Goal: Task Accomplishment & Management: Manage account settings

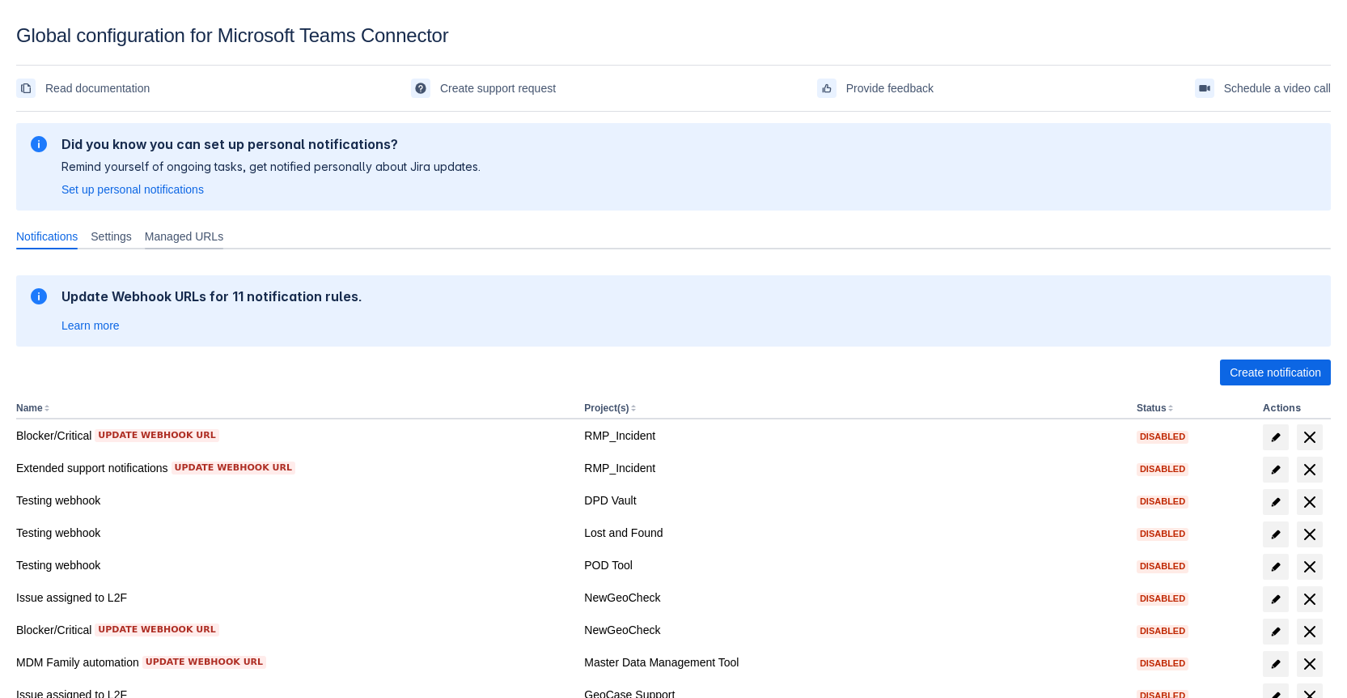
click at [175, 236] on span "Managed URLs" at bounding box center [184, 236] width 79 height 16
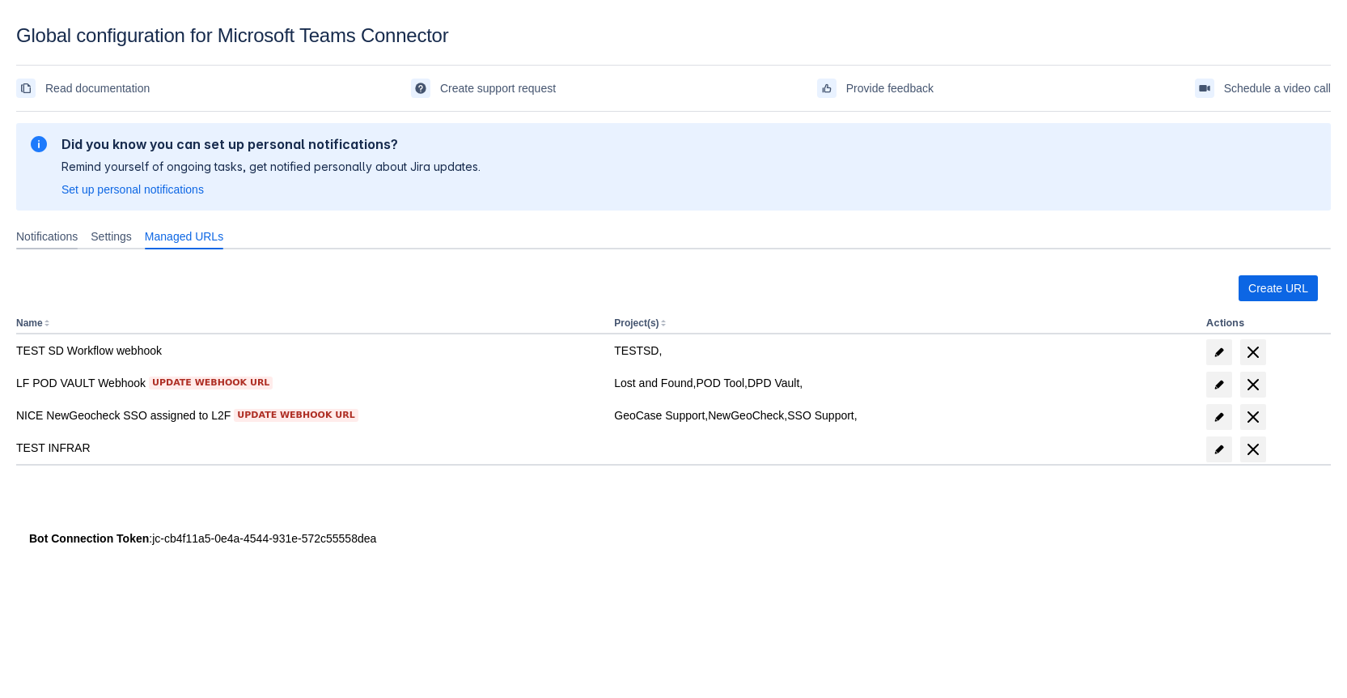
click at [49, 234] on span "Notifications" at bounding box center [47, 236] width 62 height 16
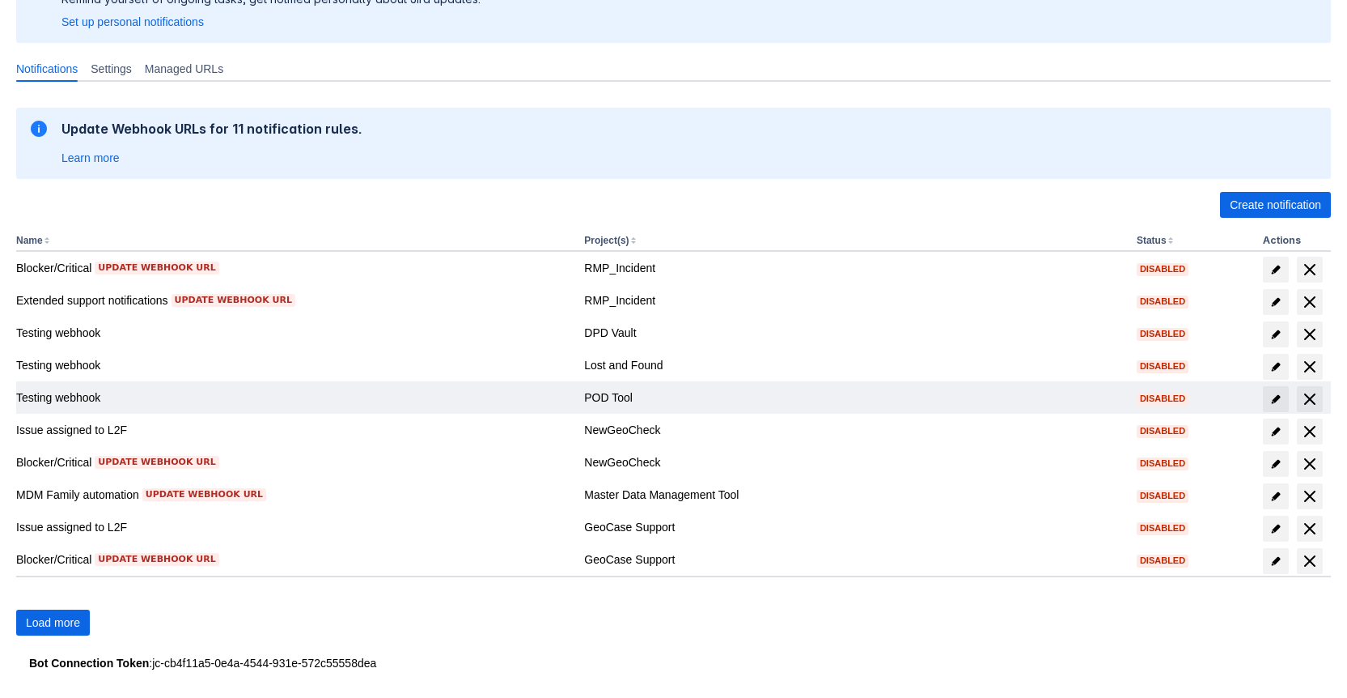
scroll to position [180, 0]
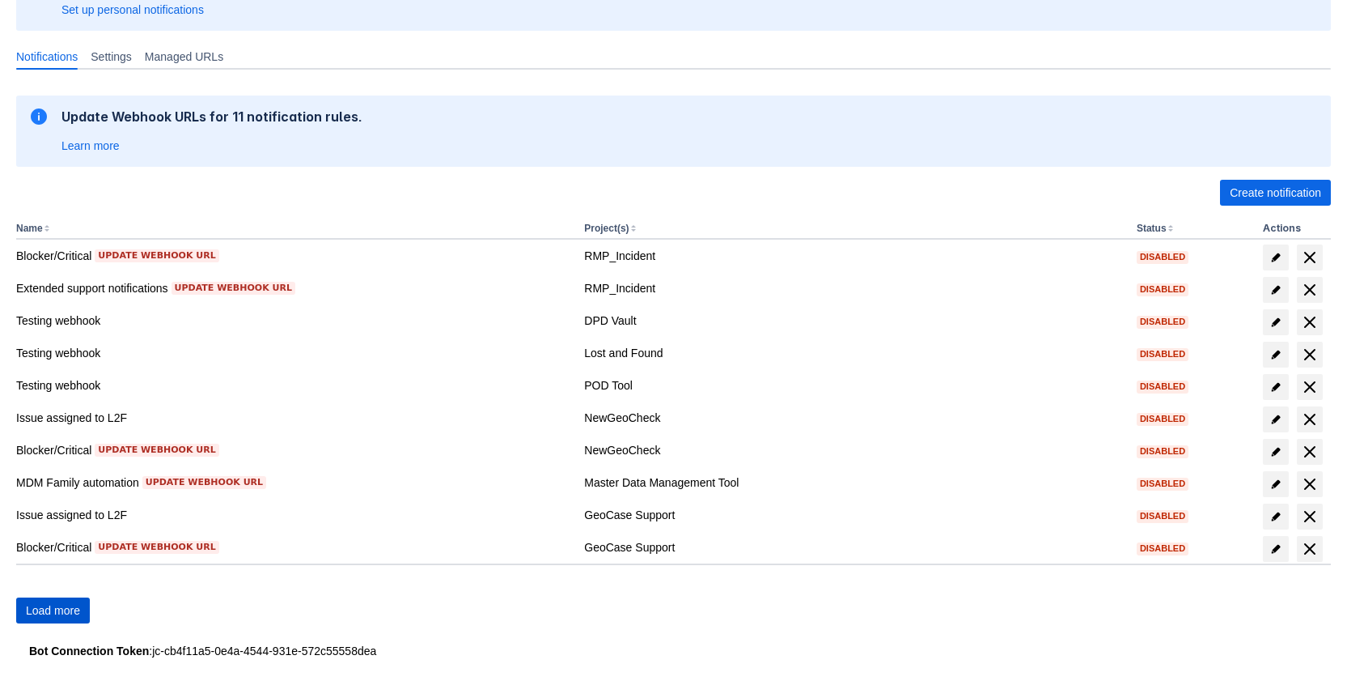
click at [70, 605] on span "Load more" at bounding box center [53, 610] width 54 height 26
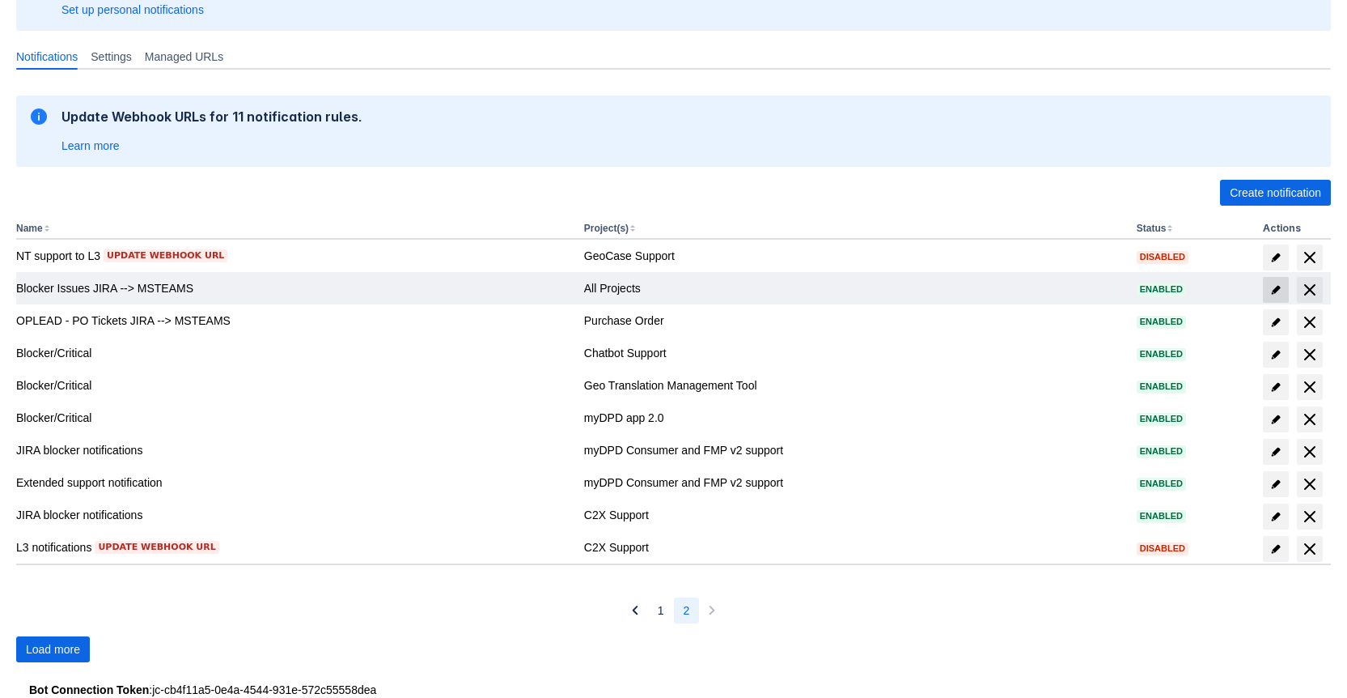
click at [1272, 295] on span "edit" at bounding box center [1276, 289] width 13 height 13
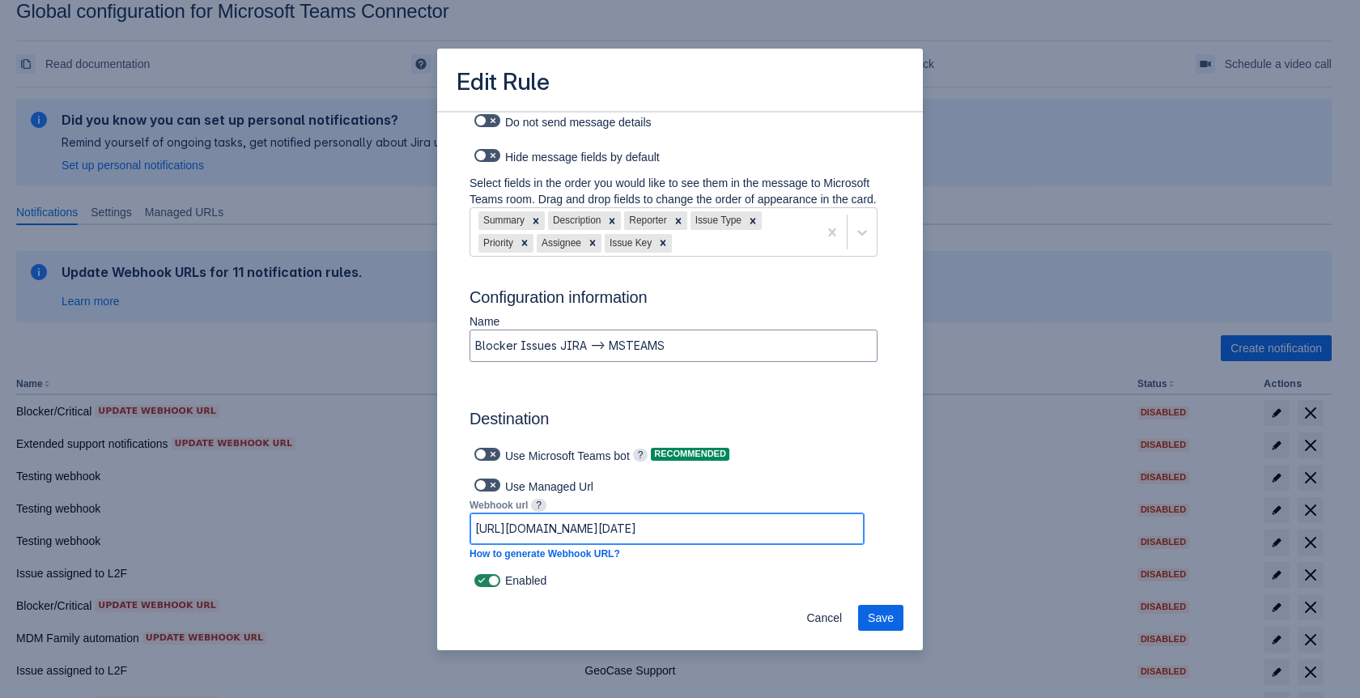
scroll to position [0, 1046]
drag, startPoint x: 566, startPoint y: 523, endPoint x: 914, endPoint y: 531, distance: 348.1
click at [914, 531] on div "Log into Microsoft Teams Please log into Microsoft Teams before setting up the …" at bounding box center [680, 352] width 486 height 482
click at [606, 531] on input "https://prod-197.westeurope.logic.azure.com:443/workflows/644a69a4607948c098ff0…" at bounding box center [666, 528] width 393 height 29
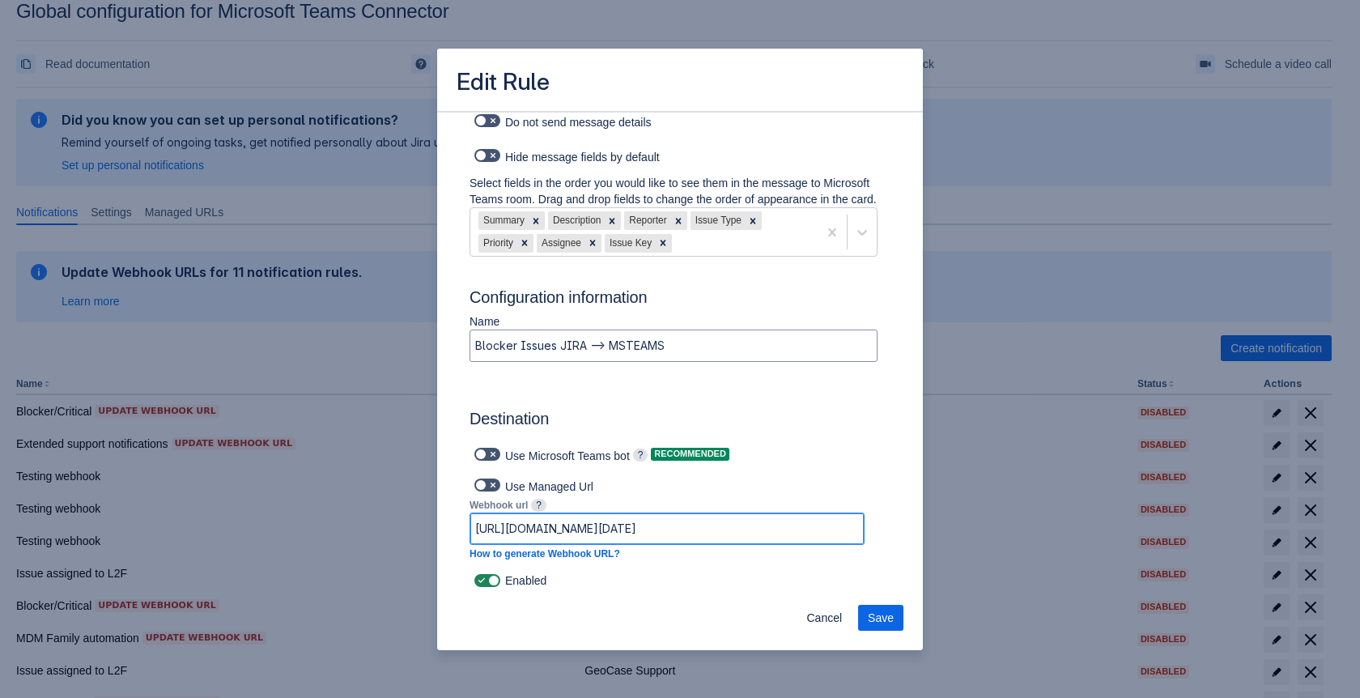
paste input "default45e249c8de6f4184b2d7ab234d8824.dd.environment.api.powerplatform.com:443/…"
type input "https://default45e249c8de6f4184b2d7ab234d8824.dd.environment.api.powerplatform.…"
click at [881, 613] on span "Save" at bounding box center [881, 618] width 26 height 26
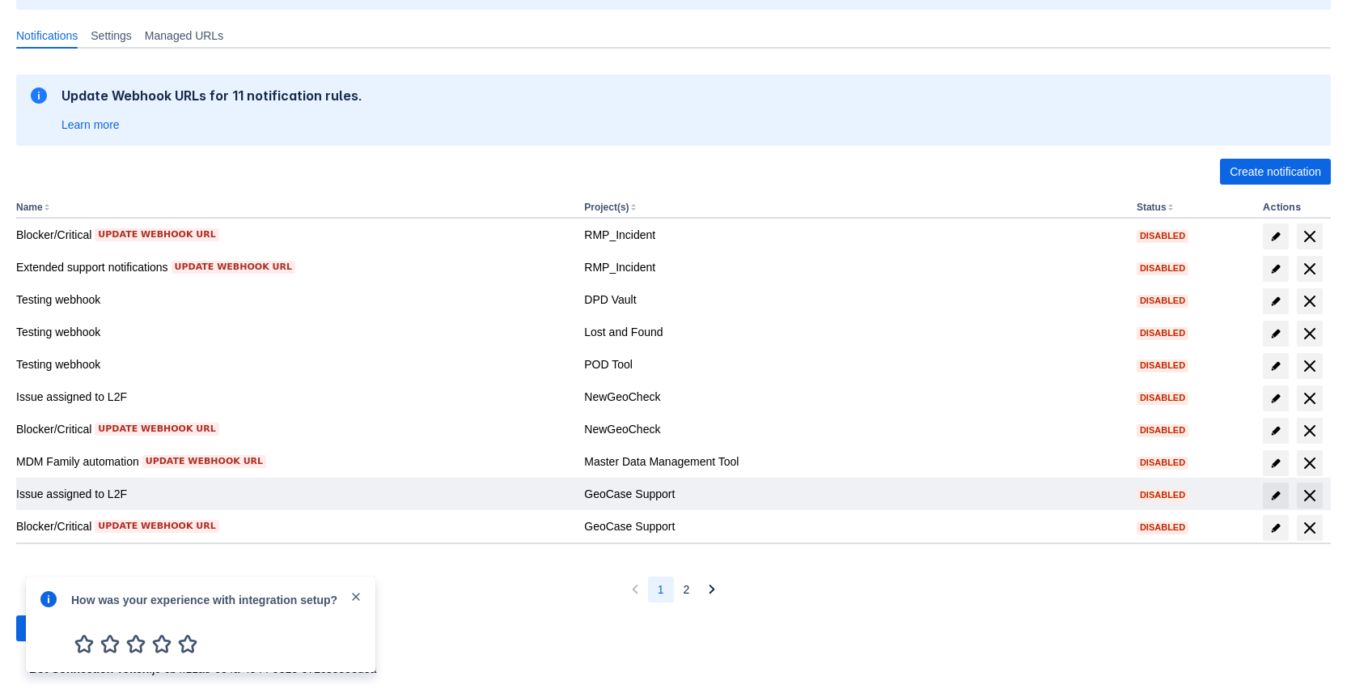
scroll to position [219, 0]
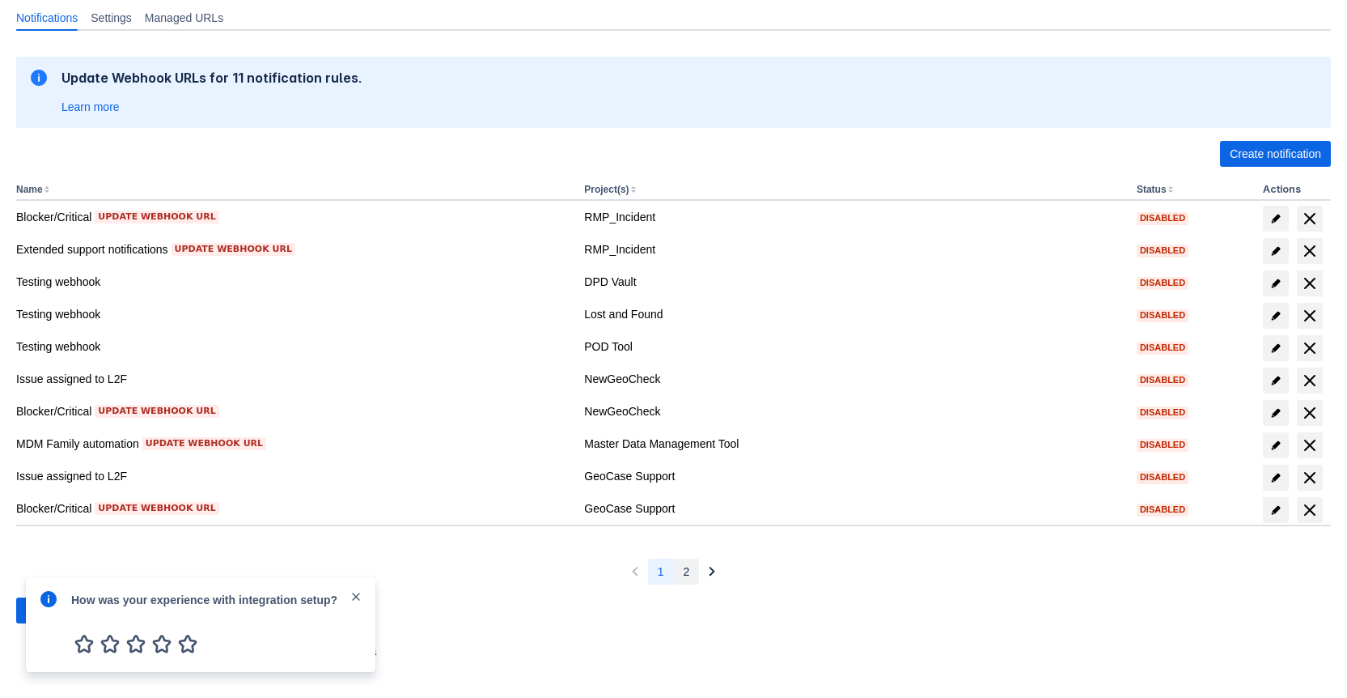
click at [676, 569] on button "2" at bounding box center [687, 571] width 26 height 26
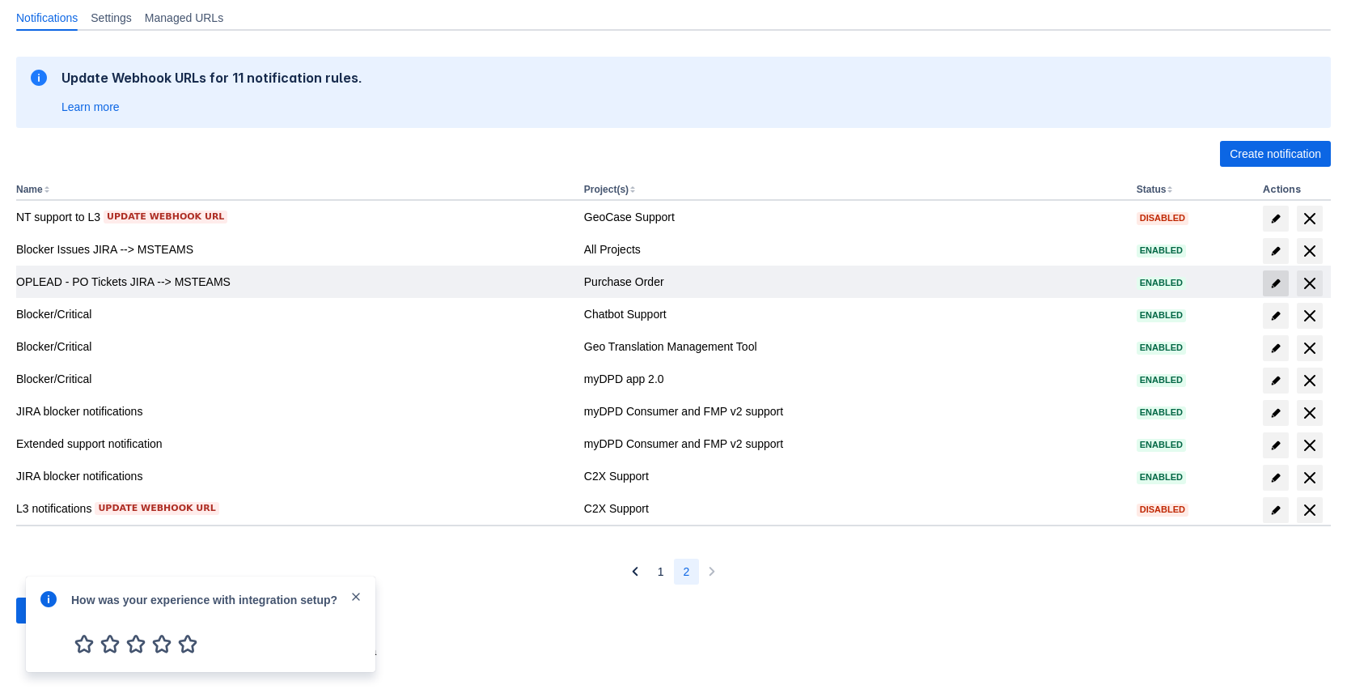
click at [1273, 279] on span "edit" at bounding box center [1276, 283] width 13 height 13
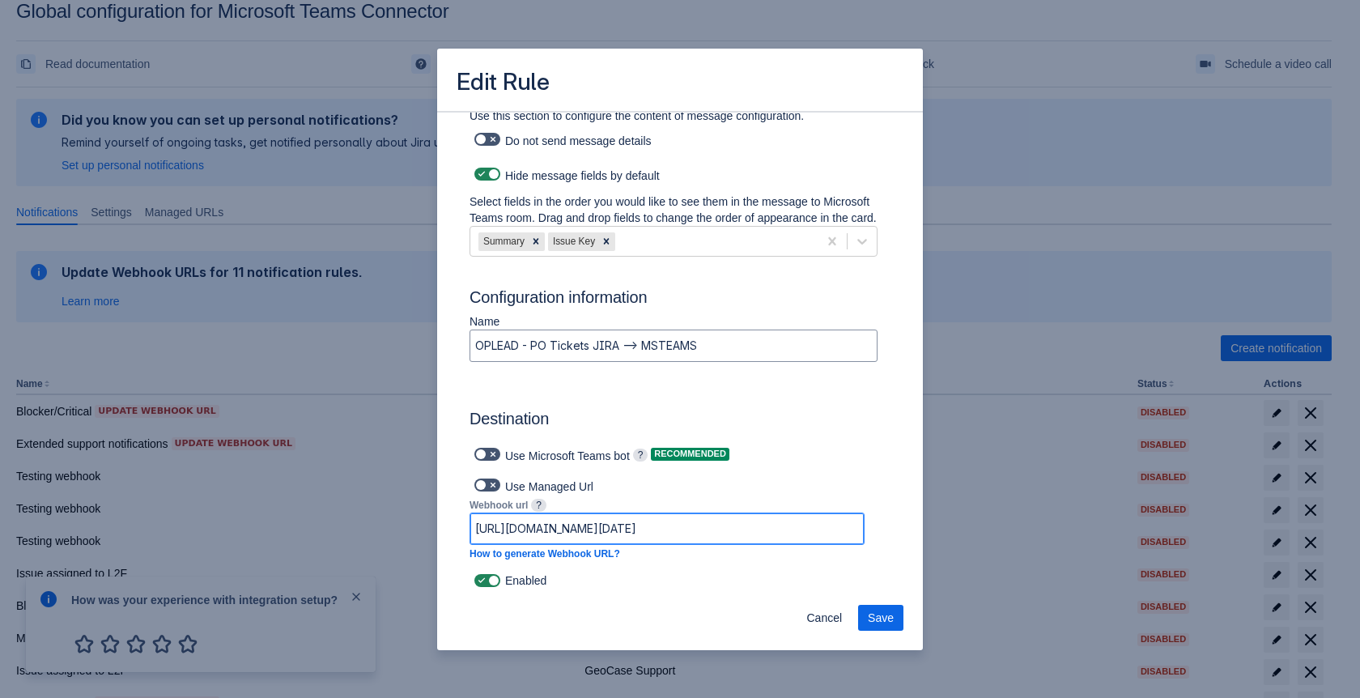
scroll to position [0, 1016]
drag, startPoint x: 644, startPoint y: 532, endPoint x: 918, endPoint y: 528, distance: 273.6
click at [918, 528] on div "Log into Microsoft Teams Please log into Microsoft Teams before setting up the …" at bounding box center [680, 352] width 486 height 482
click at [777, 537] on input "https://prod-21.westeurope.logic.azure.com:443/workflows/b9819ffdb4a44fdc907d51…" at bounding box center [666, 528] width 393 height 29
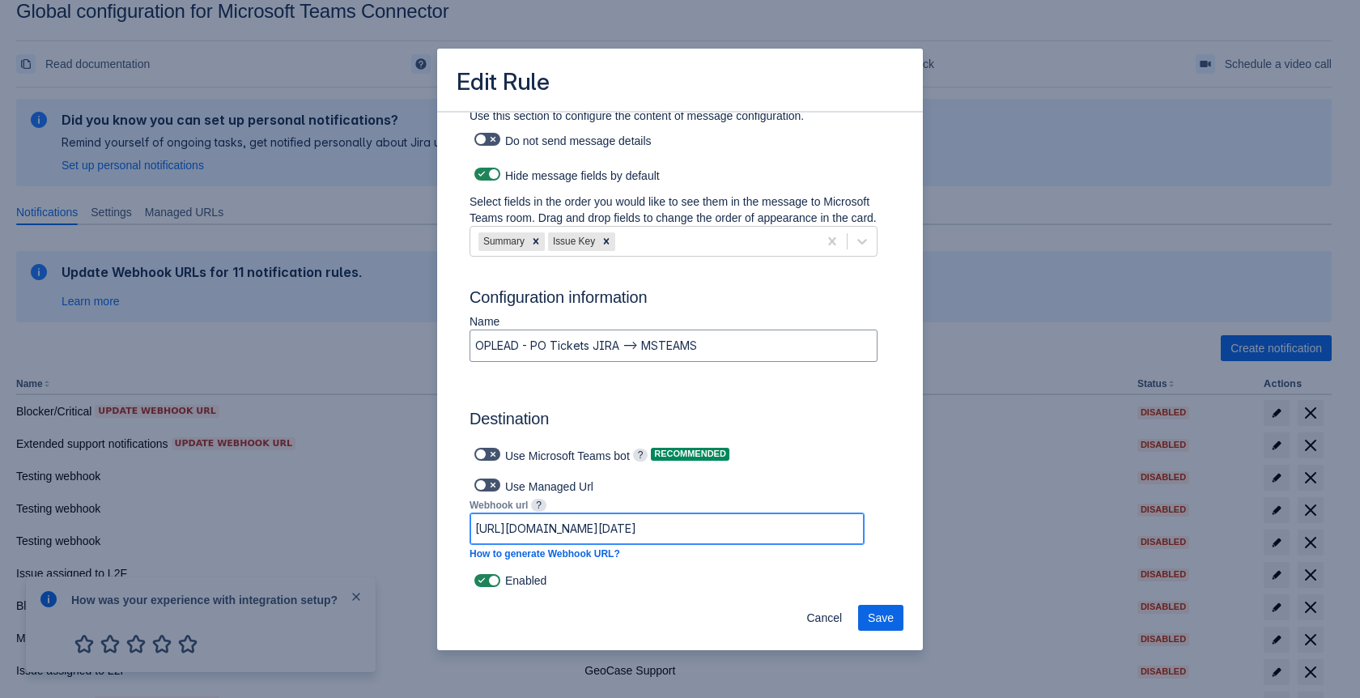
paste input "default45e249c8de6f4184b2d7ab234d8824.dd.environment.api.powerplatform.com:443/…"
type input "https://default45e249c8de6f4184b2d7ab234d8824.dd.environment.api.powerplatform.…"
click at [891, 615] on span "Save" at bounding box center [881, 618] width 26 height 26
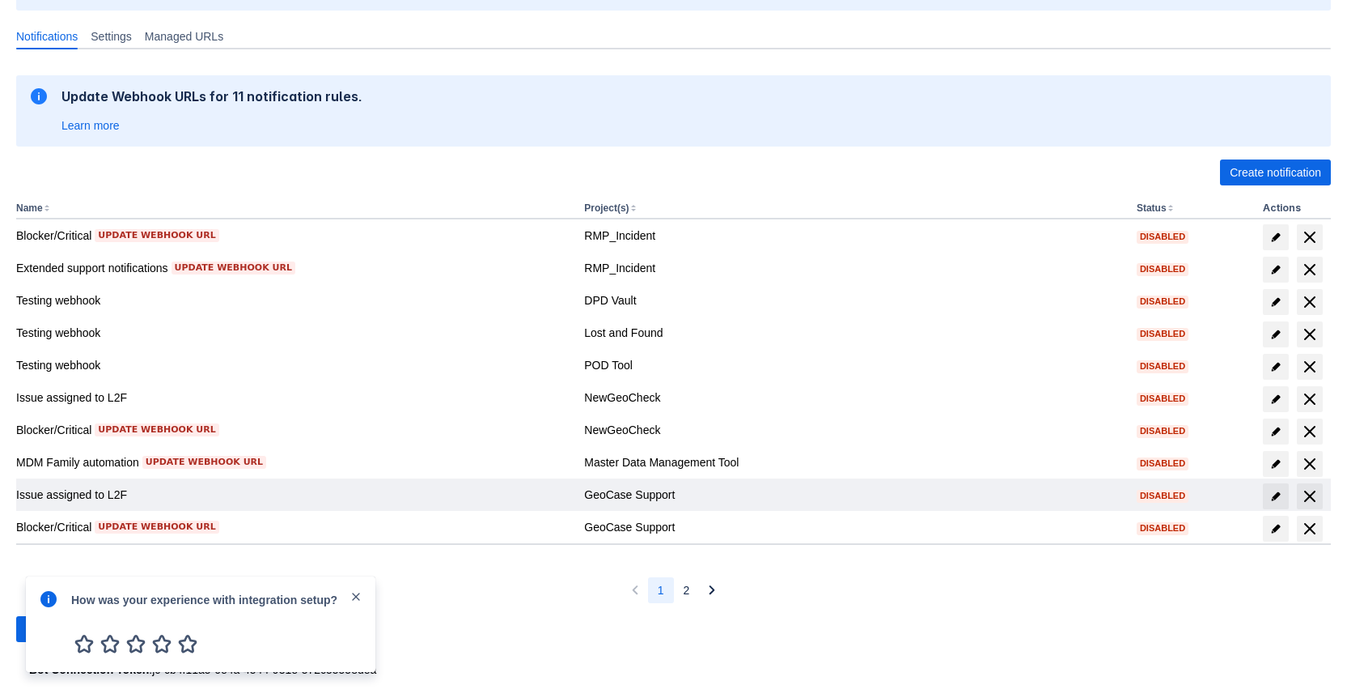
scroll to position [219, 0]
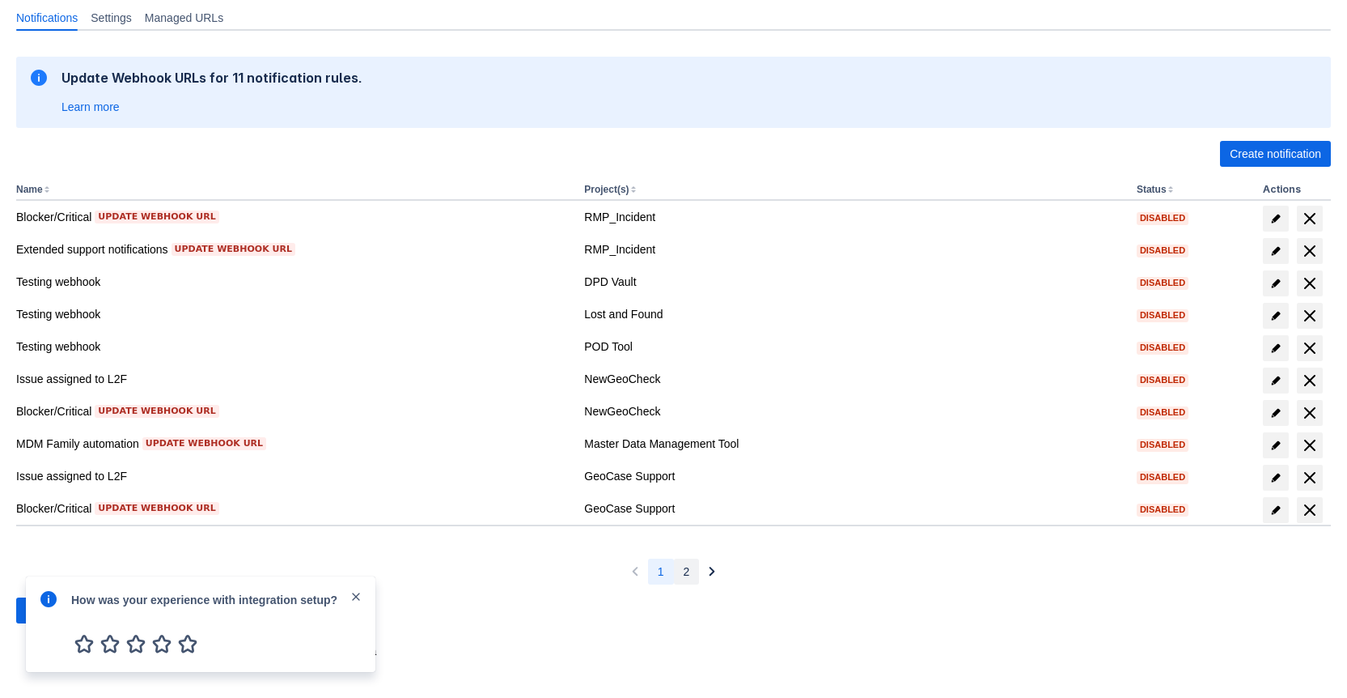
click at [688, 579] on span "2" at bounding box center [687, 571] width 6 height 26
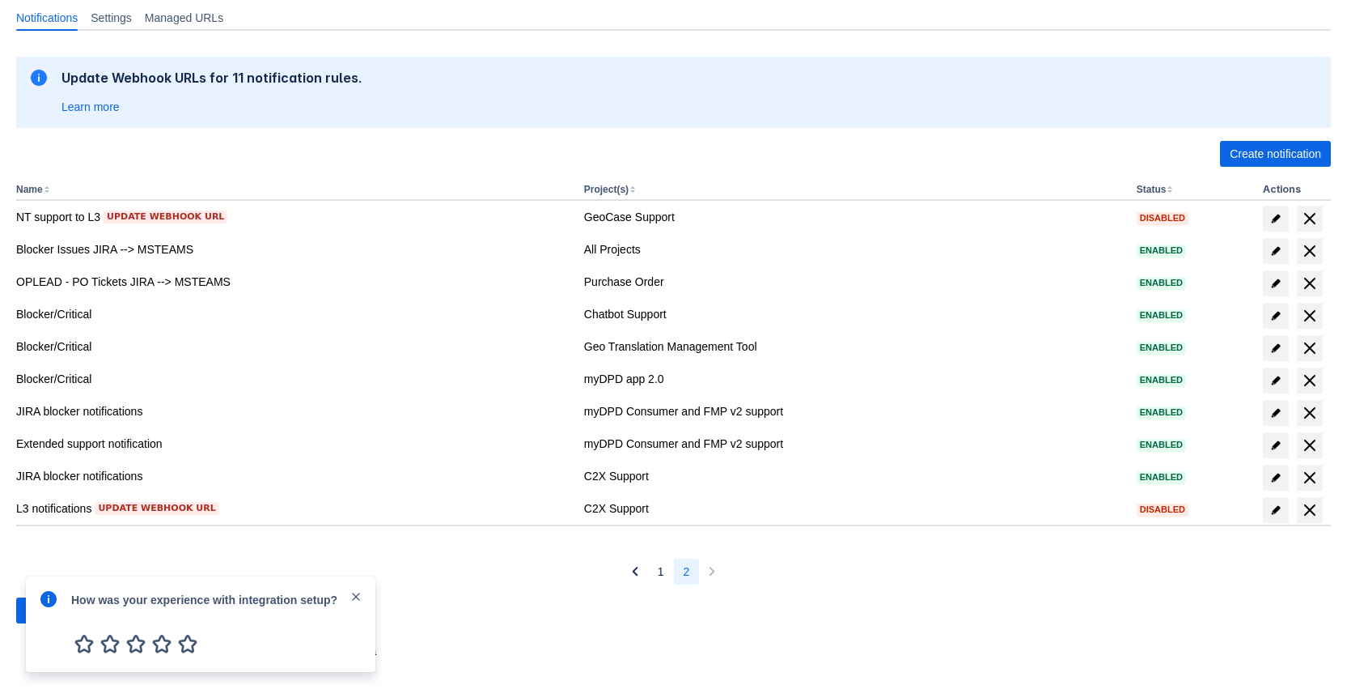
click at [354, 599] on span "close" at bounding box center [356, 596] width 13 height 13
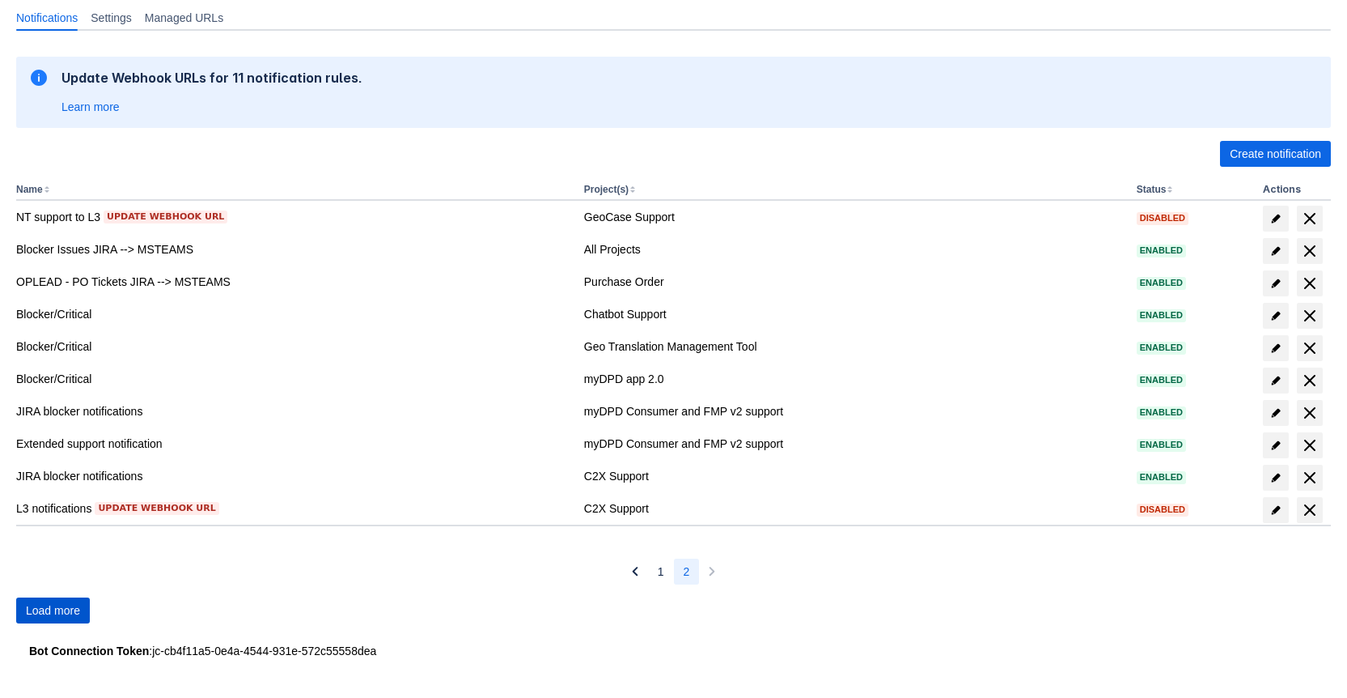
click at [67, 609] on span "Load more" at bounding box center [53, 610] width 54 height 26
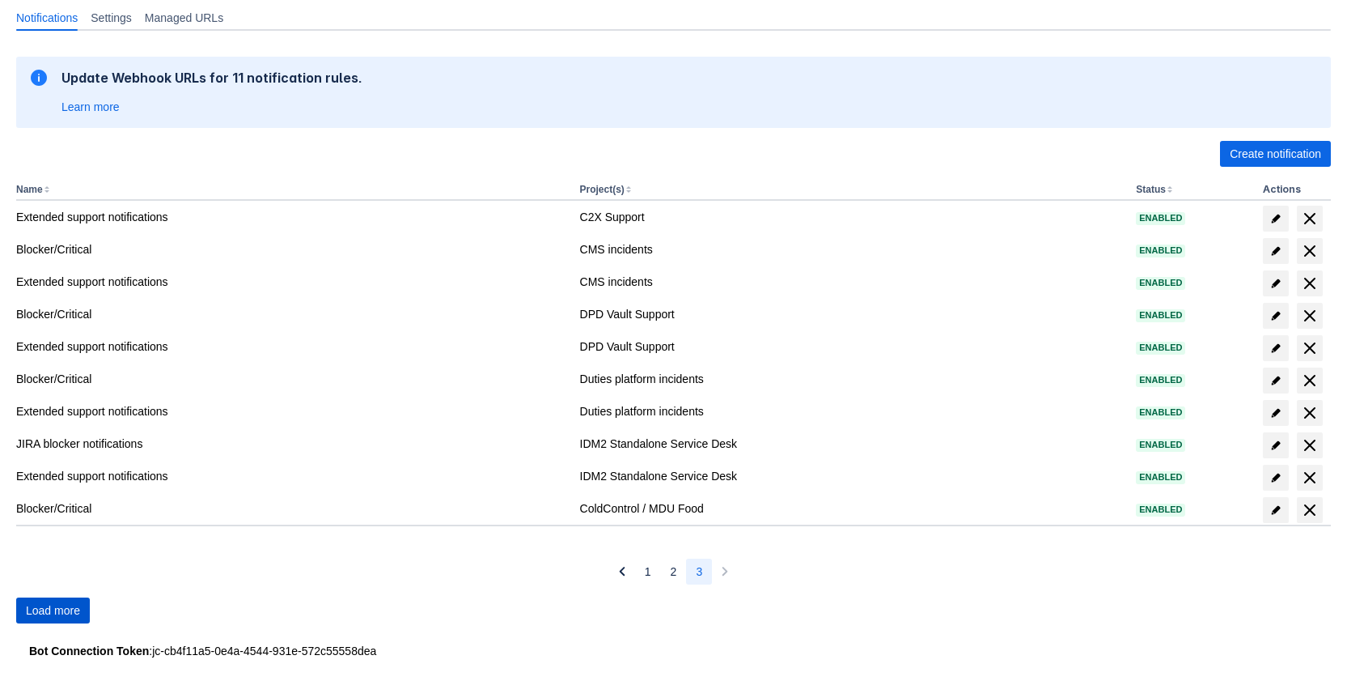
click at [67, 609] on span "Load more" at bounding box center [53, 610] width 54 height 26
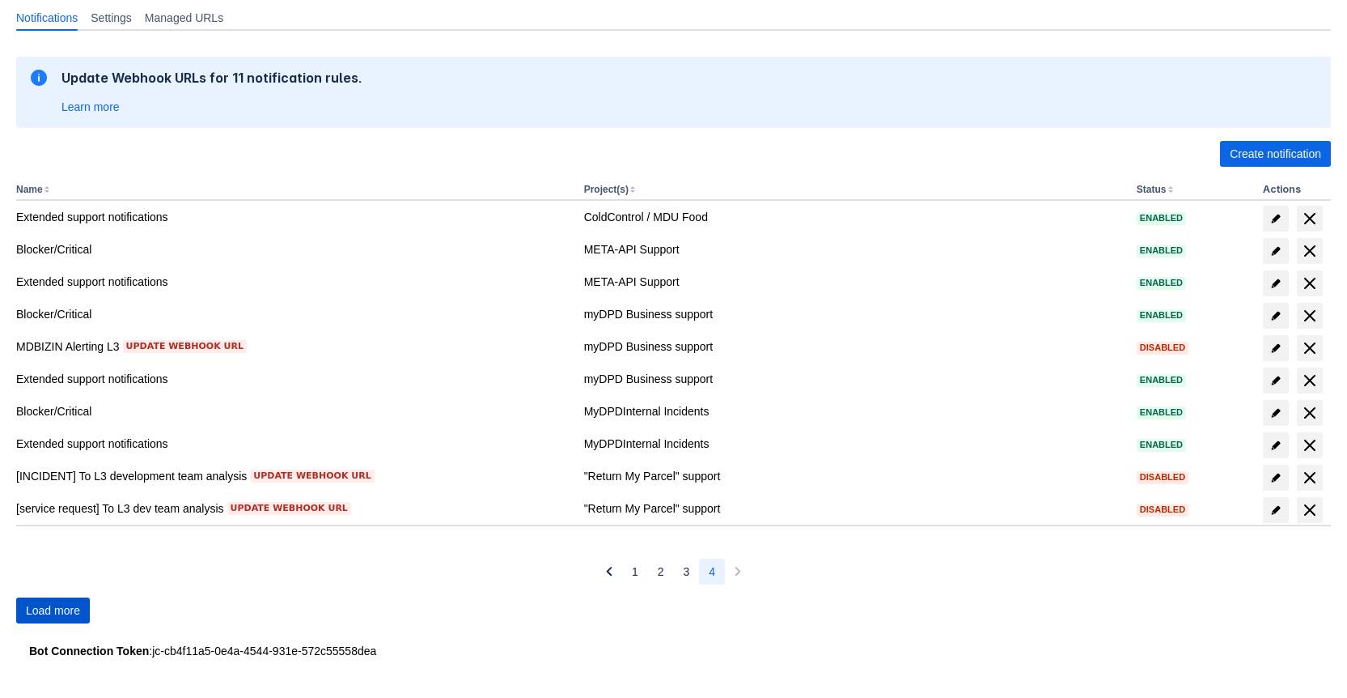
click at [62, 609] on span "Load more" at bounding box center [53, 610] width 54 height 26
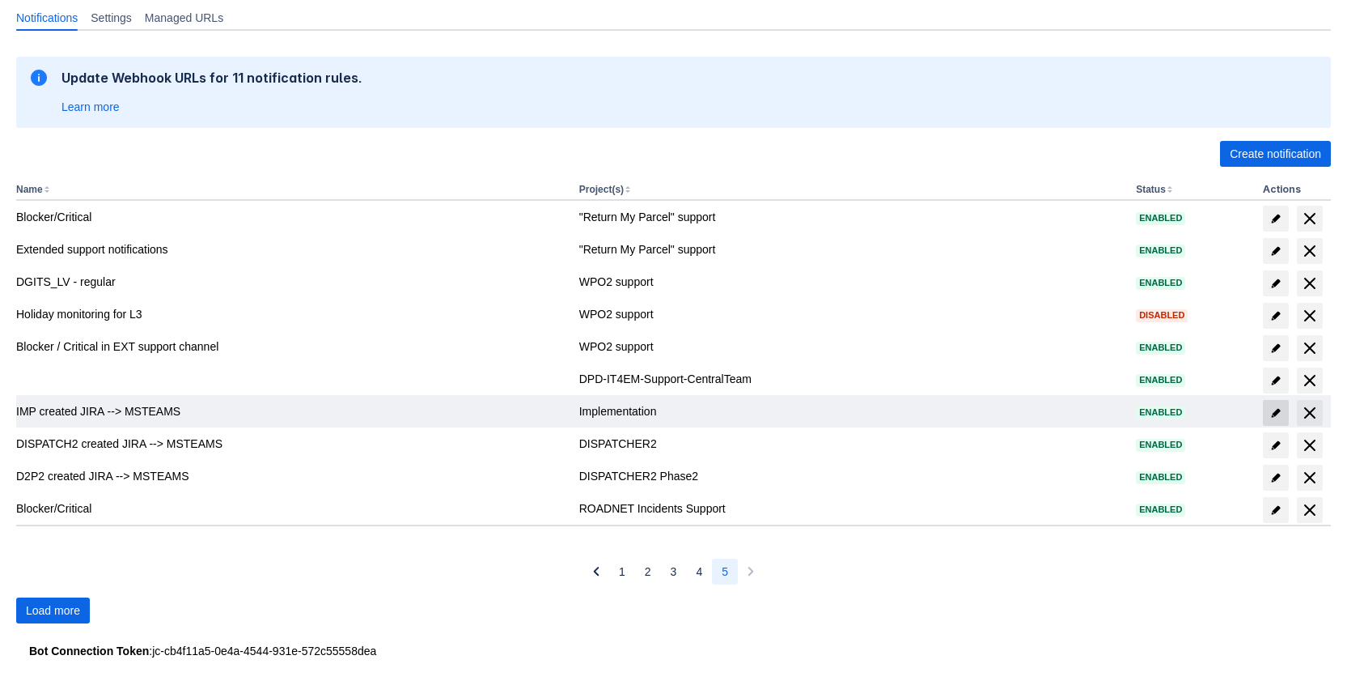
click at [1275, 404] on span at bounding box center [1276, 413] width 26 height 26
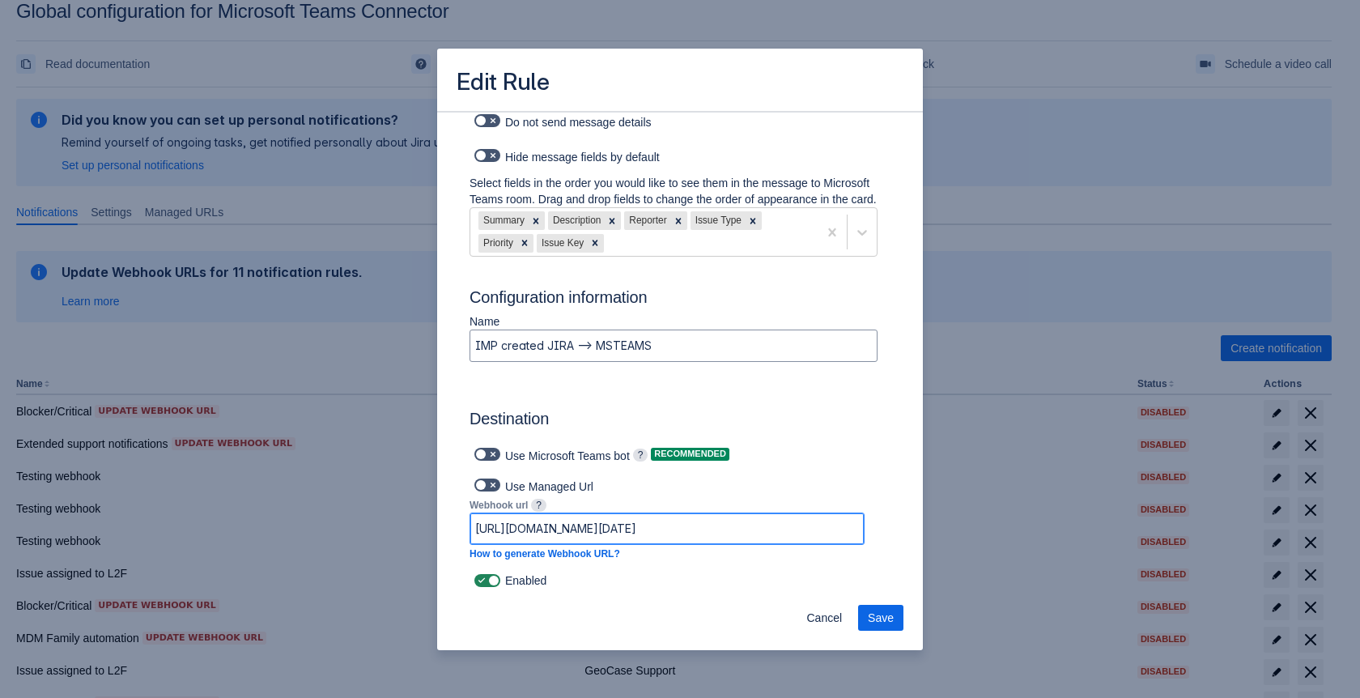
scroll to position [0, 1030]
drag, startPoint x: 647, startPoint y: 532, endPoint x: 917, endPoint y: 541, distance: 269.7
click at [917, 541] on div "Log into Microsoft Teams Please log into Microsoft Teams before setting up the …" at bounding box center [680, 352] width 486 height 482
click at [842, 527] on input "https://prod-164.westeurope.logic.azure.com:443/workflows/ee7727190ea94517a01f4…" at bounding box center [666, 528] width 393 height 29
paste input "default45e249c8de6f4184b2d7ab234d8824.dd.environment.api.powerplatform.com:443/…"
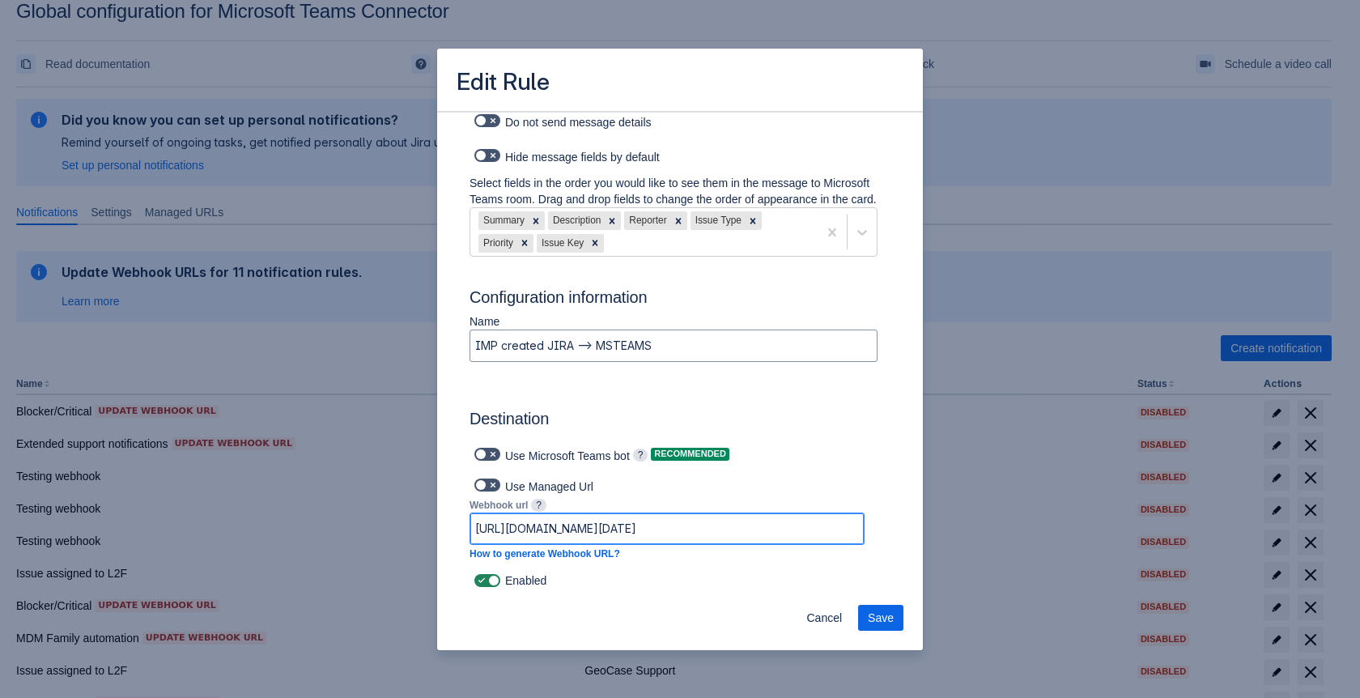
type input "https://default45e249c8de6f4184b2d7ab234d8824.dd.environment.api.powerplatform.…"
click at [876, 622] on span "Save" at bounding box center [881, 618] width 26 height 26
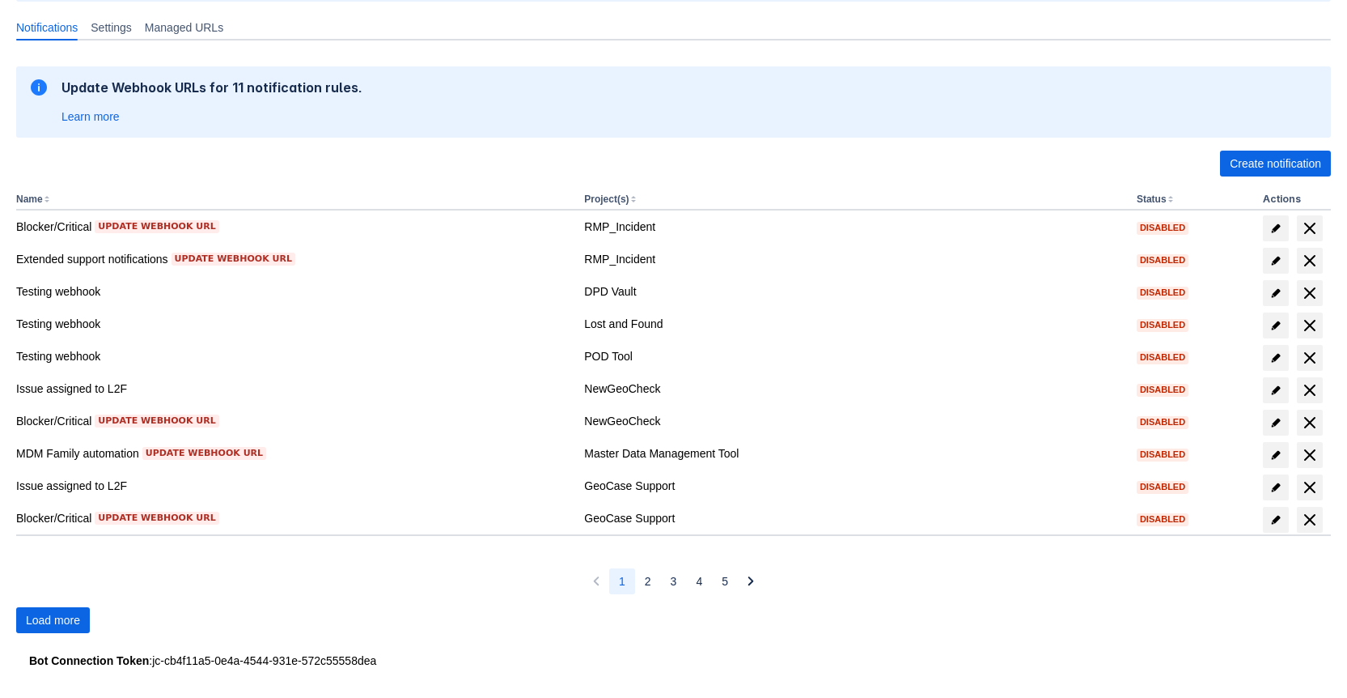
scroll to position [219, 0]
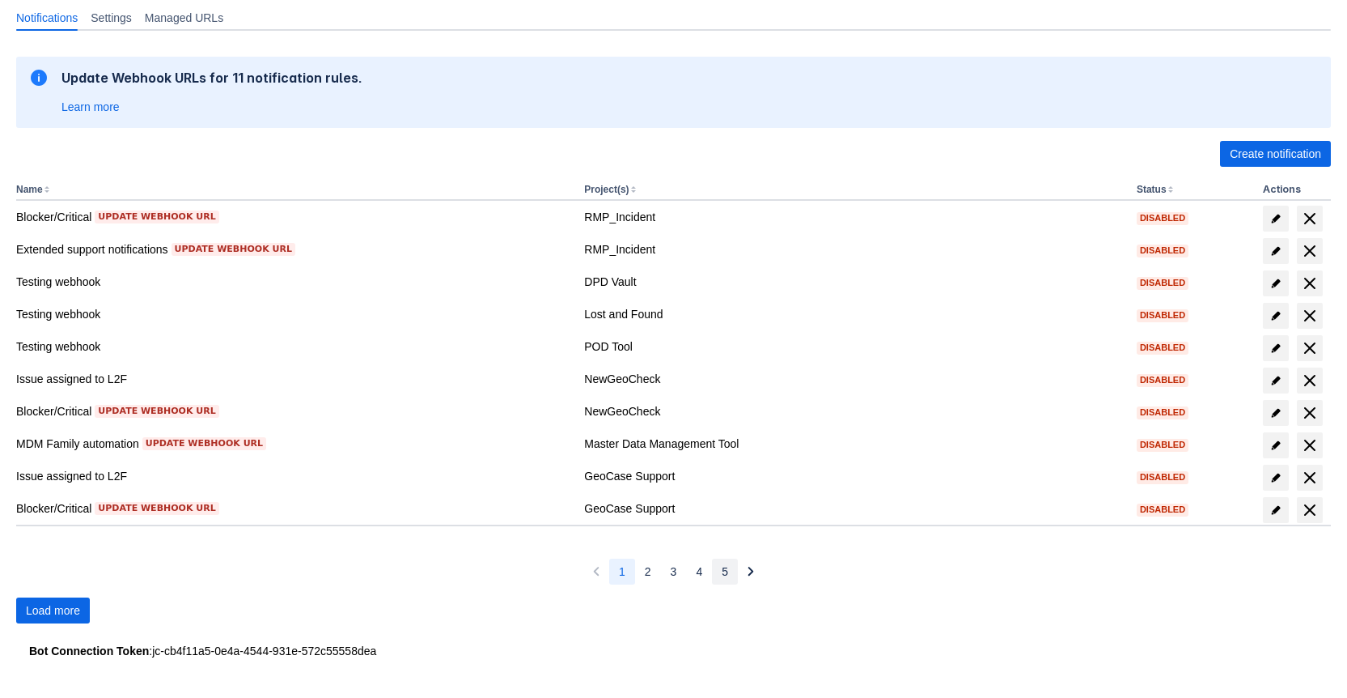
click at [724, 578] on span "5" at bounding box center [725, 571] width 6 height 26
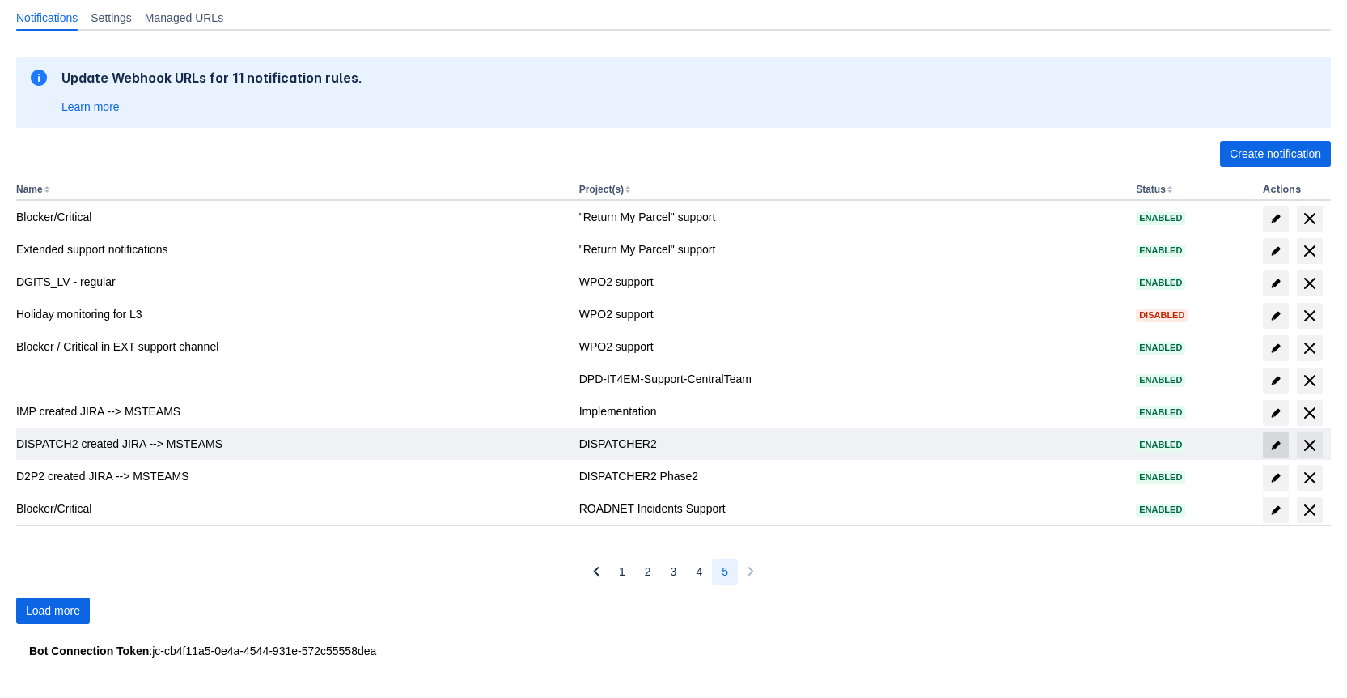
click at [1273, 440] on span "edit" at bounding box center [1276, 445] width 13 height 13
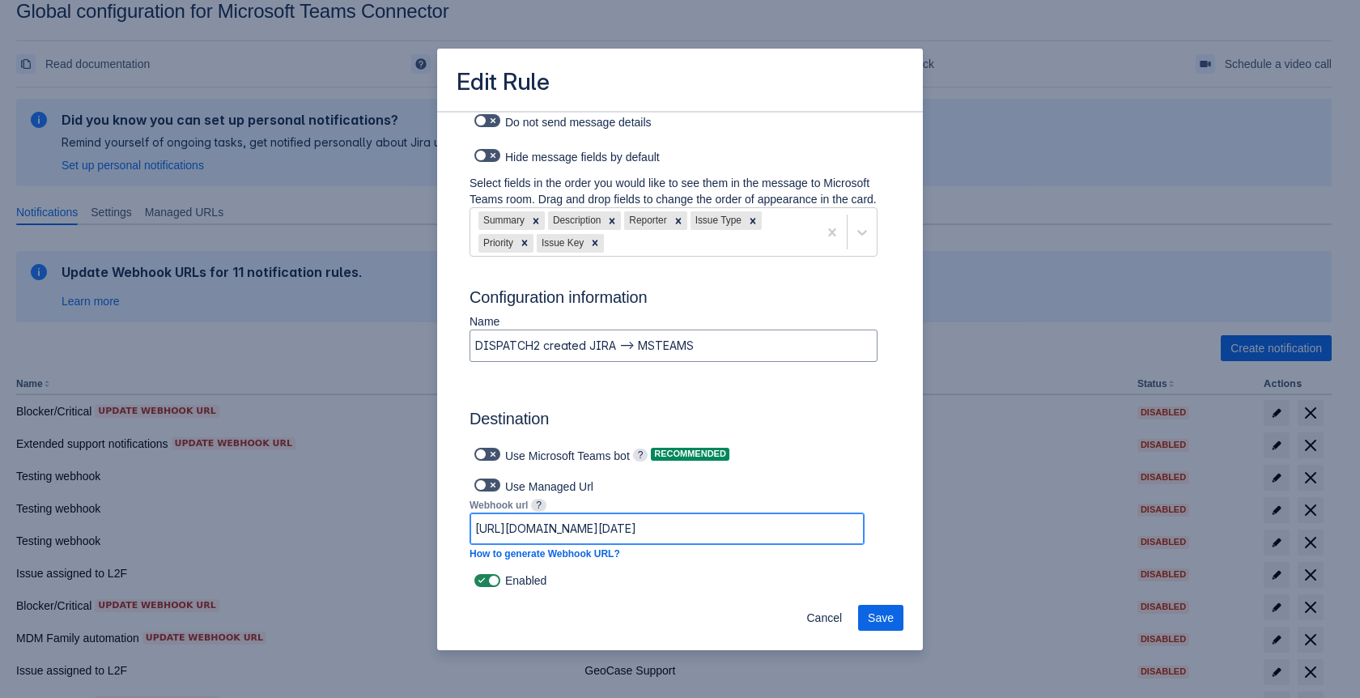
scroll to position [0, 1030]
drag, startPoint x: 675, startPoint y: 528, endPoint x: 999, endPoint y: 524, distance: 323.7
click at [999, 524] on div "Edit Rule Log into Microsoft Teams Please log into Microsoft Teams before setti…" at bounding box center [680, 349] width 1360 height 698
paste input "default45e249c8de6f4184b2d7ab234d8824.dd.environment.api.powerplatform.com:443/…"
type input "https://default45e249c8de6f4184b2d7ab234d8824.dd.environment.api.powerplatform.…"
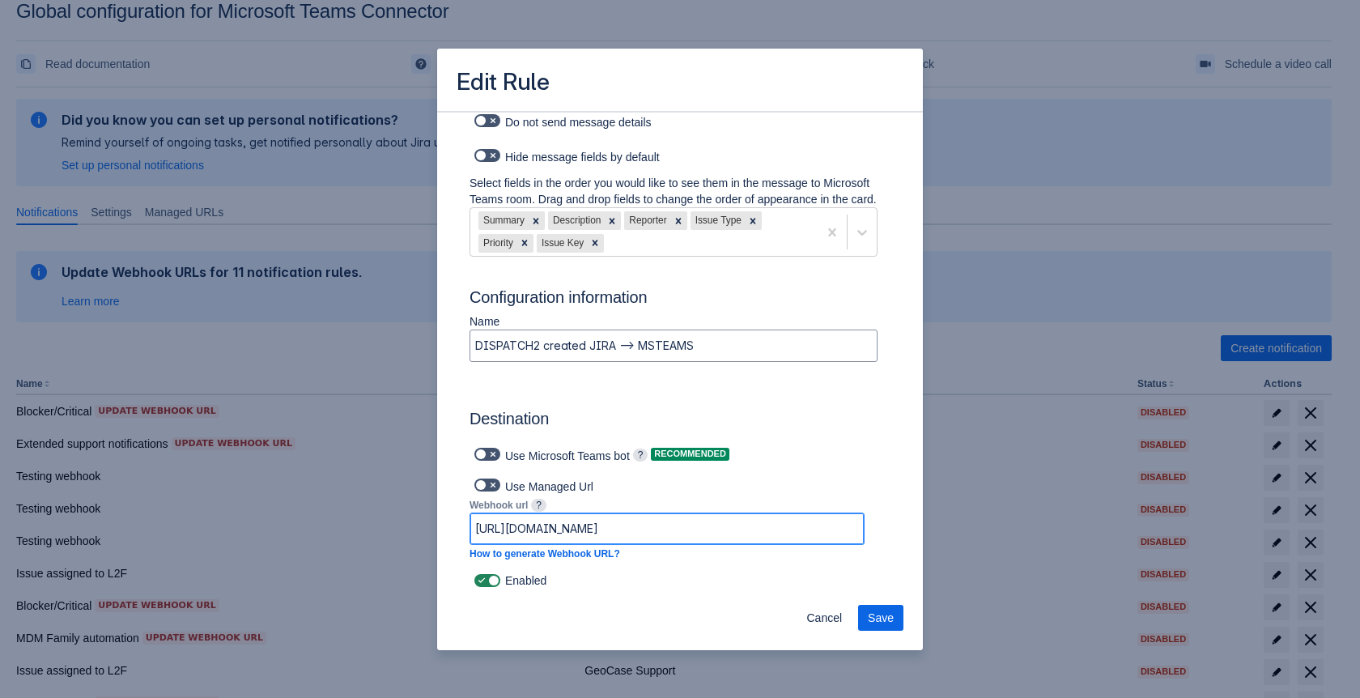
scroll to position [0, 1396]
click at [878, 613] on span "Save" at bounding box center [881, 618] width 26 height 26
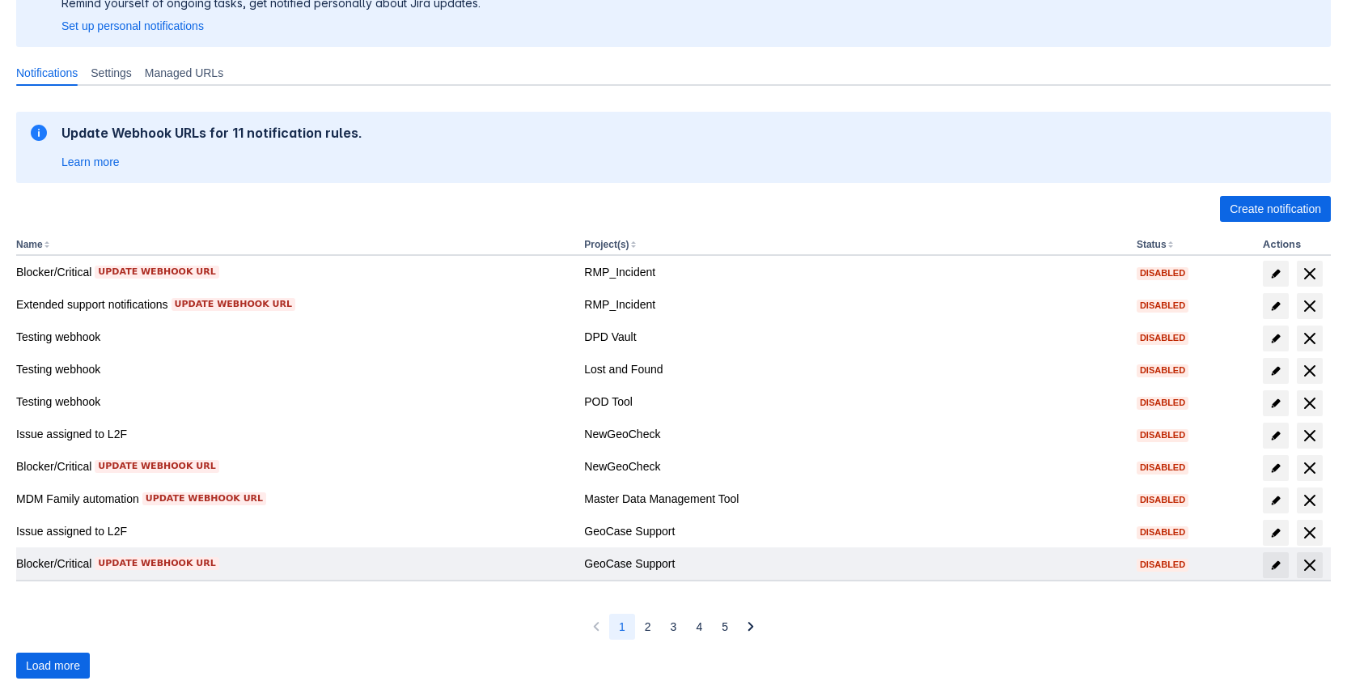
scroll to position [219, 0]
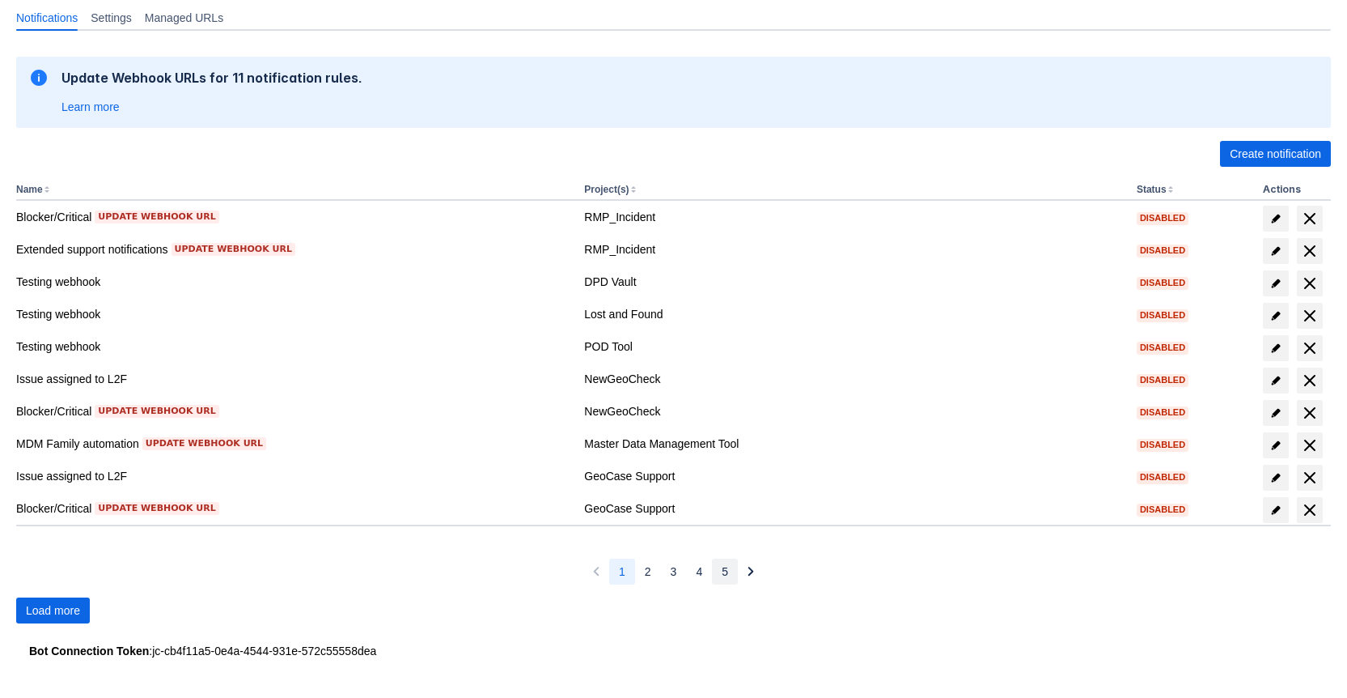
click at [728, 567] on span "5" at bounding box center [725, 571] width 6 height 26
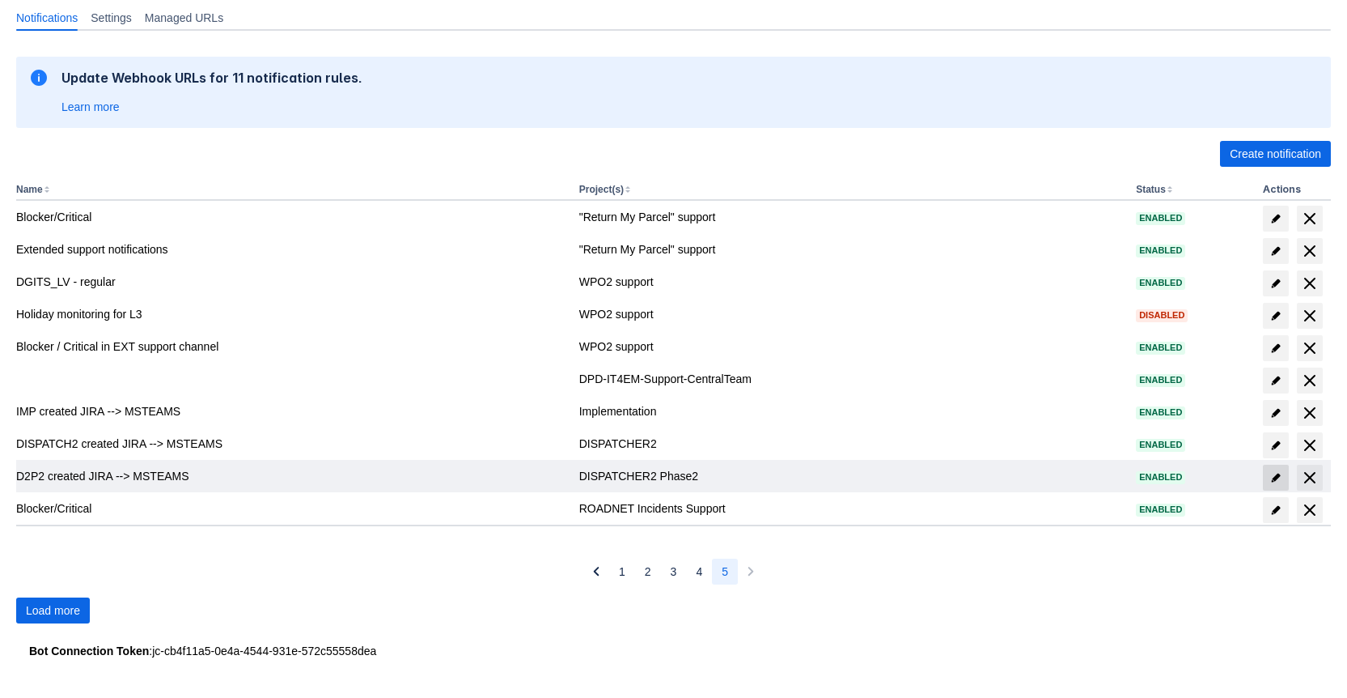
click at [1270, 473] on span "edit" at bounding box center [1276, 477] width 13 height 13
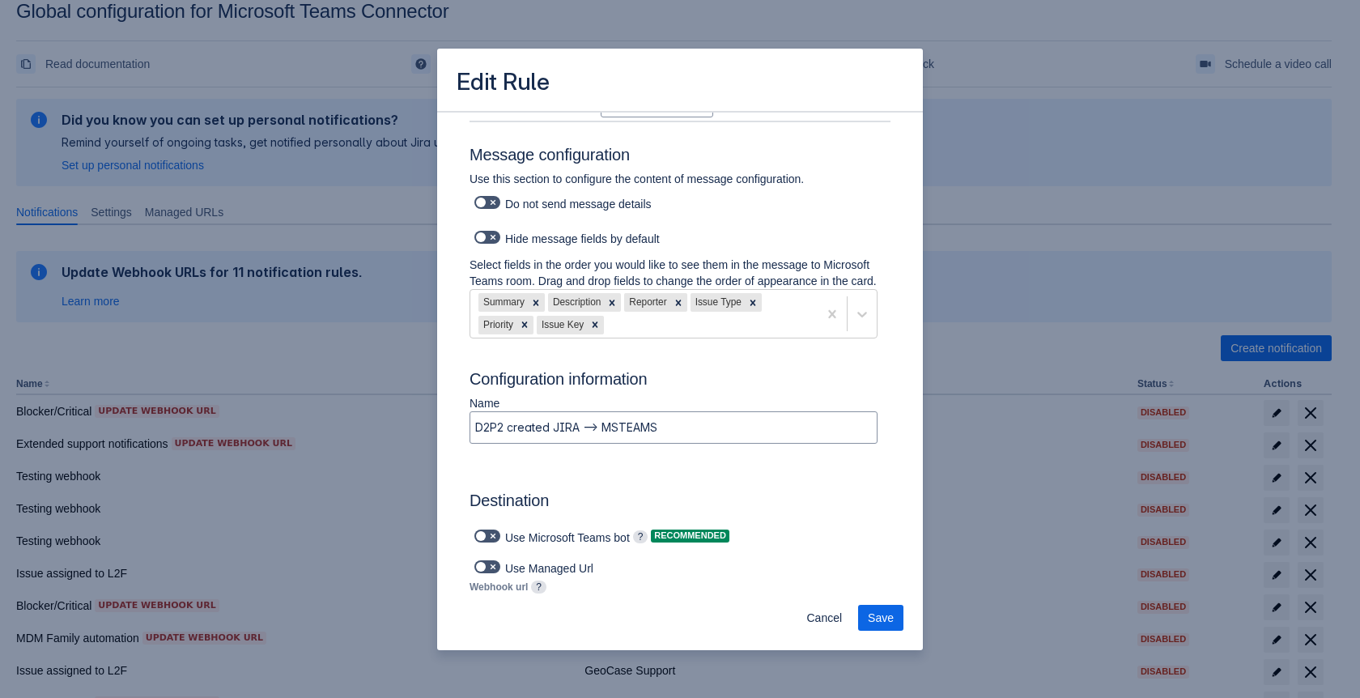
scroll to position [1024, 0]
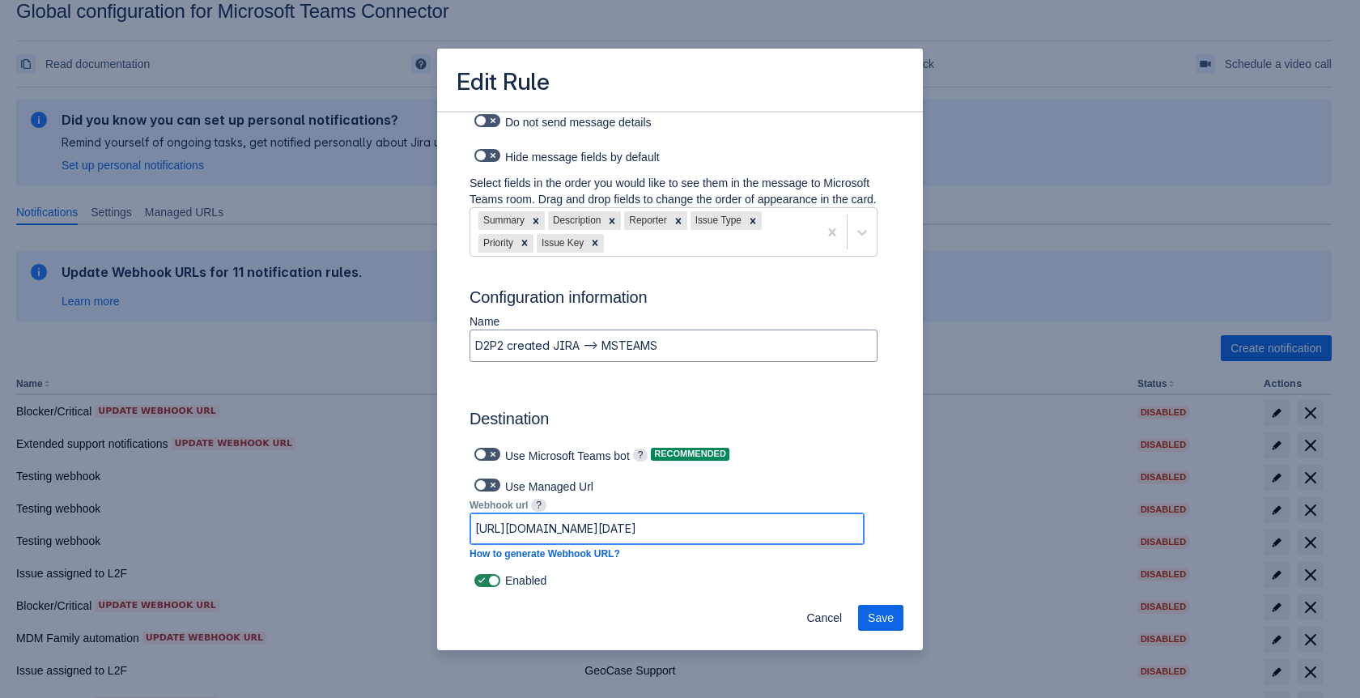
click at [659, 522] on input "https://prod-164.westeurope.logic.azure.com:443/workflows/ee7727190ea94517a01f4…" at bounding box center [666, 528] width 393 height 29
paste input "default45e249c8de6f4184b2d7ab234d8824.dd.environment.api.powerplatform.com:443/…"
type input "https://default45e249c8de6f4184b2d7ab234d8824.dd.environment.api.powerplatform.…"
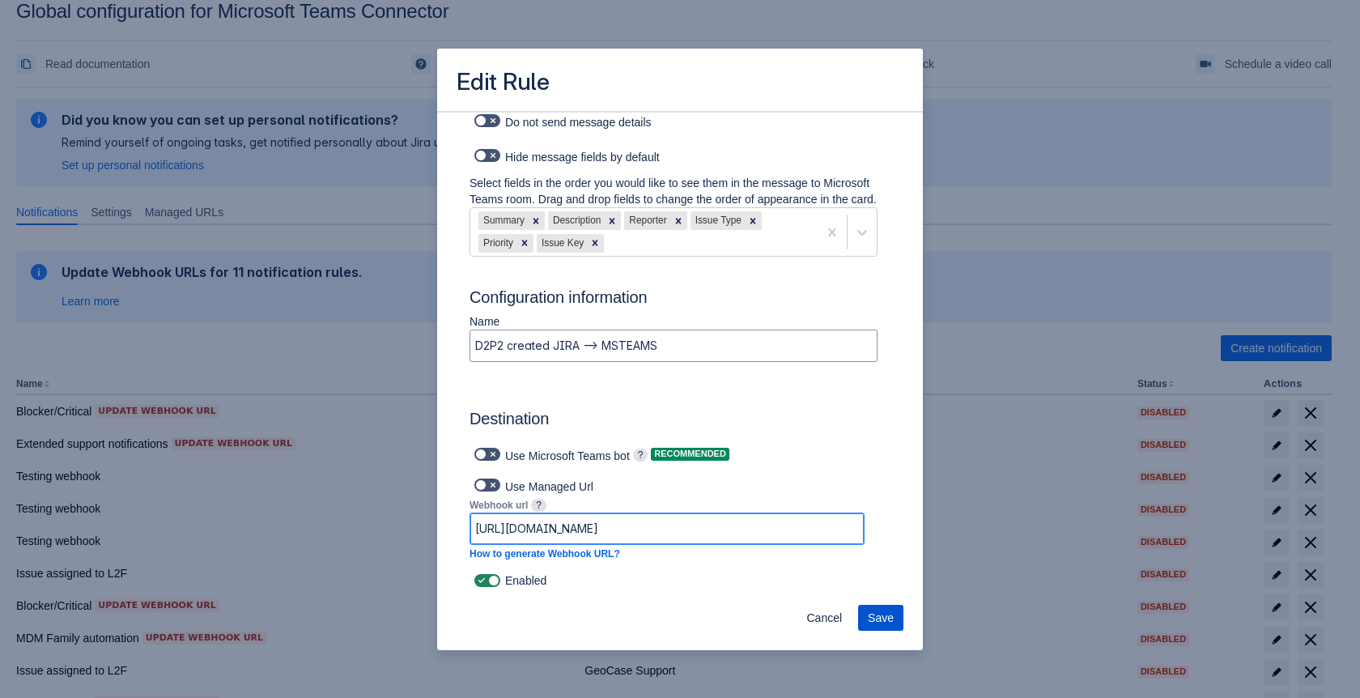
click at [887, 619] on span "Save" at bounding box center [881, 618] width 26 height 26
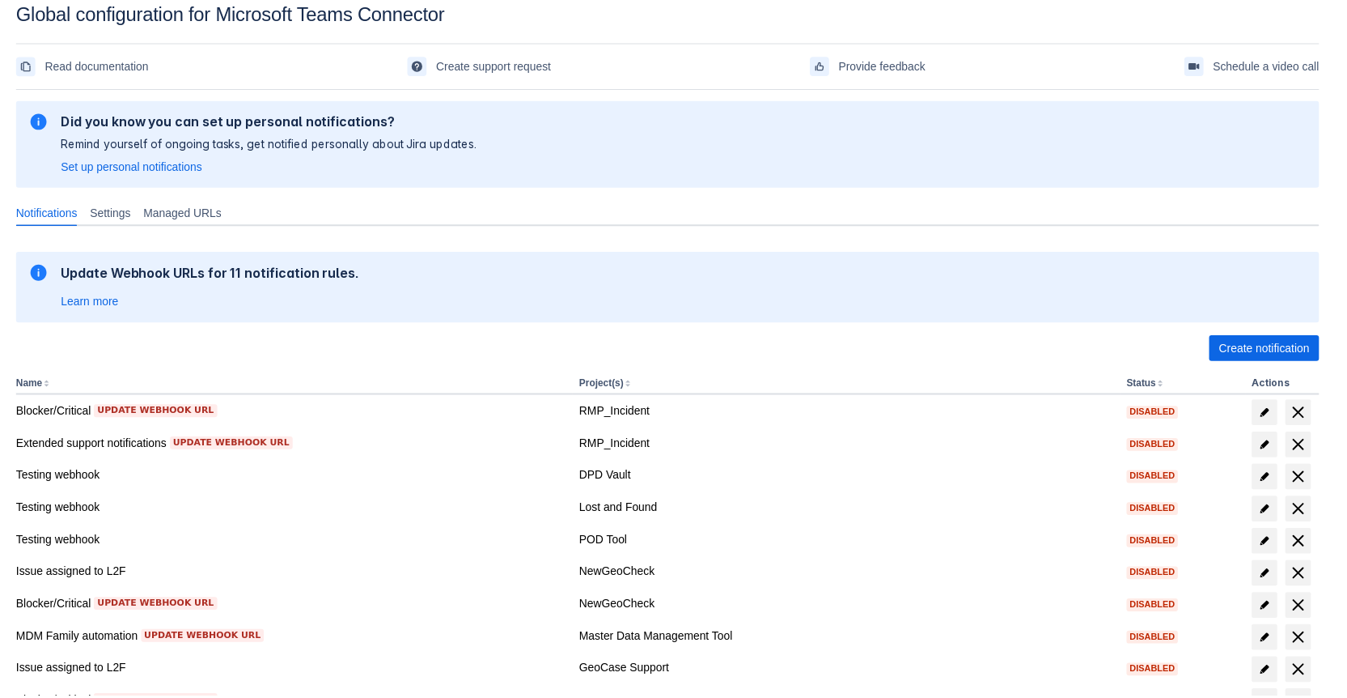
scroll to position [163, 0]
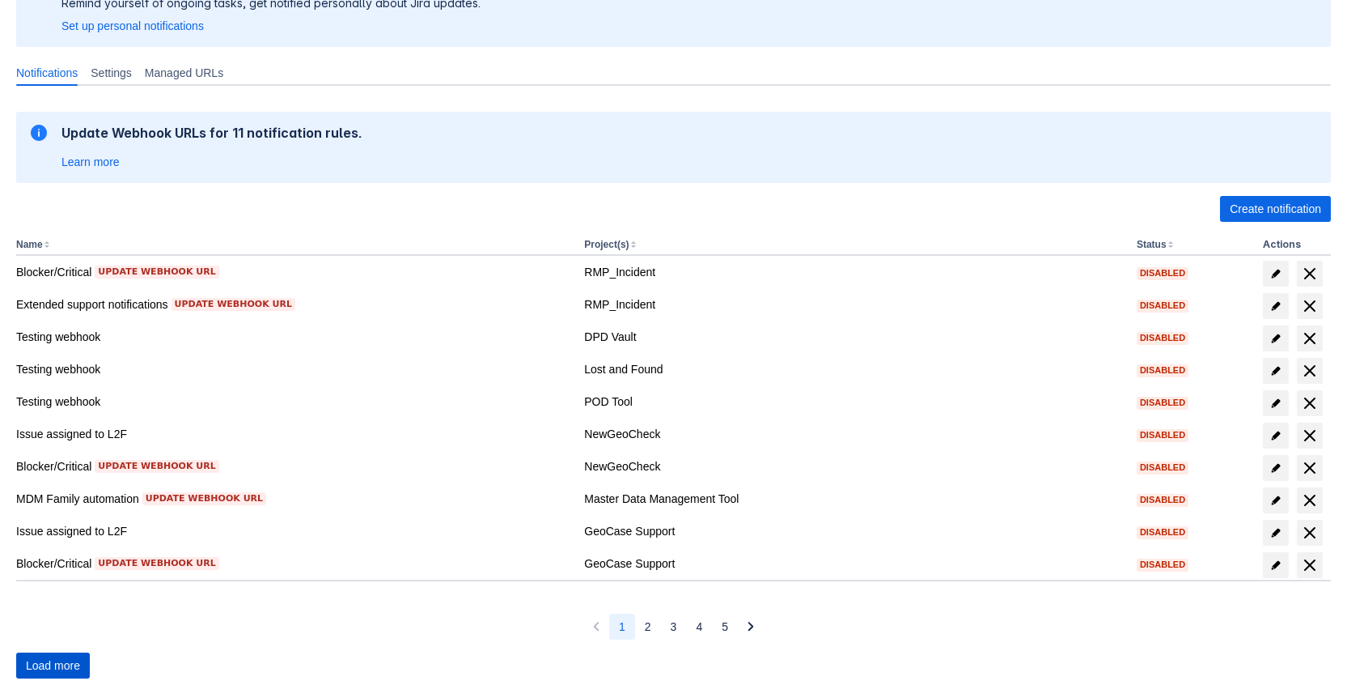
click at [49, 669] on span "Load more" at bounding box center [53, 665] width 54 height 26
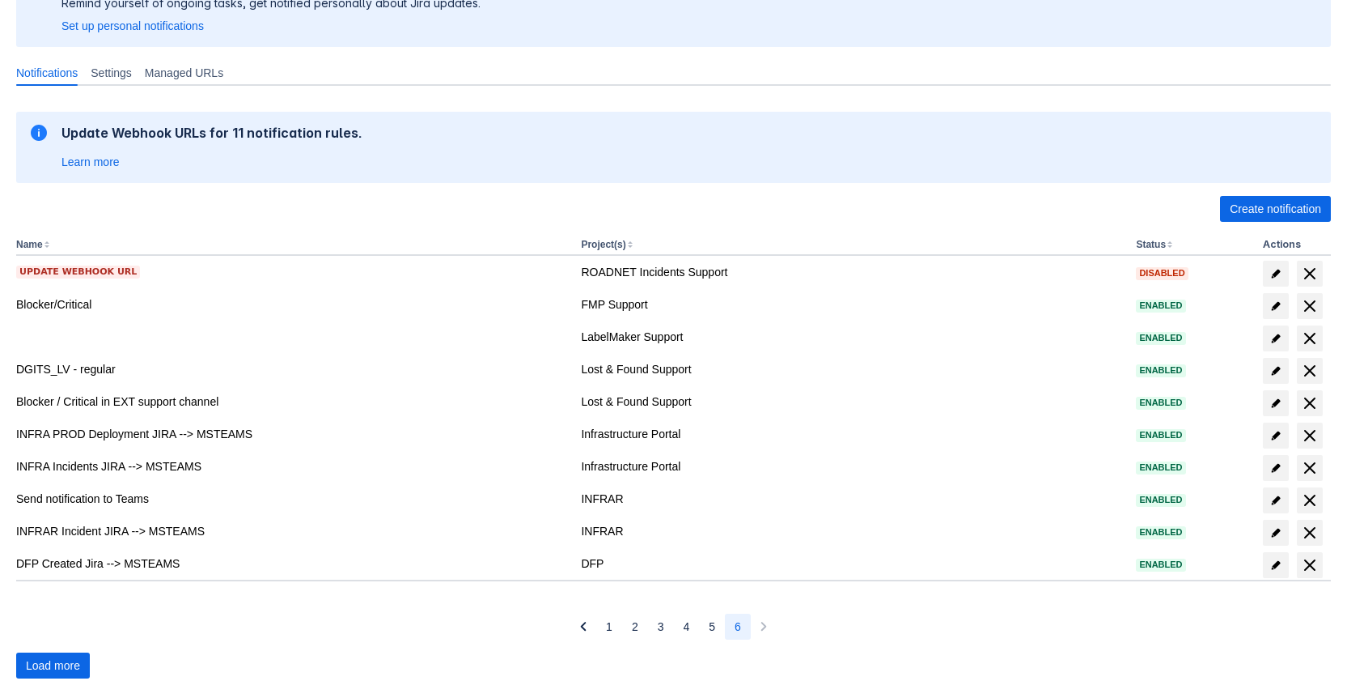
scroll to position [219, 0]
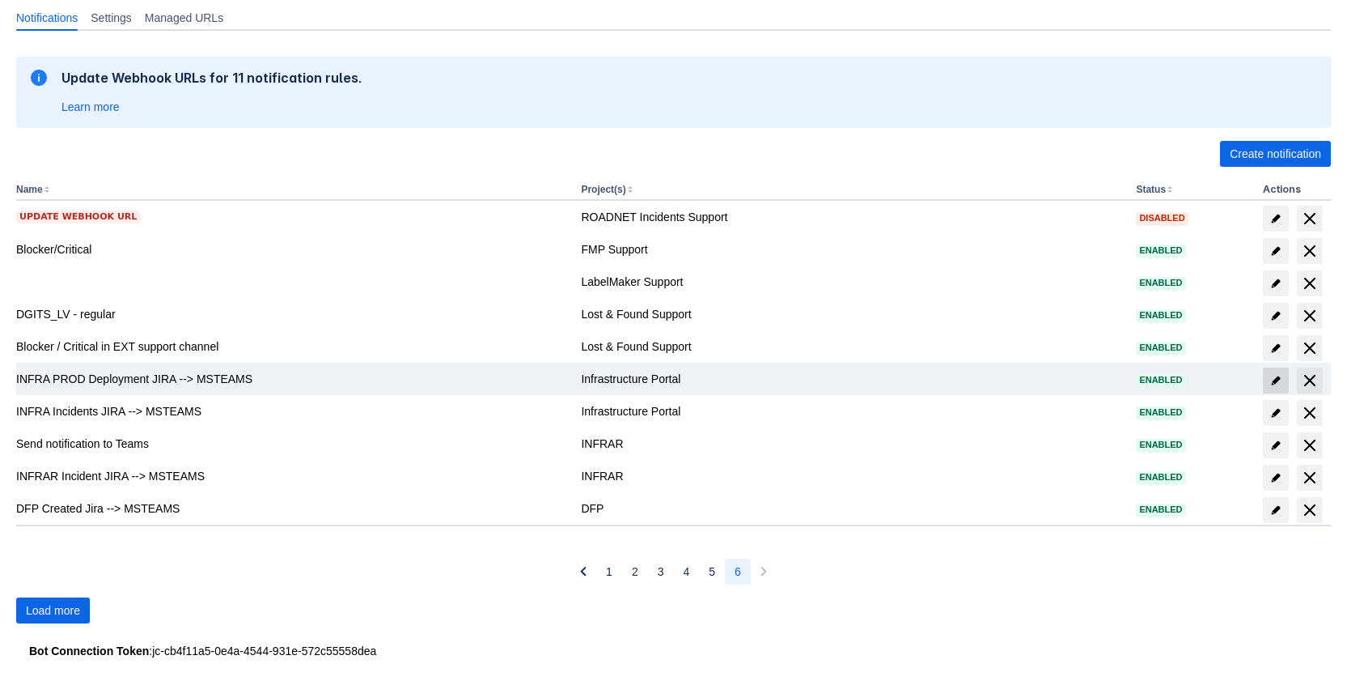
click at [1282, 375] on span "edit" at bounding box center [1276, 380] width 13 height 13
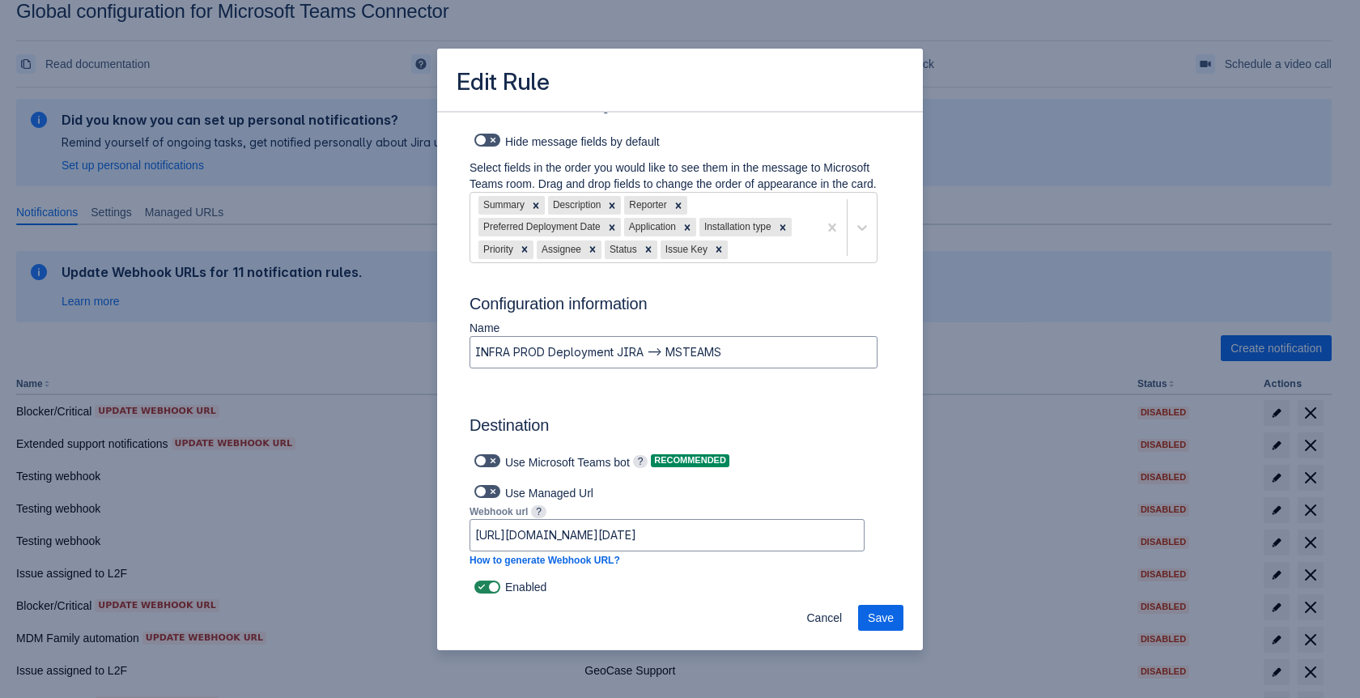
scroll to position [804, 0]
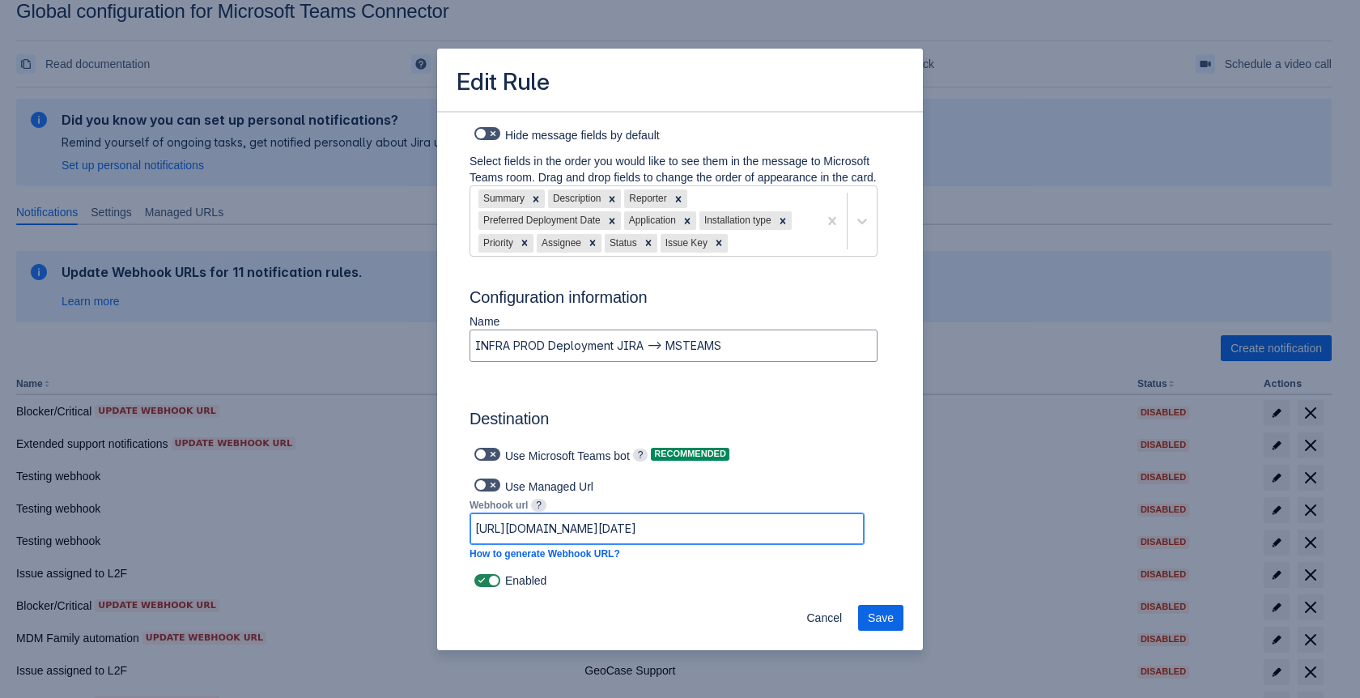
click at [765, 537] on input "https://prod-224.westeurope.logic.azure.com:443/workflows/d5520629d4e24a90ae61f…" at bounding box center [666, 528] width 393 height 29
drag, startPoint x: 821, startPoint y: 528, endPoint x: 953, endPoint y: 528, distance: 131.1
click at [953, 528] on div "Edit Rule Log into Microsoft Teams Please log into Microsoft Teams before setti…" at bounding box center [680, 349] width 1360 height 698
click at [848, 532] on input "https://prod-224.westeurope.logic.azure.com:443/workflows/d5520629d4e24a90ae61f…" at bounding box center [666, 528] width 393 height 29
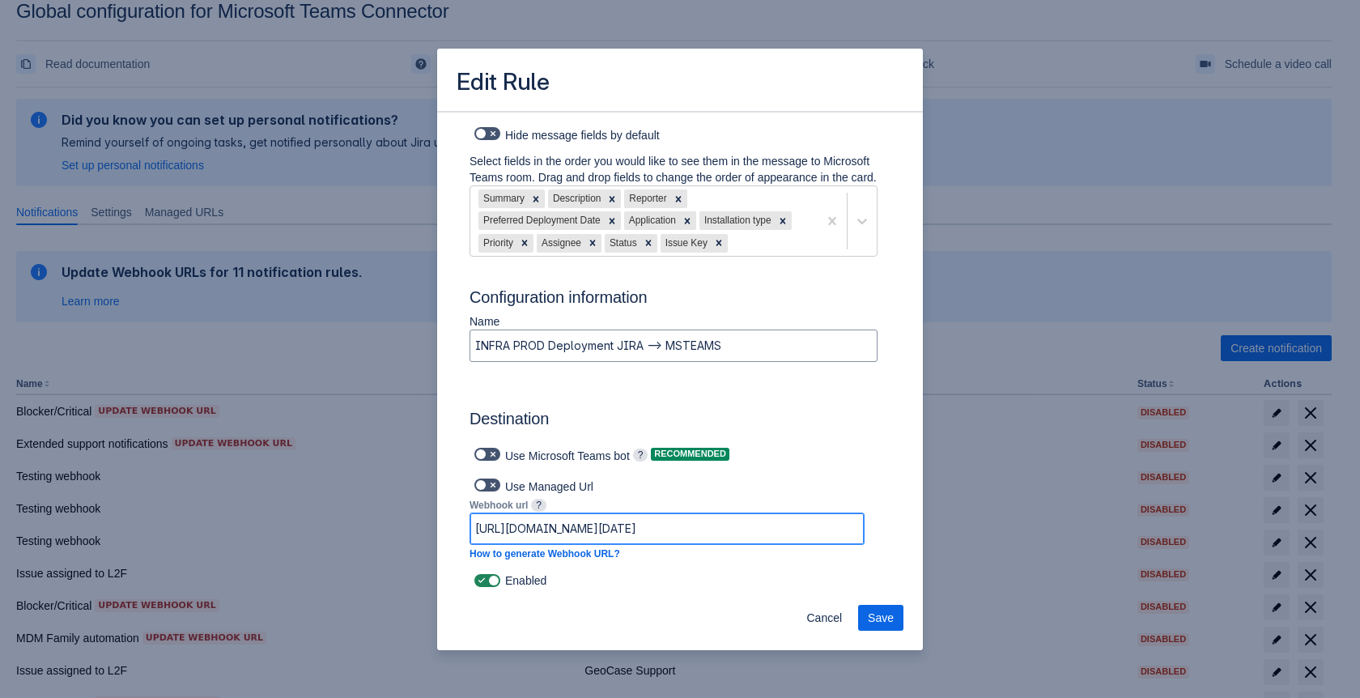
paste input "default45e249c8de6f4184b2d7ab234d8824.dd.environment.api.powerplatform.com:443/…"
type input "https://default45e249c8de6f4184b2d7ab234d8824.dd.environment.api.powerplatform.…"
click at [881, 620] on span "Save" at bounding box center [881, 618] width 26 height 26
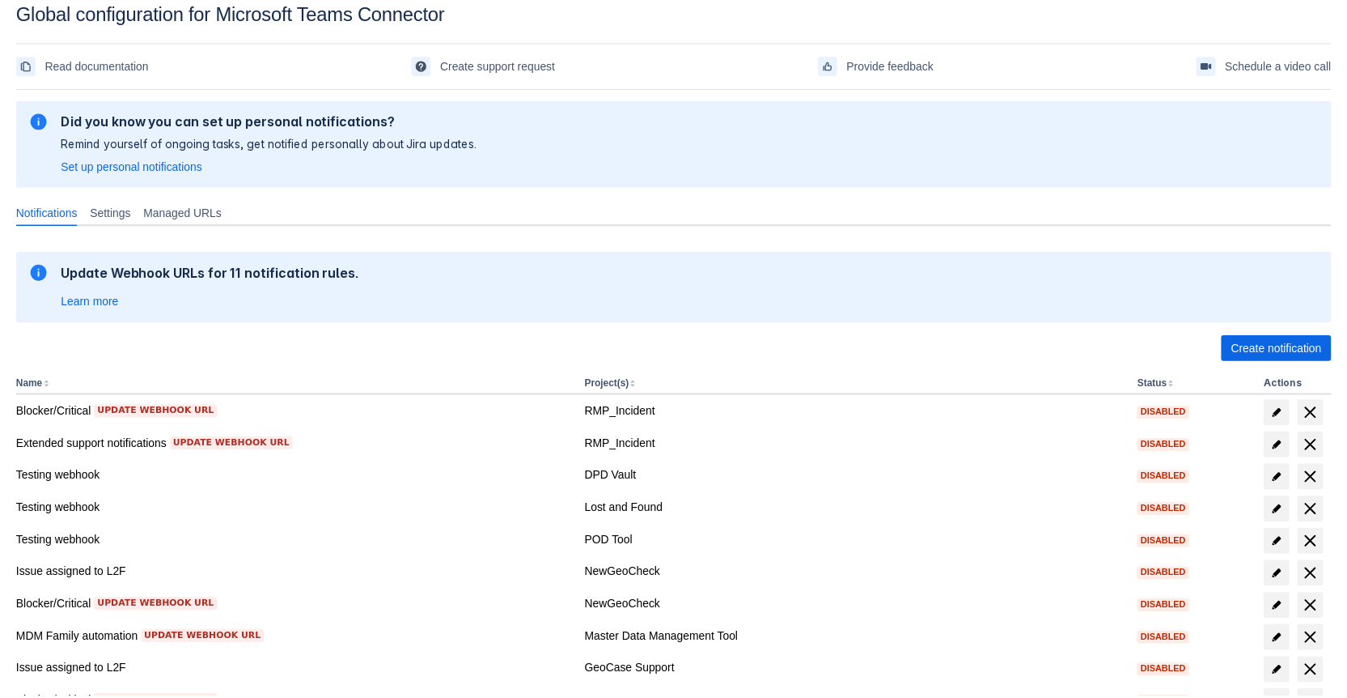
scroll to position [163, 0]
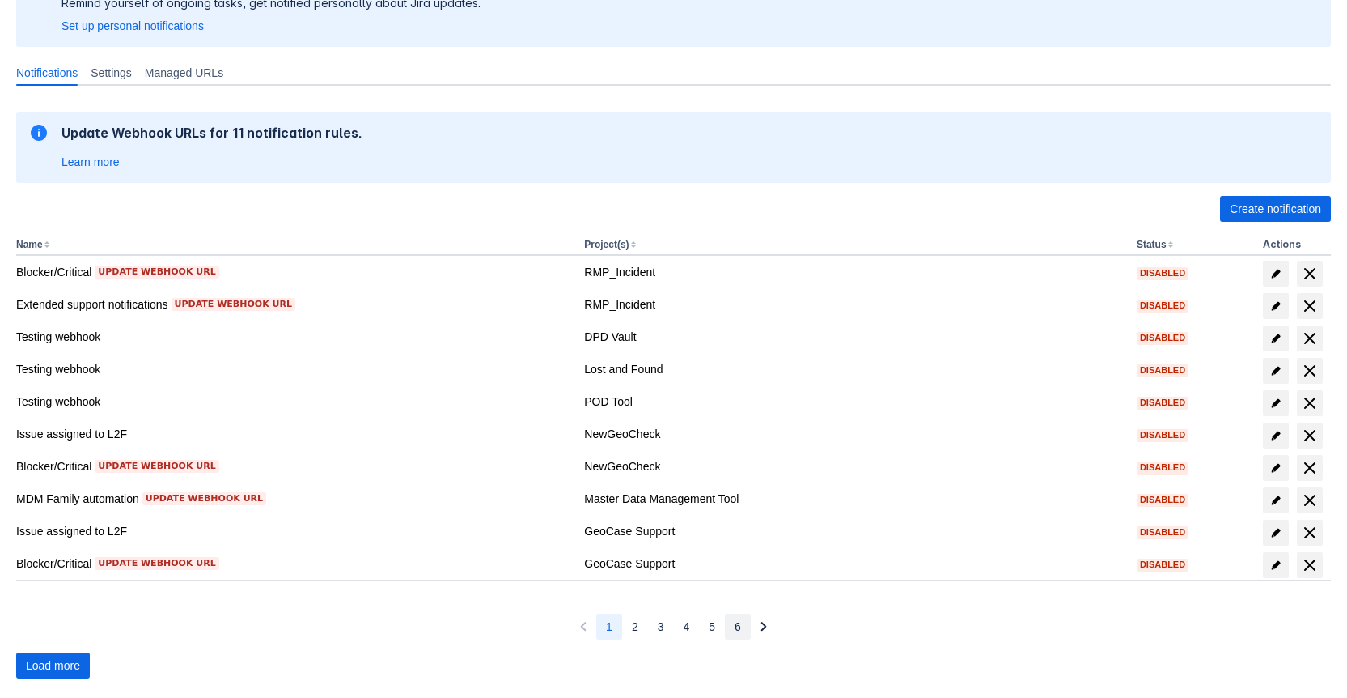
click at [735, 624] on span "6" at bounding box center [738, 626] width 6 height 26
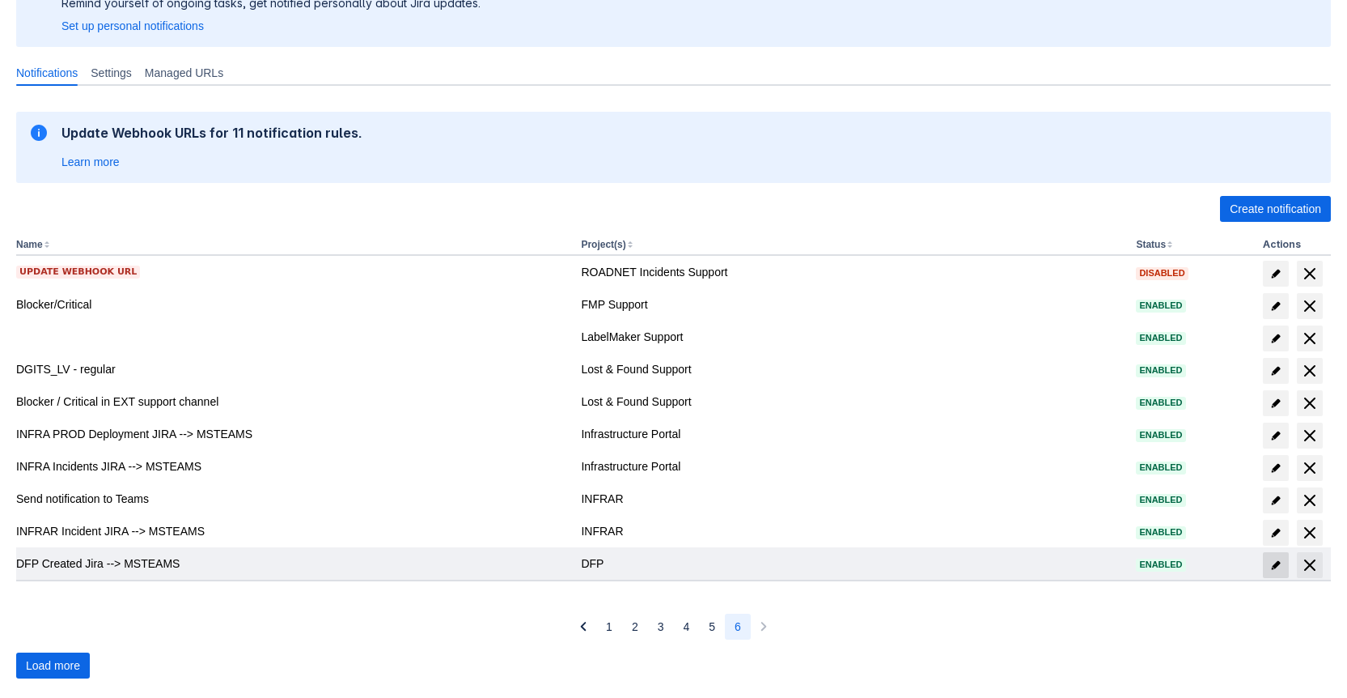
click at [1277, 562] on span "edit" at bounding box center [1276, 564] width 13 height 13
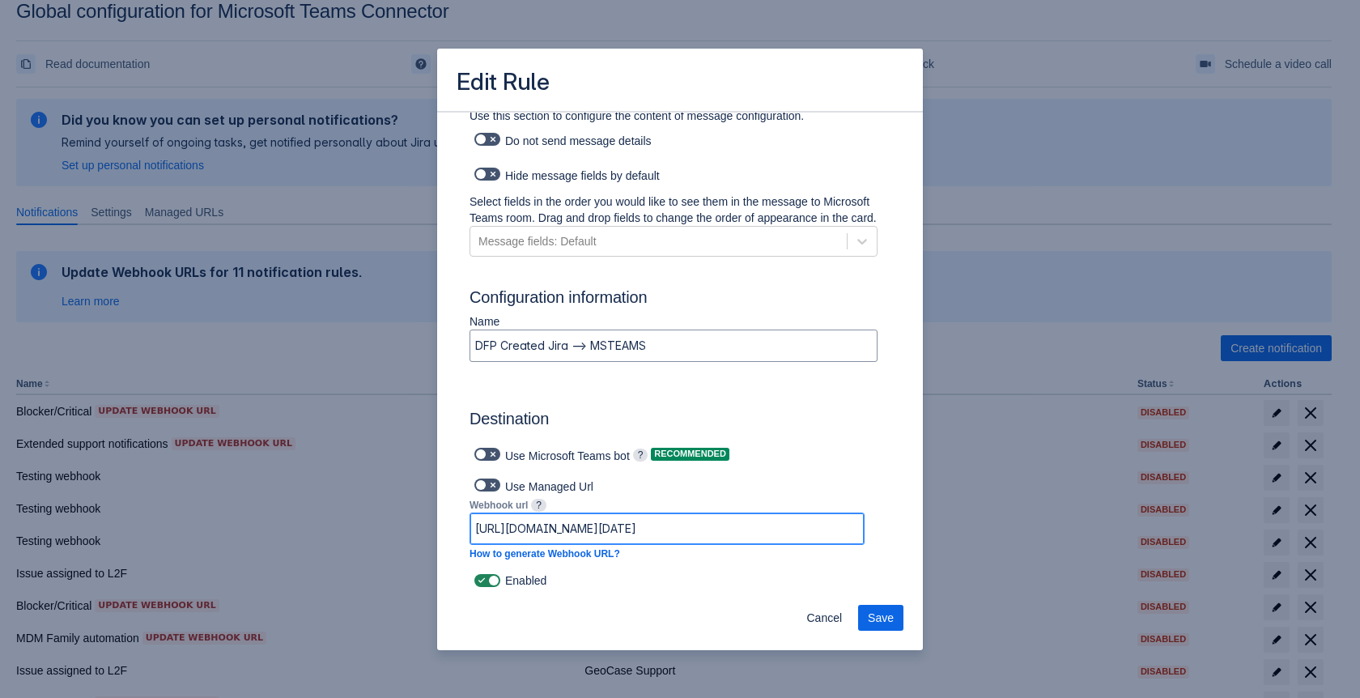
scroll to position [0, 1033]
drag, startPoint x: 769, startPoint y: 530, endPoint x: 977, endPoint y: 532, distance: 208.0
click at [977, 532] on div "Edit Rule Log into Microsoft Teams Please log into Microsoft Teams before setti…" at bounding box center [680, 349] width 1360 height 698
drag, startPoint x: 857, startPoint y: 526, endPoint x: 893, endPoint y: 528, distance: 35.6
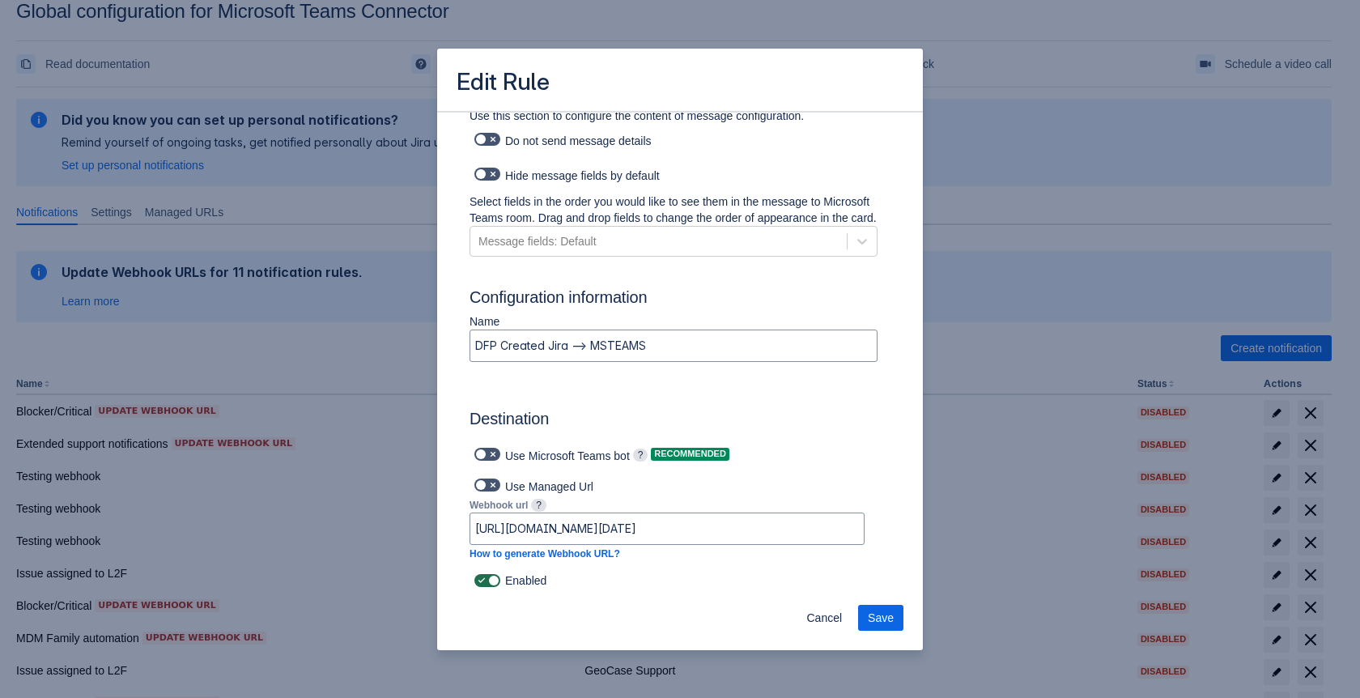
click at [477, 584] on span at bounding box center [481, 580] width 13 height 13
click at [477, 584] on input "checkbox" at bounding box center [479, 580] width 11 height 11
checkbox input "false"
click at [887, 619] on span "Save" at bounding box center [881, 618] width 26 height 26
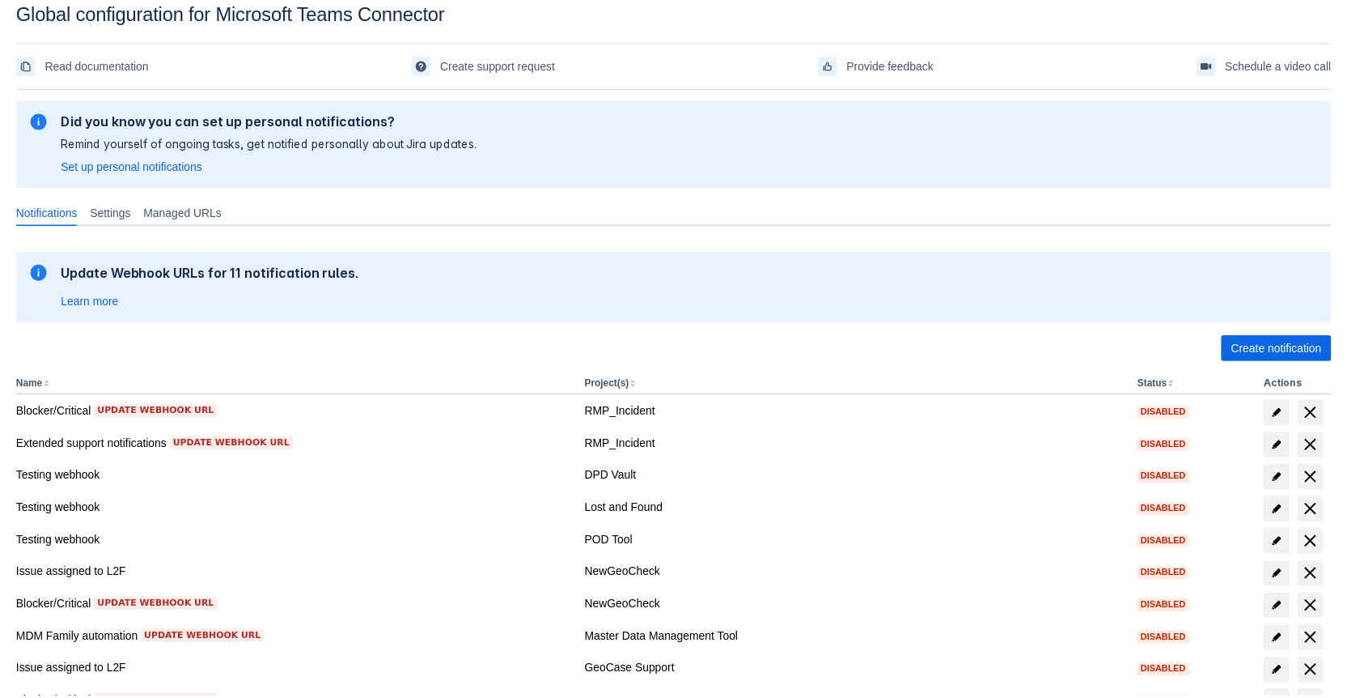
scroll to position [163, 0]
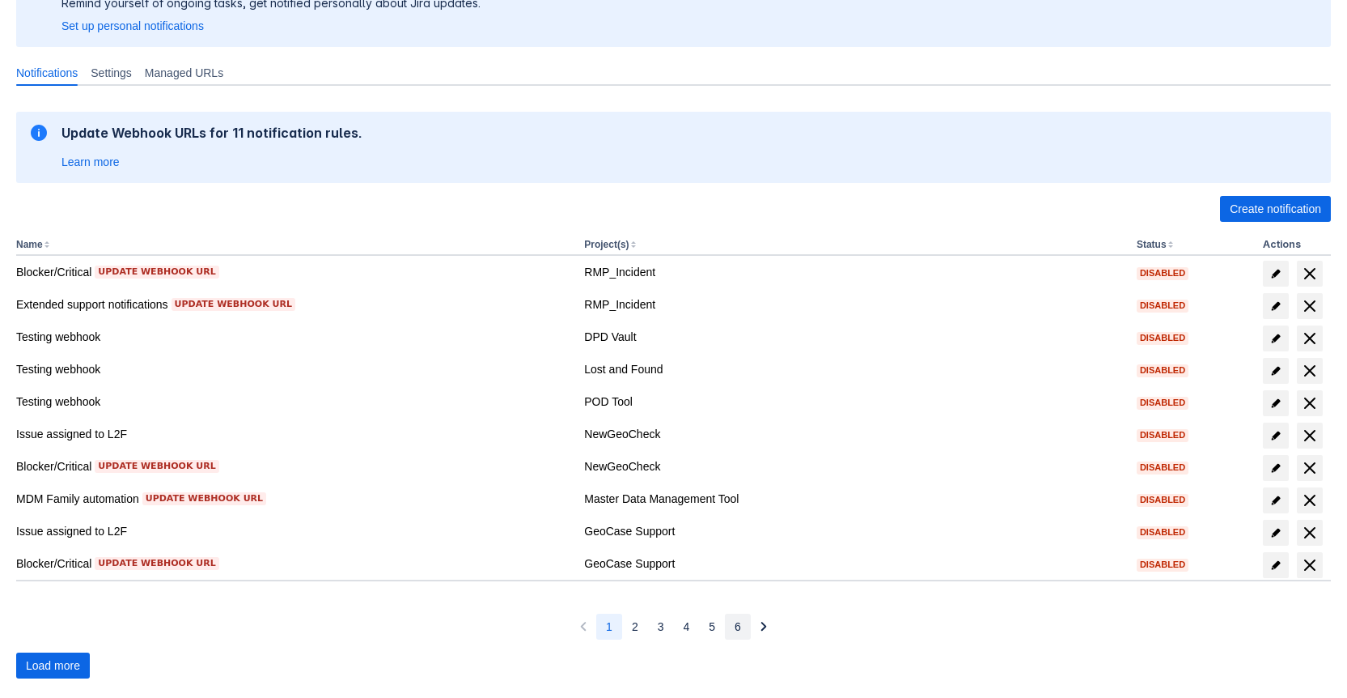
drag, startPoint x: 736, startPoint y: 631, endPoint x: 726, endPoint y: 631, distance: 9.7
click at [736, 631] on span "6" at bounding box center [738, 626] width 6 height 26
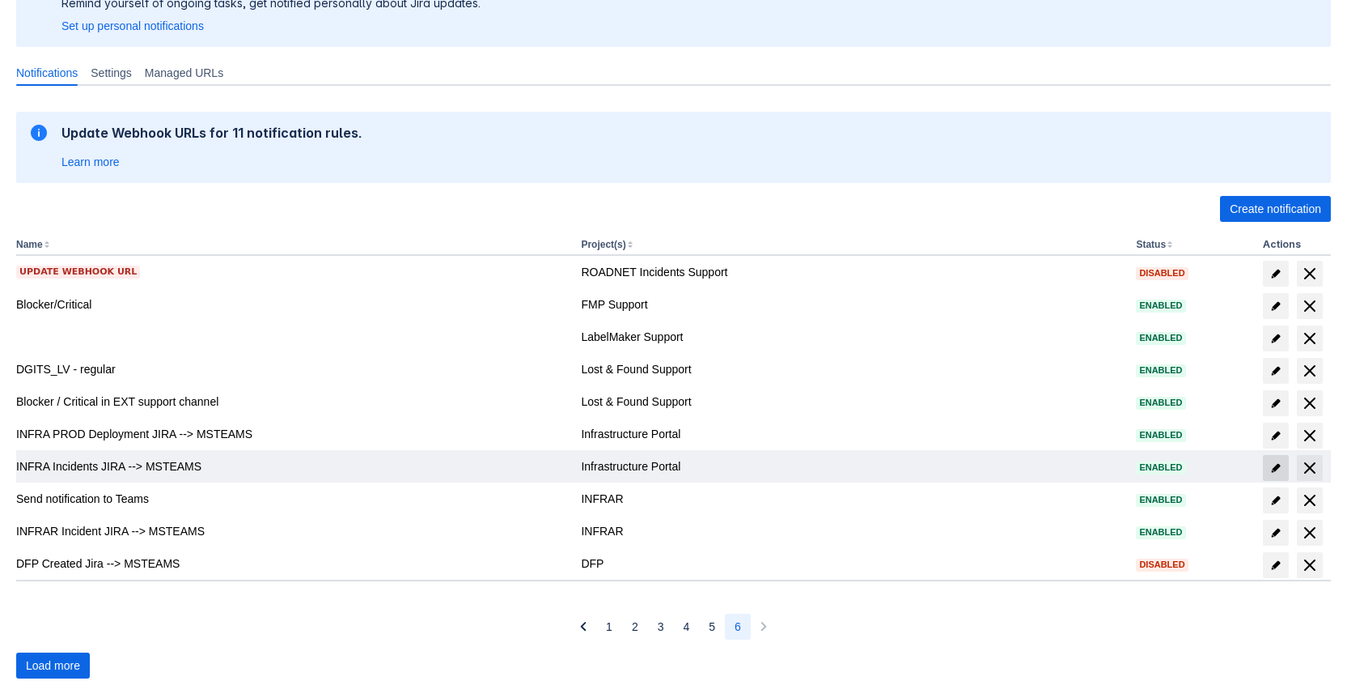
click at [1271, 463] on span "edit" at bounding box center [1276, 467] width 13 height 13
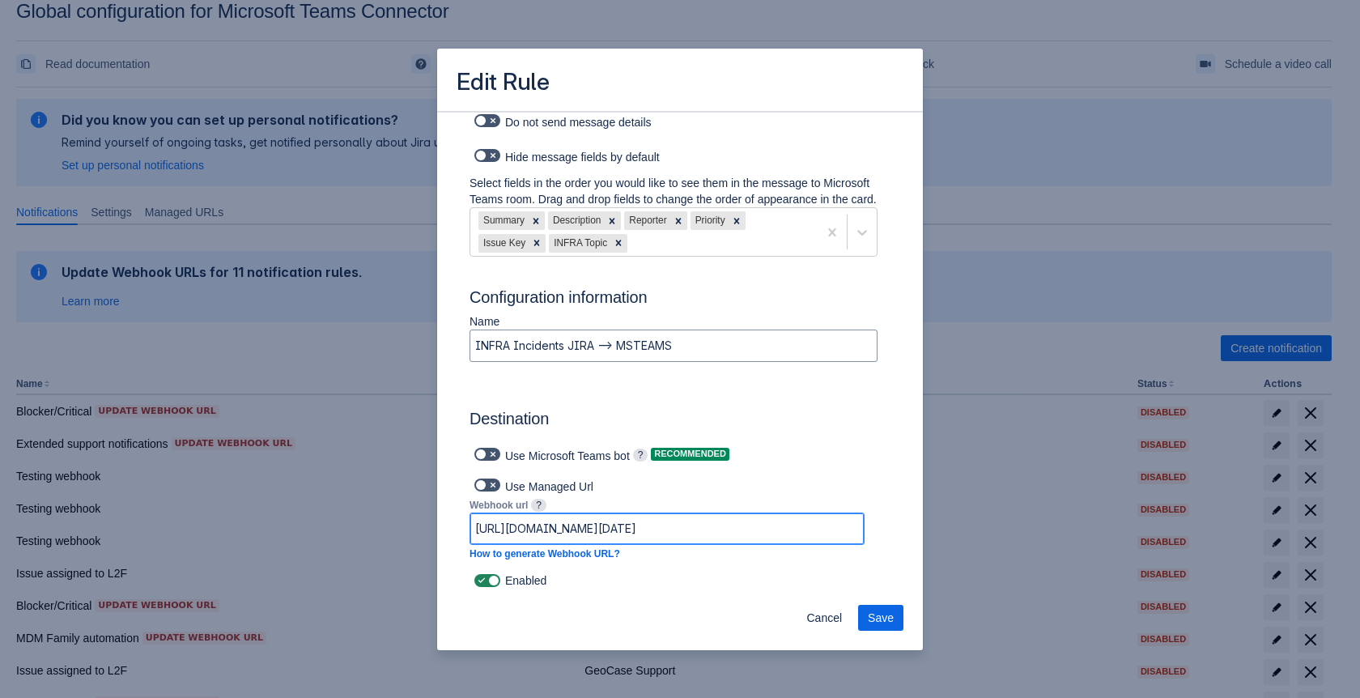
scroll to position [0, 1038]
drag, startPoint x: 750, startPoint y: 531, endPoint x: 928, endPoint y: 526, distance: 178.1
click at [928, 526] on div "Edit Rule Log into Microsoft Teams Please log into Microsoft Teams before setti…" at bounding box center [680, 349] width 1360 height 698
drag, startPoint x: 758, startPoint y: 537, endPoint x: 923, endPoint y: 533, distance: 165.1
click at [923, 533] on div "Edit Rule Log into Microsoft Teams Please log into Microsoft Teams before setti…" at bounding box center [680, 349] width 1360 height 698
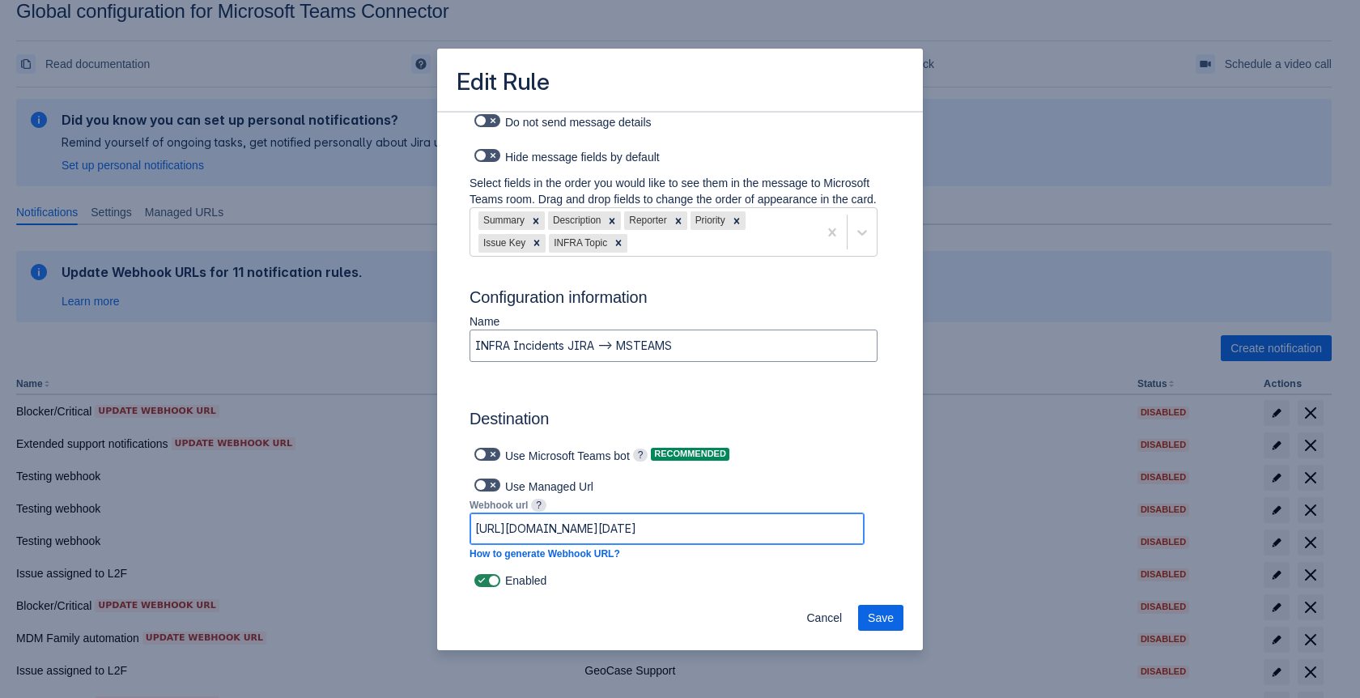
click at [766, 528] on input "https://prod-62.westeurope.logic.azure.com:443/workflows/a9b6fb27096e470993678f…" at bounding box center [666, 528] width 393 height 29
paste input "default45e249c8de6f4184b2d7ab234d8824.dd.environment.api.powerplatform.com:443/…"
type input "https://default45e249c8de6f4184b2d7ab234d8824.dd.environment.api.powerplatform.…"
drag, startPoint x: 778, startPoint y: 528, endPoint x: 354, endPoint y: 536, distance: 424.1
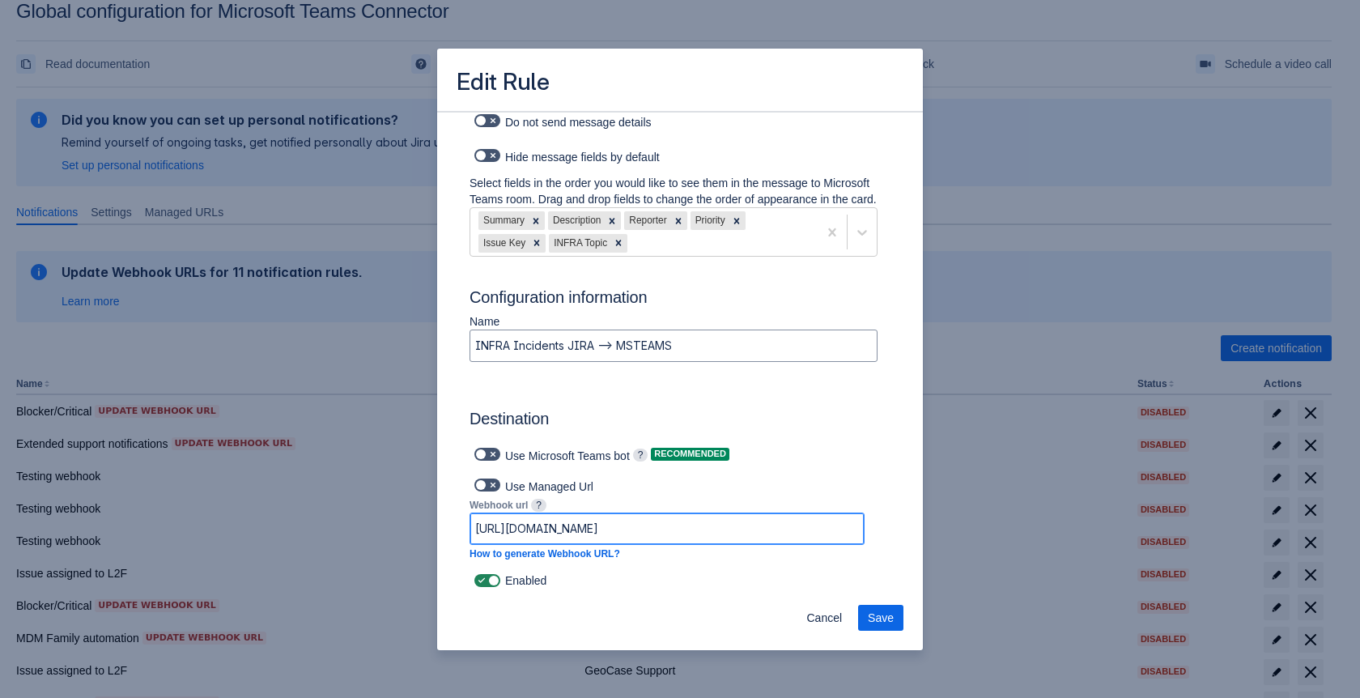
click at [354, 536] on div "Edit Rule Log into Microsoft Teams Please log into Microsoft Teams before setti…" at bounding box center [680, 349] width 1360 height 698
click at [890, 618] on span "Save" at bounding box center [881, 618] width 26 height 26
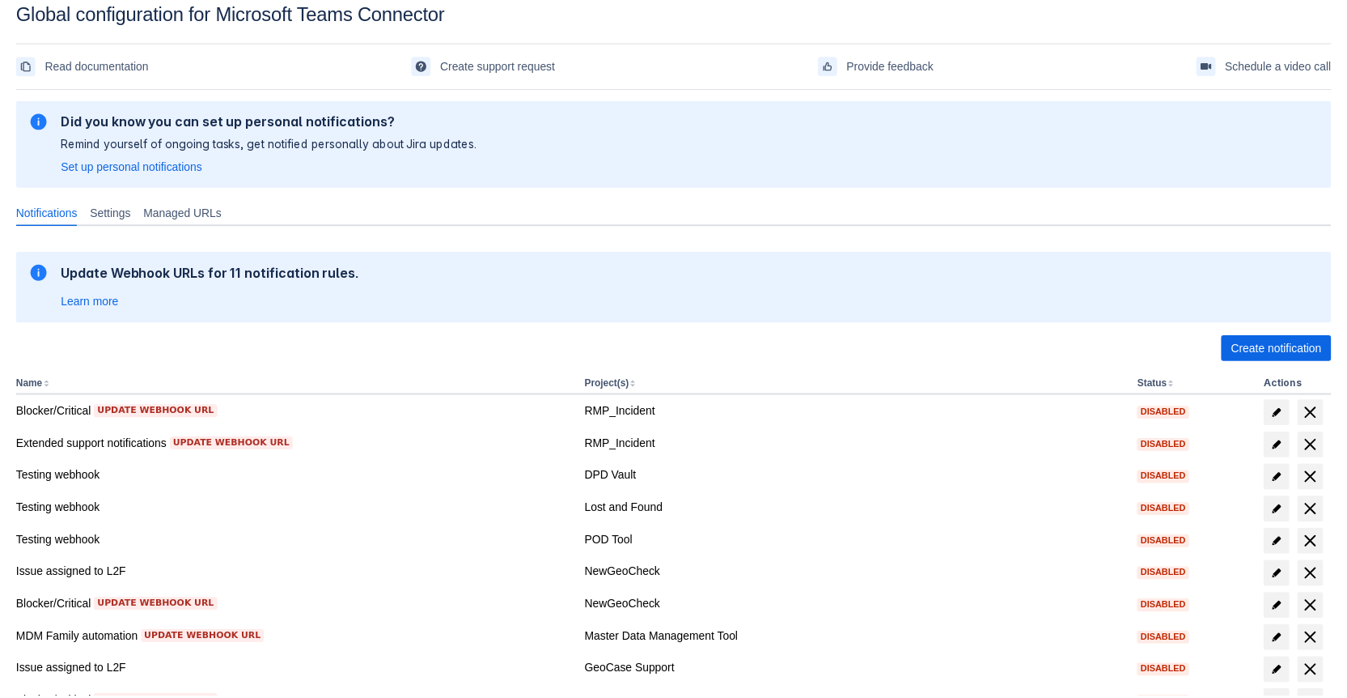
scroll to position [163, 0]
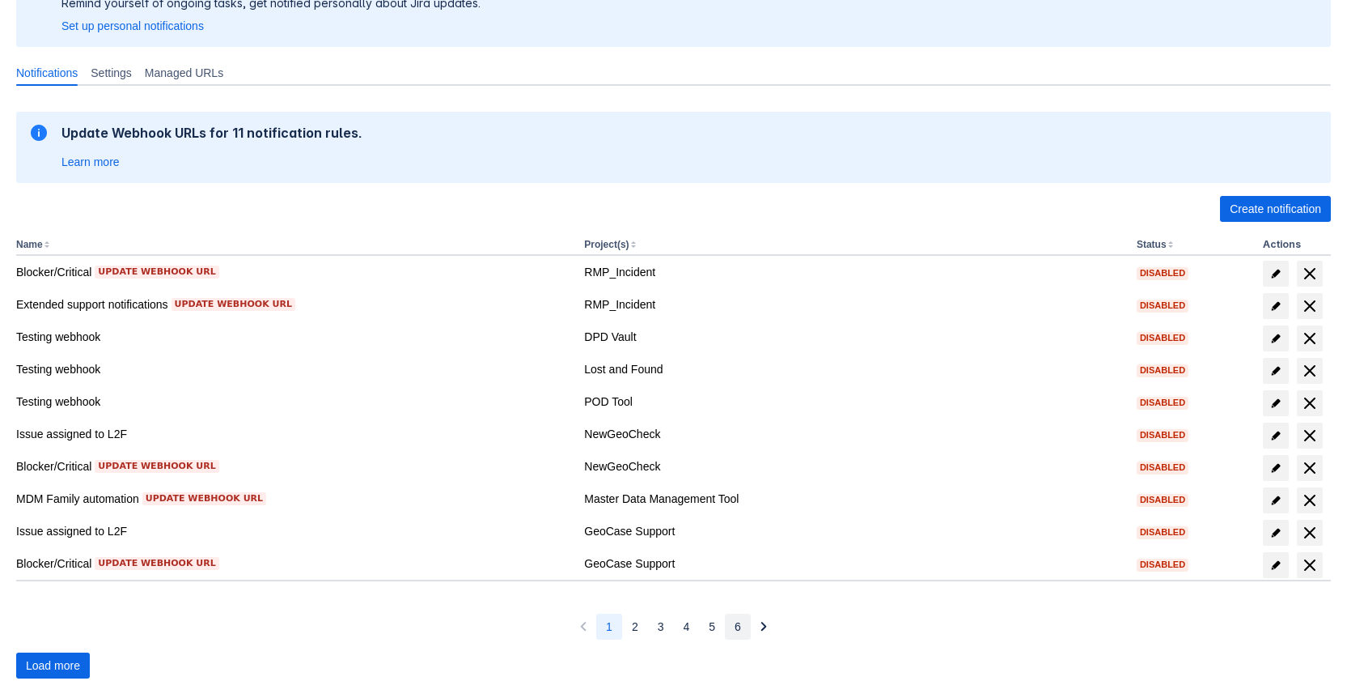
click at [735, 626] on span "6" at bounding box center [738, 626] width 6 height 26
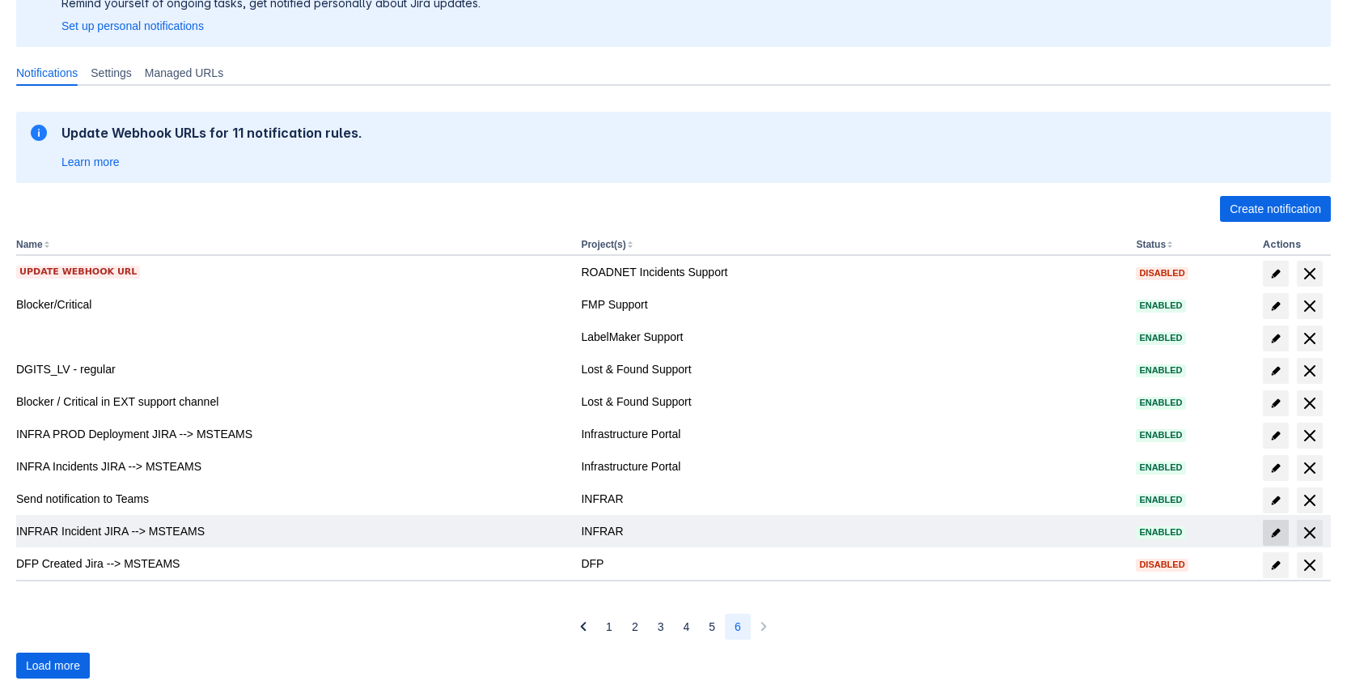
click at [1279, 534] on span "edit" at bounding box center [1276, 532] width 13 height 13
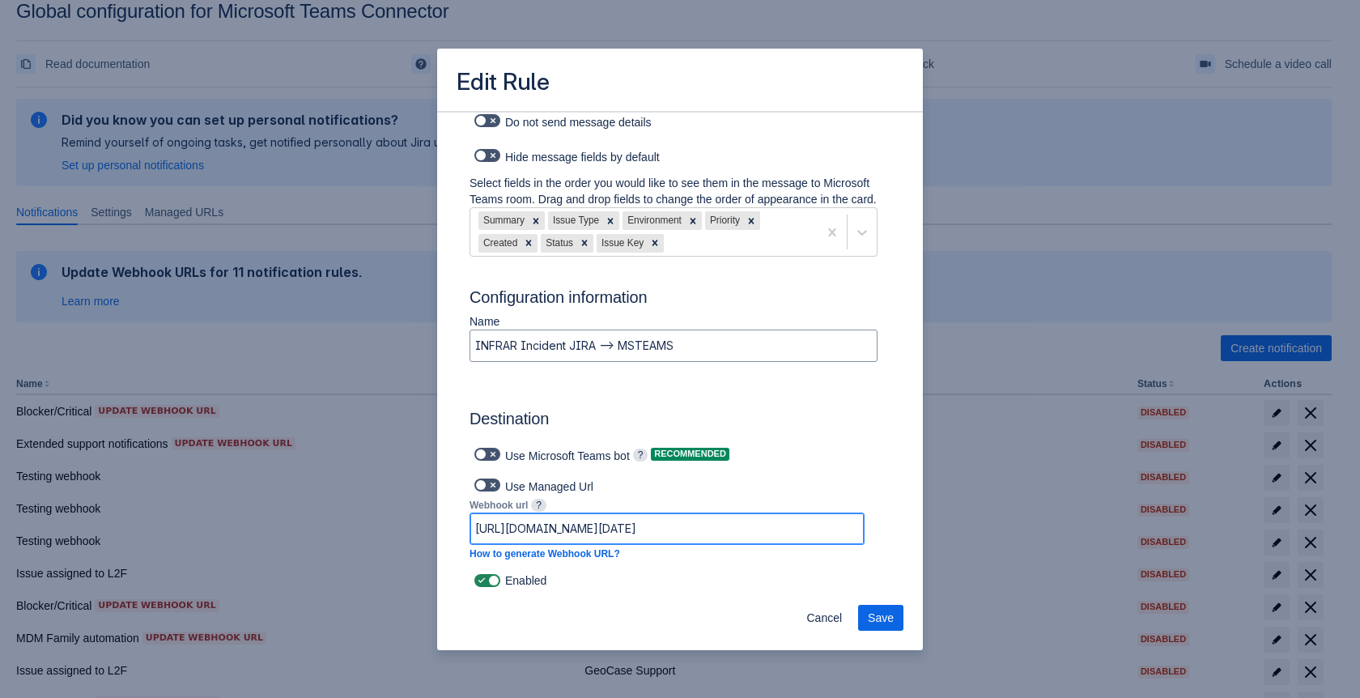
scroll to position [0, 1038]
drag, startPoint x: 889, startPoint y: 517, endPoint x: 950, endPoint y: 516, distance: 60.7
click at [950, 516] on div "Edit Rule Log into Microsoft Teams Please log into Microsoft Teams before setti…" at bounding box center [680, 349] width 1360 height 698
drag, startPoint x: 688, startPoint y: 528, endPoint x: 921, endPoint y: 537, distance: 233.2
click at [923, 536] on div "Edit Rule Log into Microsoft Teams Please log into Microsoft Teams before setti…" at bounding box center [680, 349] width 1360 height 698
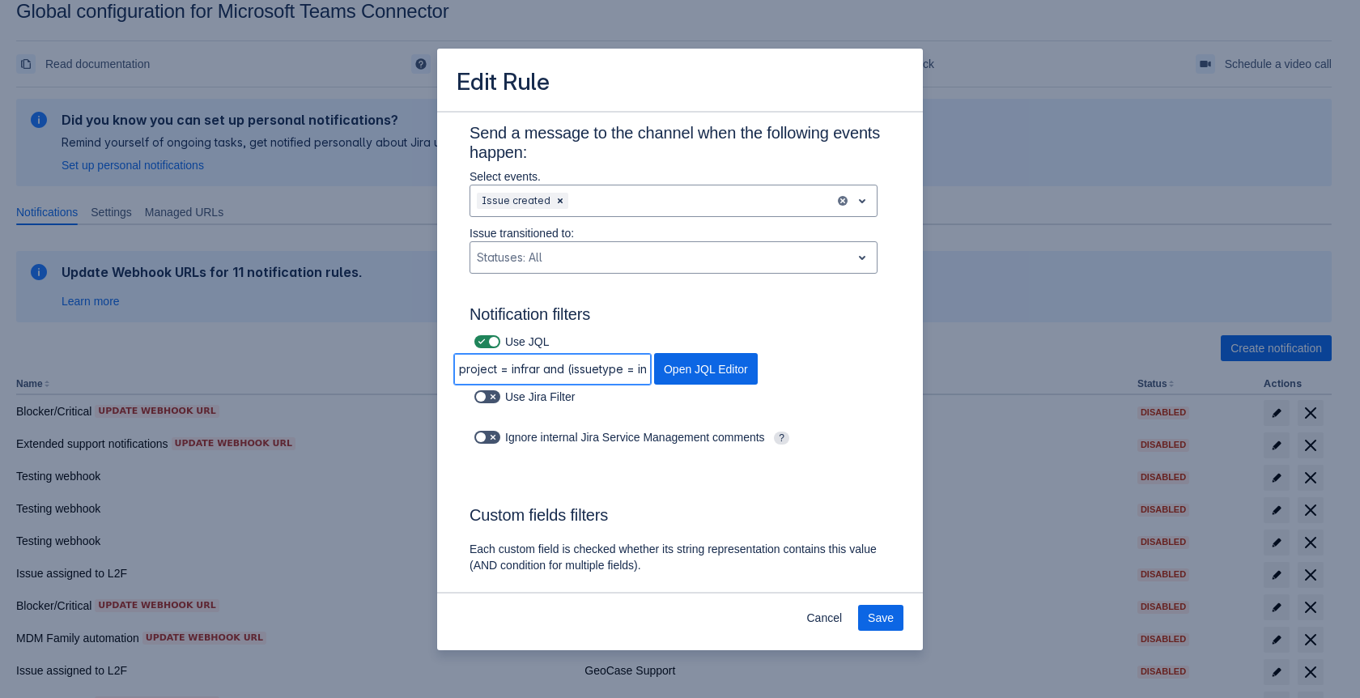
scroll to position [0, 348]
drag, startPoint x: 582, startPoint y: 370, endPoint x: 654, endPoint y: 373, distance: 72.1
click at [654, 373] on div "project = infrar and (issuetype = incident or issuetype != incident and priorit…" at bounding box center [605, 369] width 330 height 32
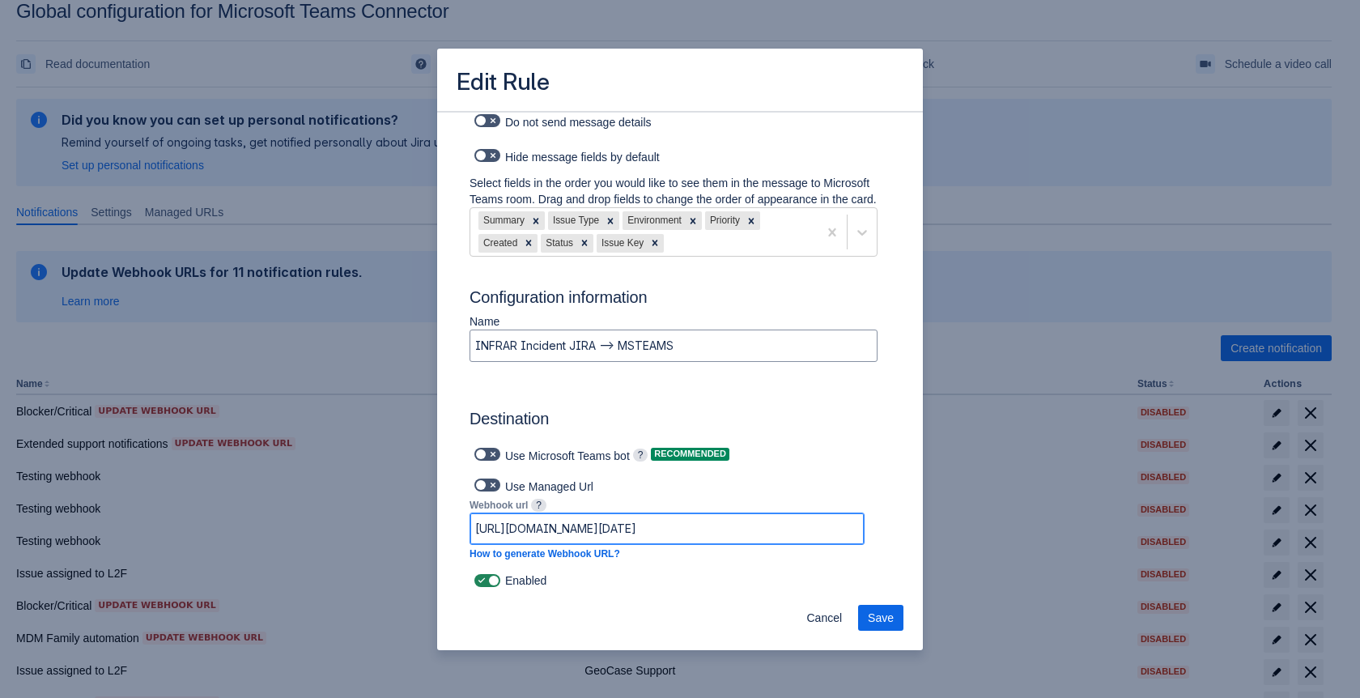
scroll to position [0, 1038]
drag, startPoint x: 619, startPoint y: 528, endPoint x: 902, endPoint y: 519, distance: 283.4
click at [790, 533] on input "https://prod-211.westeurope.logic.azure.com:443/workflows/989a880f35dc4a3f9b9d6…" at bounding box center [666, 528] width 393 height 29
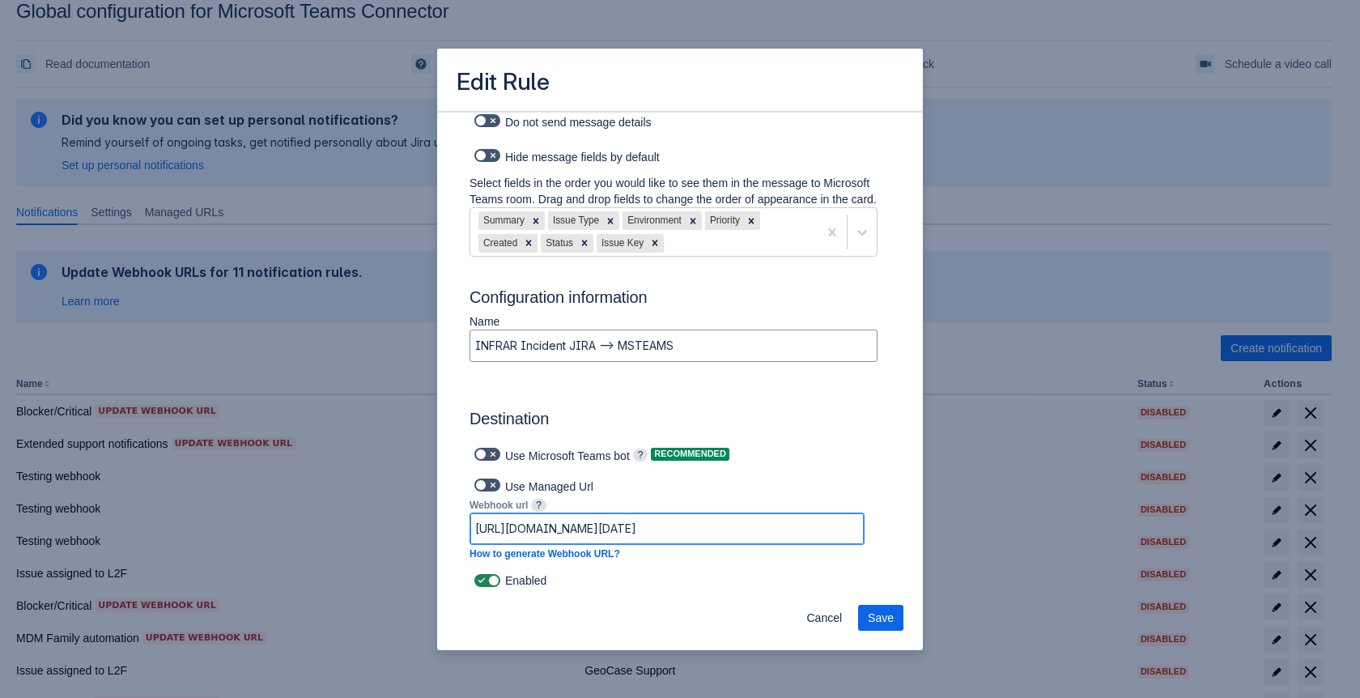
scroll to position [0, 1038]
drag, startPoint x: 777, startPoint y: 531, endPoint x: 902, endPoint y: 528, distance: 124.7
click at [803, 528] on input "https://prod-211.westeurope.logic.azure.com:443/workflows/989a880f35dc4a3f9b9d6…" at bounding box center [666, 528] width 393 height 29
paste input "default45e249c8de6f4184b2d7ab234d8824.dd.environment.api.powerplatform.com:443/…"
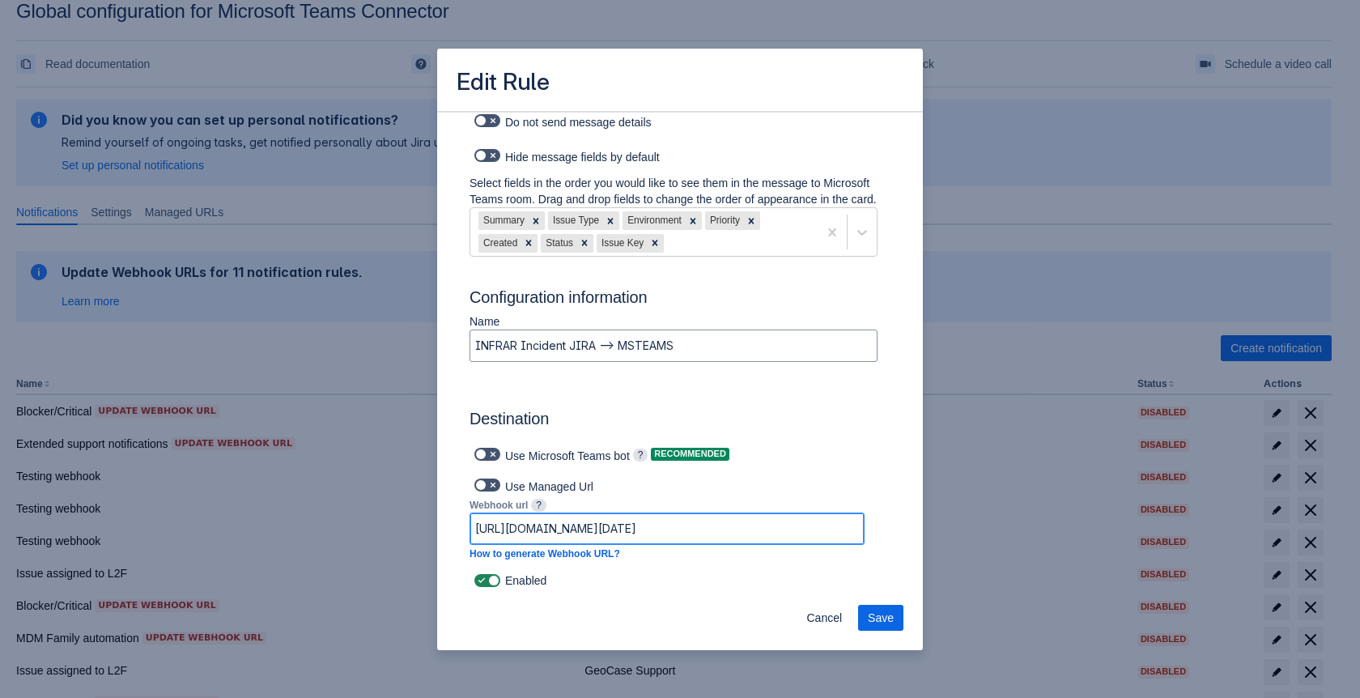
type input "https://default45e249c8de6f4184b2d7ab234d8824.dd.environment.api.powerplatform.…"
click at [885, 618] on span "Save" at bounding box center [881, 618] width 26 height 26
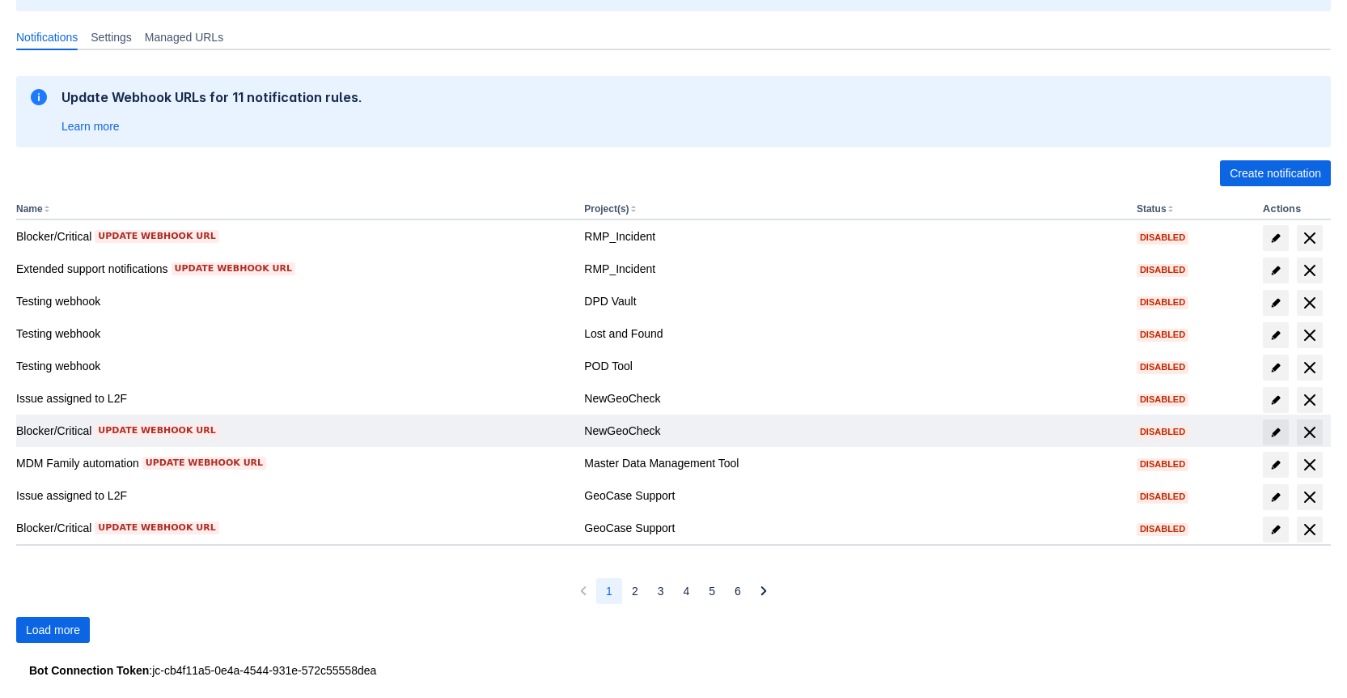
scroll to position [219, 0]
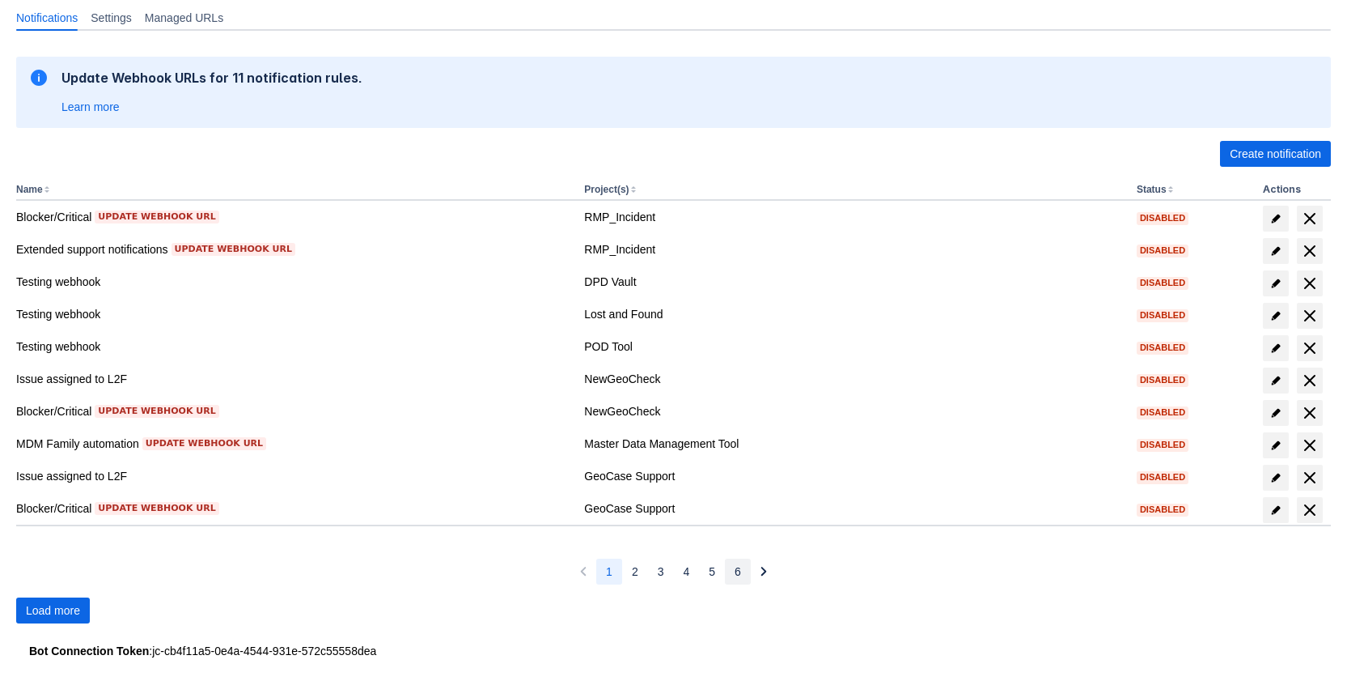
click at [731, 574] on button "6" at bounding box center [738, 571] width 26 height 26
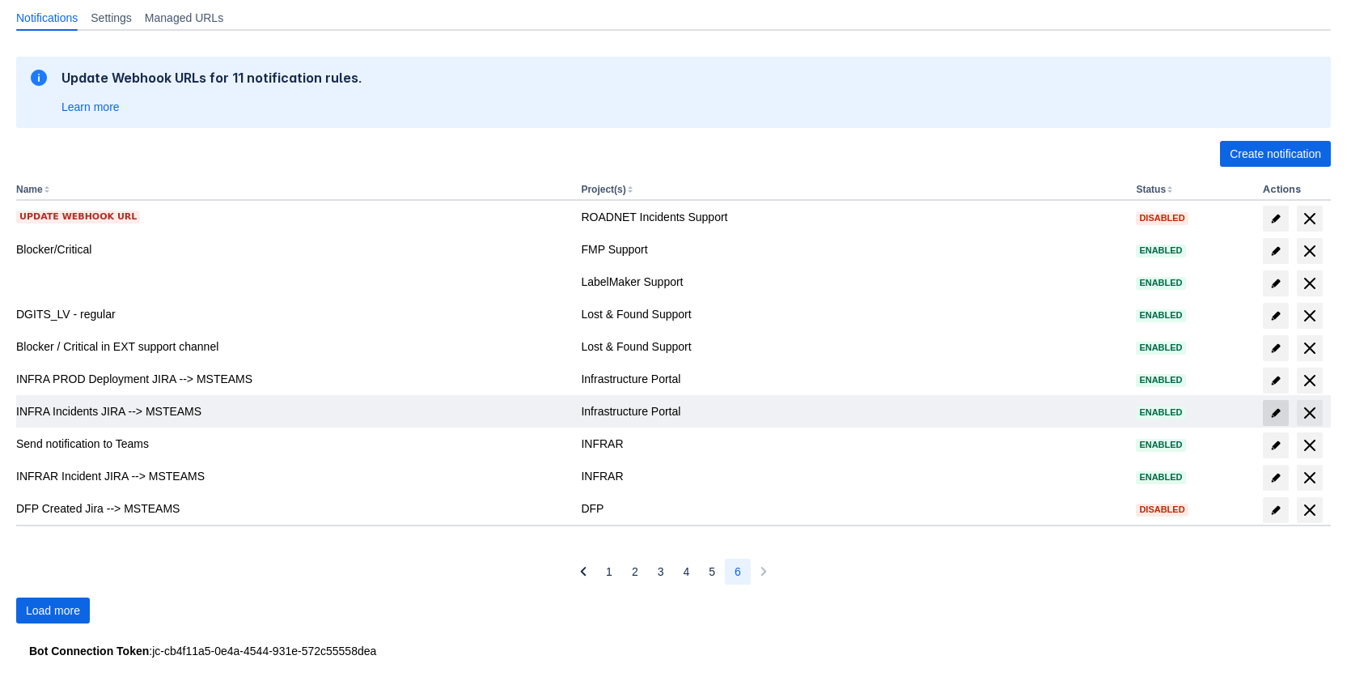
click at [1275, 413] on span "edit" at bounding box center [1276, 412] width 13 height 13
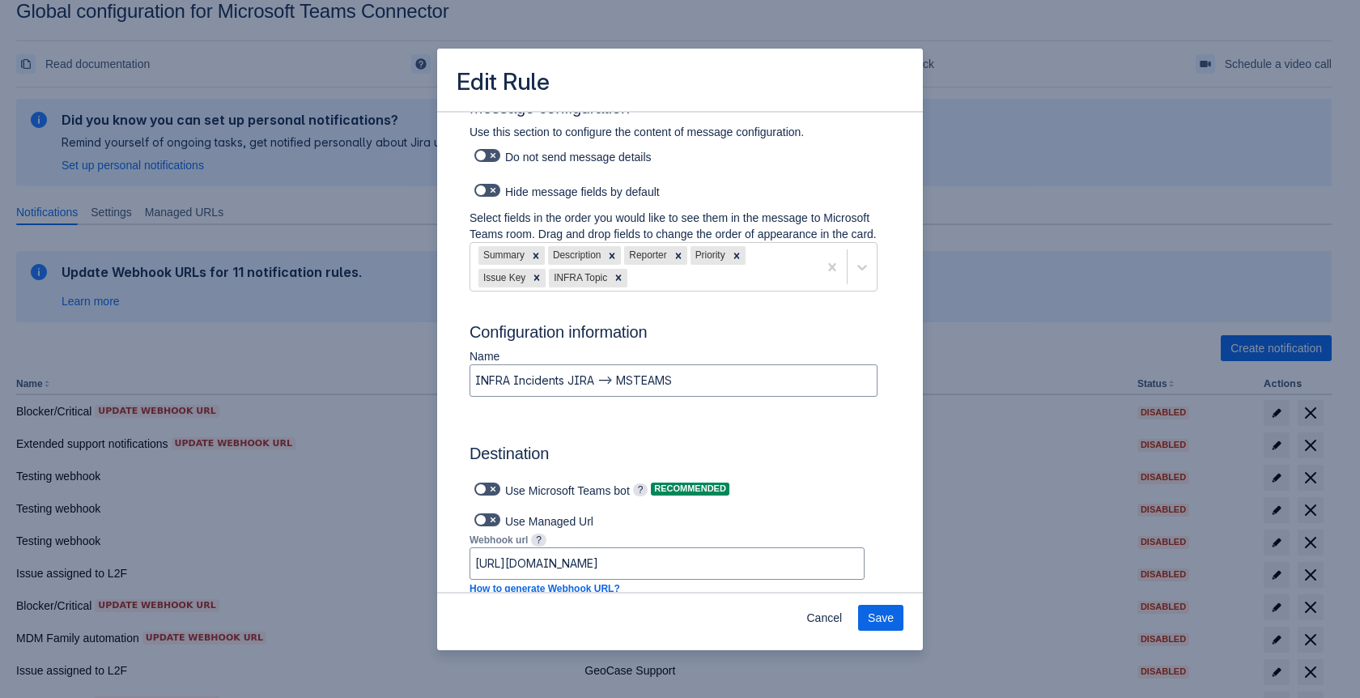
scroll to position [1024, 0]
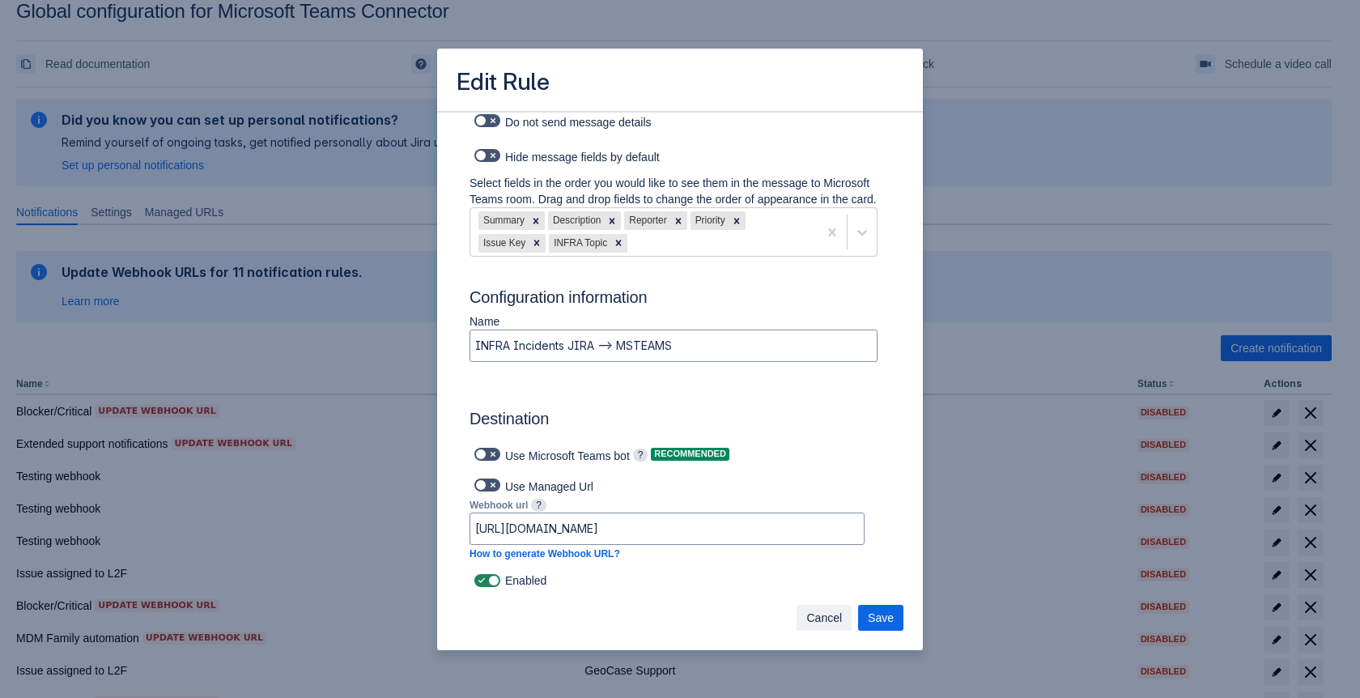
click at [812, 622] on span "Cancel" at bounding box center [824, 618] width 36 height 26
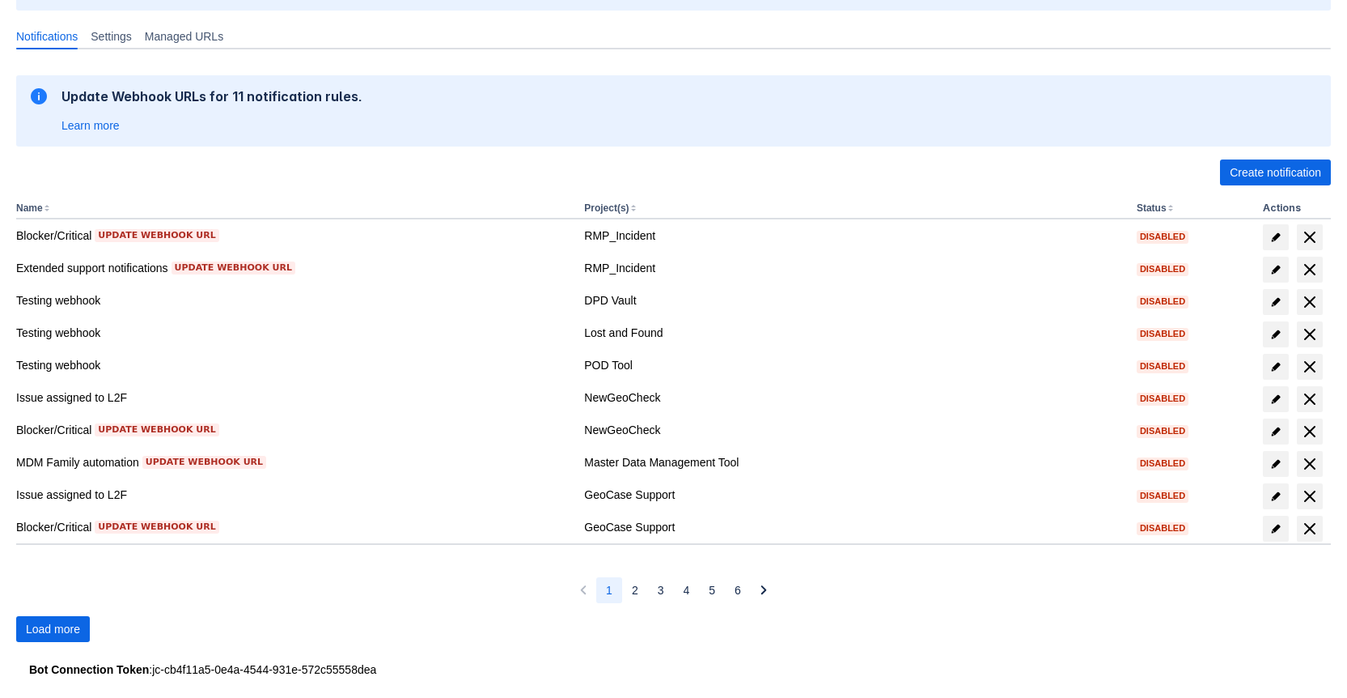
scroll to position [219, 0]
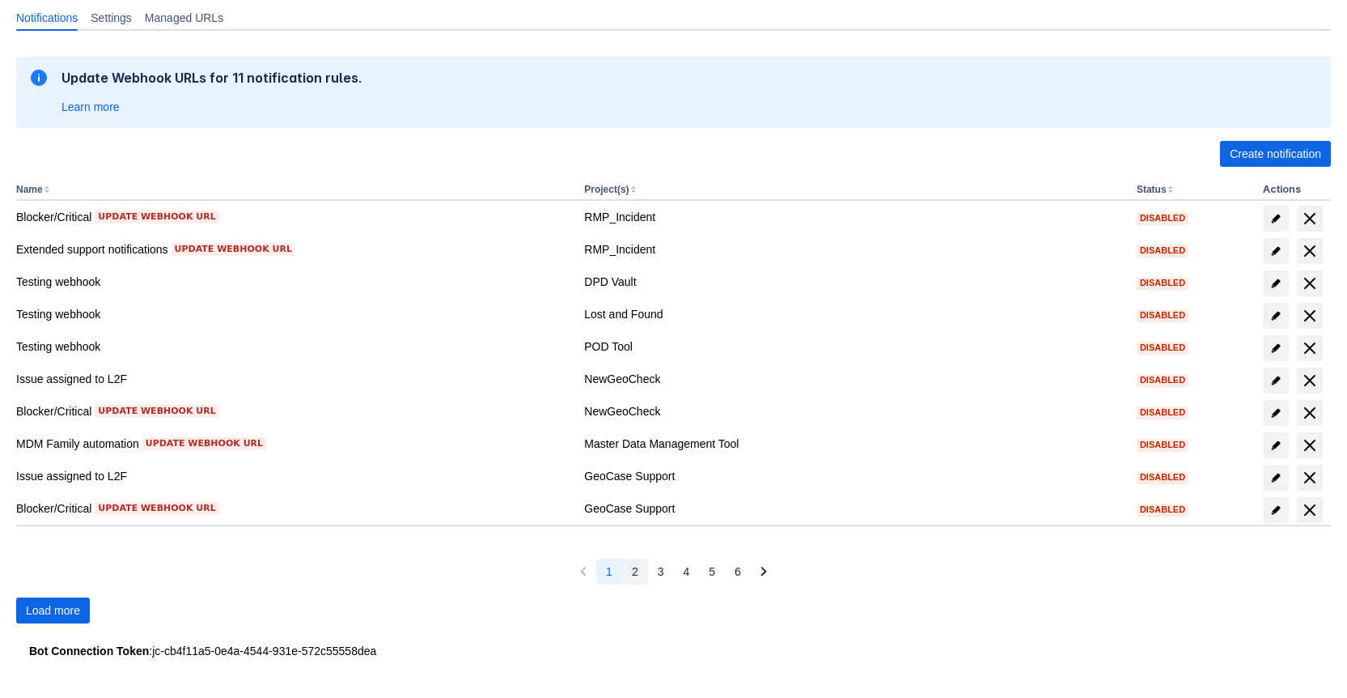
click at [639, 579] on button "2" at bounding box center [635, 571] width 26 height 26
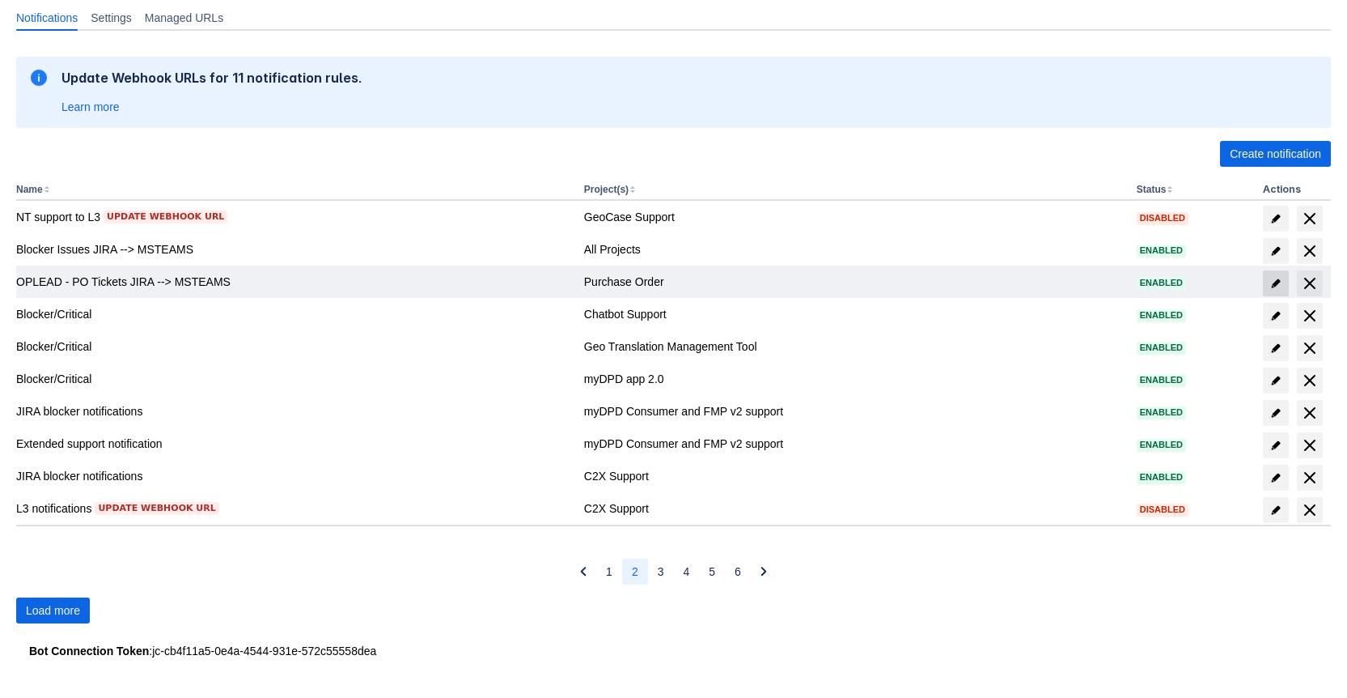
click at [1272, 276] on span at bounding box center [1276, 283] width 26 height 26
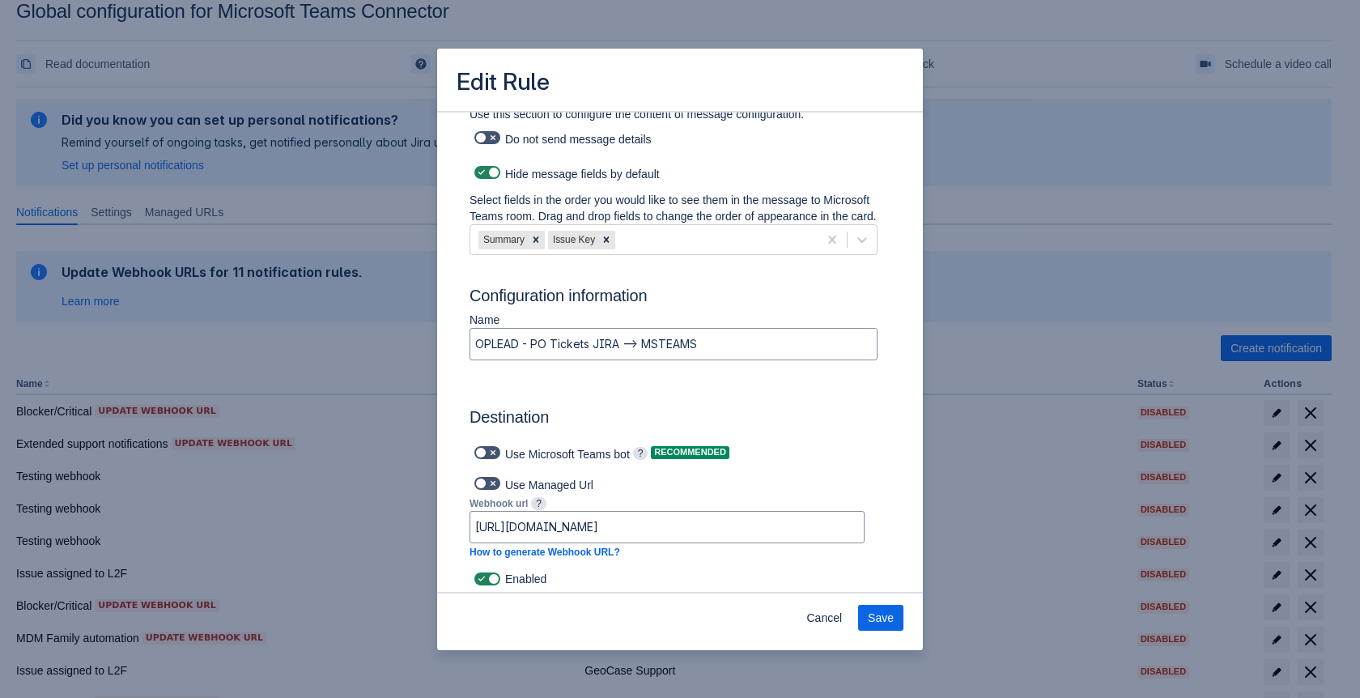
scroll to position [730, 0]
click at [825, 618] on span "Cancel" at bounding box center [824, 618] width 36 height 26
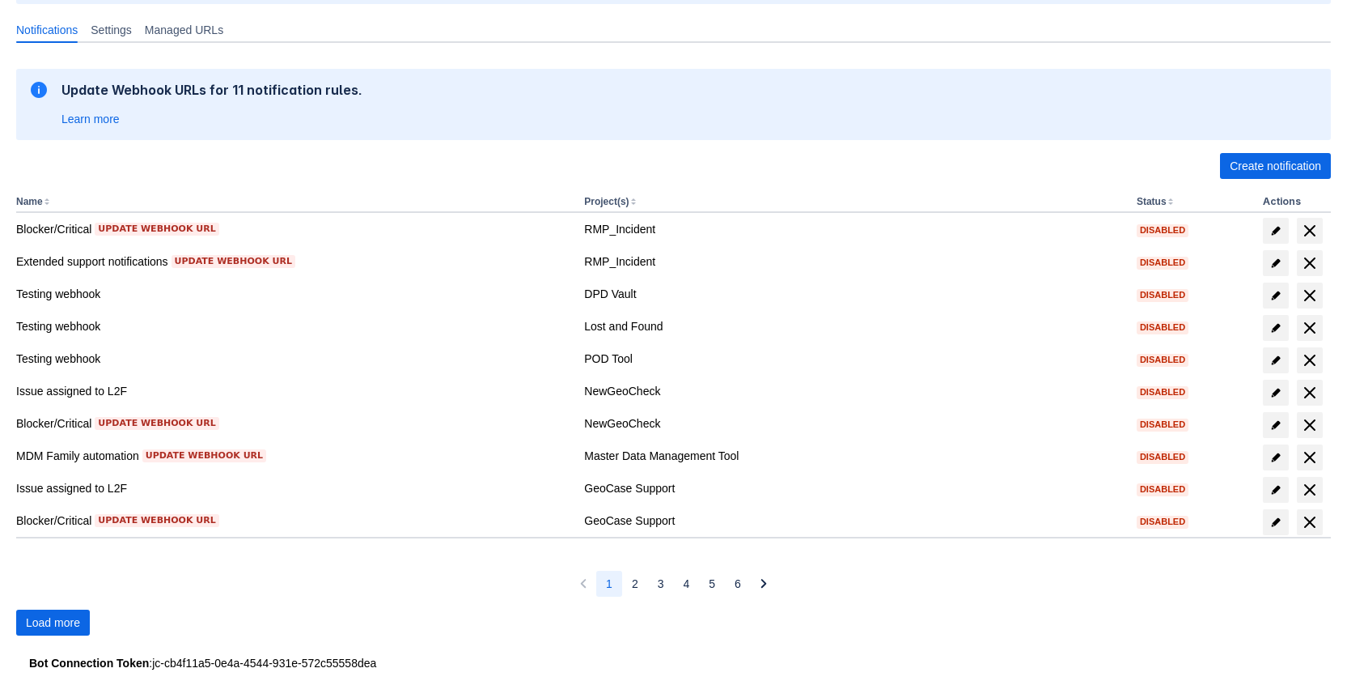
scroll to position [219, 0]
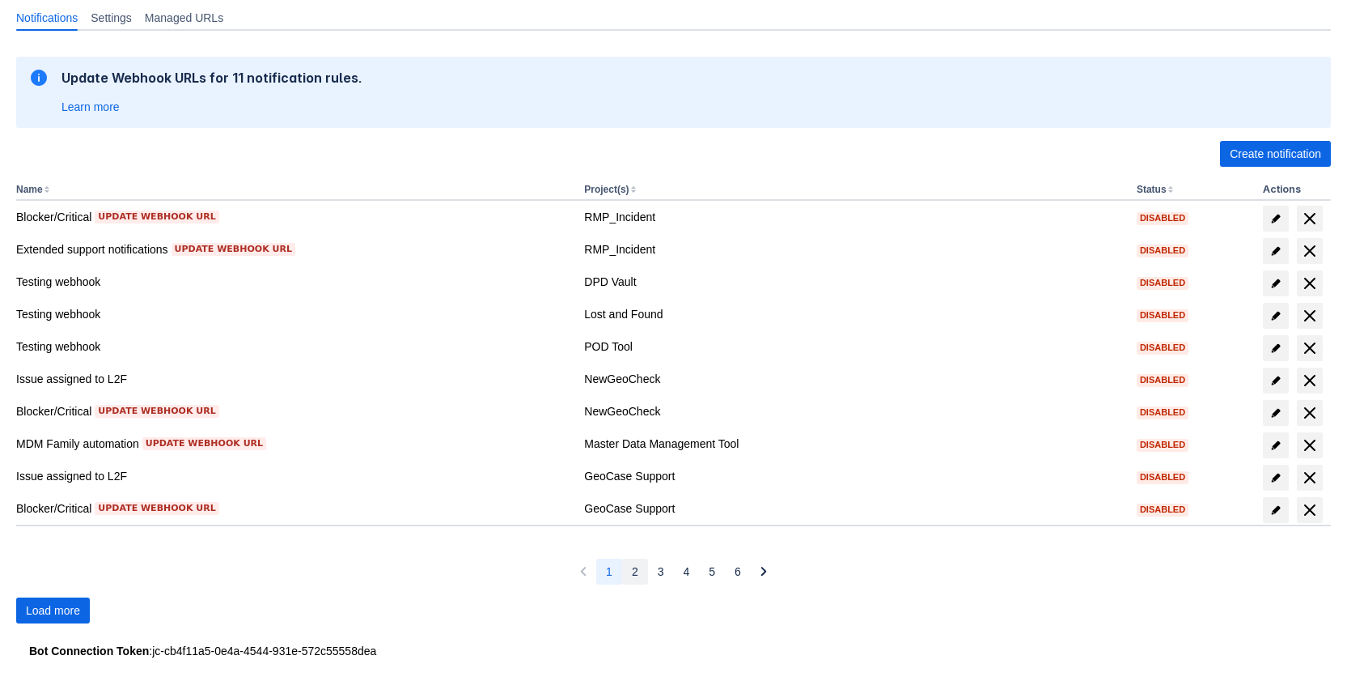
click at [632, 575] on span "2" at bounding box center [635, 571] width 6 height 26
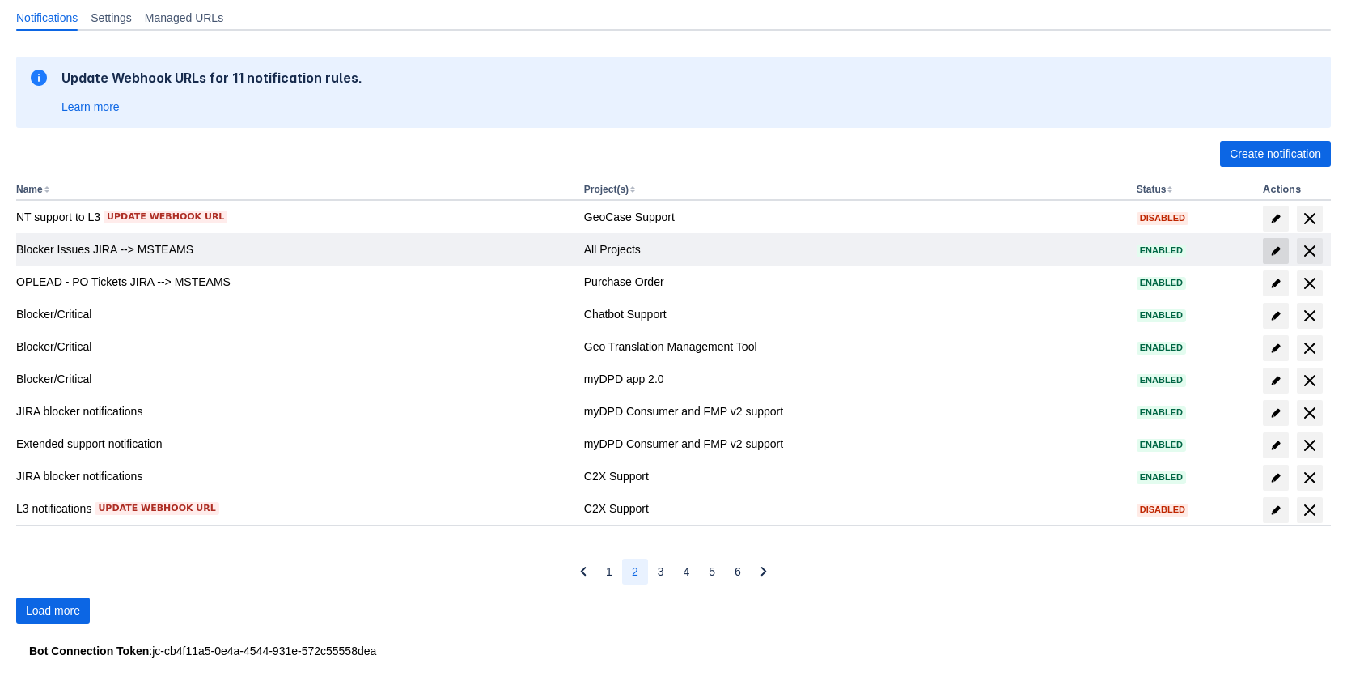
click at [1274, 245] on span "edit" at bounding box center [1276, 250] width 13 height 13
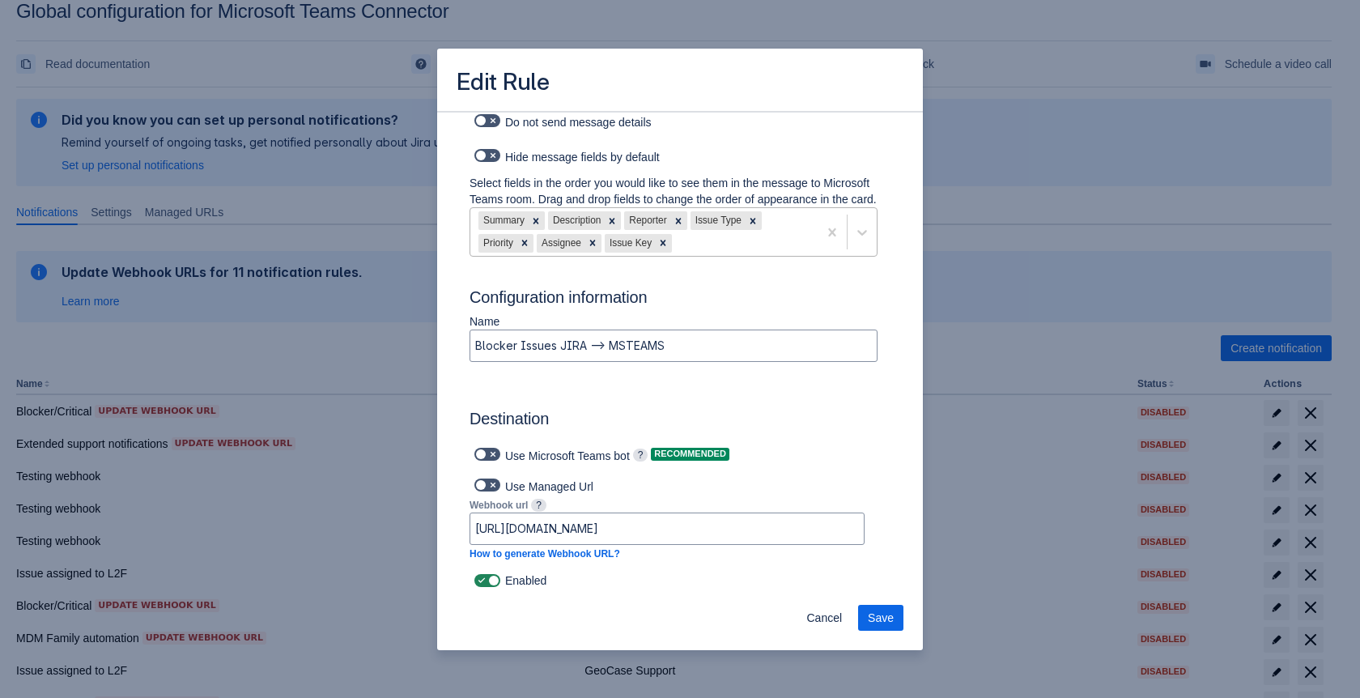
scroll to position [749, 0]
click at [813, 617] on span "Cancel" at bounding box center [824, 618] width 36 height 26
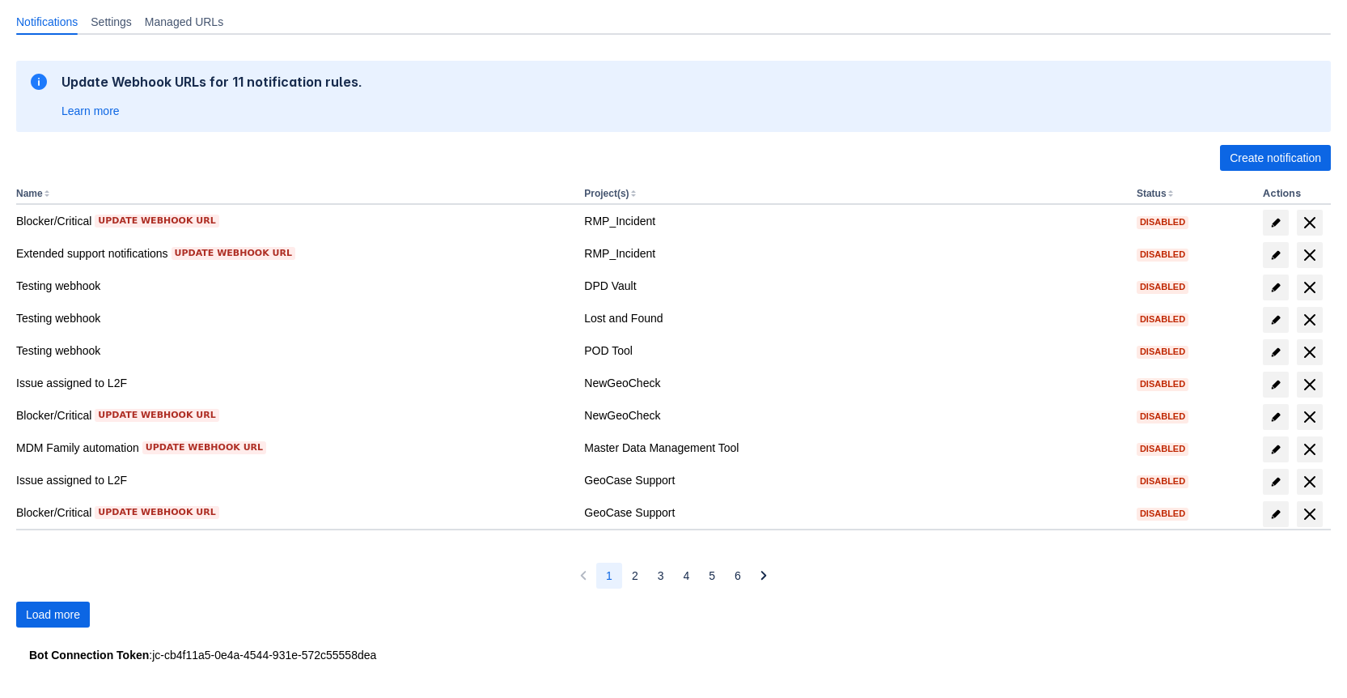
scroll to position [219, 0]
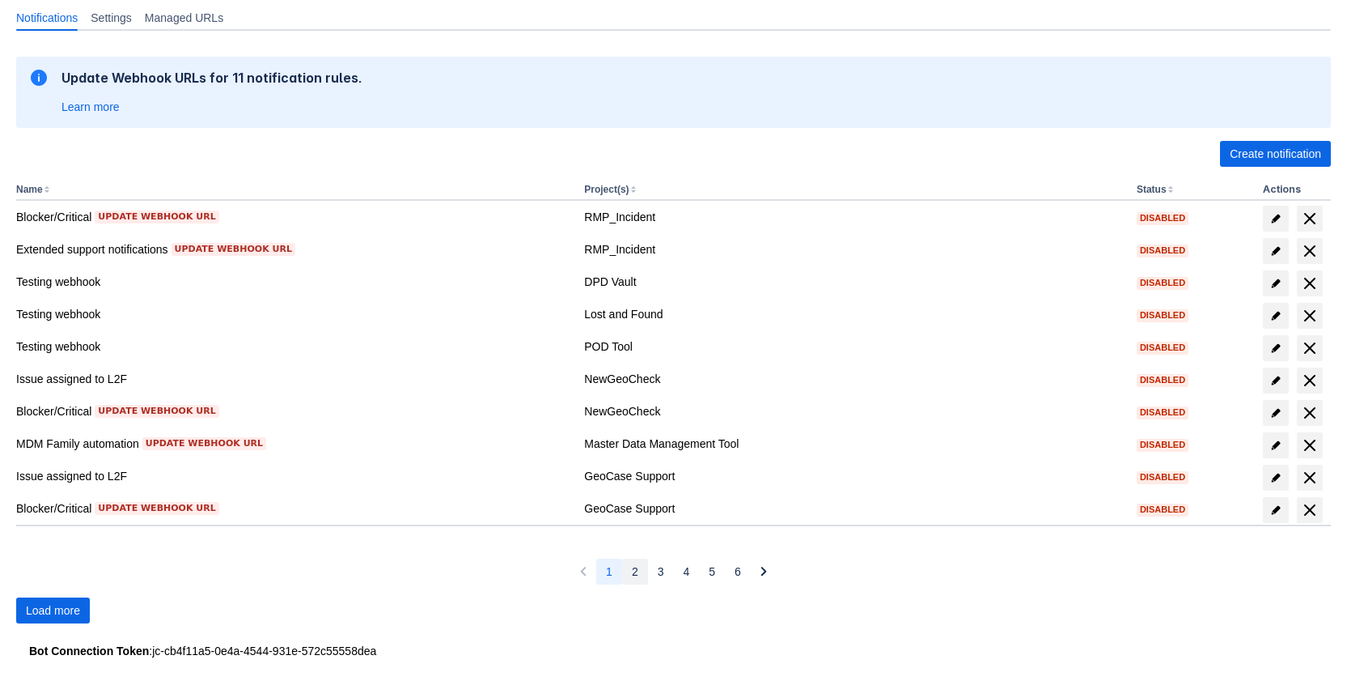
click at [636, 578] on span "2" at bounding box center [635, 571] width 6 height 26
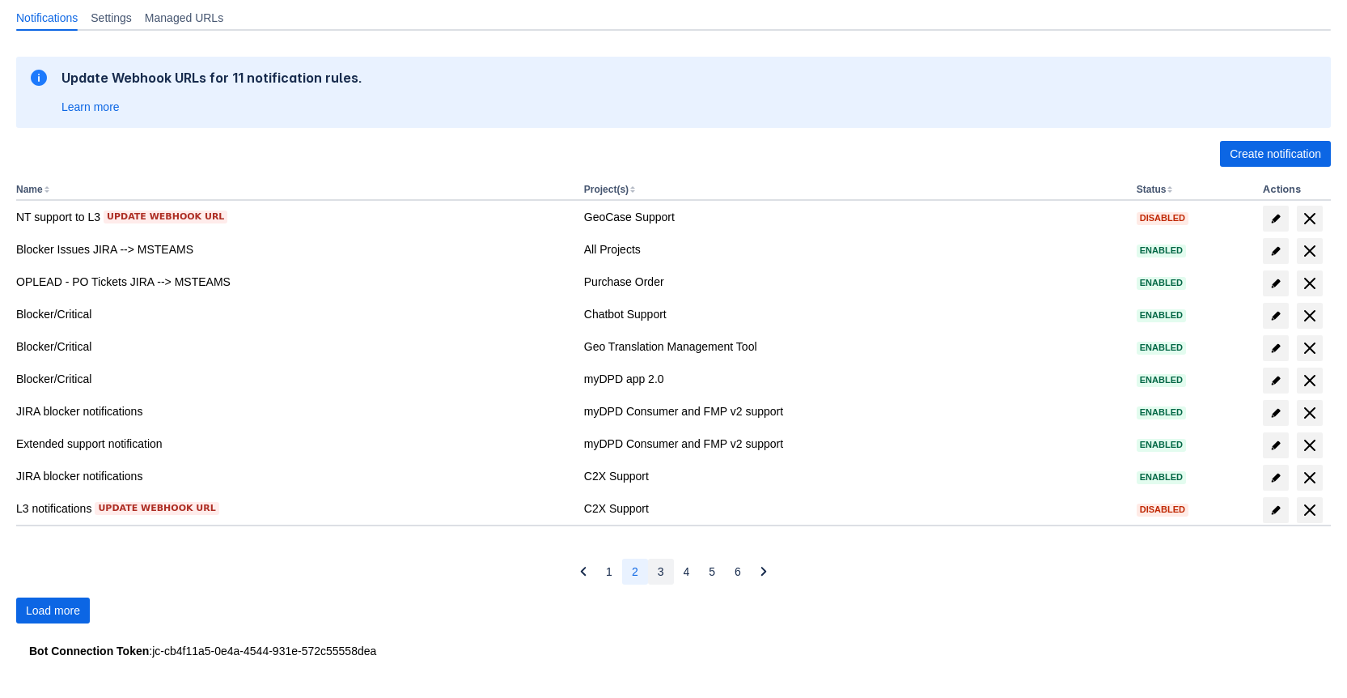
click at [664, 575] on button "3" at bounding box center [661, 571] width 26 height 26
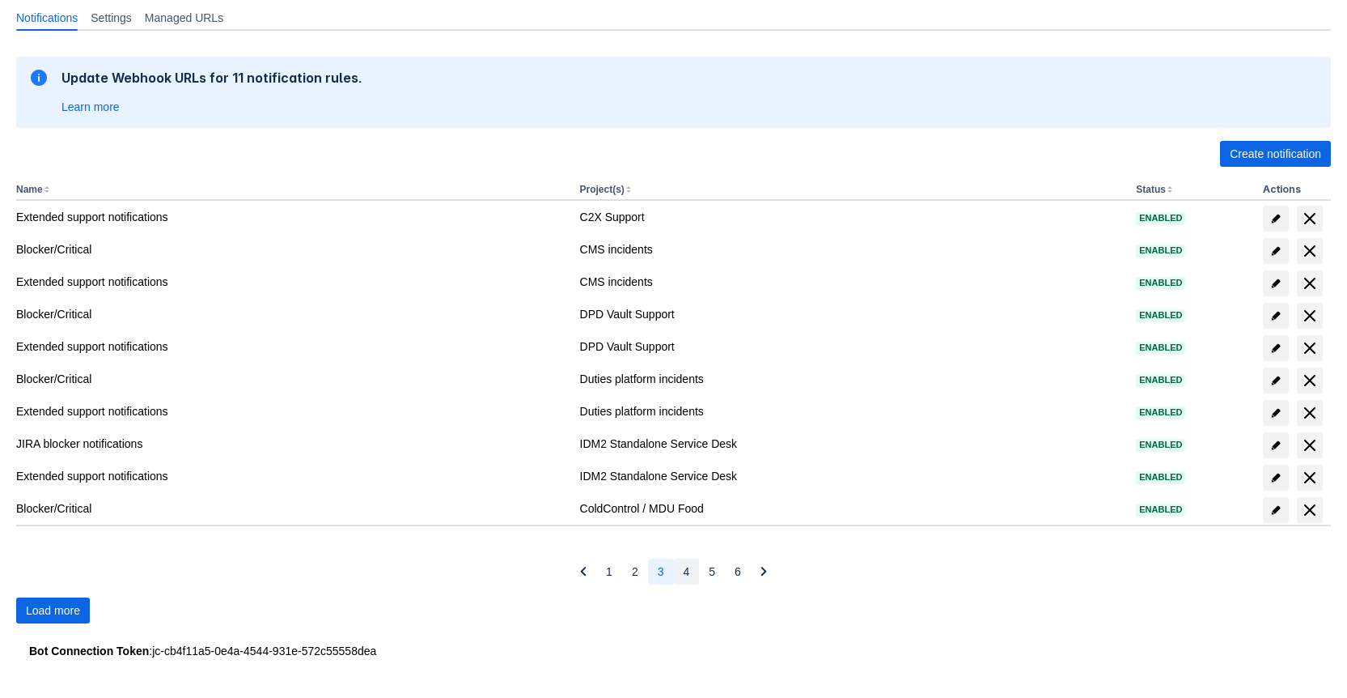
click at [680, 579] on button "4" at bounding box center [687, 571] width 26 height 26
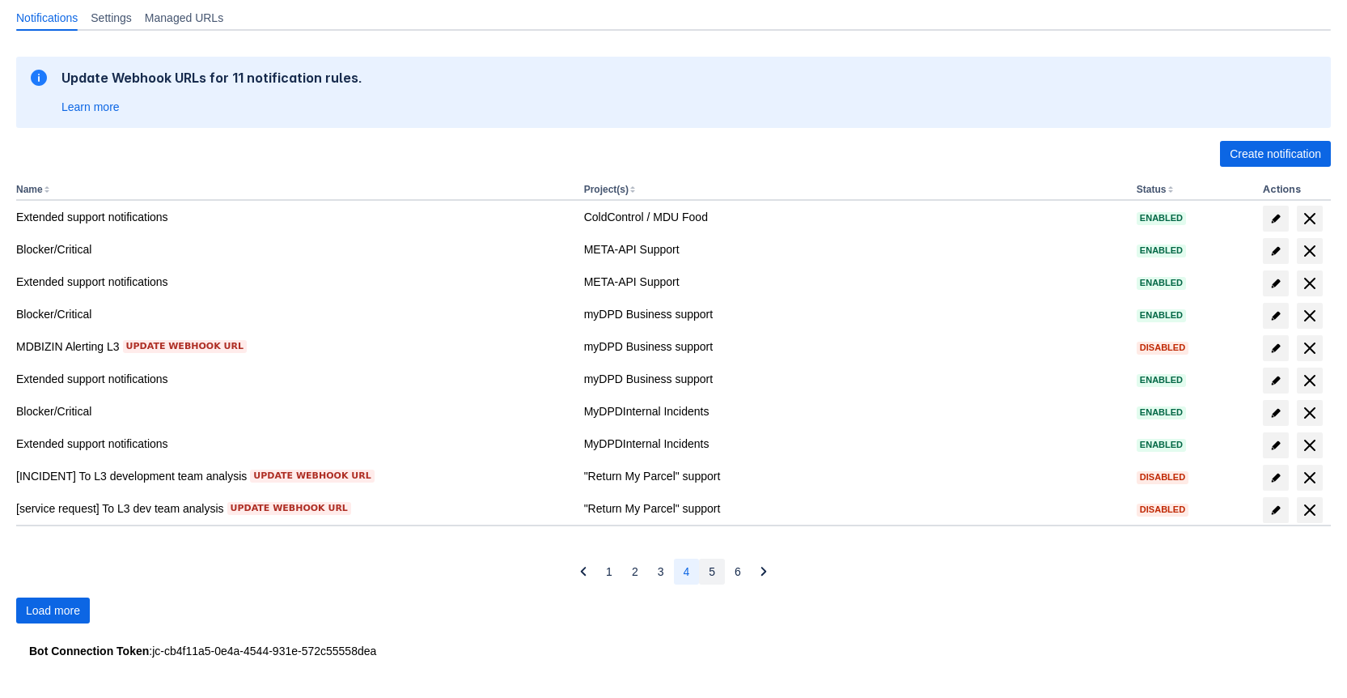
click at [718, 575] on button "5" at bounding box center [712, 571] width 26 height 26
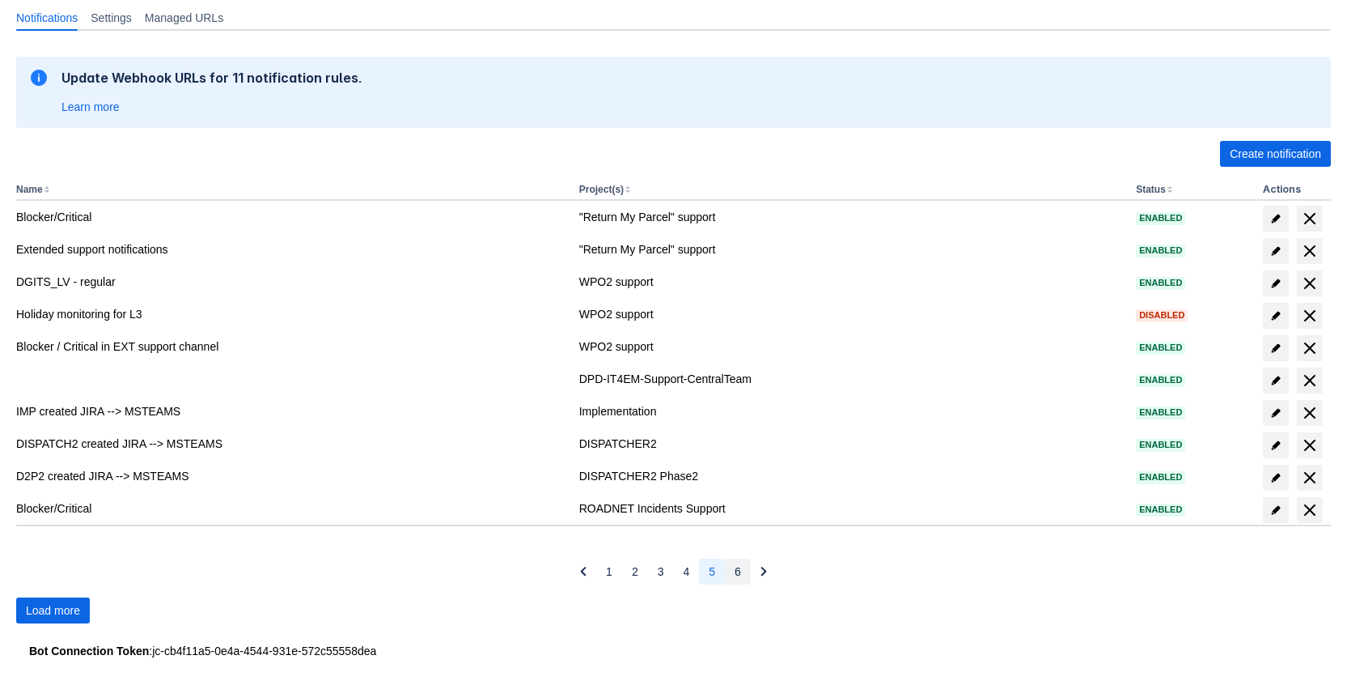
click at [735, 568] on span "6" at bounding box center [738, 571] width 6 height 26
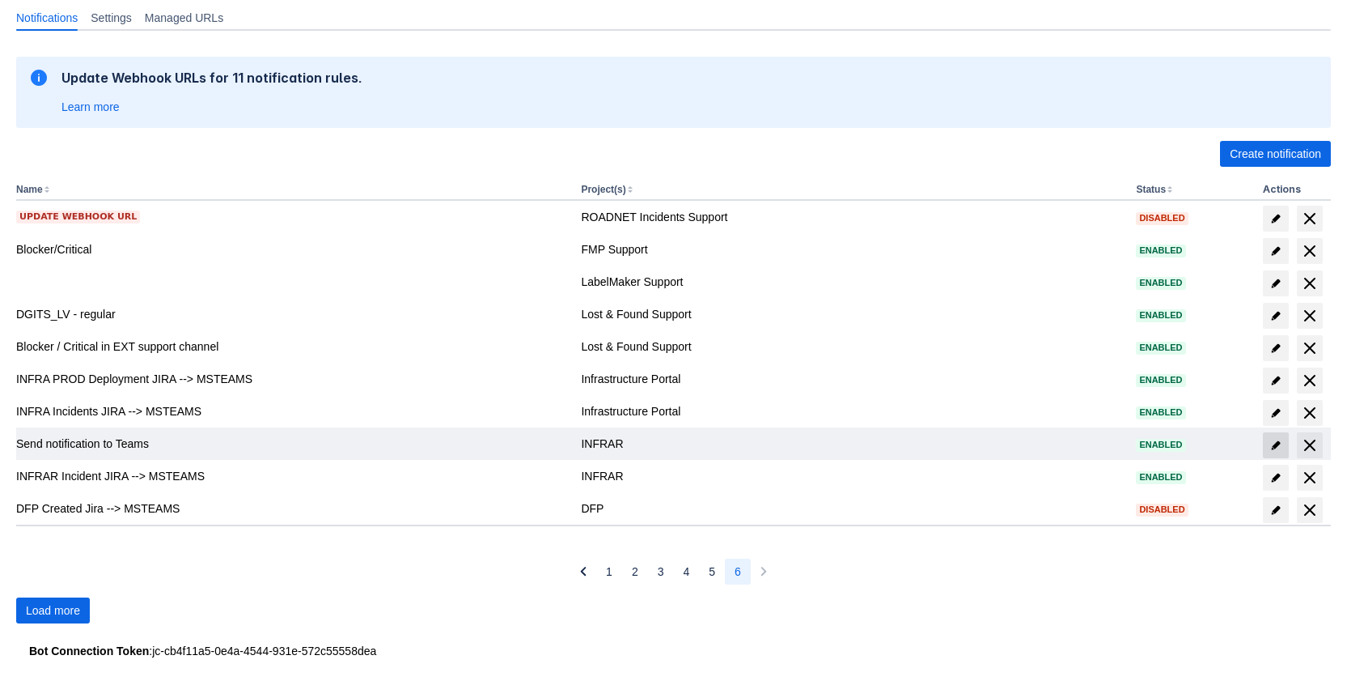
click at [1274, 441] on span "edit" at bounding box center [1276, 445] width 13 height 13
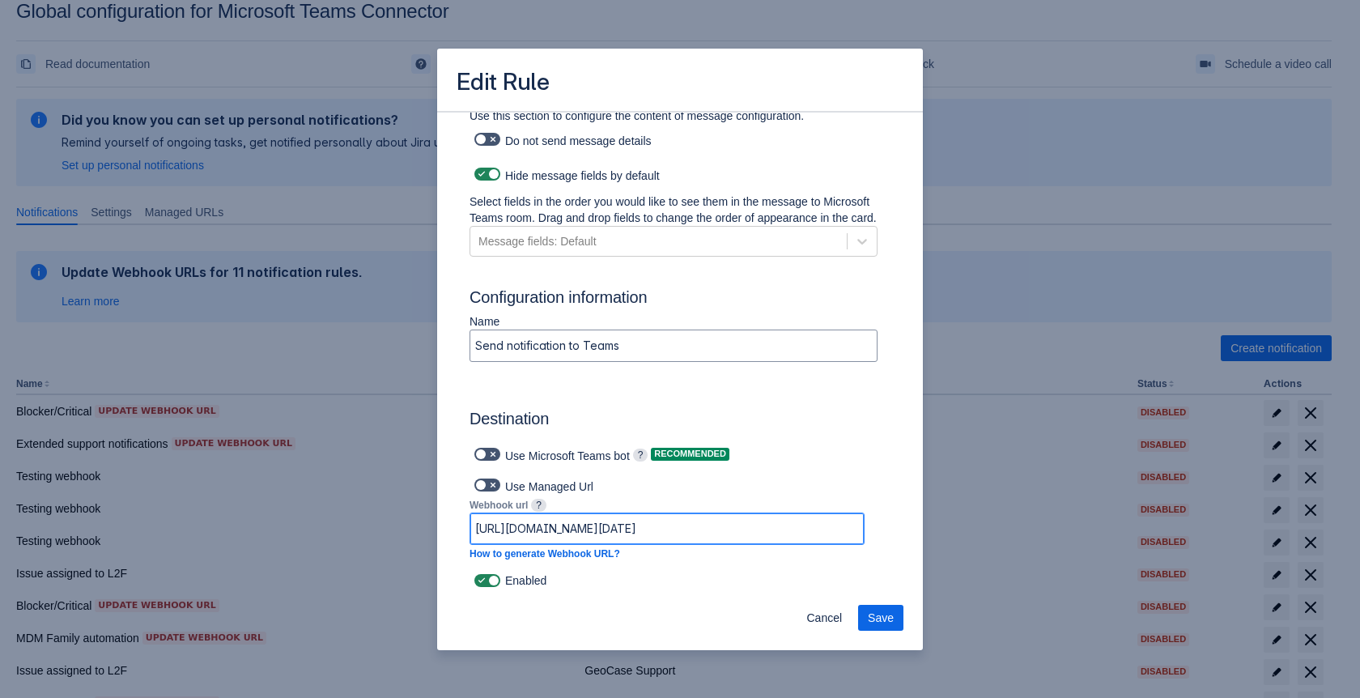
scroll to position [0, 1042]
drag, startPoint x: 721, startPoint y: 533, endPoint x: 935, endPoint y: 528, distance: 213.7
click at [935, 528] on div "Edit Rule Log into Microsoft Teams Please log into Microsoft Teams before setti…" at bounding box center [680, 349] width 1360 height 698
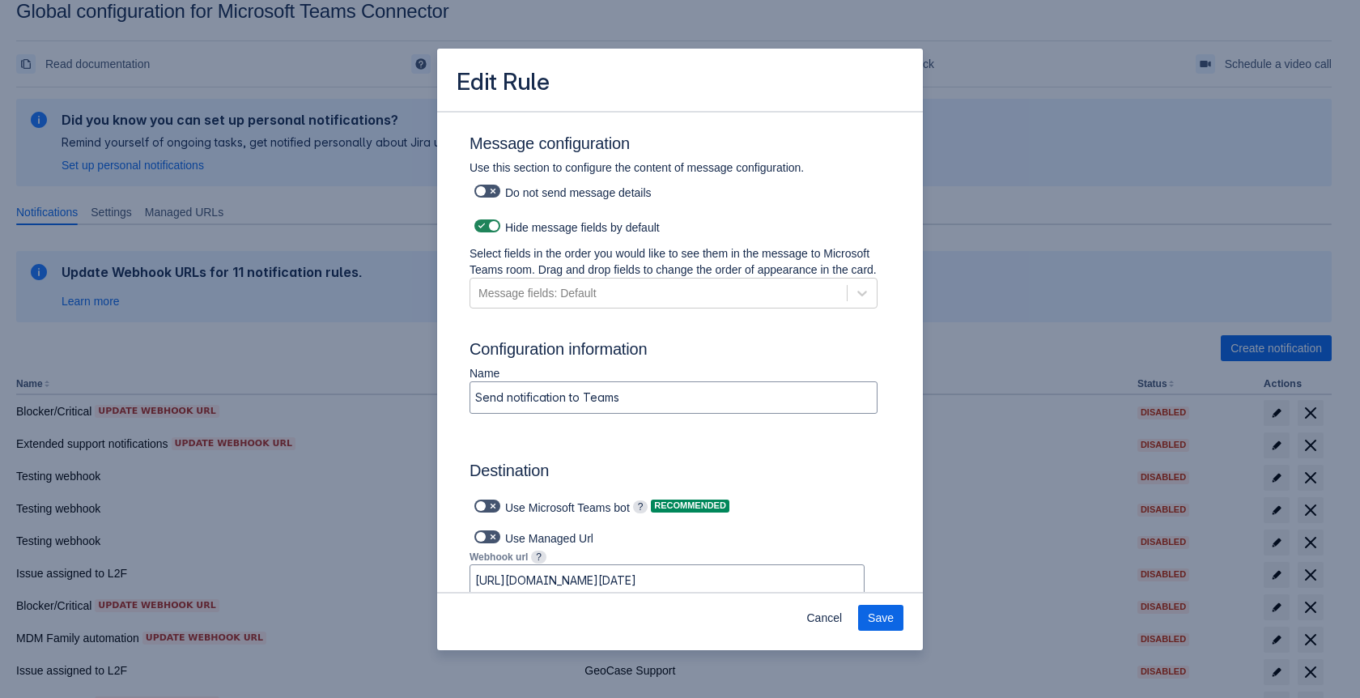
scroll to position [1005, 0]
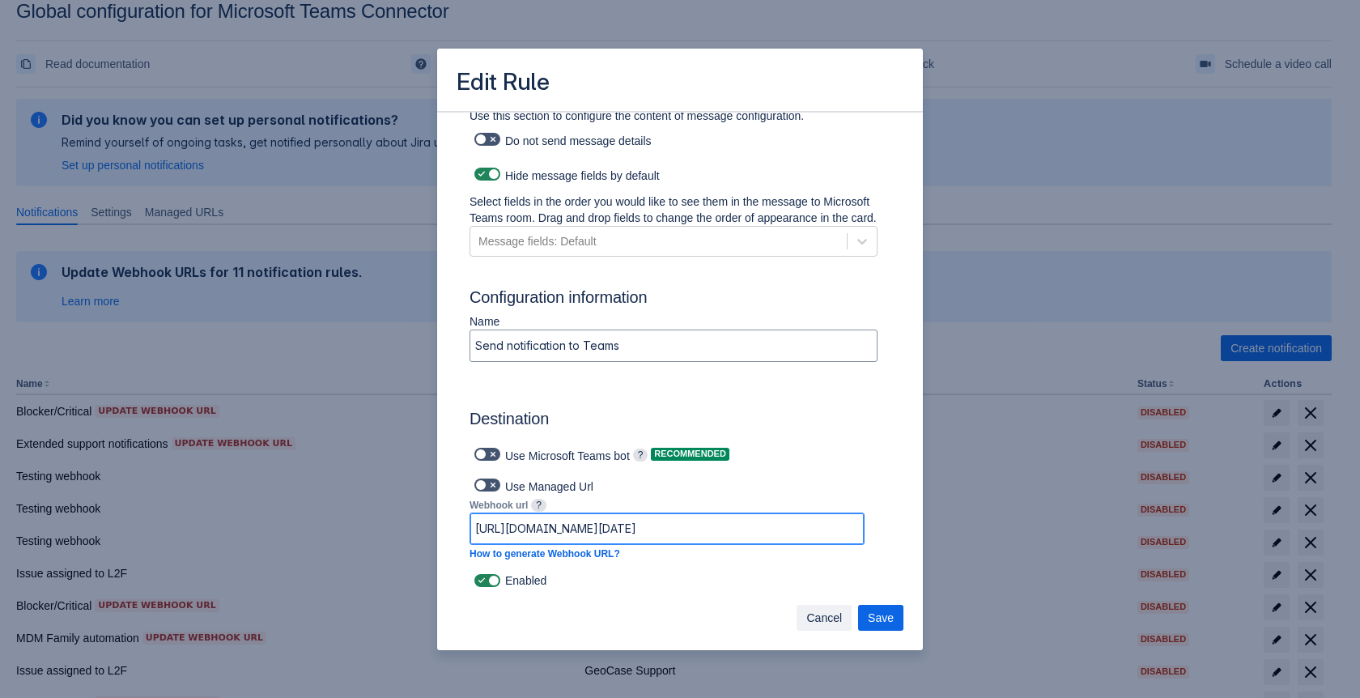
click at [833, 620] on span "Cancel" at bounding box center [824, 618] width 36 height 26
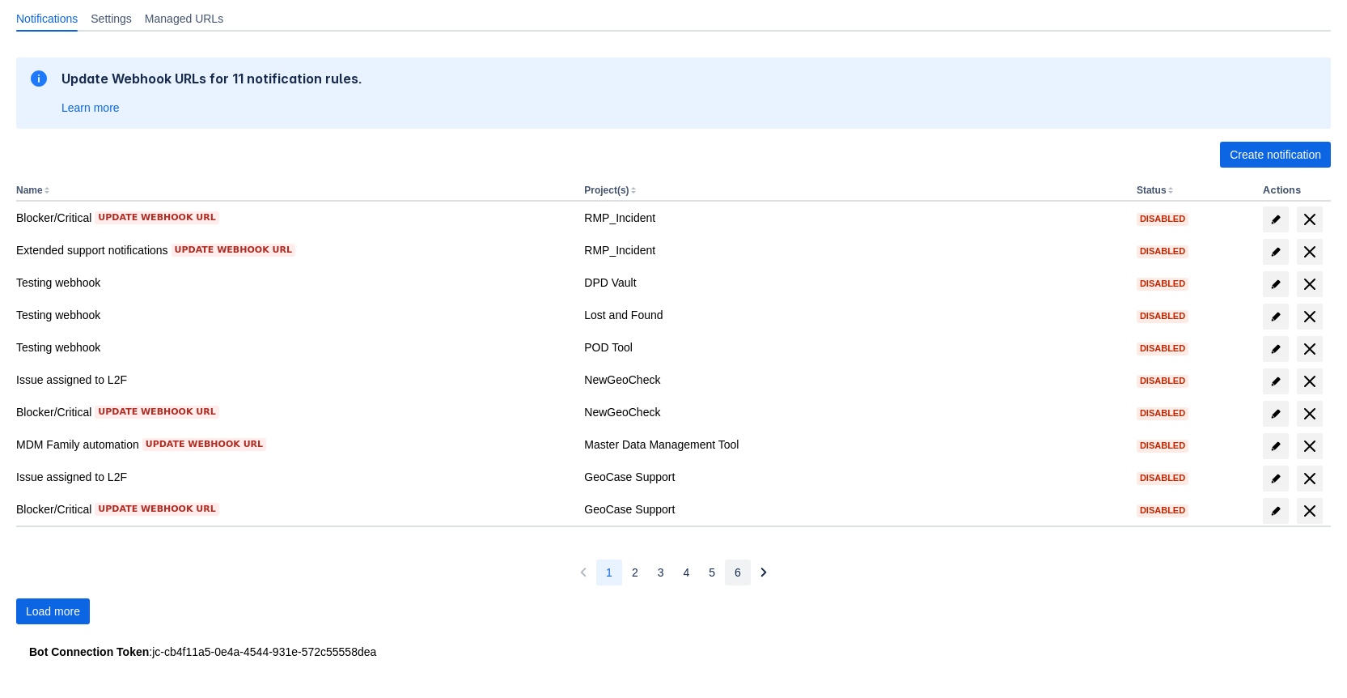
scroll to position [219, 0]
click at [735, 577] on span "6" at bounding box center [738, 571] width 6 height 26
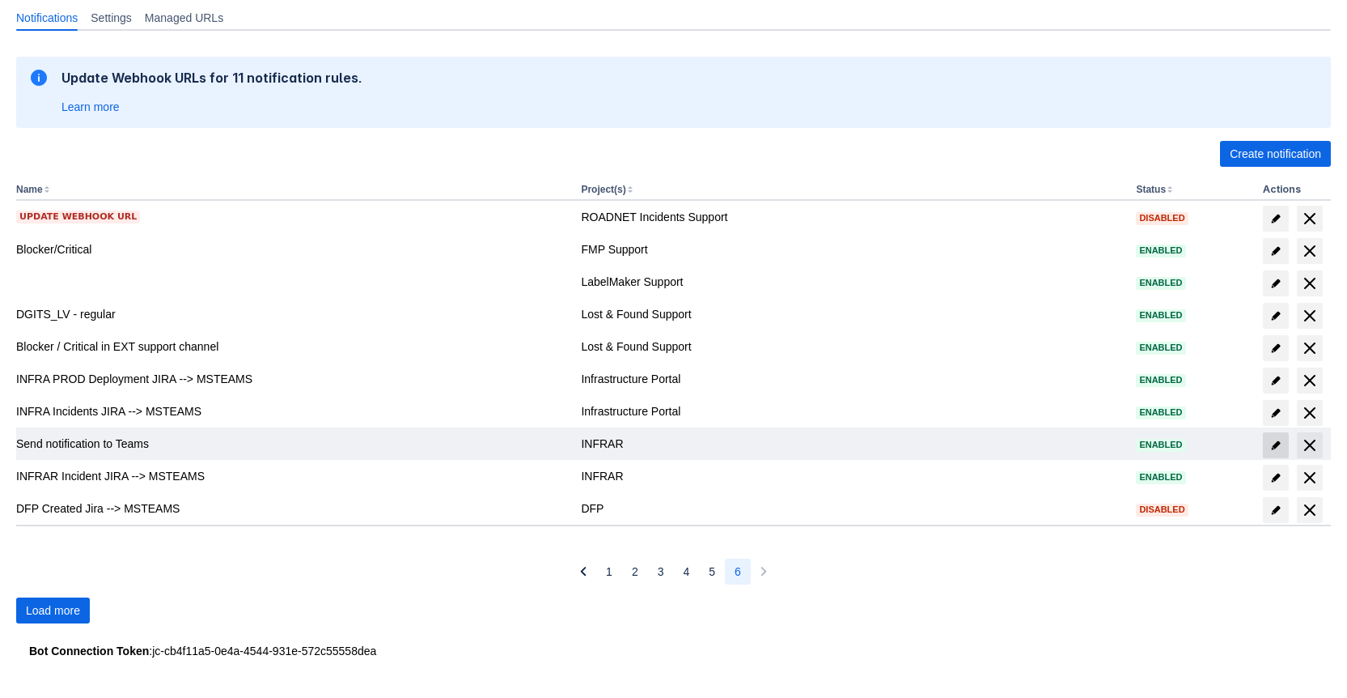
click at [1268, 442] on span at bounding box center [1276, 445] width 26 height 26
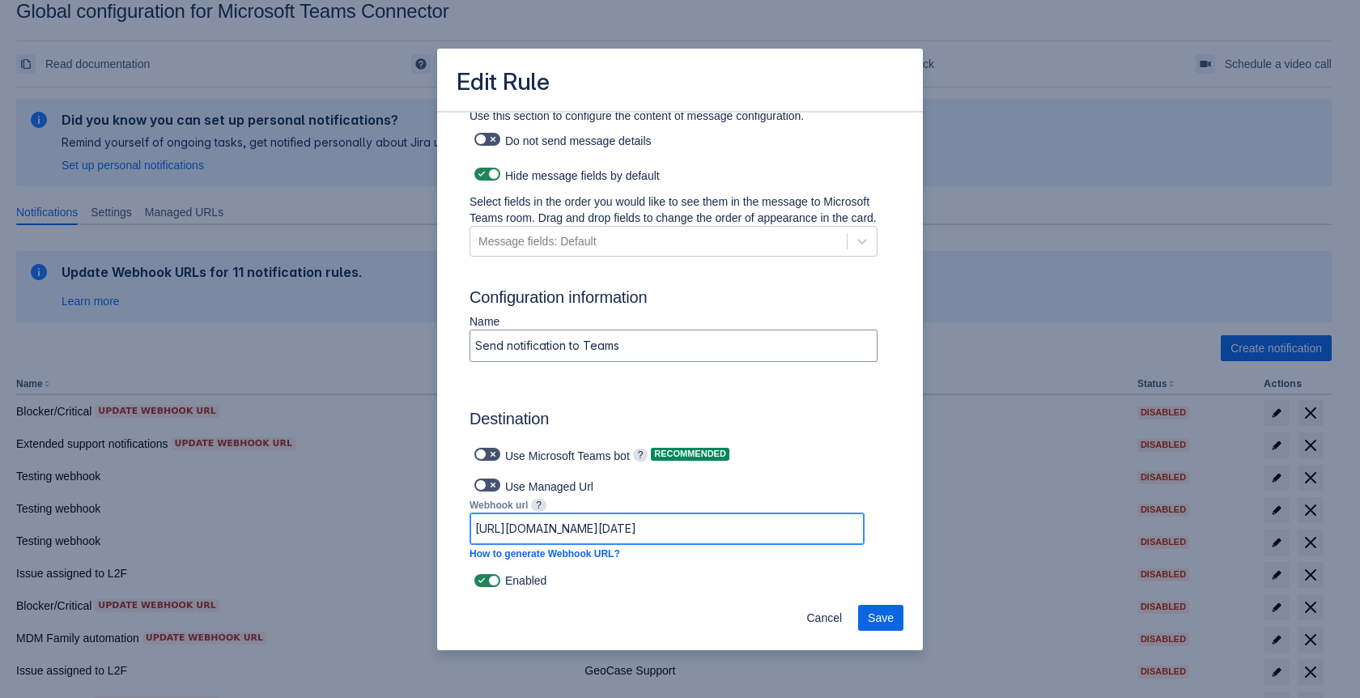
scroll to position [0, 1042]
drag, startPoint x: 827, startPoint y: 535, endPoint x: 942, endPoint y: 533, distance: 114.9
click at [942, 533] on div "Edit Rule Log into Microsoft Teams Please log into Microsoft Teams before setti…" at bounding box center [680, 349] width 1360 height 698
drag, startPoint x: 765, startPoint y: 537, endPoint x: 945, endPoint y: 534, distance: 180.5
click at [945, 534] on div "Edit Rule Log into Microsoft Teams Please log into Microsoft Teams before setti…" at bounding box center [680, 349] width 1360 height 698
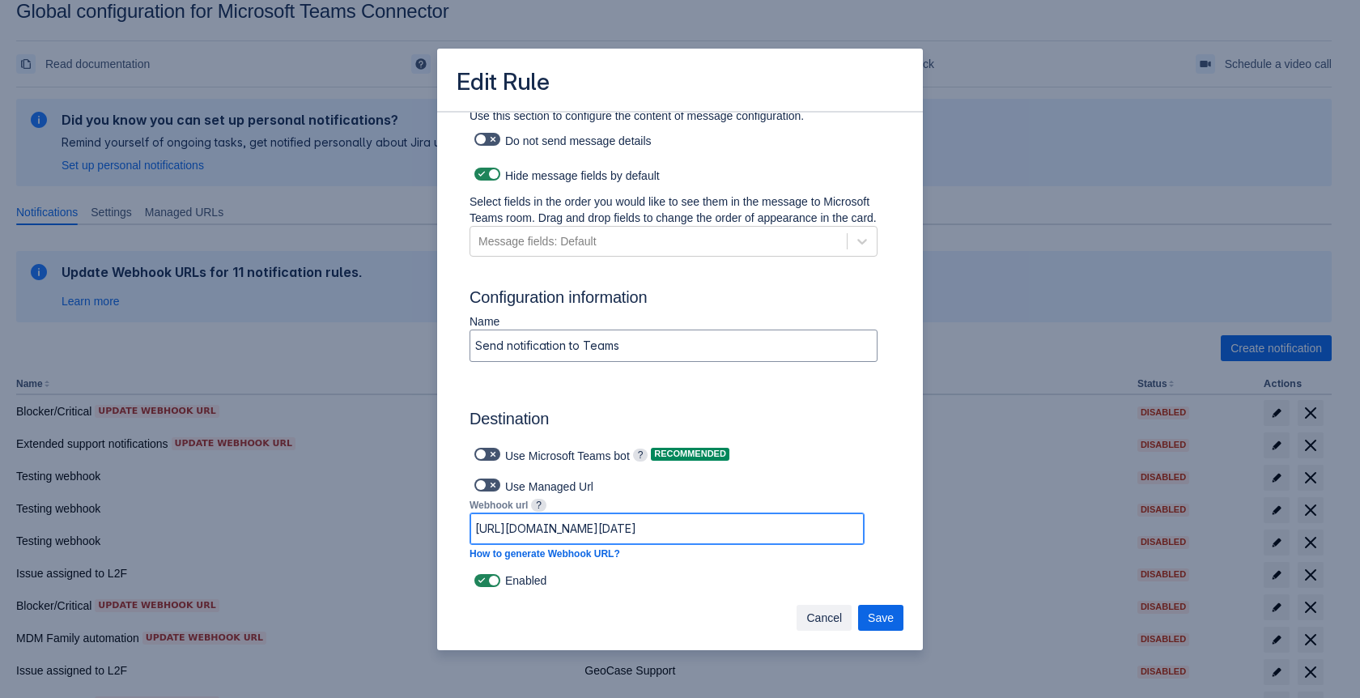
click at [819, 617] on span "Cancel" at bounding box center [824, 618] width 36 height 26
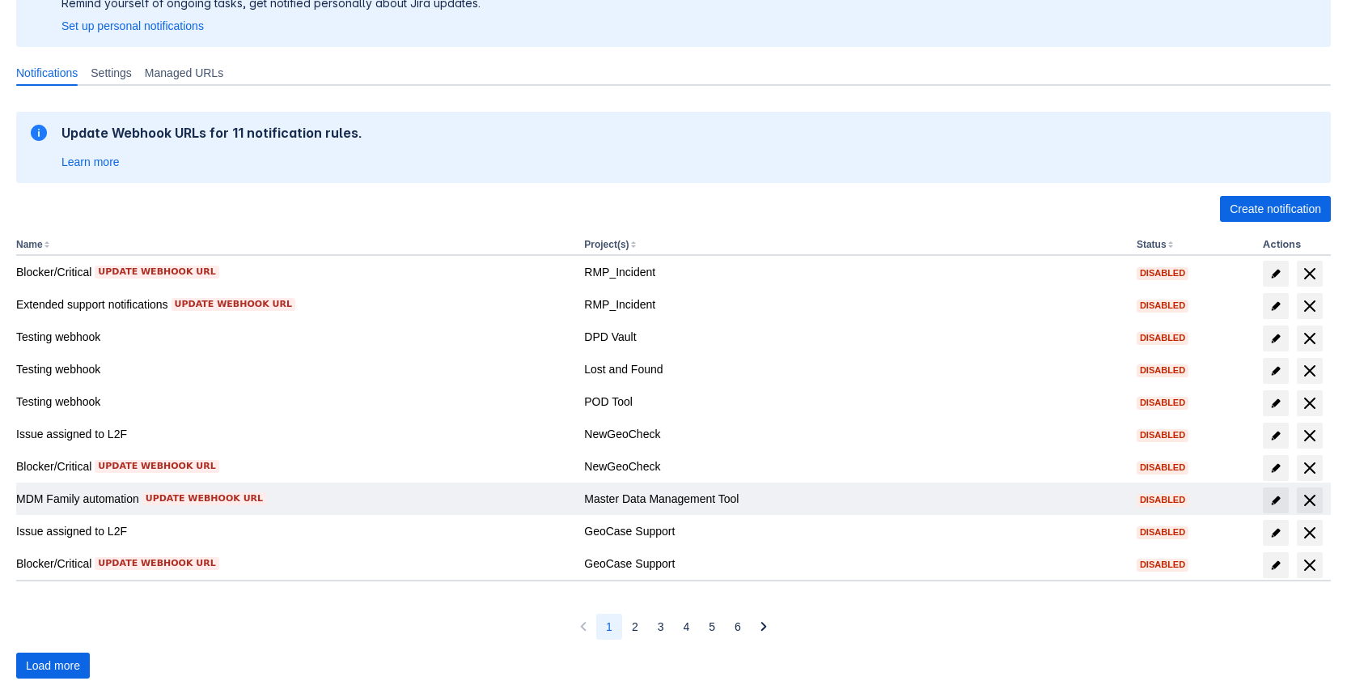
scroll to position [219, 0]
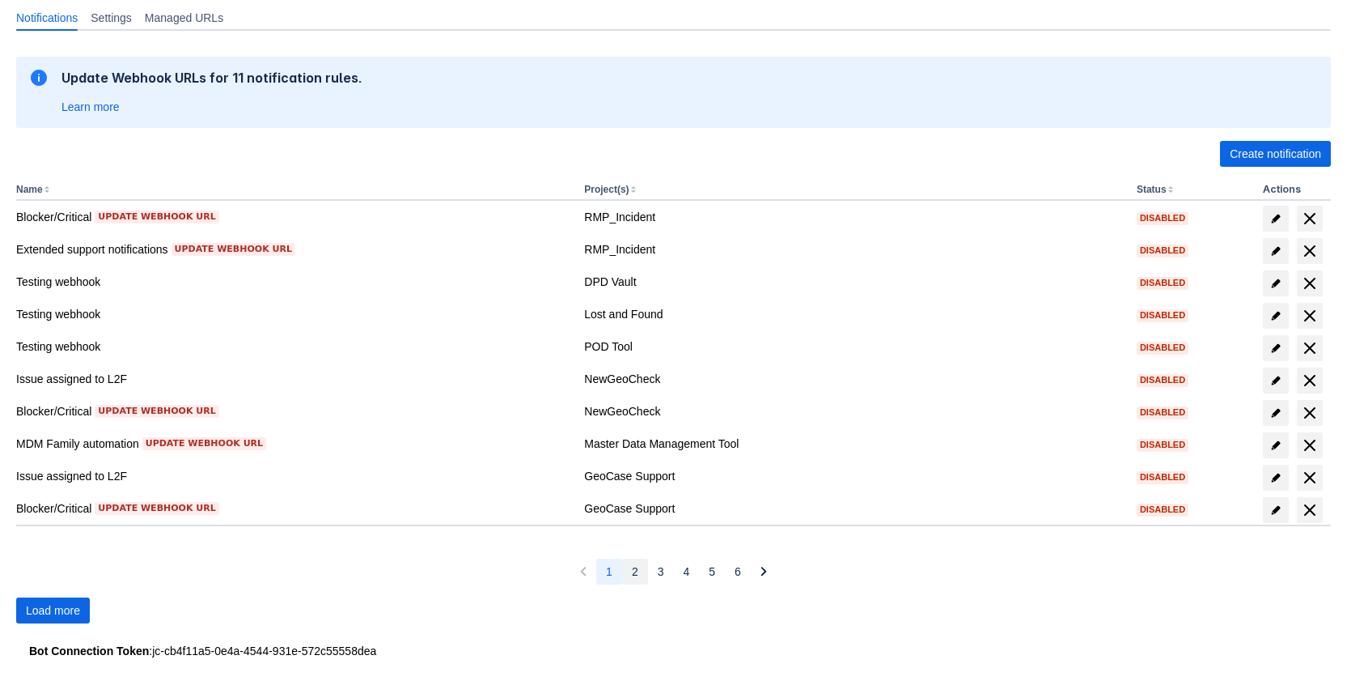
click at [630, 564] on button "2" at bounding box center [635, 571] width 26 height 26
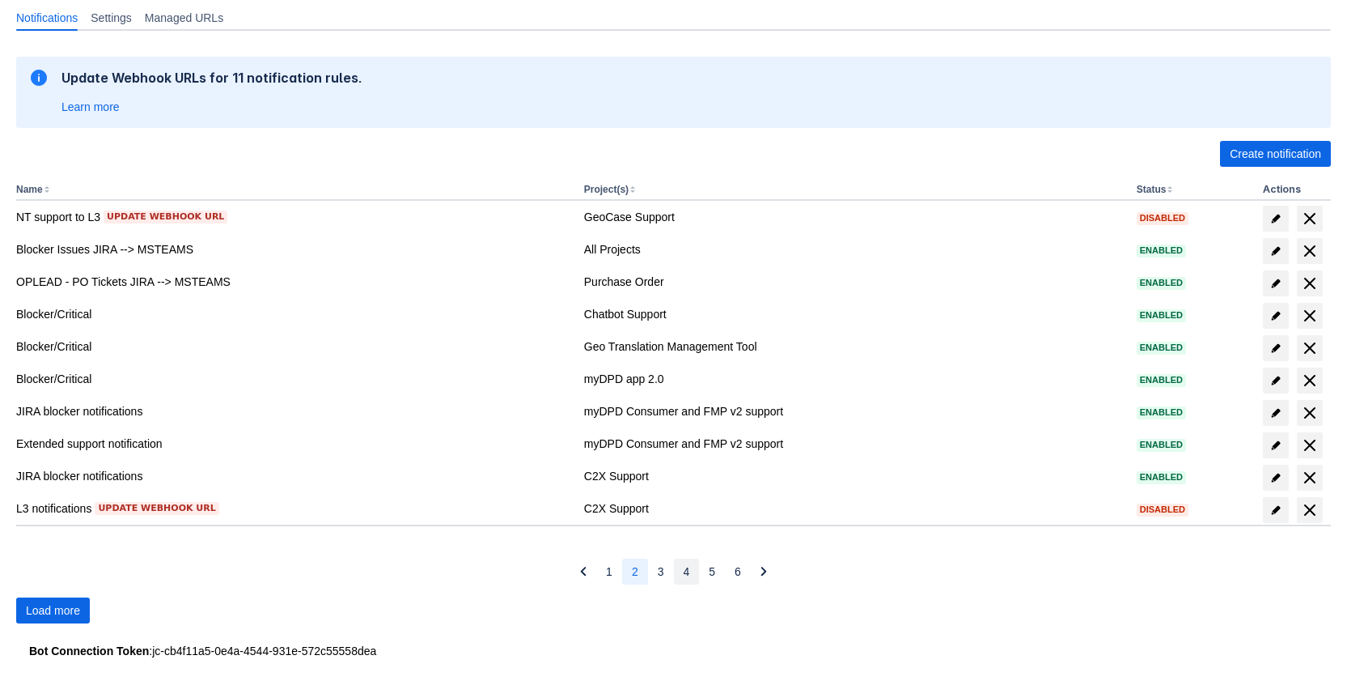
click at [674, 572] on button "4" at bounding box center [687, 571] width 26 height 26
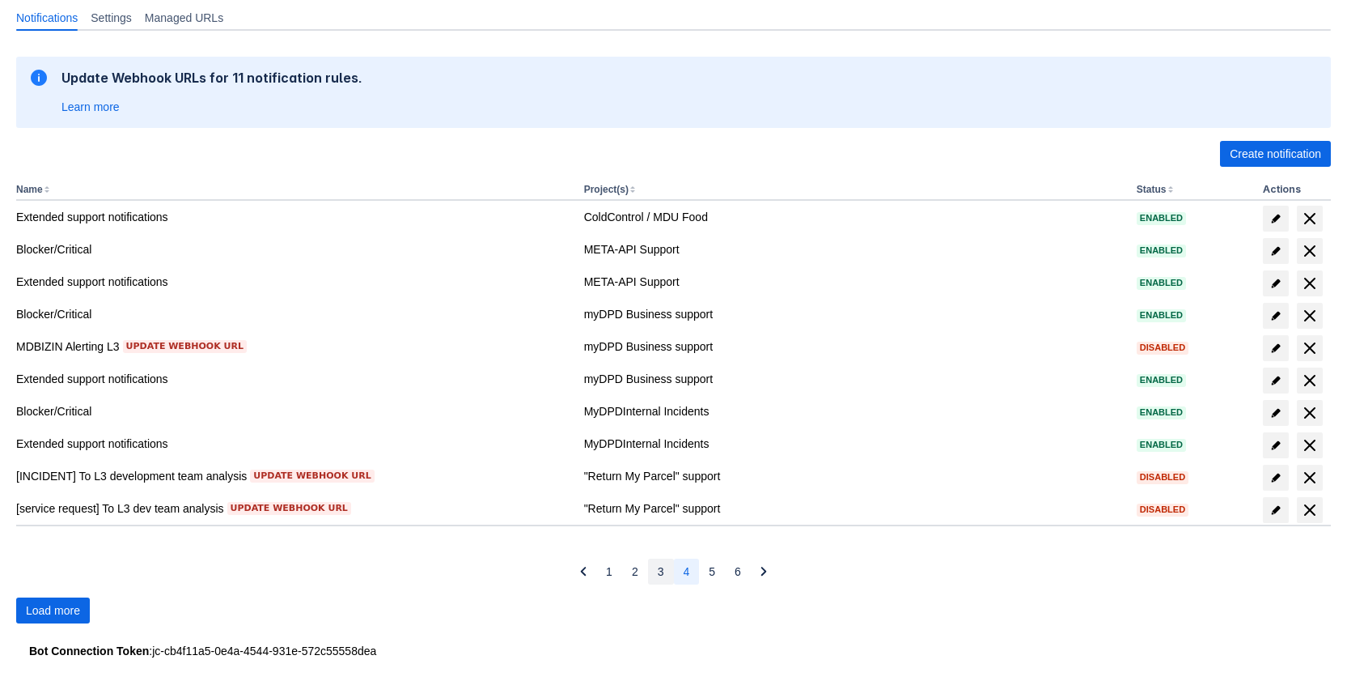
click at [658, 572] on span "3" at bounding box center [661, 571] width 6 height 26
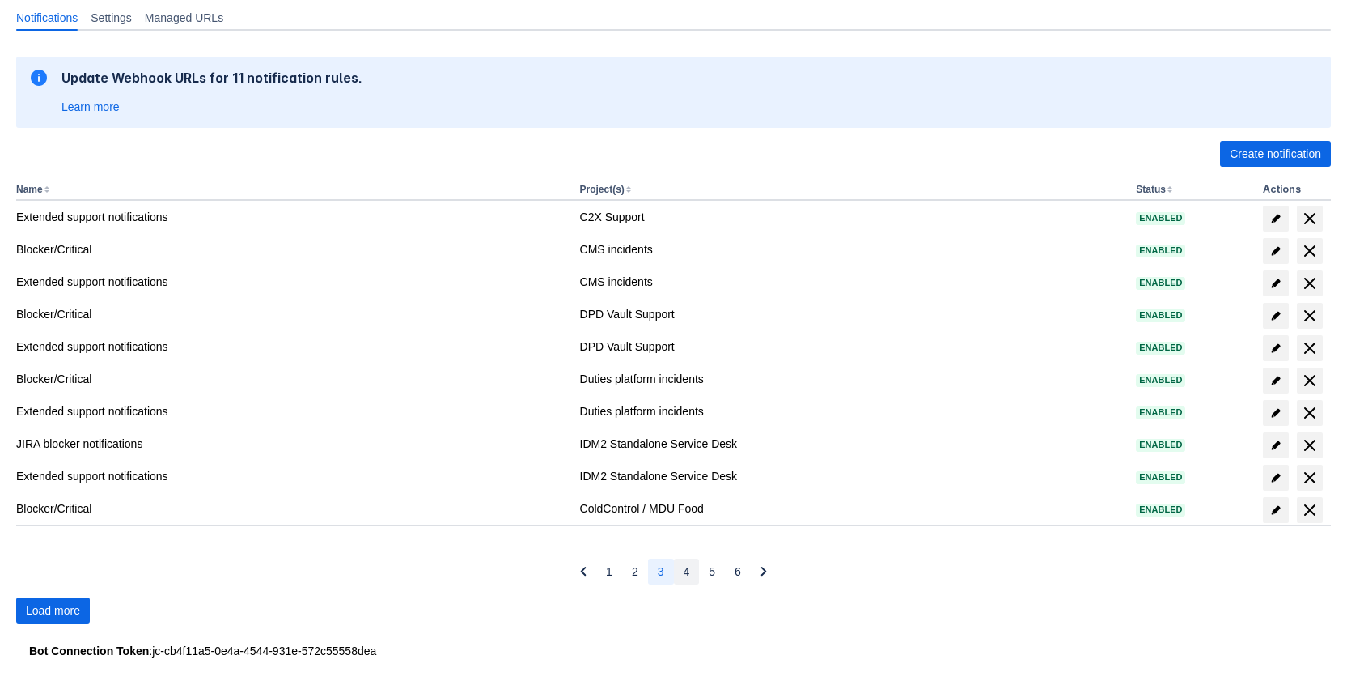
click at [675, 574] on button "4" at bounding box center [687, 571] width 26 height 26
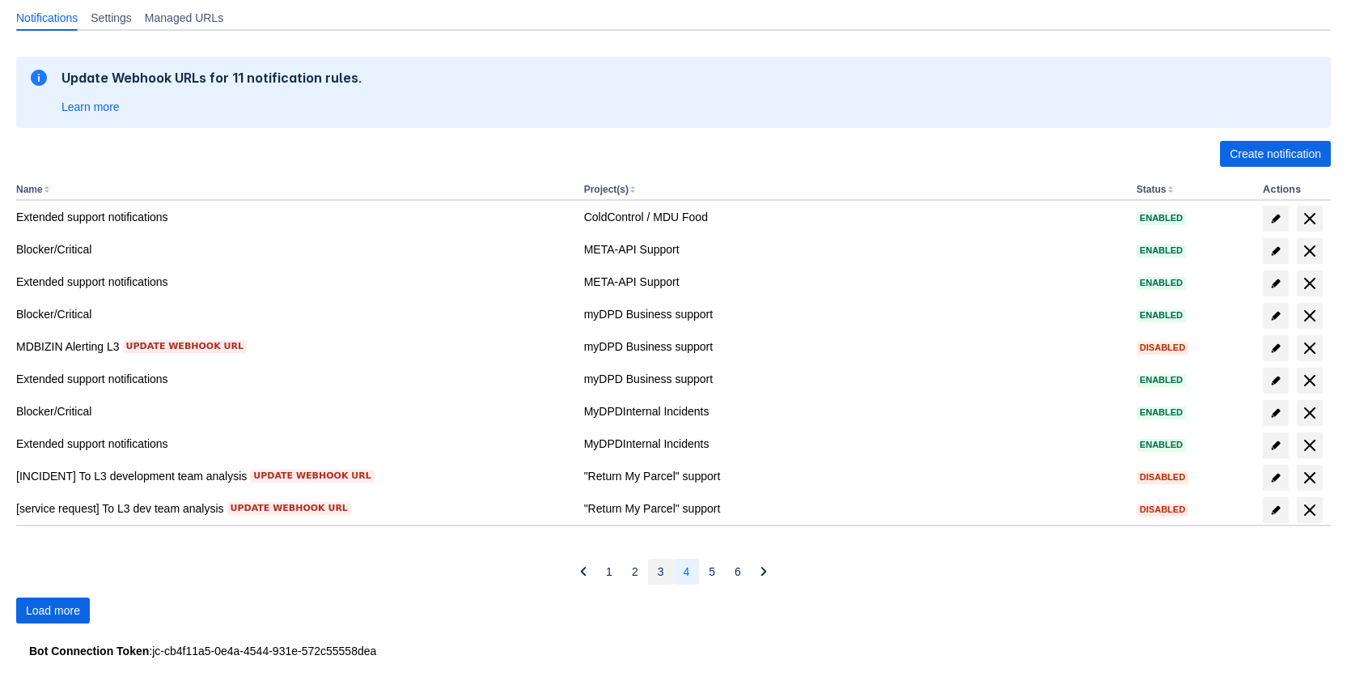
click at [658, 571] on span "3" at bounding box center [661, 571] width 6 height 26
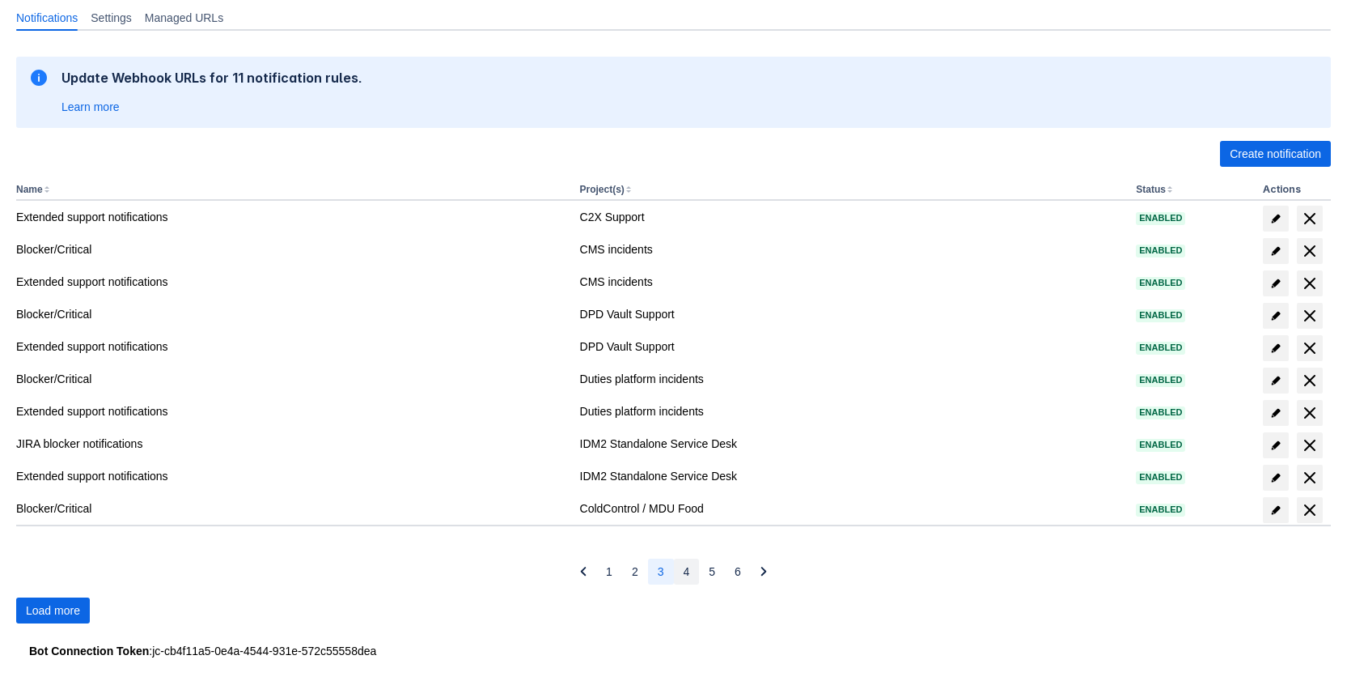
click at [674, 573] on button "4" at bounding box center [687, 571] width 26 height 26
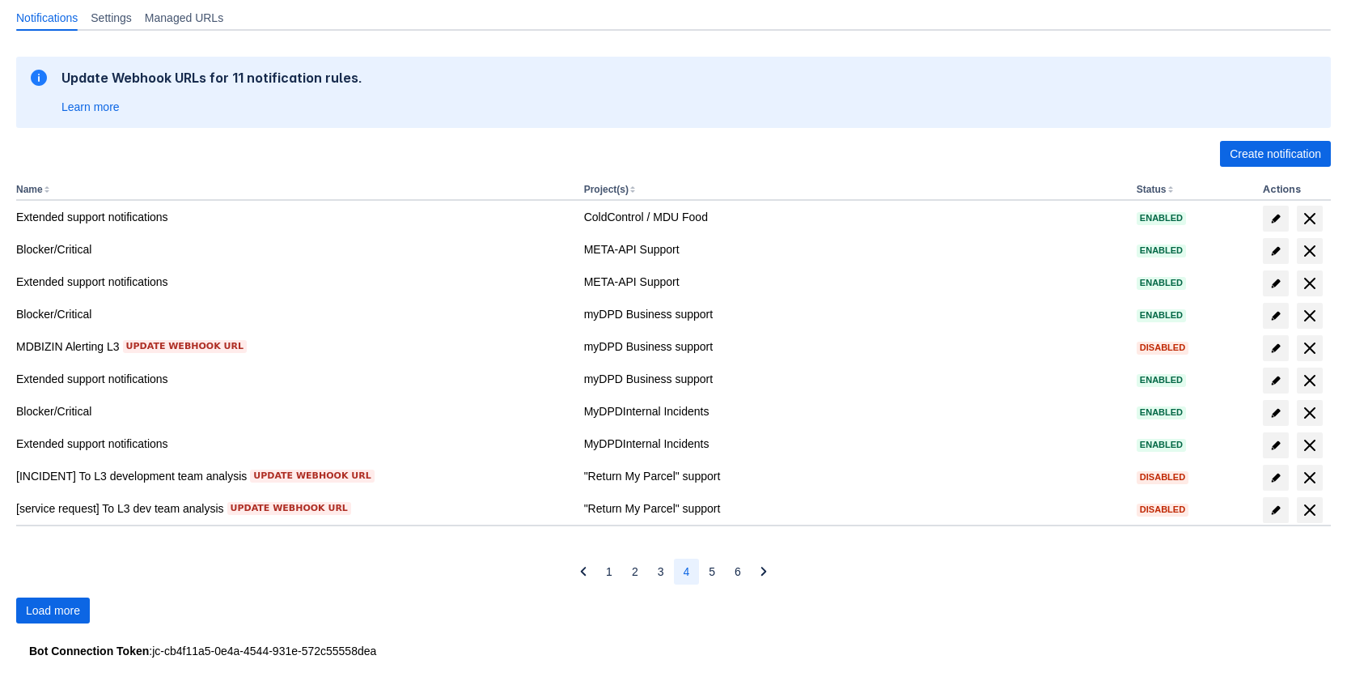
click at [690, 574] on button "4" at bounding box center [687, 571] width 26 height 26
click at [710, 572] on span "5" at bounding box center [712, 571] width 6 height 26
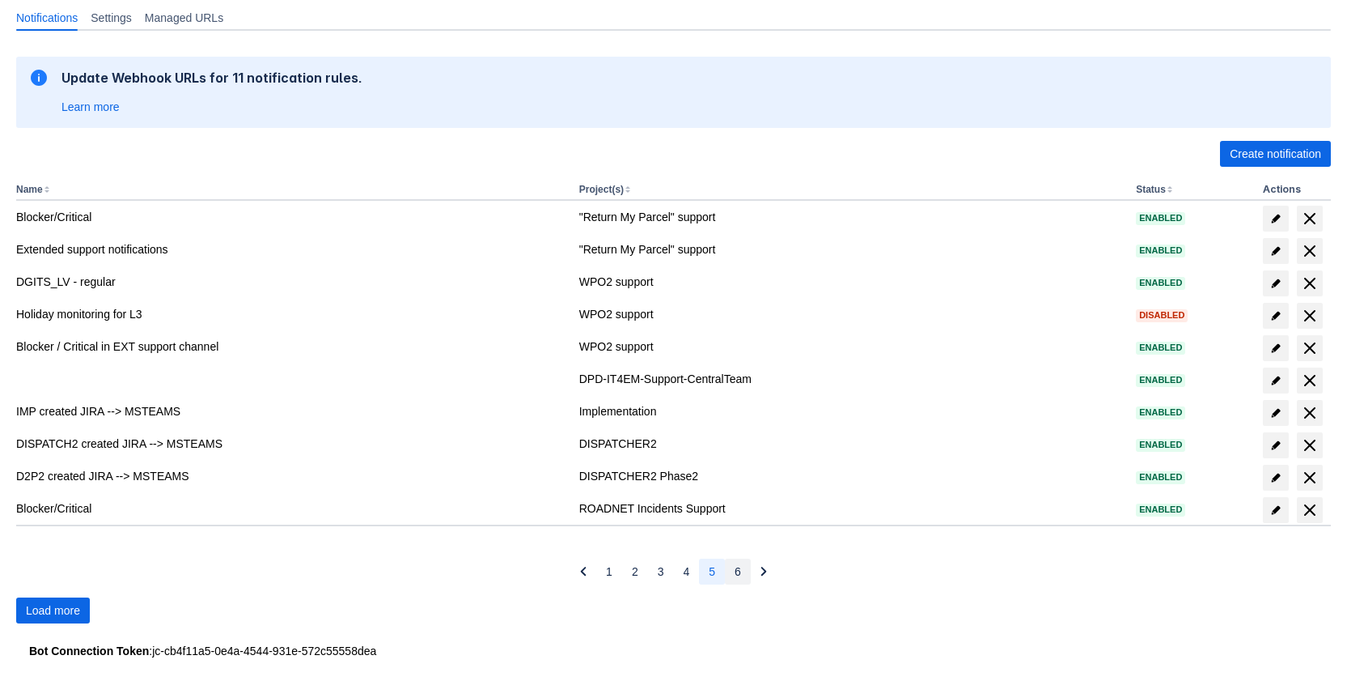
click at [735, 575] on span "6" at bounding box center [738, 571] width 6 height 26
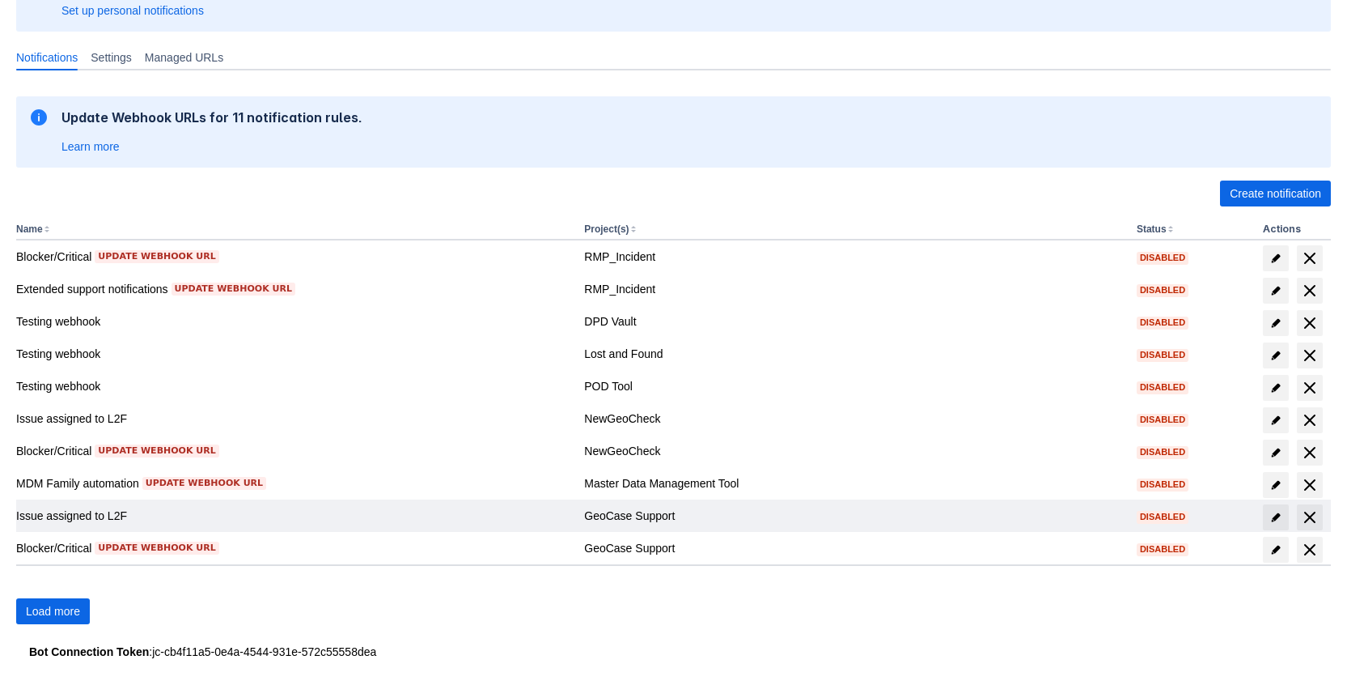
scroll to position [180, 0]
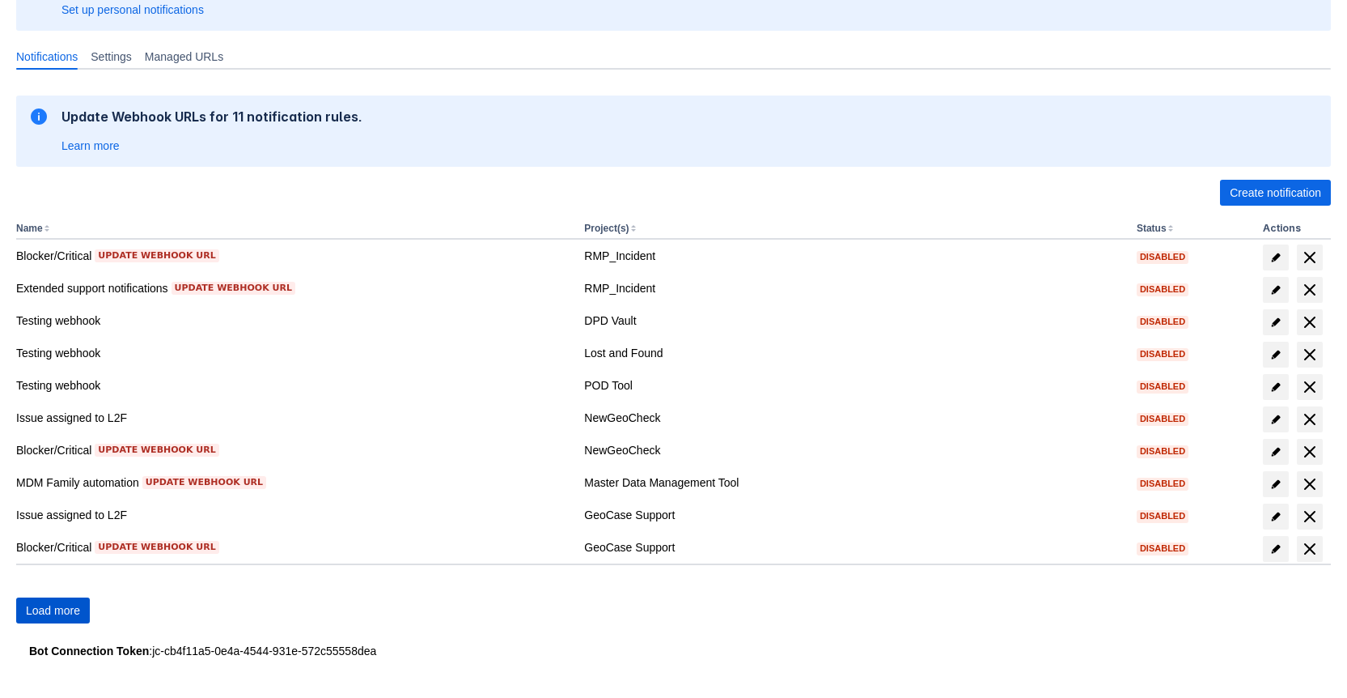
click at [51, 613] on span "Load more" at bounding box center [53, 610] width 54 height 26
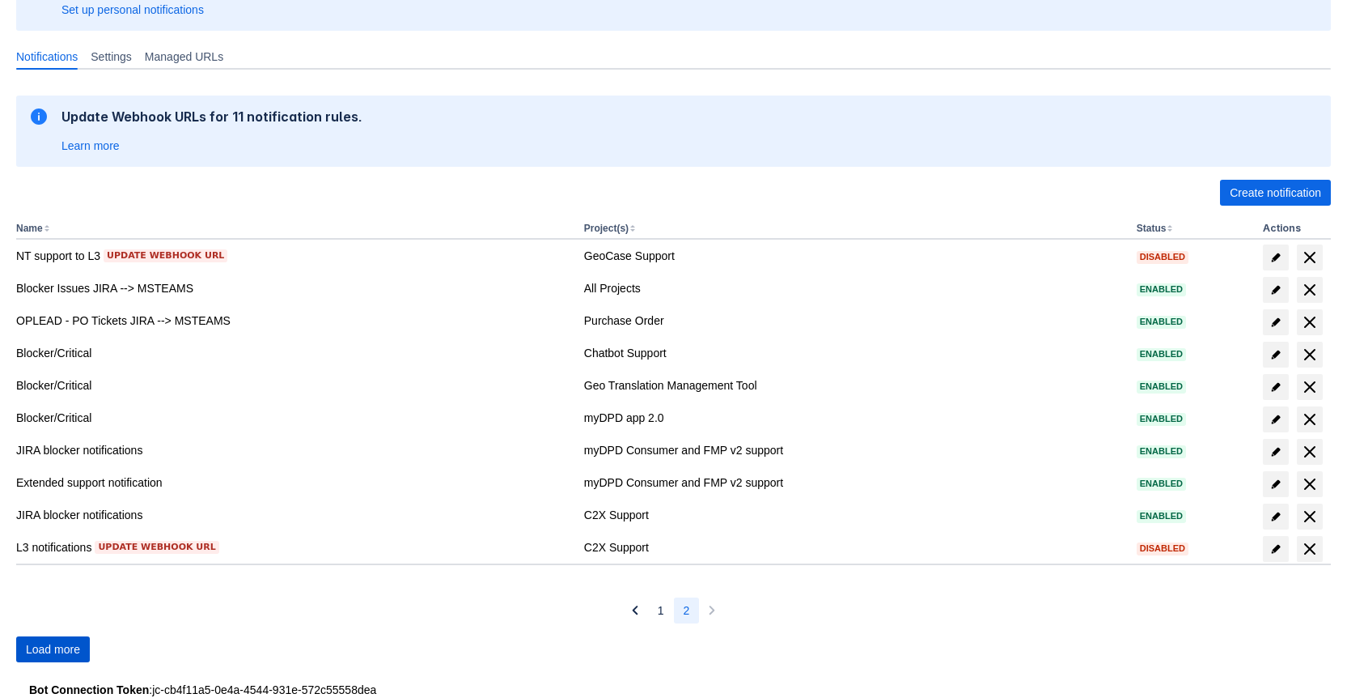
click at [68, 645] on span "Load more" at bounding box center [53, 649] width 54 height 26
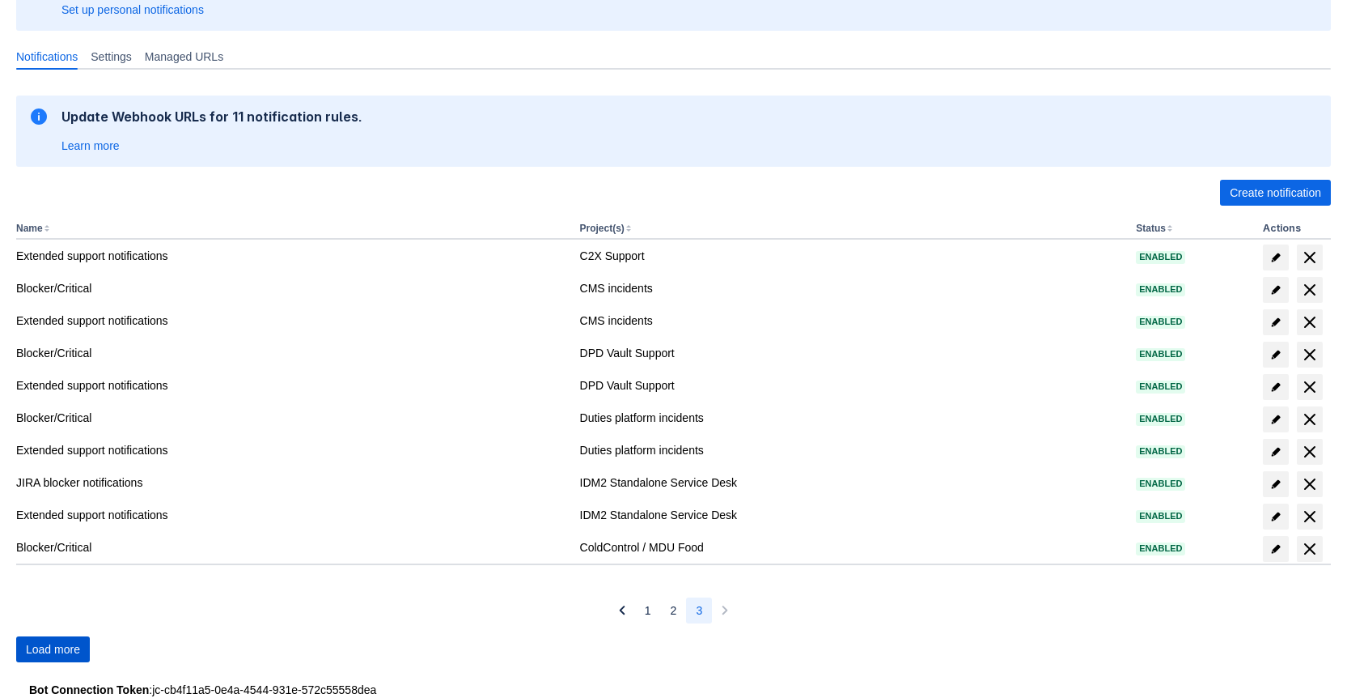
click at [68, 645] on span "Load more" at bounding box center [53, 649] width 54 height 26
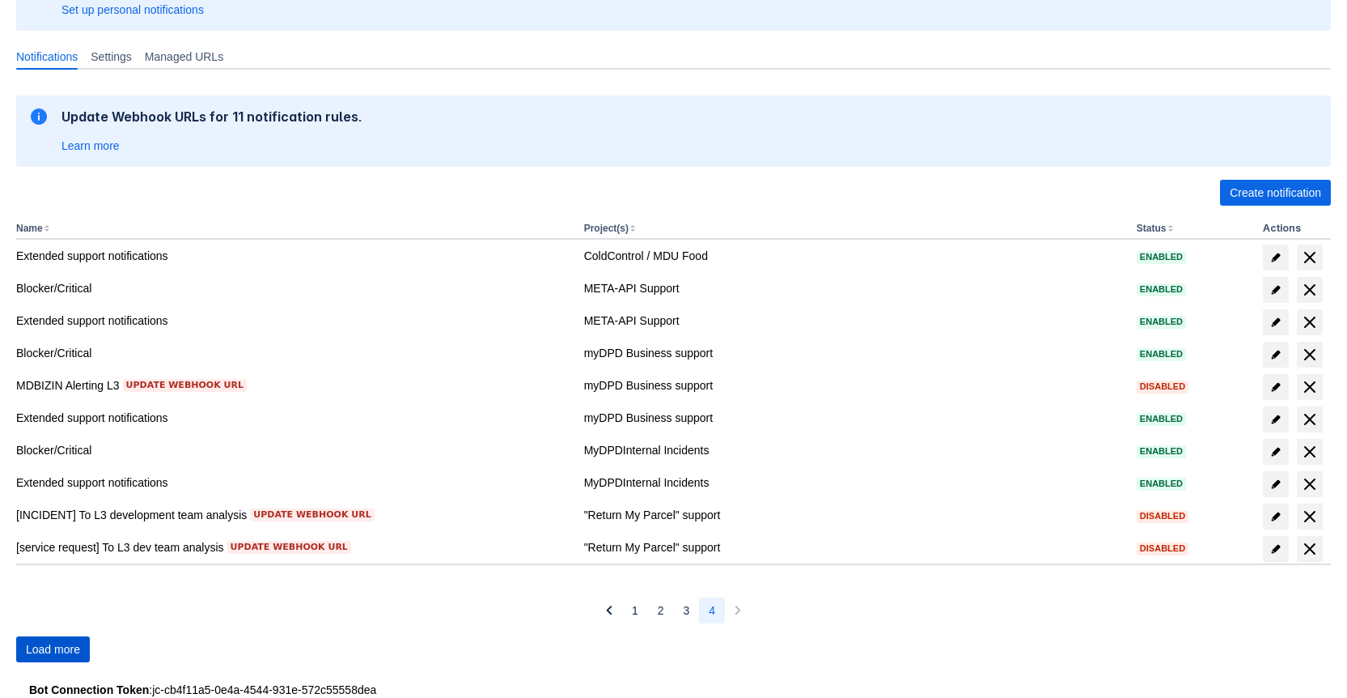
click at [68, 644] on span "Load more" at bounding box center [53, 649] width 54 height 26
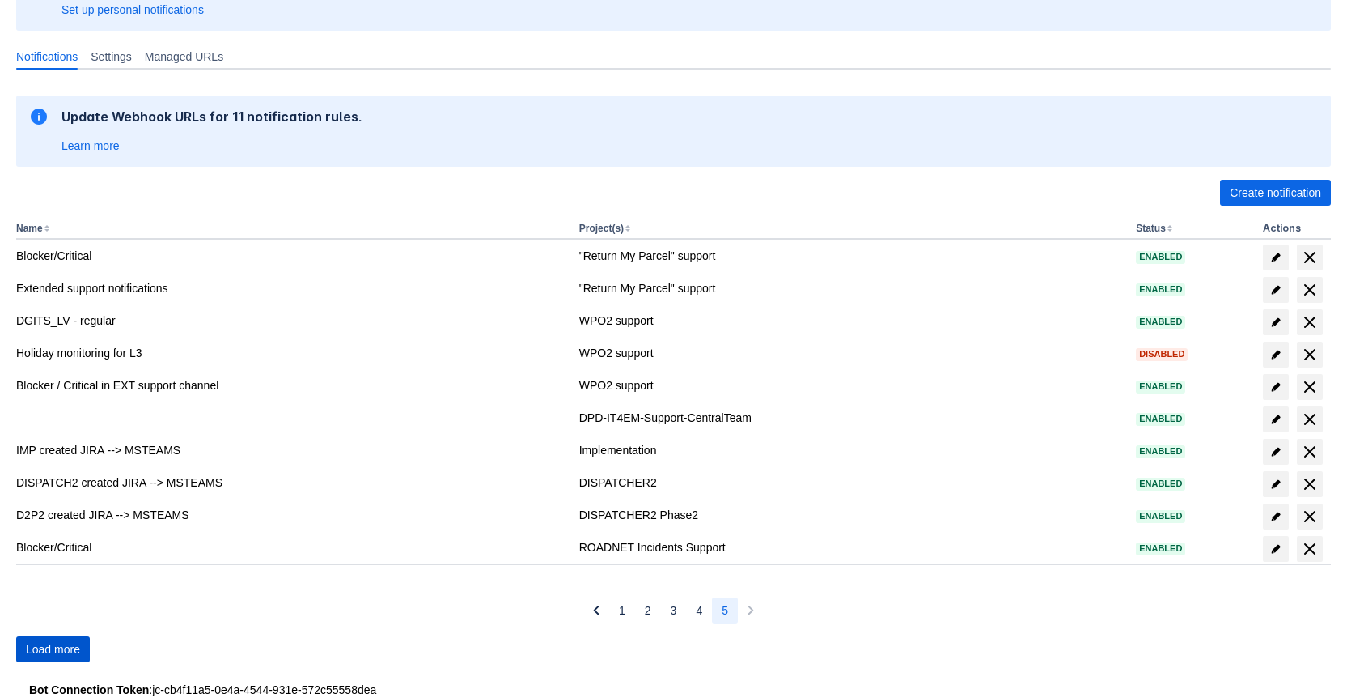
click at [68, 643] on span "Load more" at bounding box center [53, 649] width 54 height 26
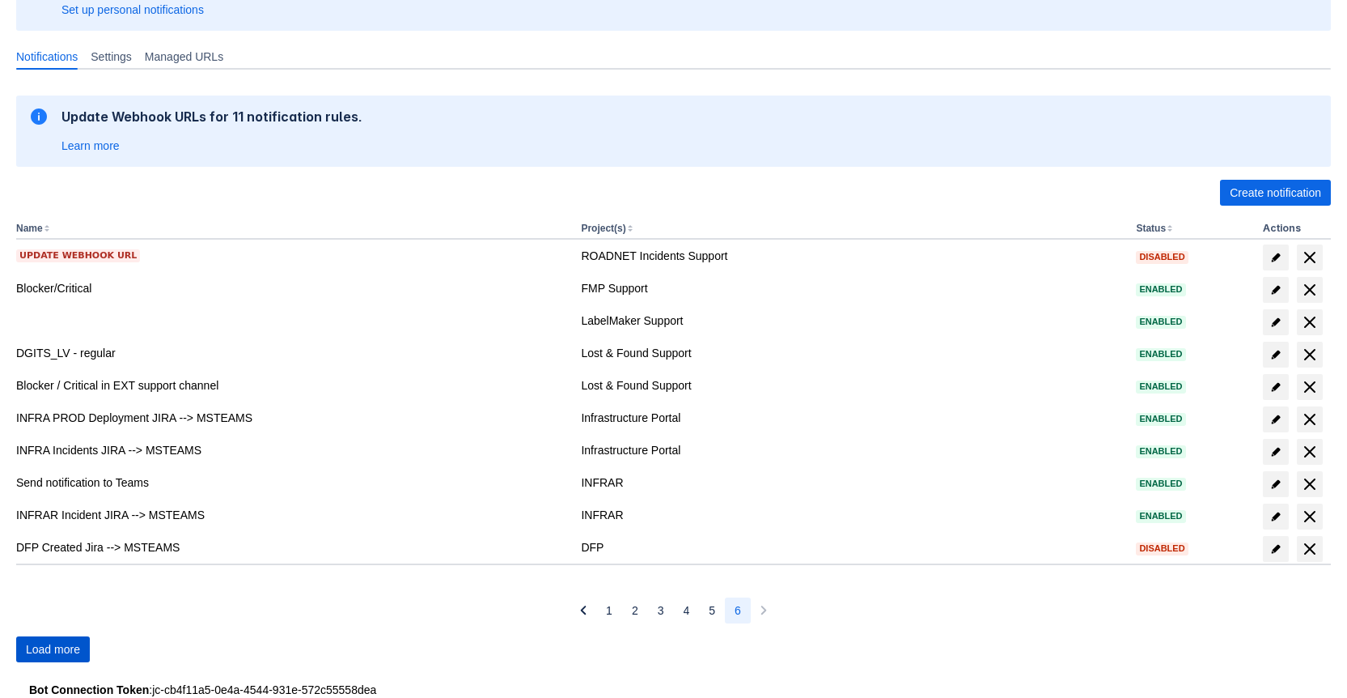
click at [66, 641] on span "Load more" at bounding box center [53, 649] width 54 height 26
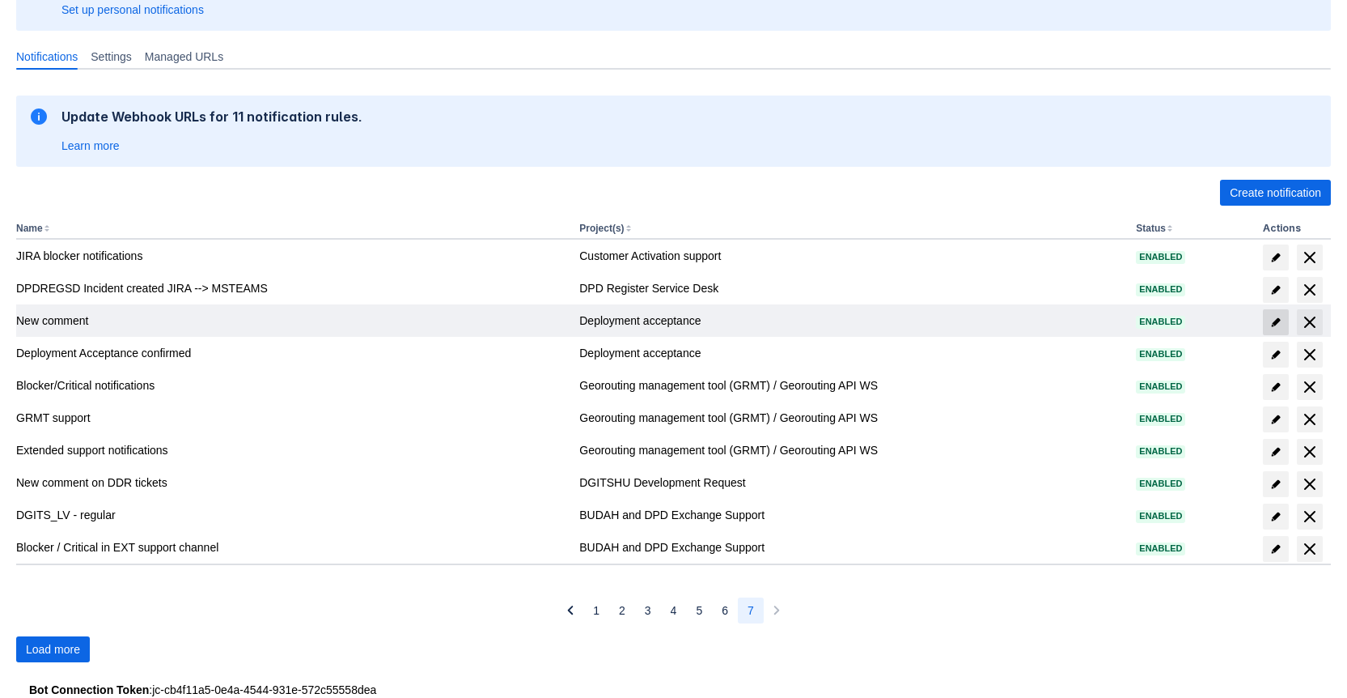
click at [1275, 320] on span "edit" at bounding box center [1276, 322] width 13 height 13
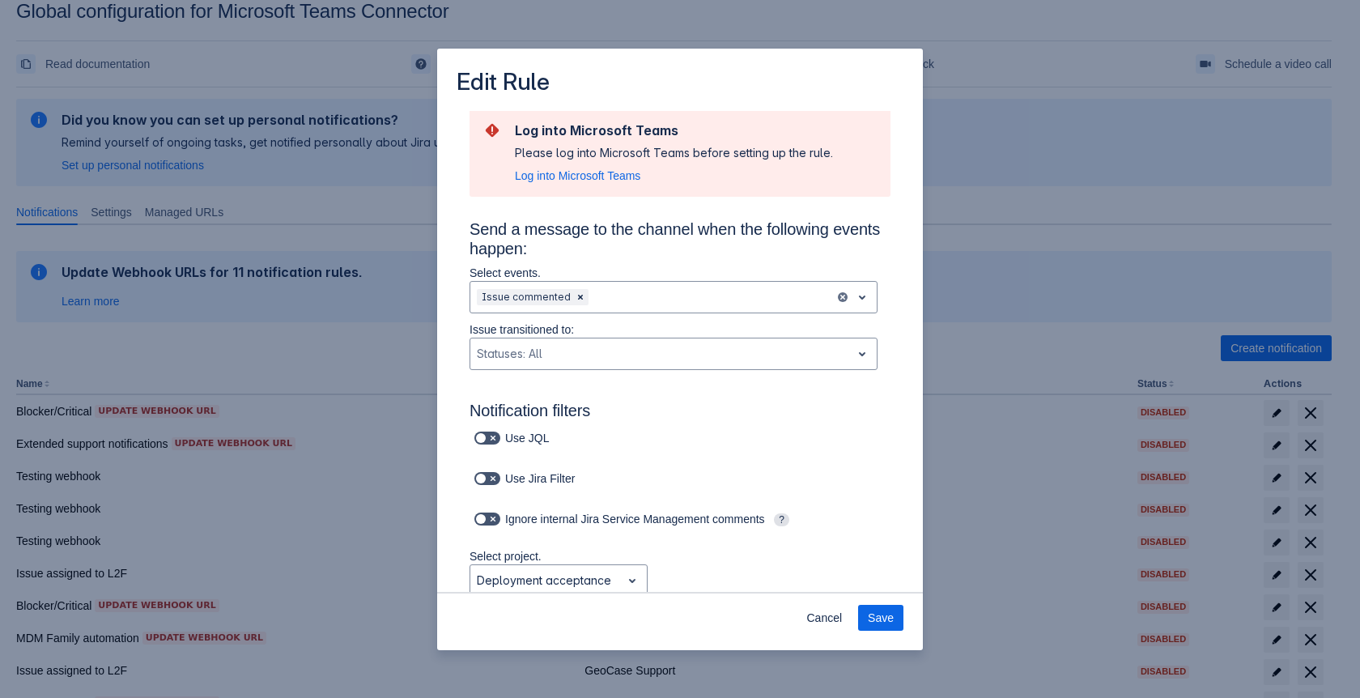
scroll to position [0, 0]
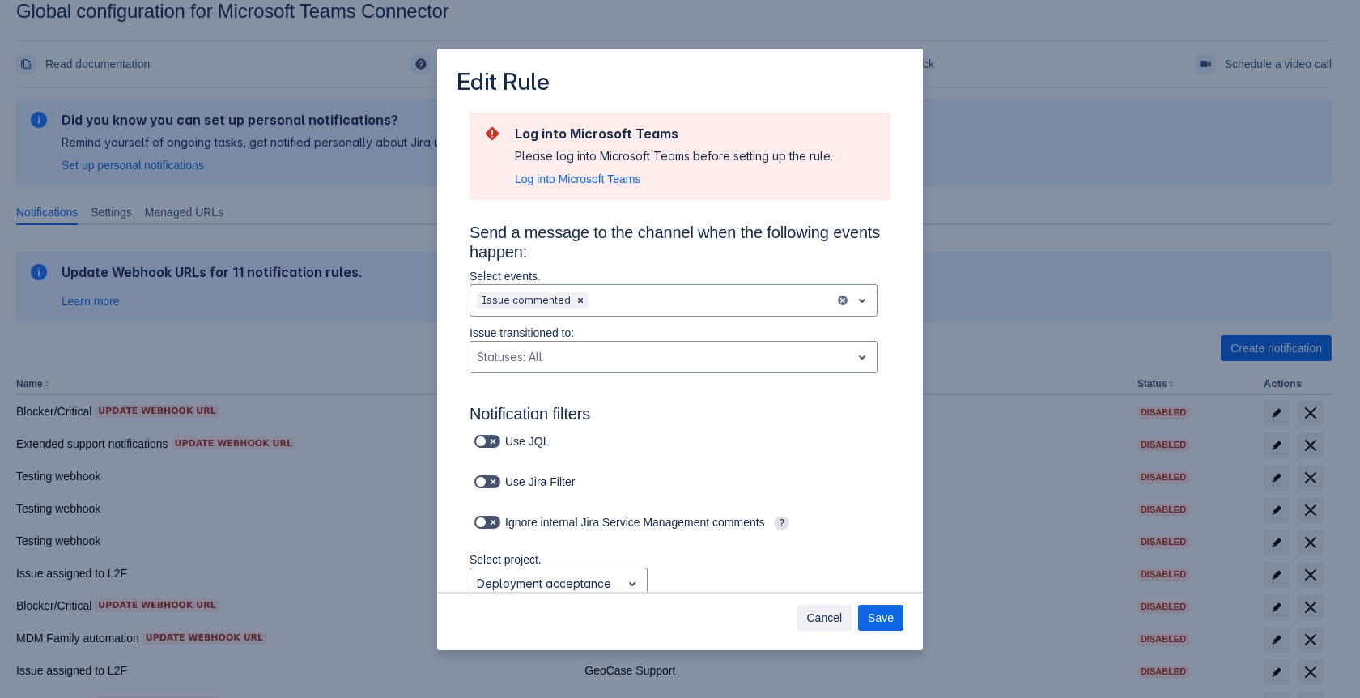
click at [825, 622] on span "Cancel" at bounding box center [824, 618] width 36 height 26
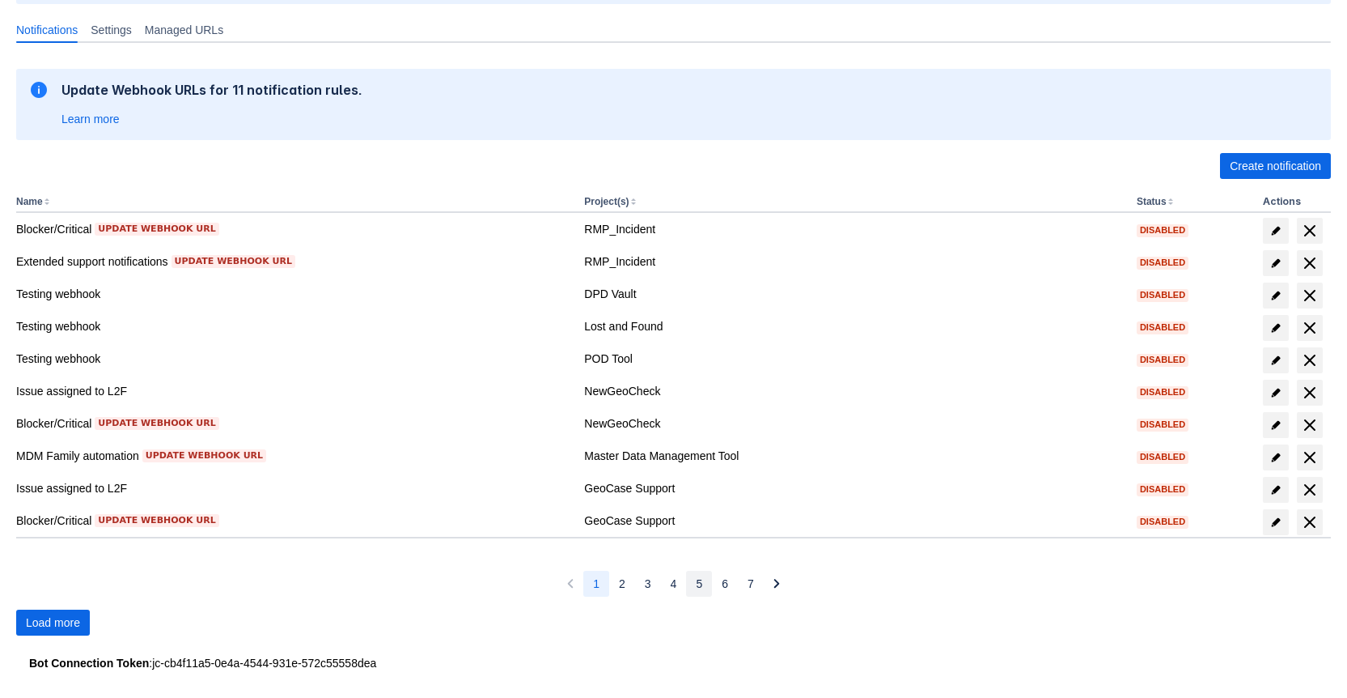
scroll to position [219, 0]
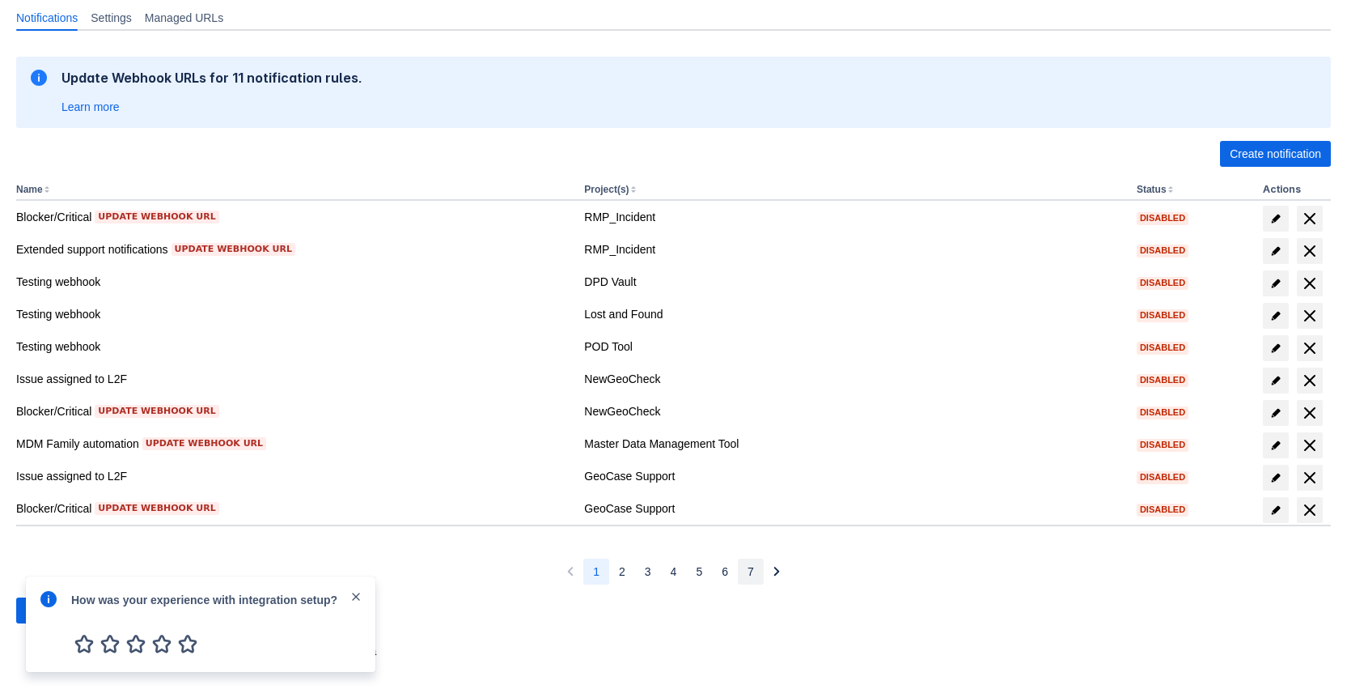
click at [743, 575] on button "7" at bounding box center [751, 571] width 26 height 26
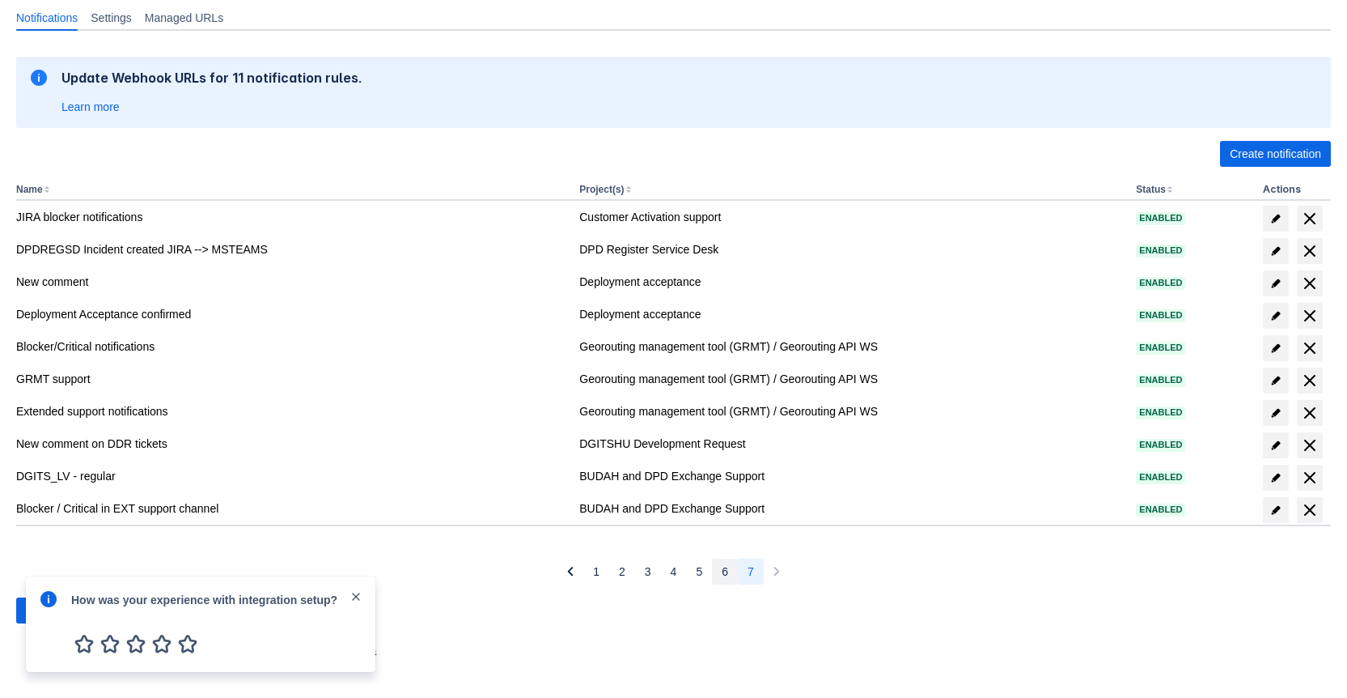
click at [722, 573] on span "6" at bounding box center [725, 571] width 6 height 26
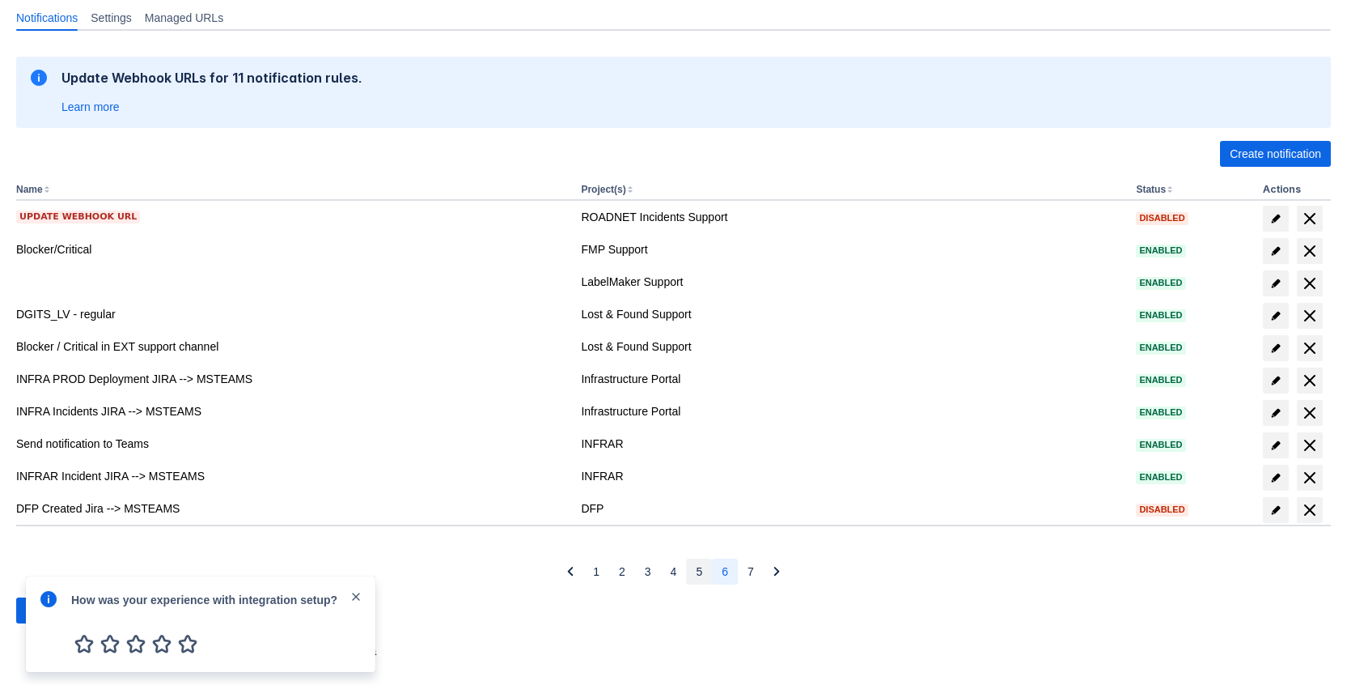
click at [698, 574] on span "5" at bounding box center [699, 571] width 6 height 26
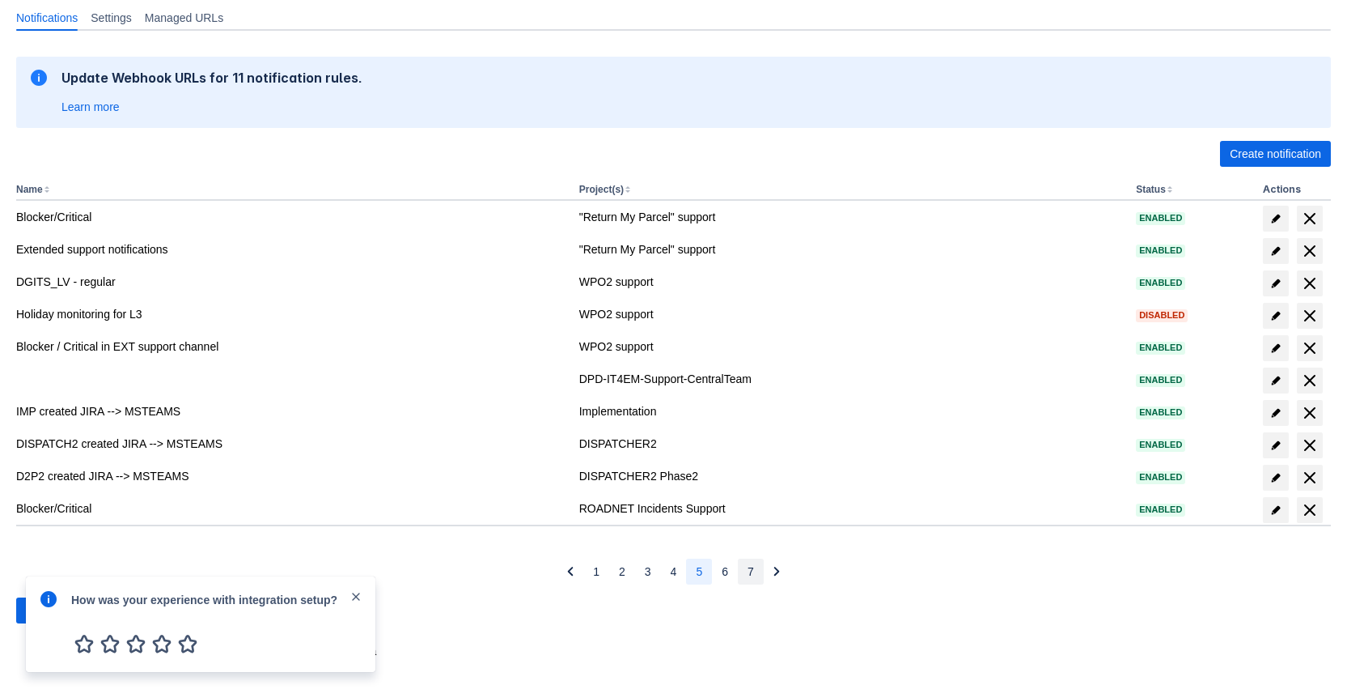
click at [753, 572] on span "7" at bounding box center [751, 571] width 6 height 26
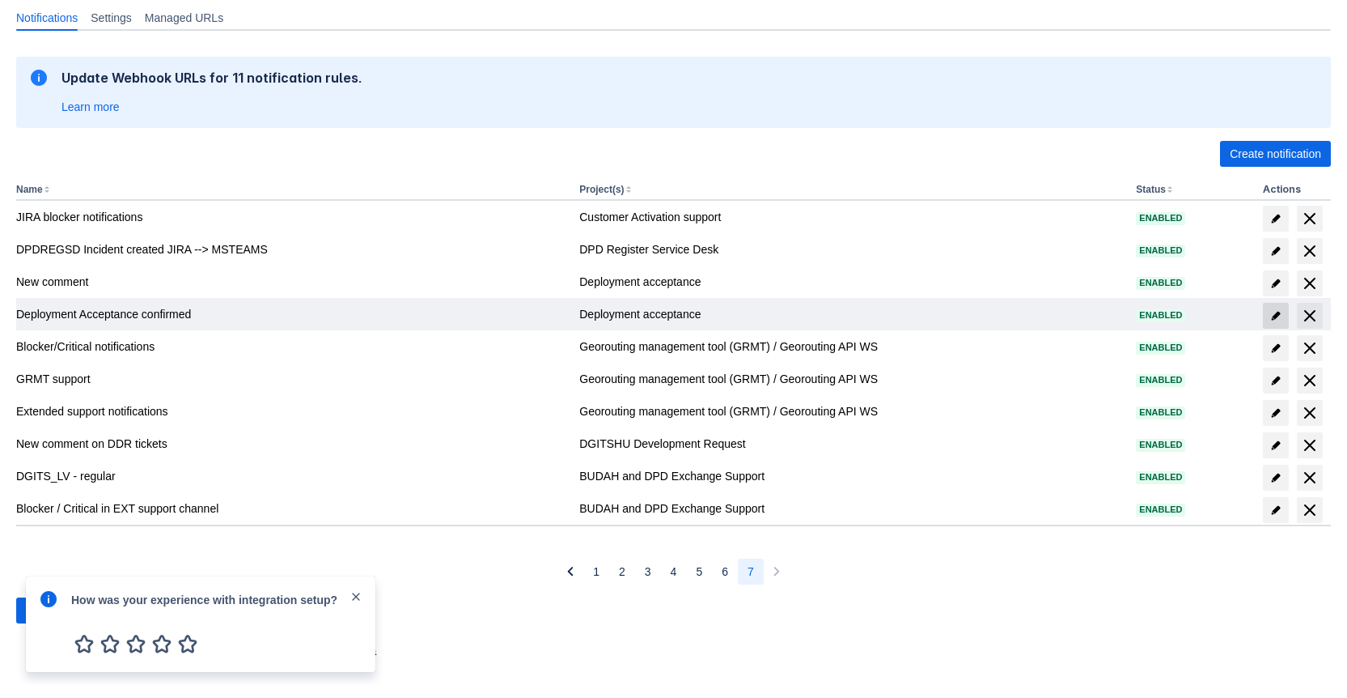
click at [1274, 308] on span at bounding box center [1276, 316] width 26 height 26
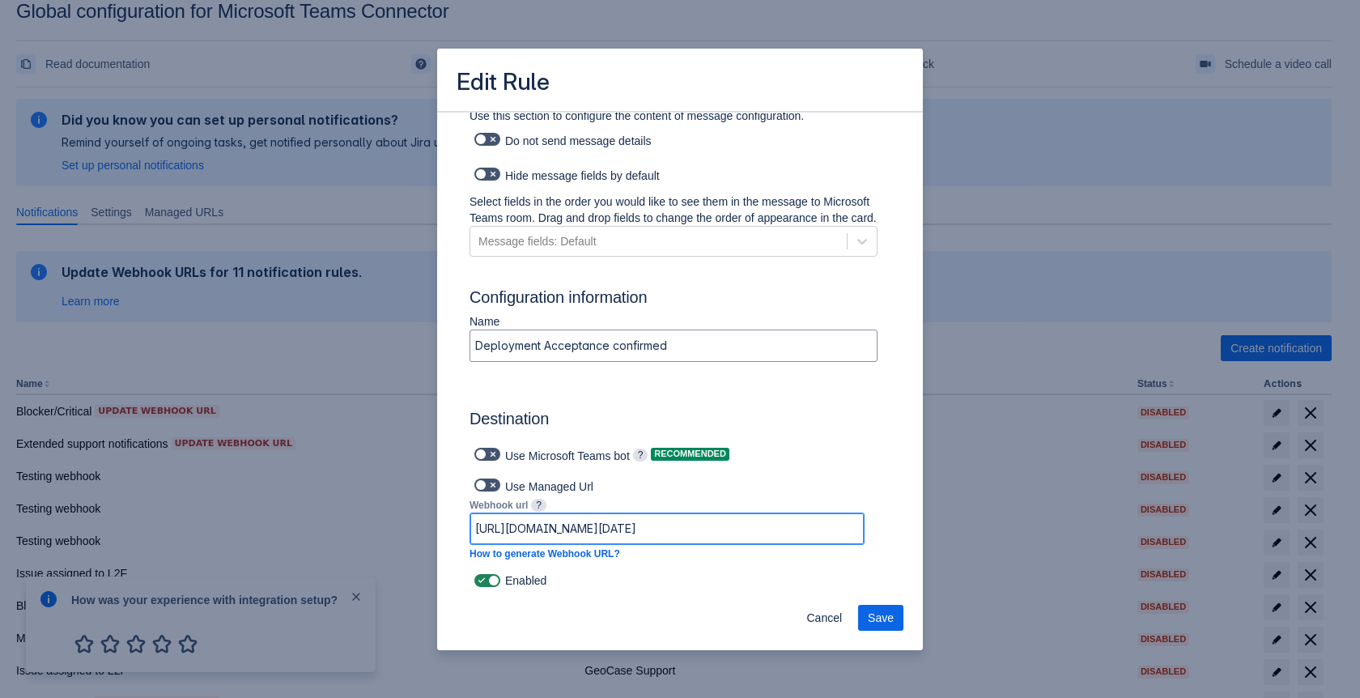
scroll to position [0, 1030]
drag, startPoint x: 828, startPoint y: 527, endPoint x: 891, endPoint y: 527, distance: 63.1
click at [825, 622] on span "Cancel" at bounding box center [824, 618] width 36 height 26
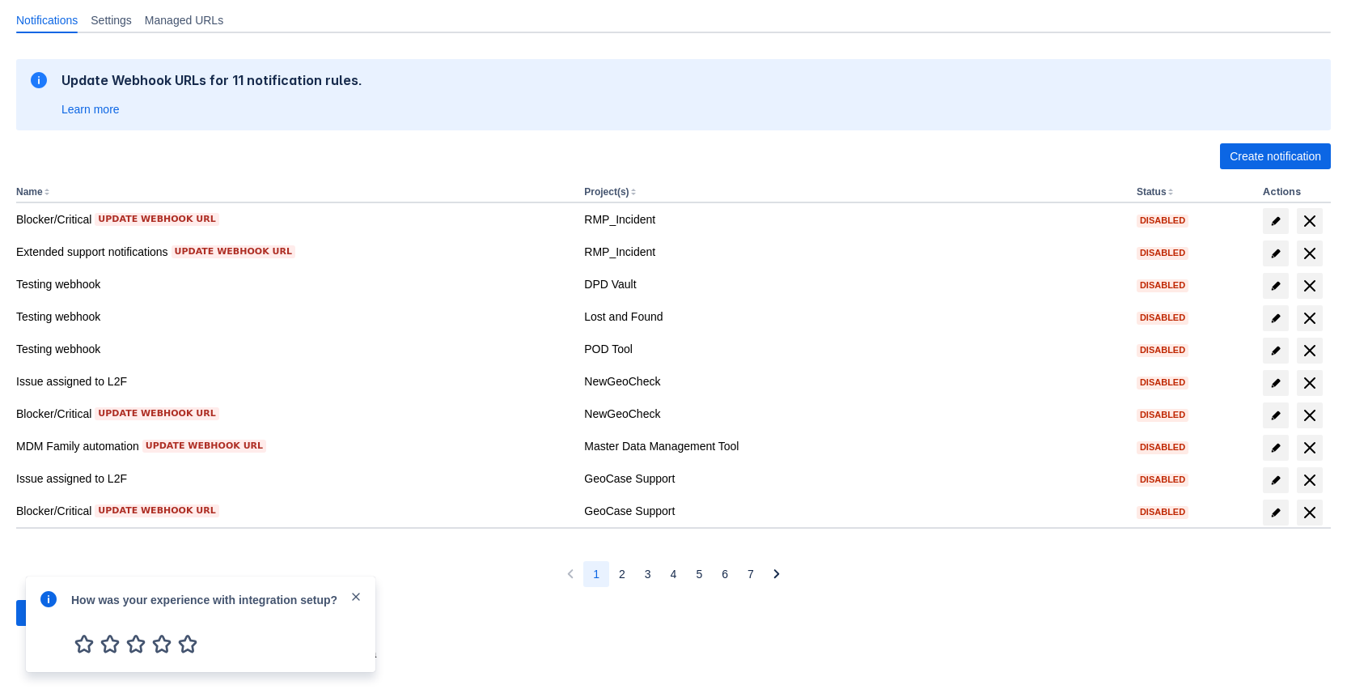
scroll to position [219, 0]
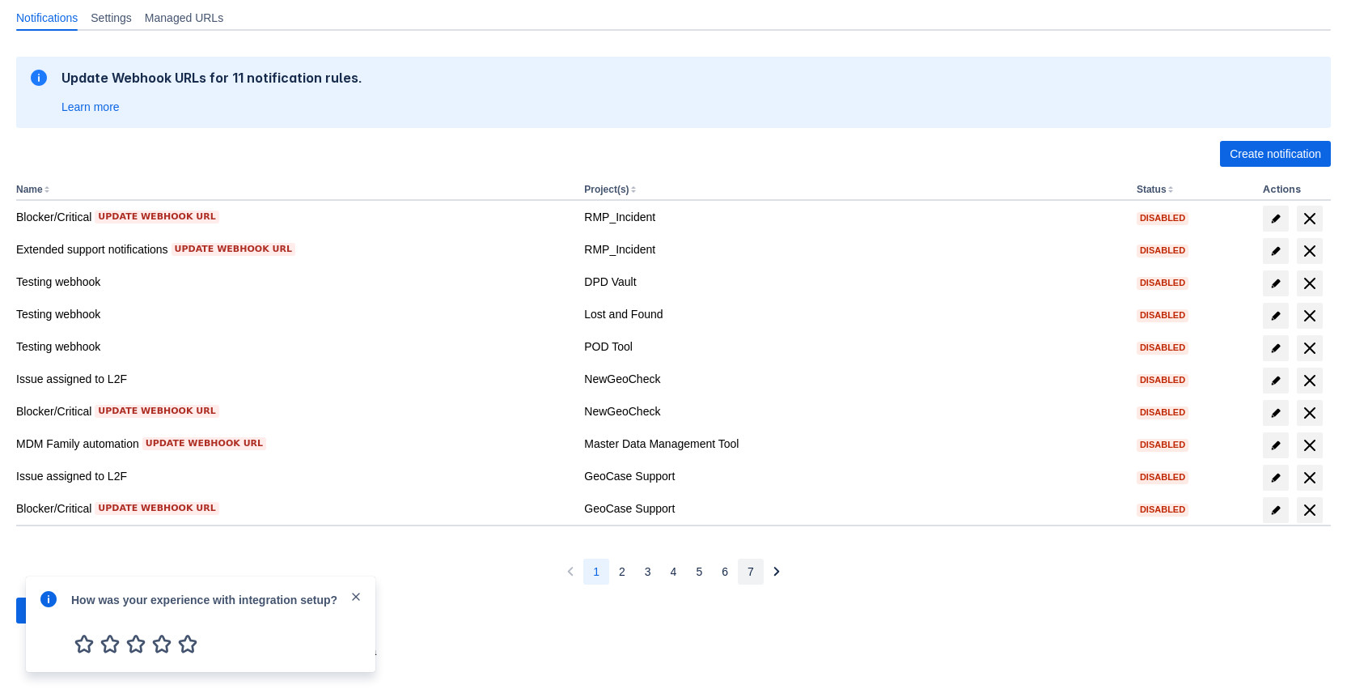
click at [748, 576] on span "7" at bounding box center [751, 571] width 6 height 26
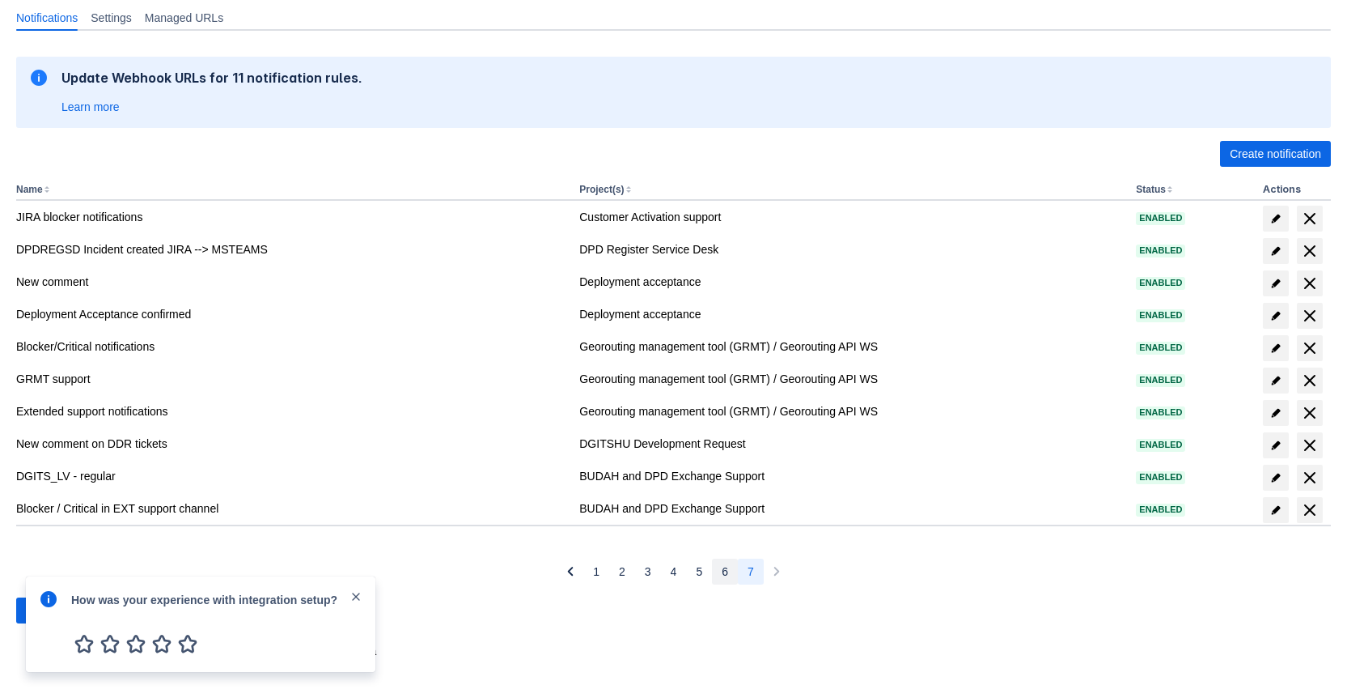
click at [722, 578] on span "6" at bounding box center [725, 571] width 6 height 26
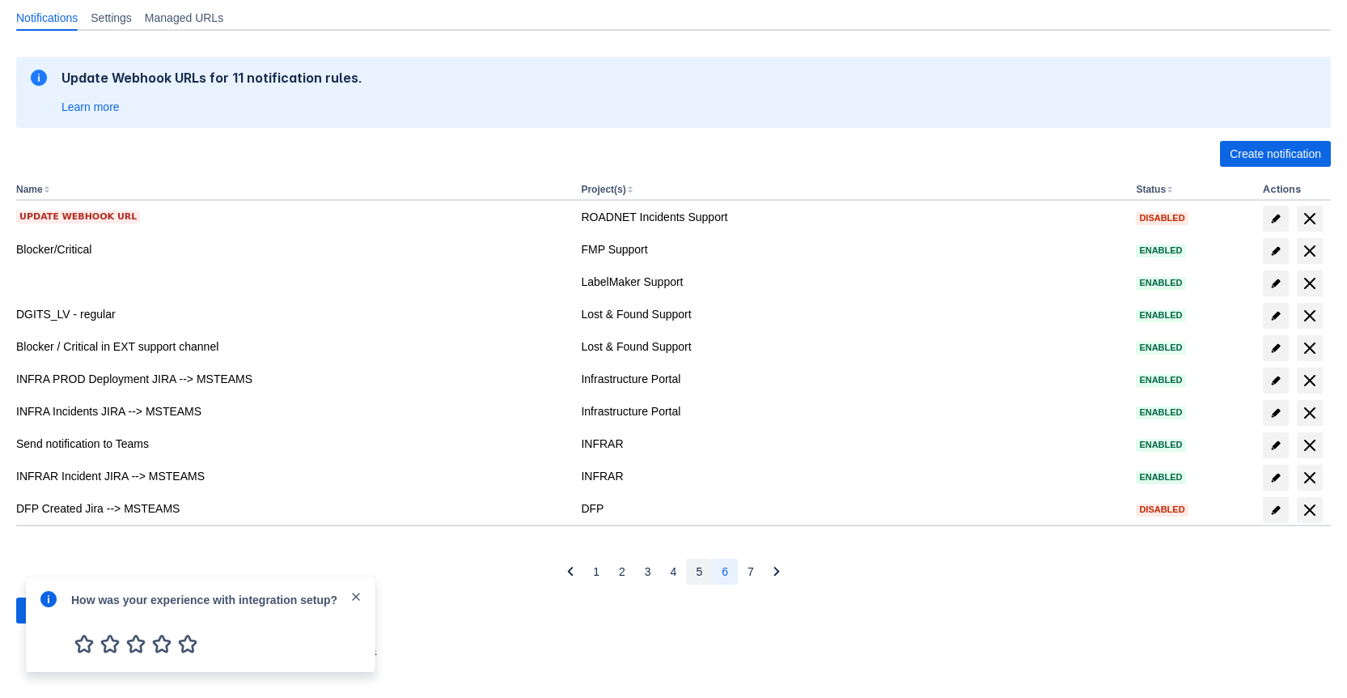
click at [691, 576] on button "5" at bounding box center [699, 571] width 26 height 26
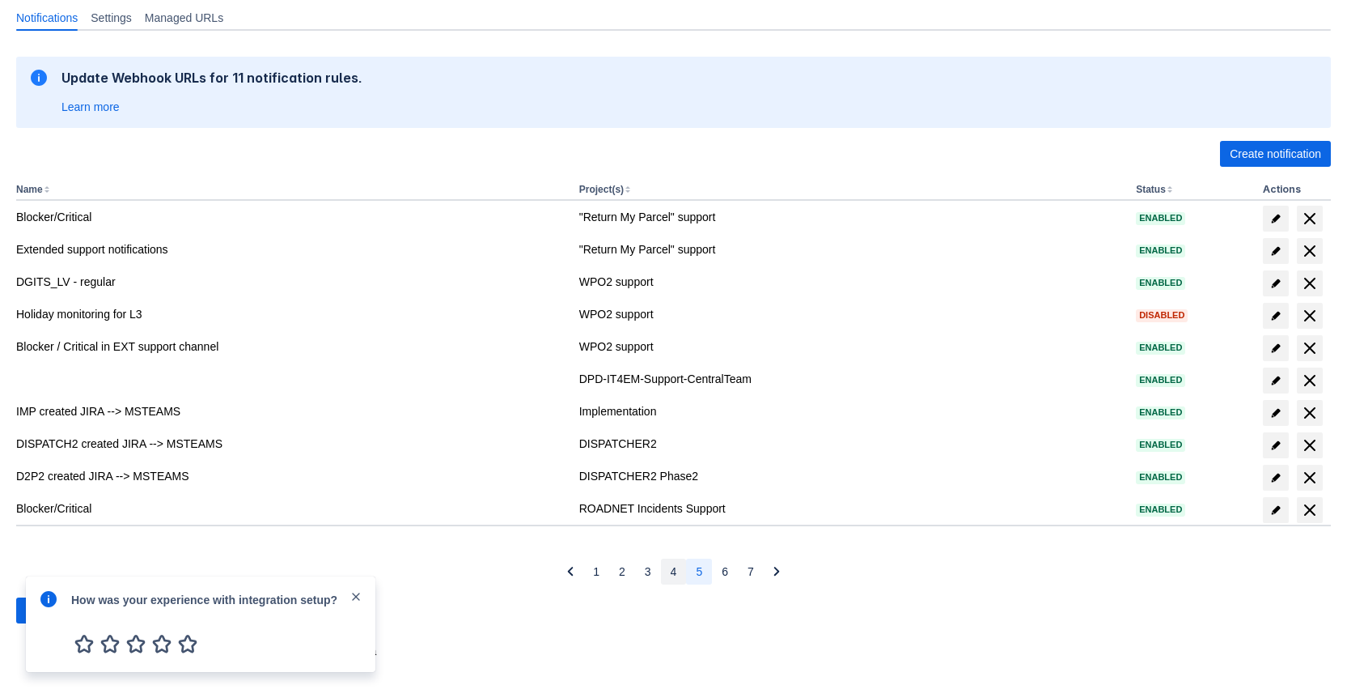
click at [673, 574] on span "4" at bounding box center [674, 571] width 6 height 26
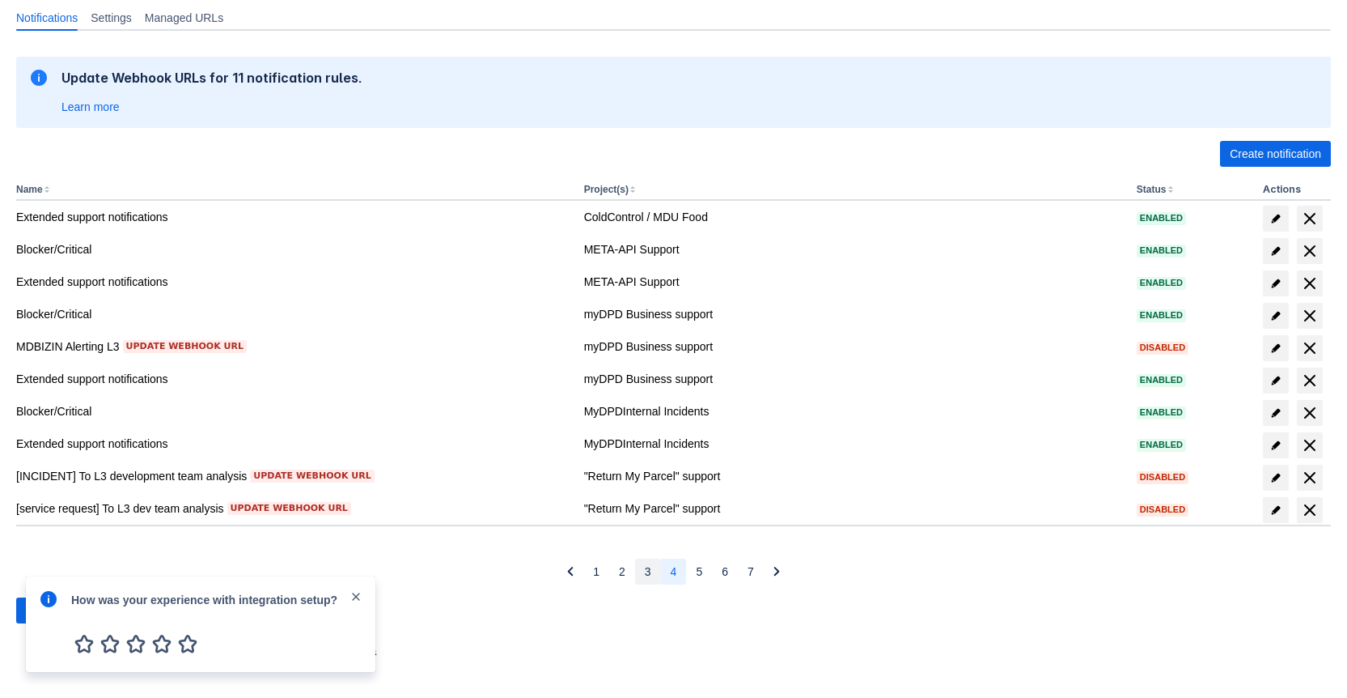
click at [647, 572] on span "3" at bounding box center [648, 571] width 6 height 26
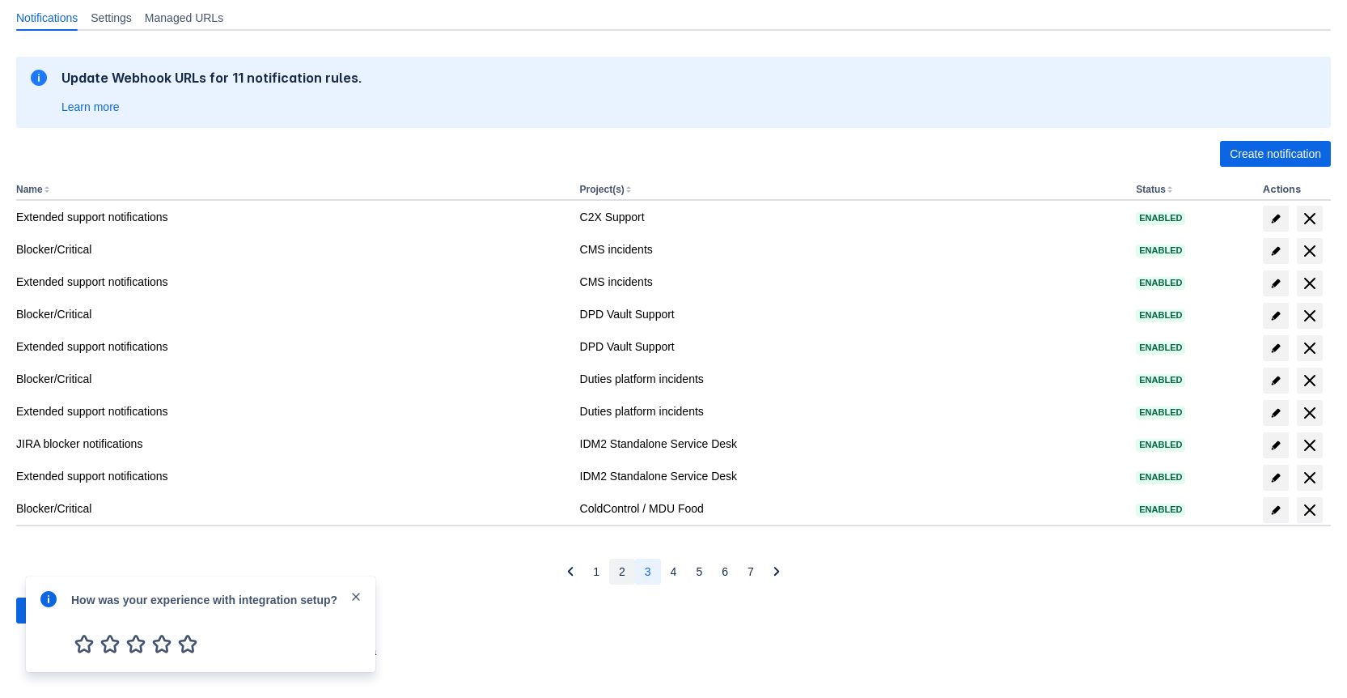
click at [612, 566] on button "2" at bounding box center [622, 571] width 26 height 26
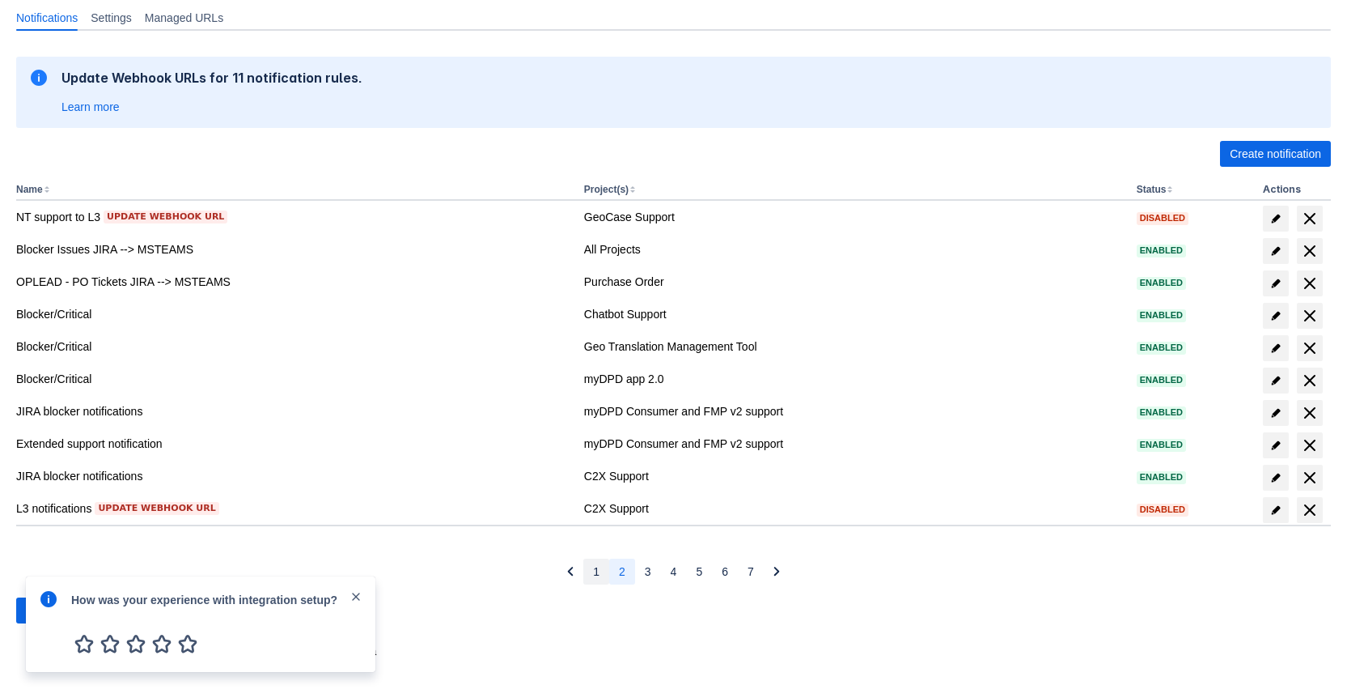
click at [586, 572] on button "1" at bounding box center [597, 571] width 26 height 26
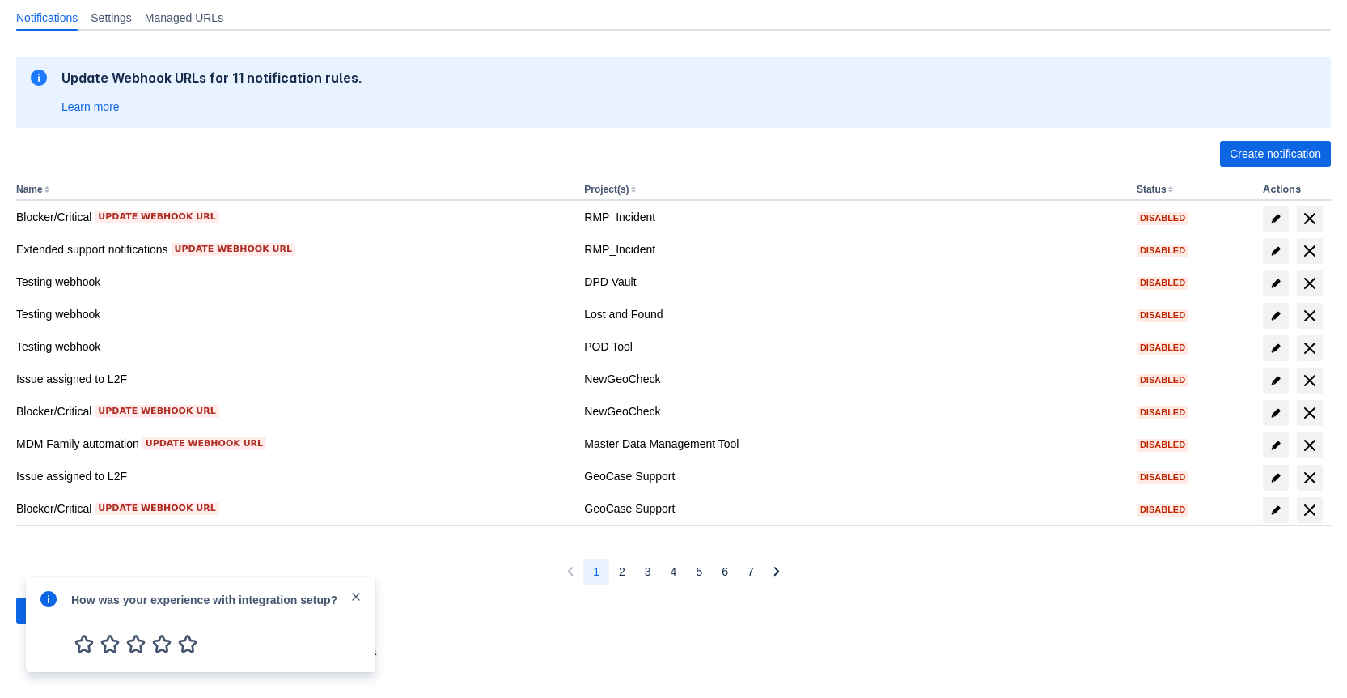
click at [618, 584] on div "Update Webhook URLs for 11 notification rules. Learn more Create notification N…" at bounding box center [673, 340] width 1315 height 592
click at [622, 578] on span "2" at bounding box center [622, 571] width 6 height 26
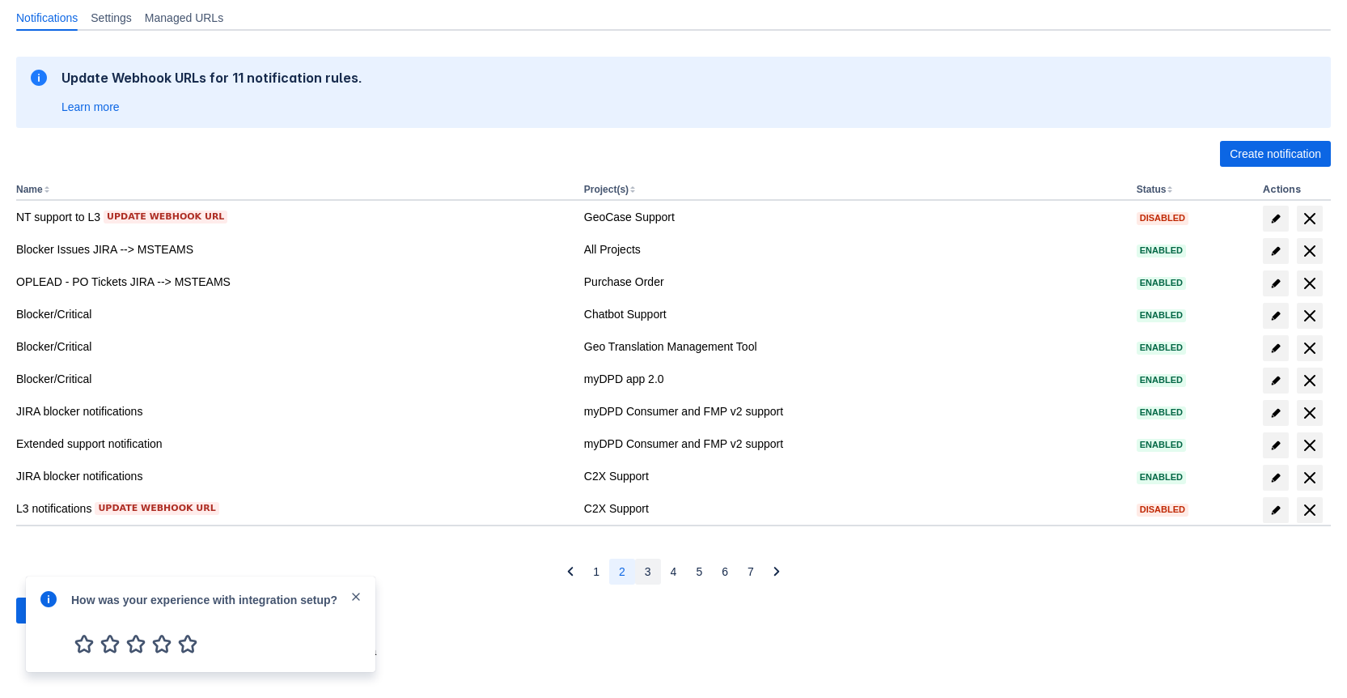
click at [652, 571] on button "3" at bounding box center [648, 571] width 26 height 26
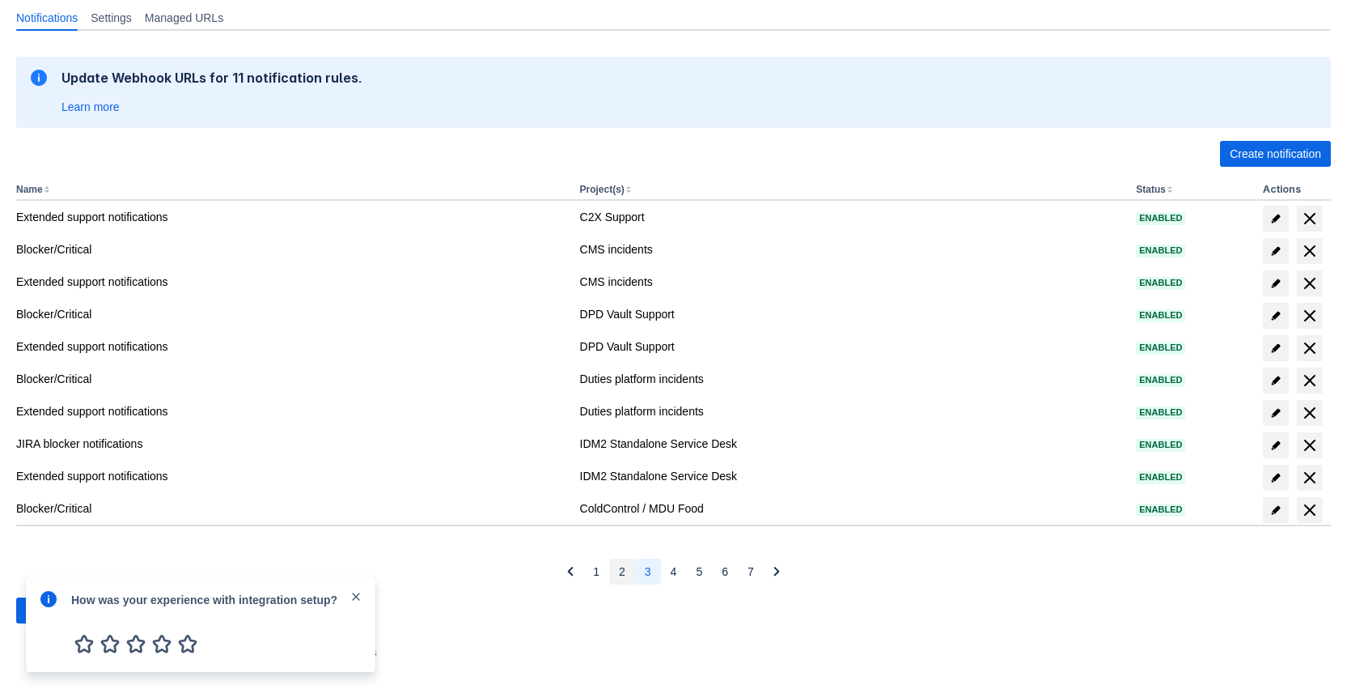
click at [626, 578] on button "2" at bounding box center [622, 571] width 26 height 26
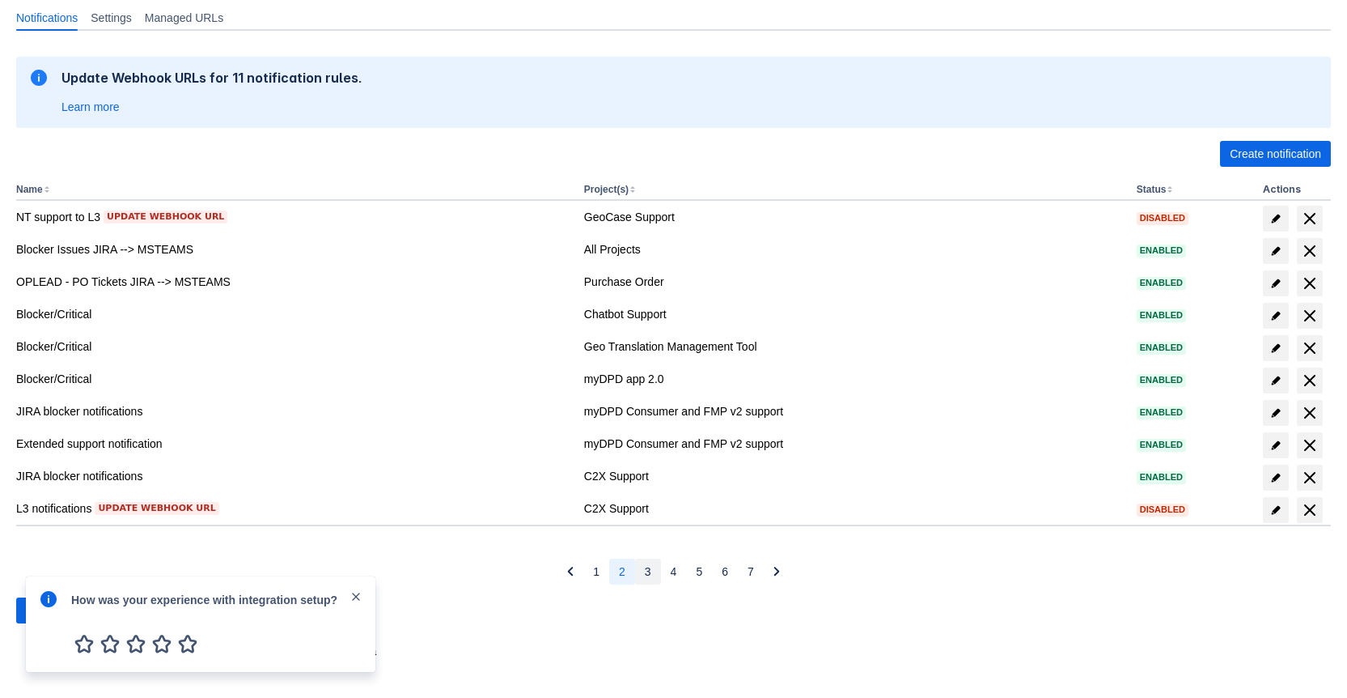
click at [642, 576] on button "3" at bounding box center [648, 571] width 26 height 26
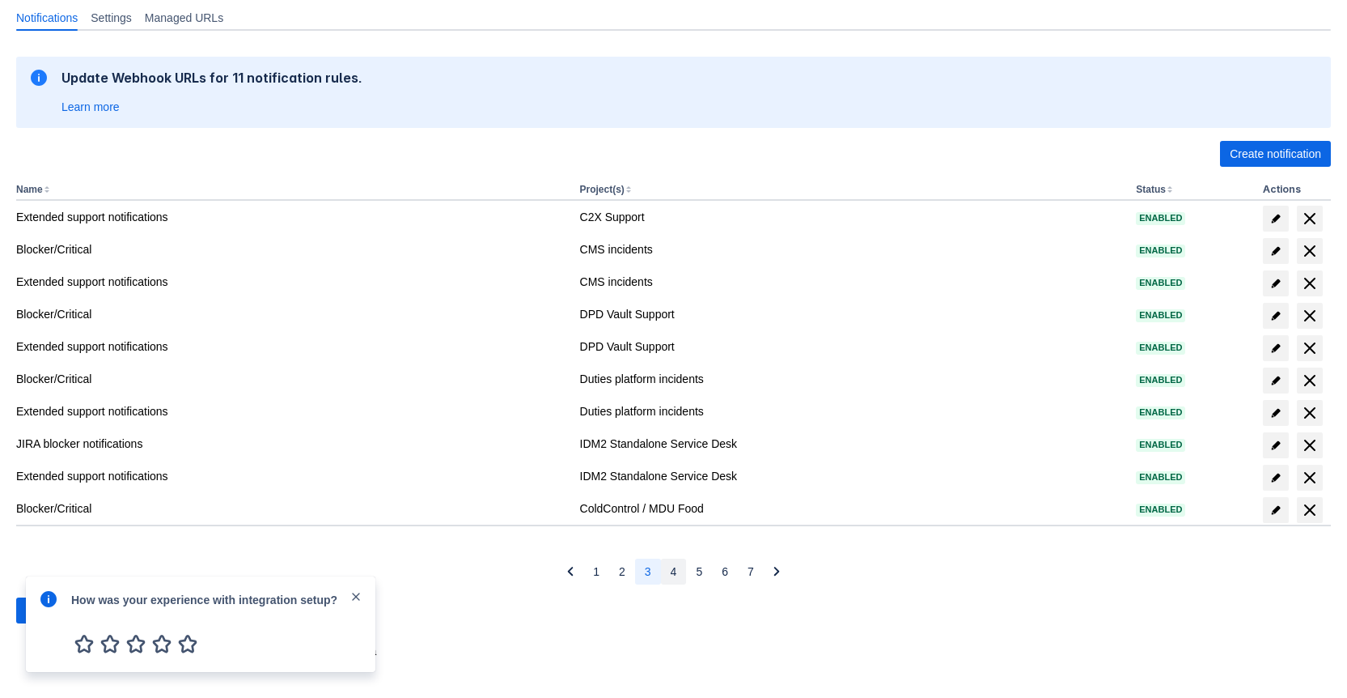
click at [671, 577] on span "4" at bounding box center [674, 571] width 6 height 26
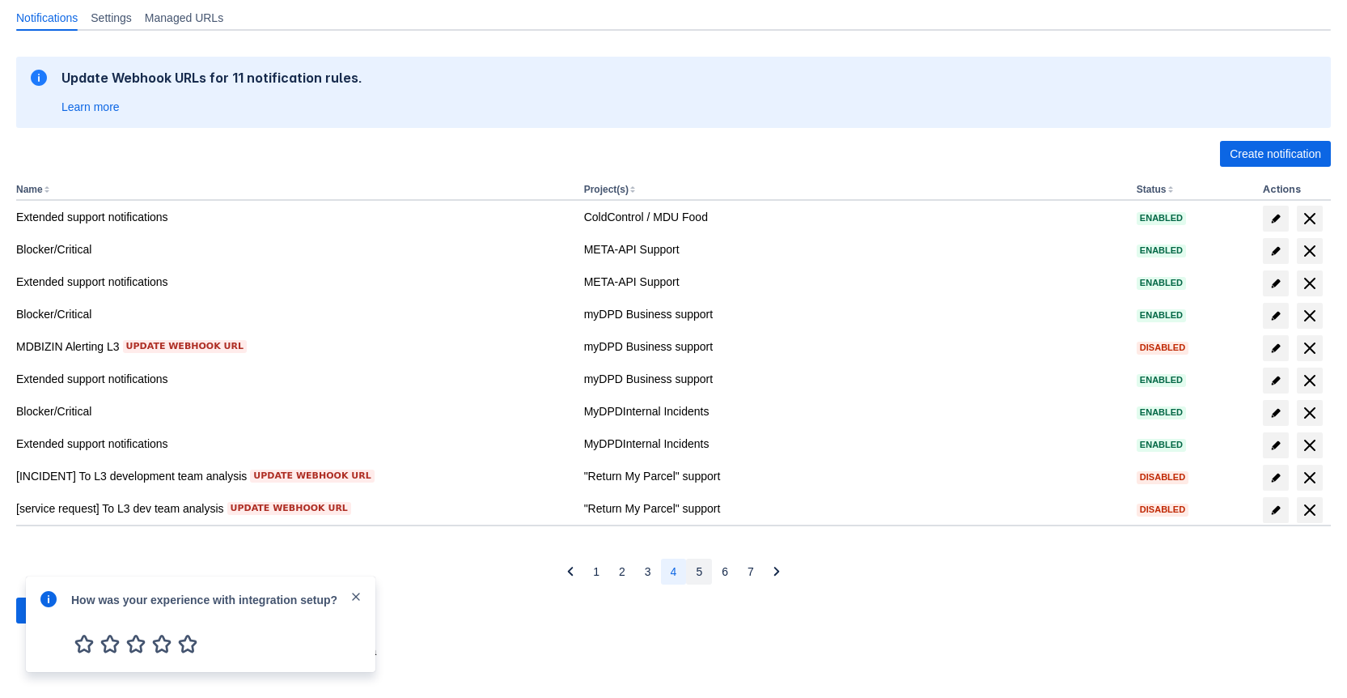
click at [691, 579] on button "5" at bounding box center [699, 571] width 26 height 26
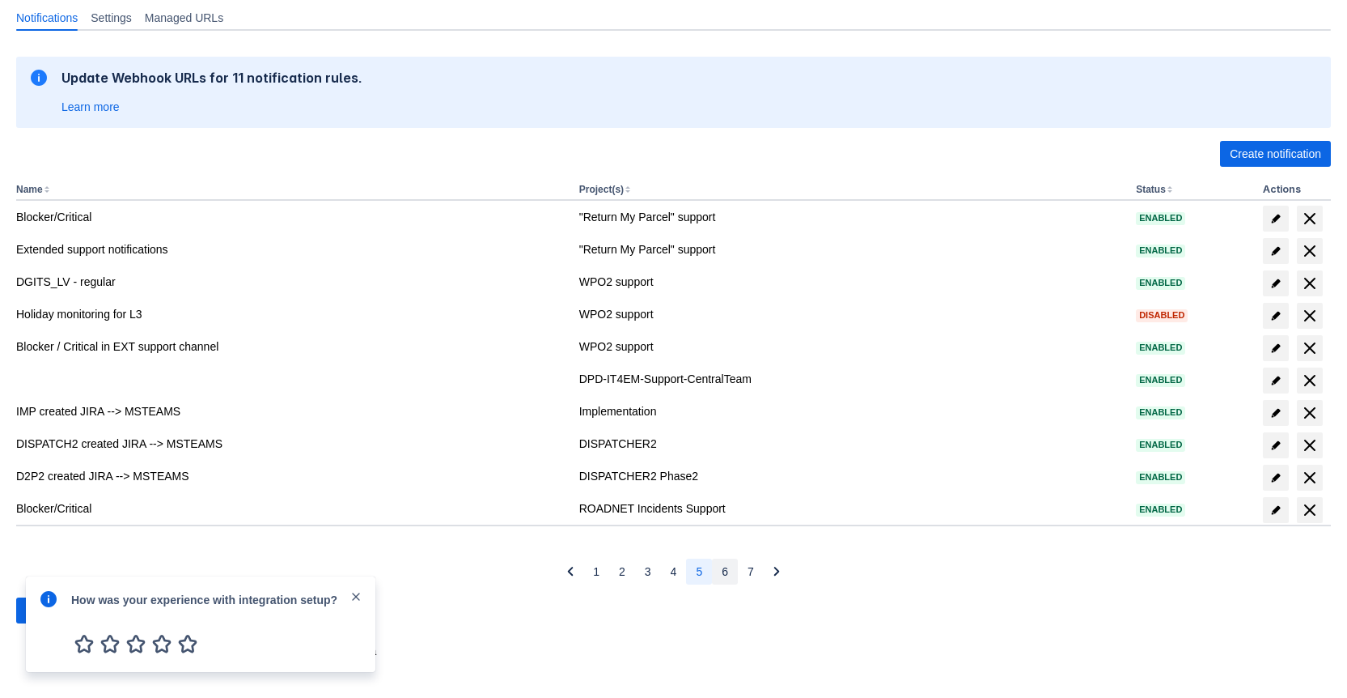
click at [722, 575] on span "6" at bounding box center [725, 571] width 6 height 26
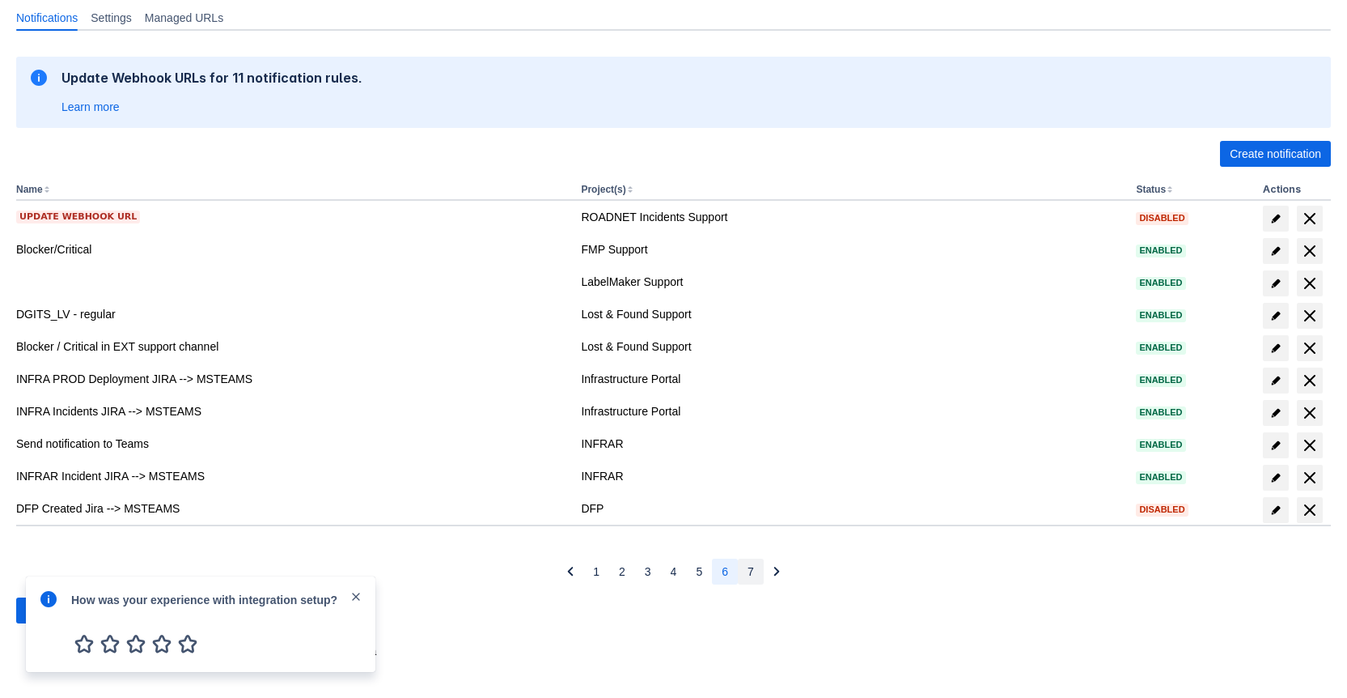
click at [744, 571] on button "7" at bounding box center [751, 571] width 26 height 26
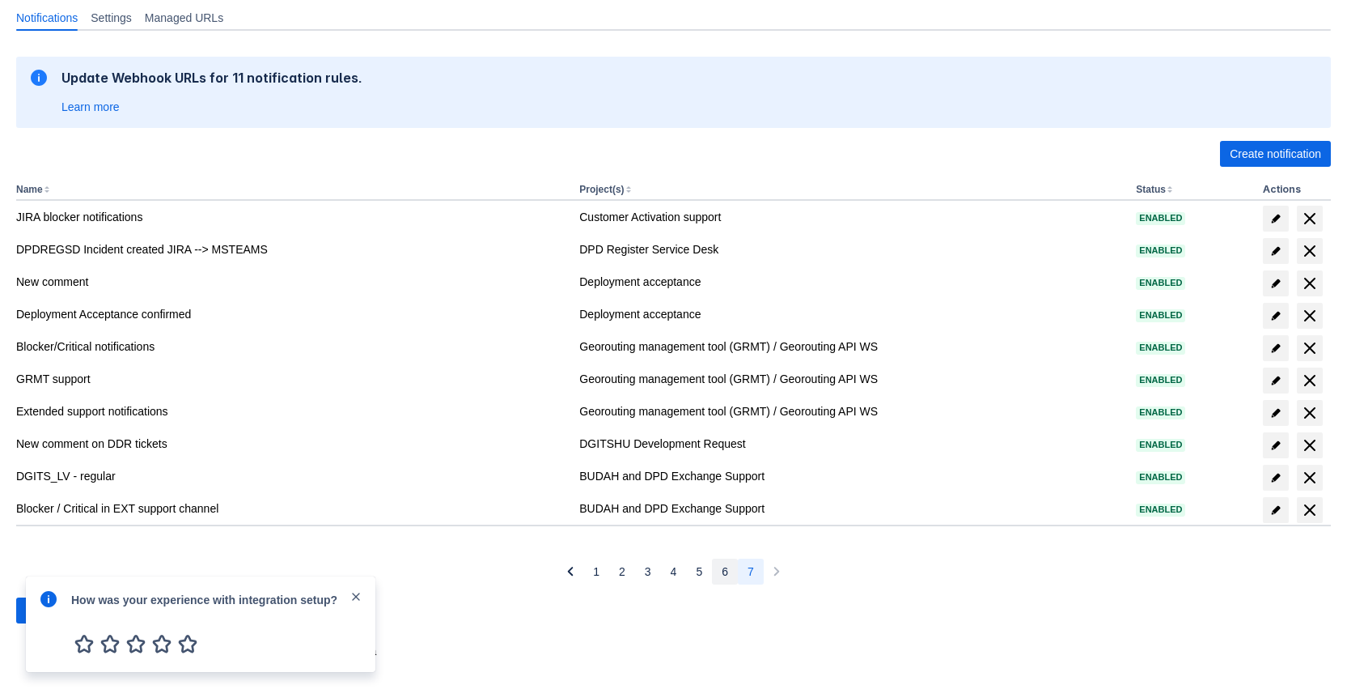
click at [712, 577] on button "6" at bounding box center [725, 571] width 26 height 26
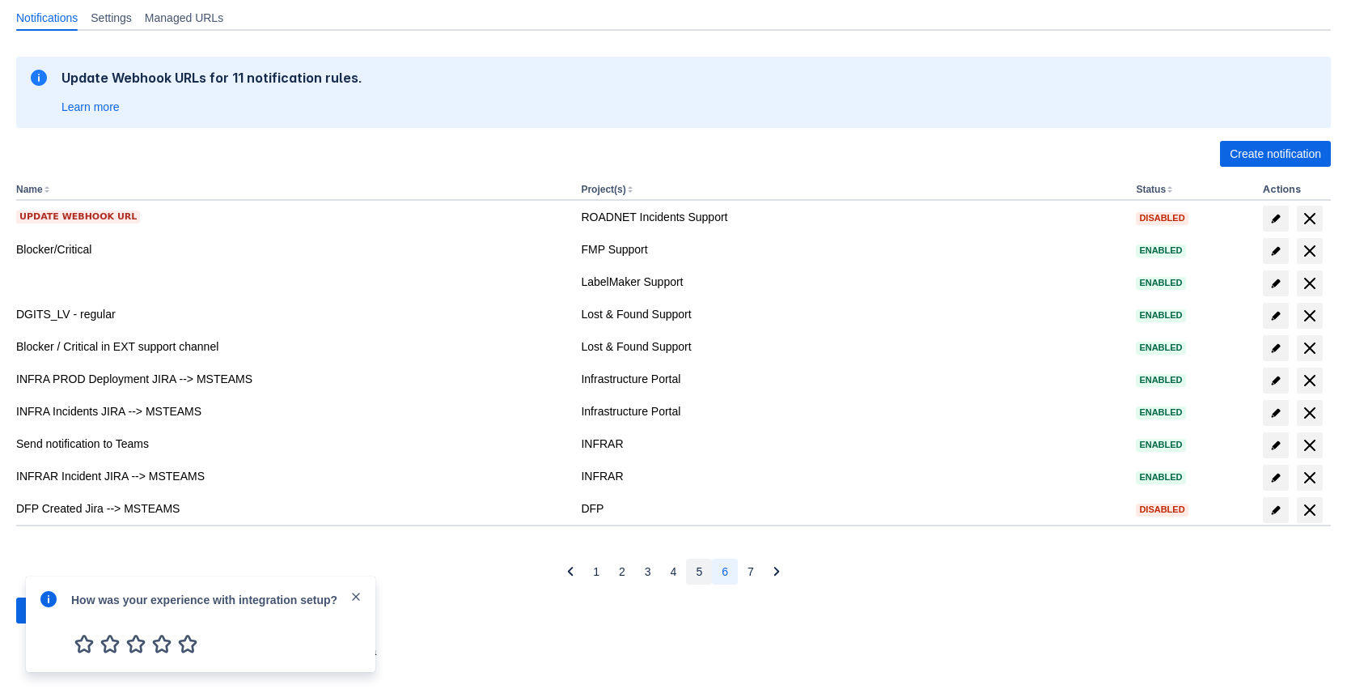
click at [696, 567] on span "5" at bounding box center [699, 571] width 6 height 26
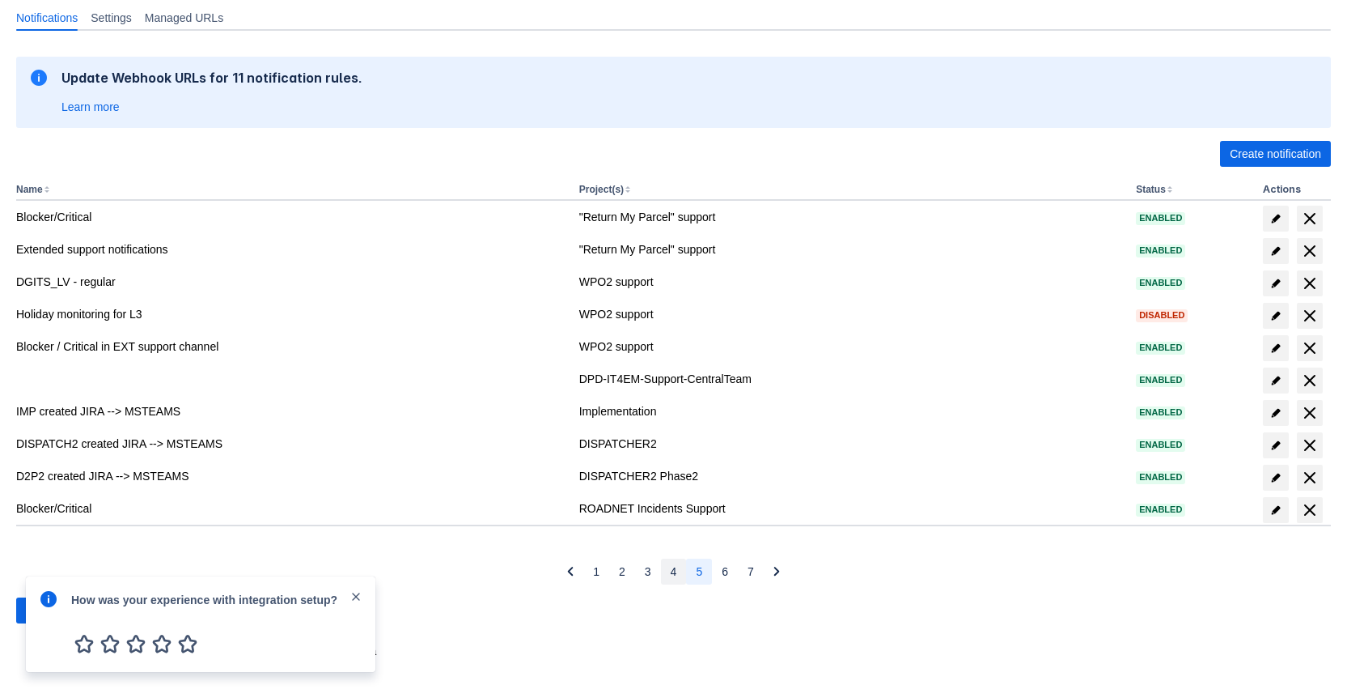
click at [664, 569] on button "4" at bounding box center [674, 571] width 26 height 26
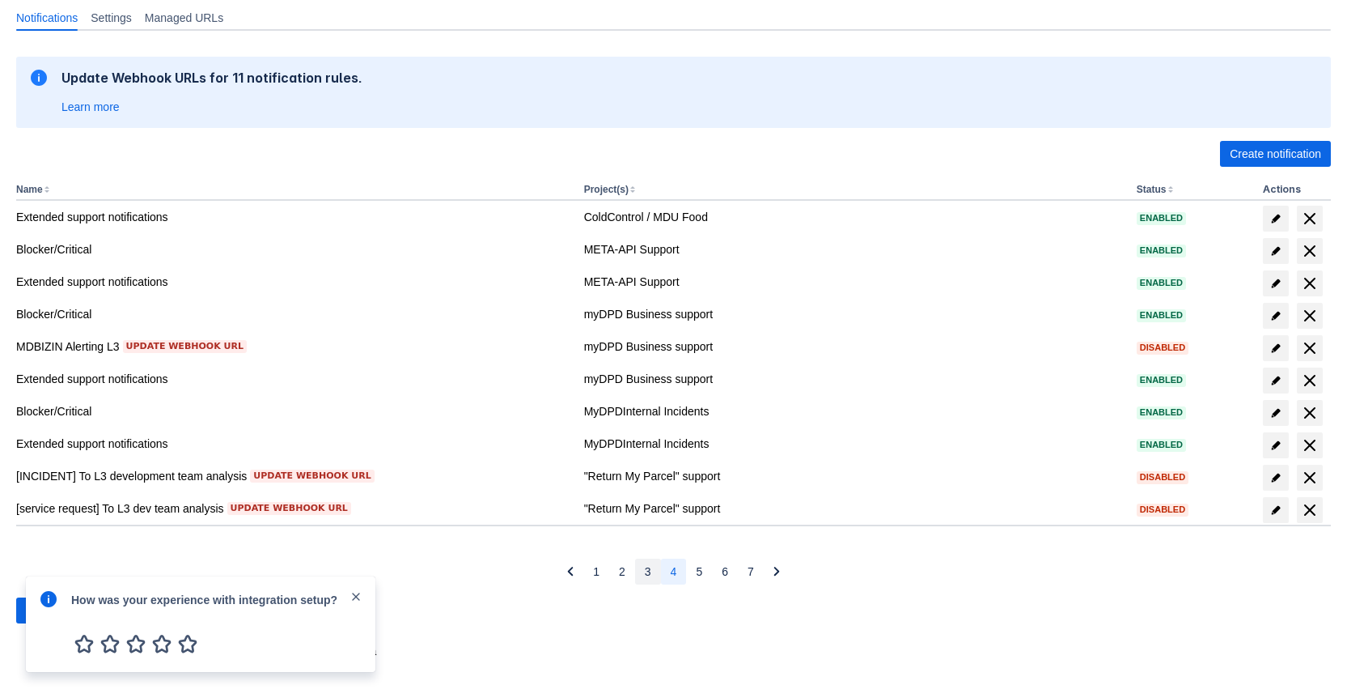
click at [641, 561] on button "3" at bounding box center [648, 571] width 26 height 26
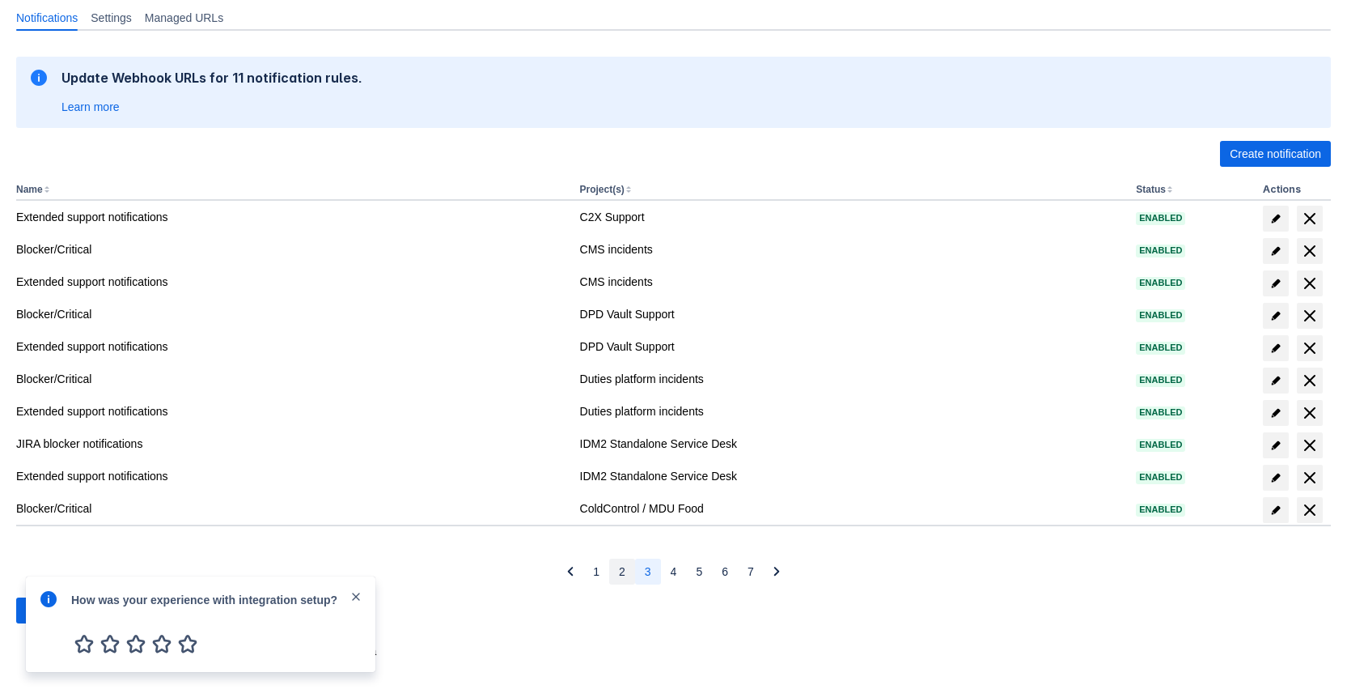
click at [630, 567] on button "2" at bounding box center [622, 571] width 26 height 26
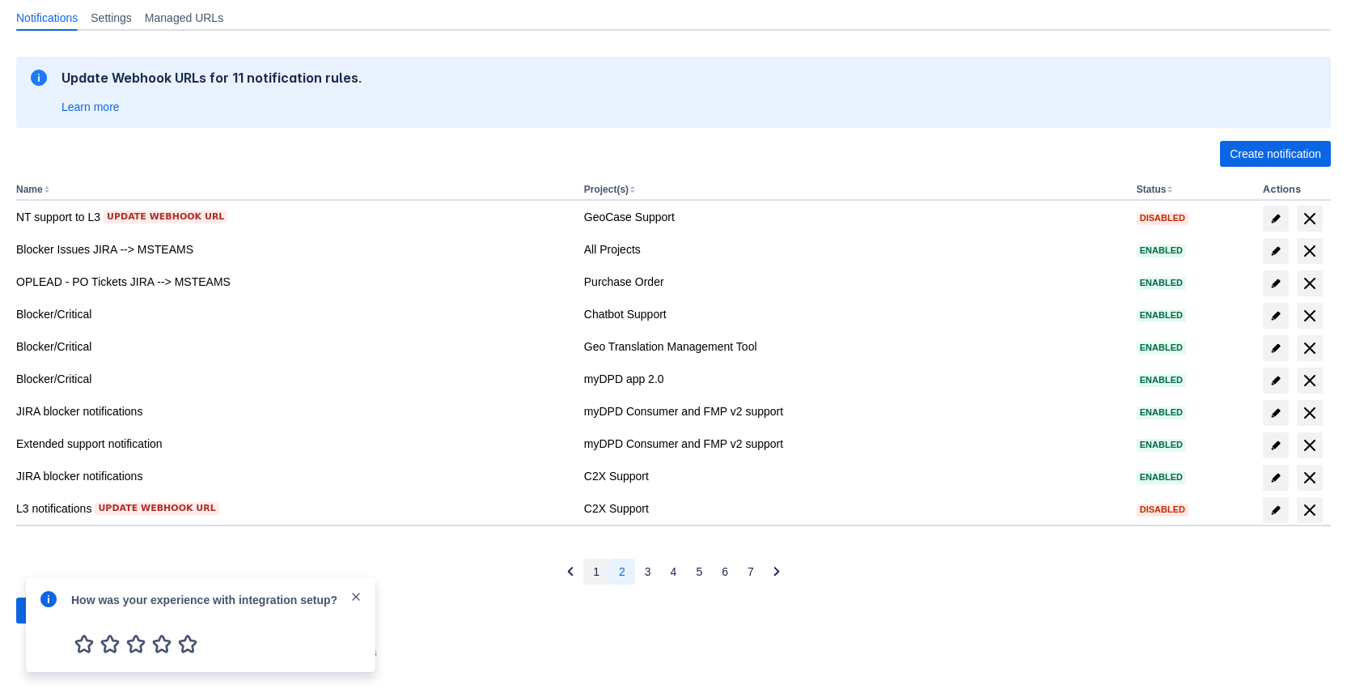
click at [605, 565] on button "1" at bounding box center [597, 571] width 26 height 26
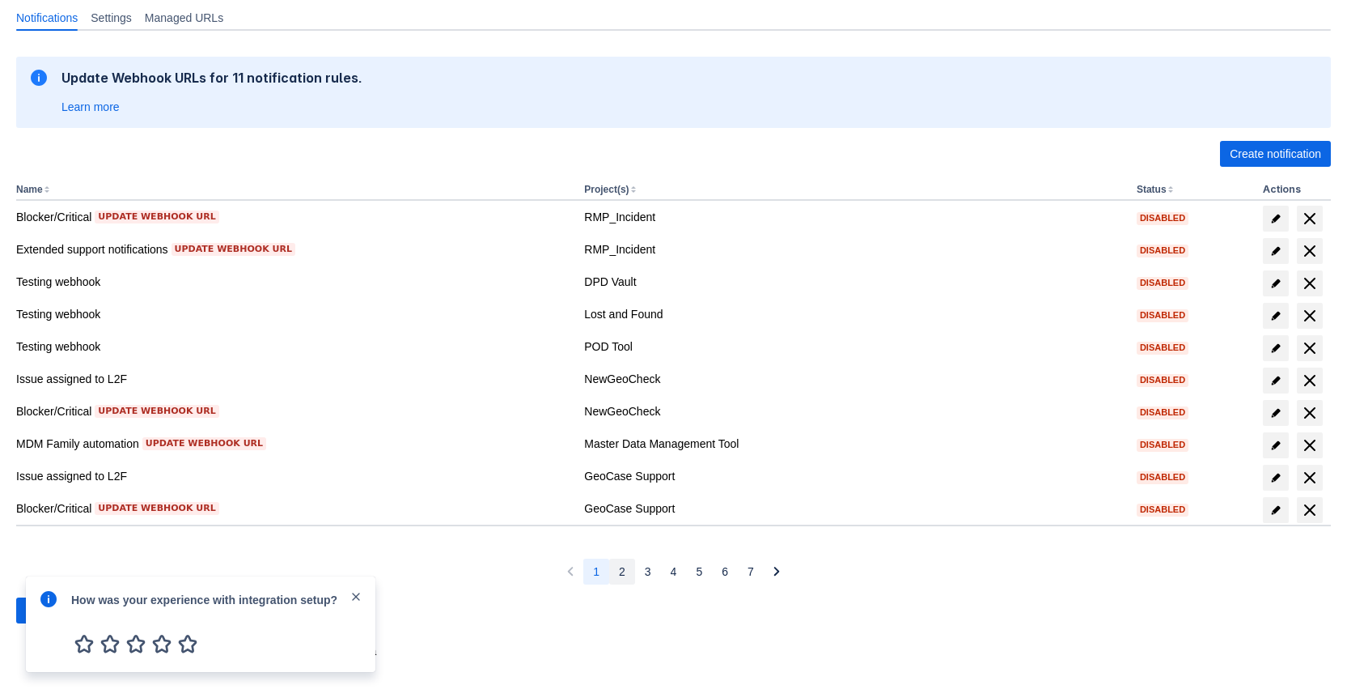
click at [614, 565] on button "2" at bounding box center [622, 571] width 26 height 26
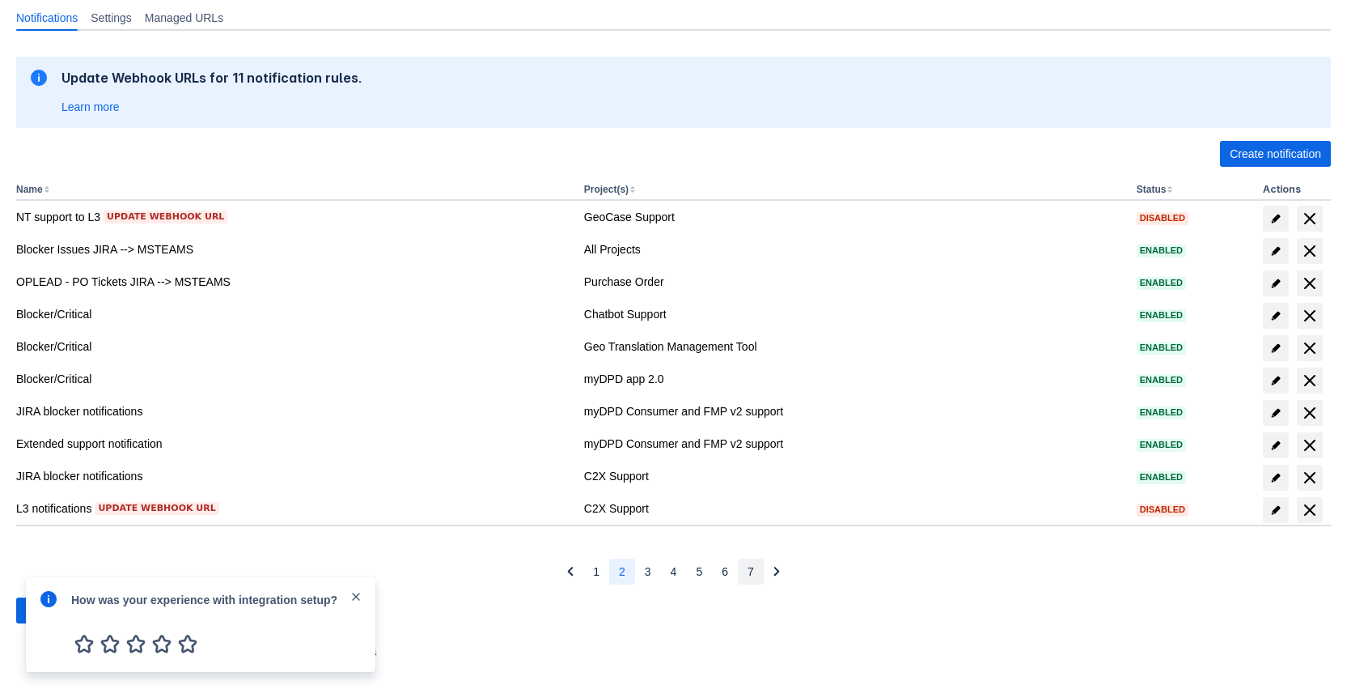
click at [753, 571] on button "7" at bounding box center [751, 571] width 26 height 26
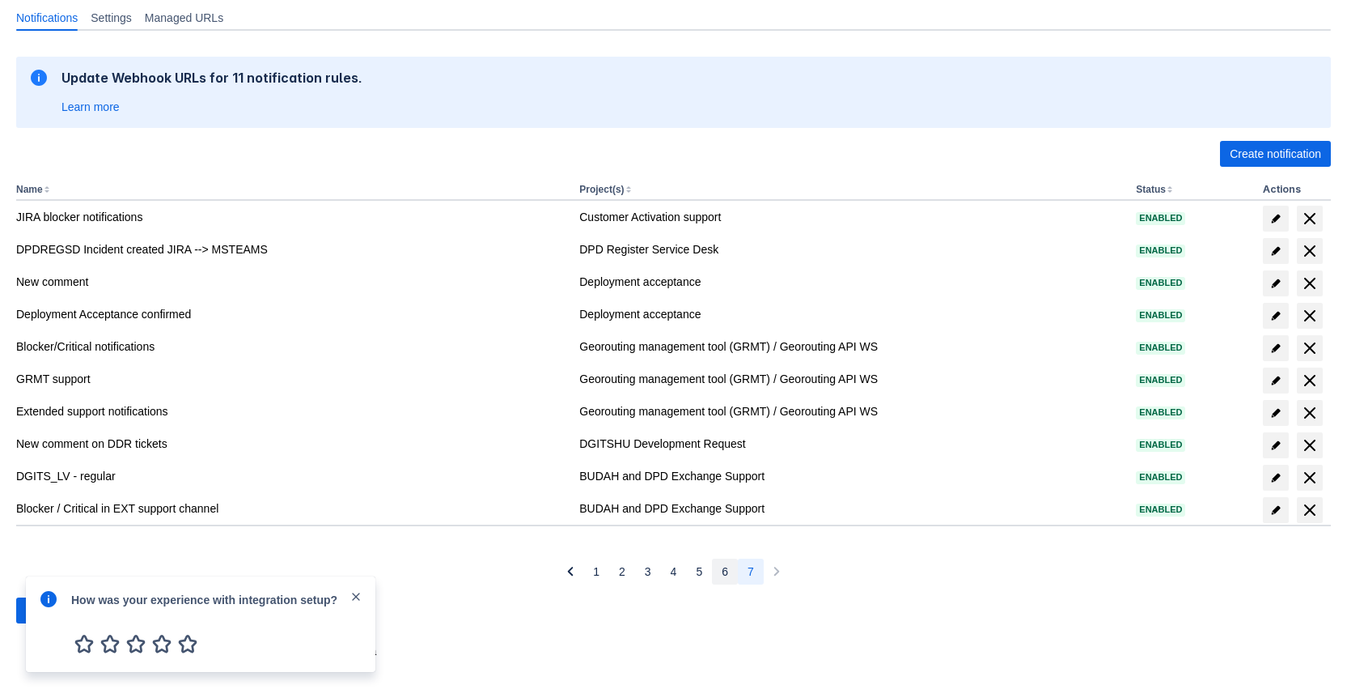
click at [728, 576] on span "6" at bounding box center [725, 571] width 6 height 26
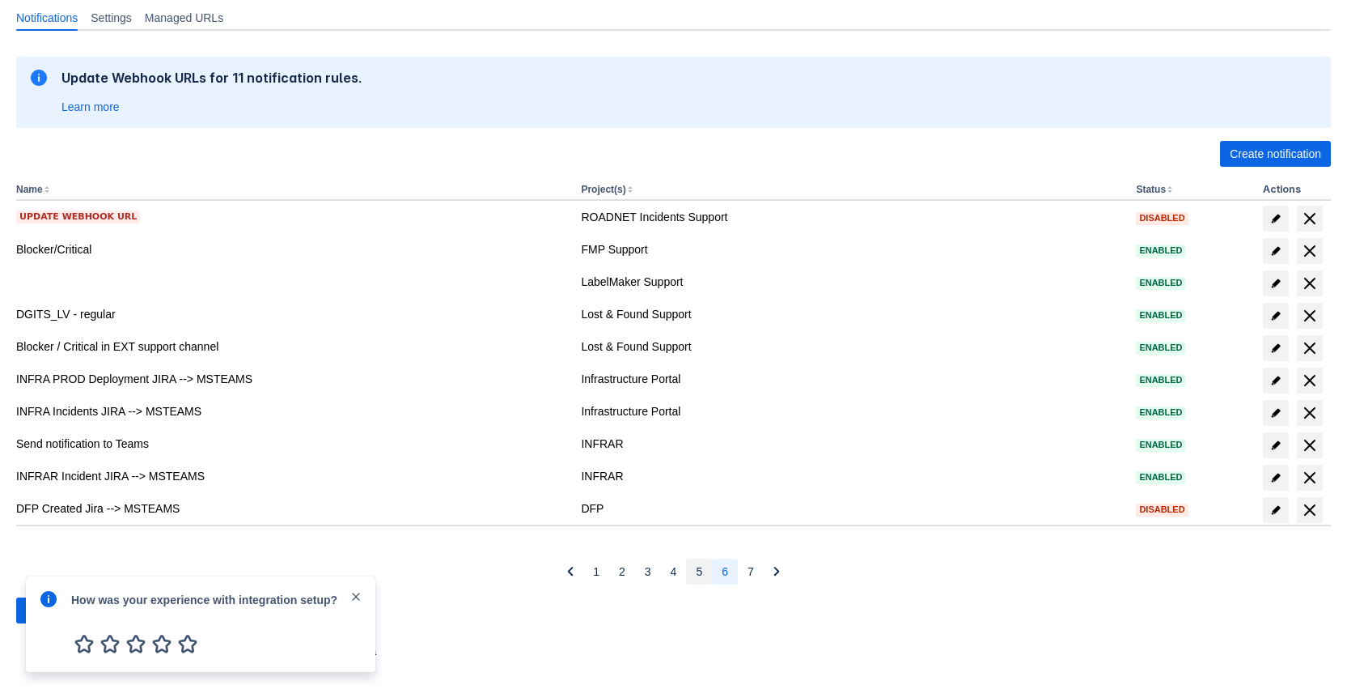
click at [690, 567] on button "5" at bounding box center [699, 571] width 26 height 26
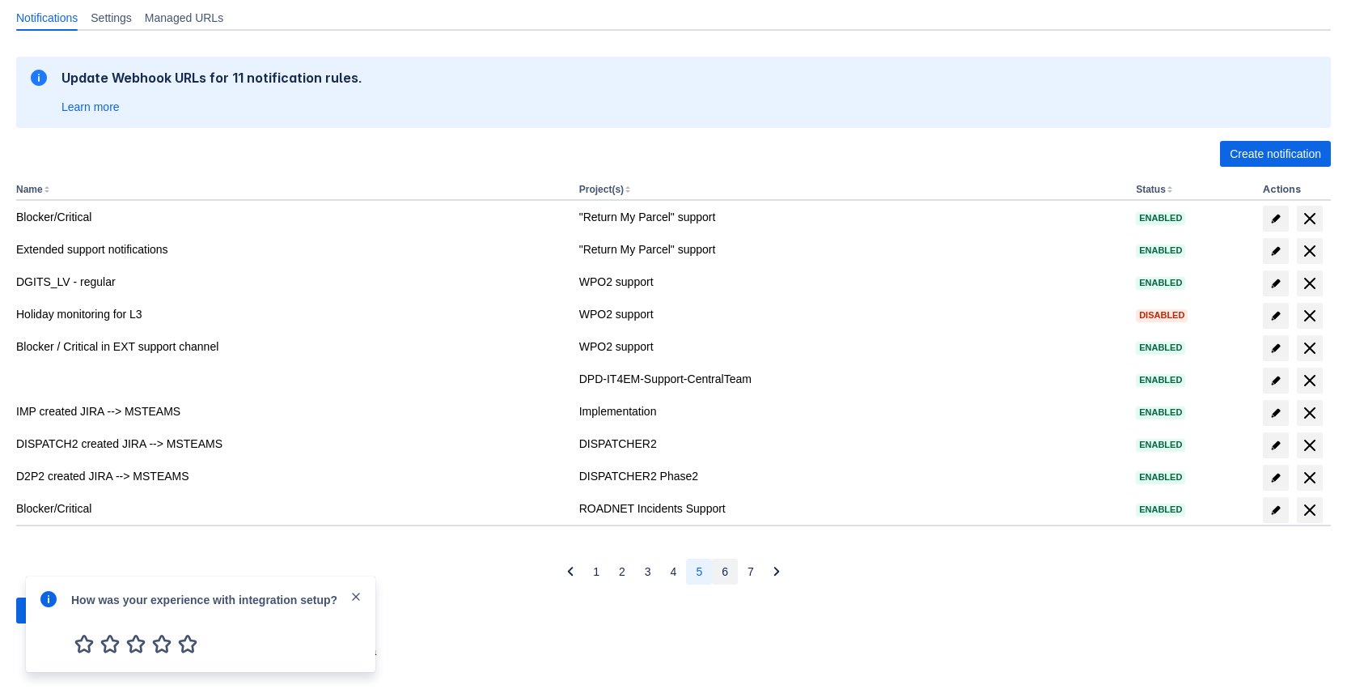
click at [712, 565] on button "6" at bounding box center [725, 571] width 26 height 26
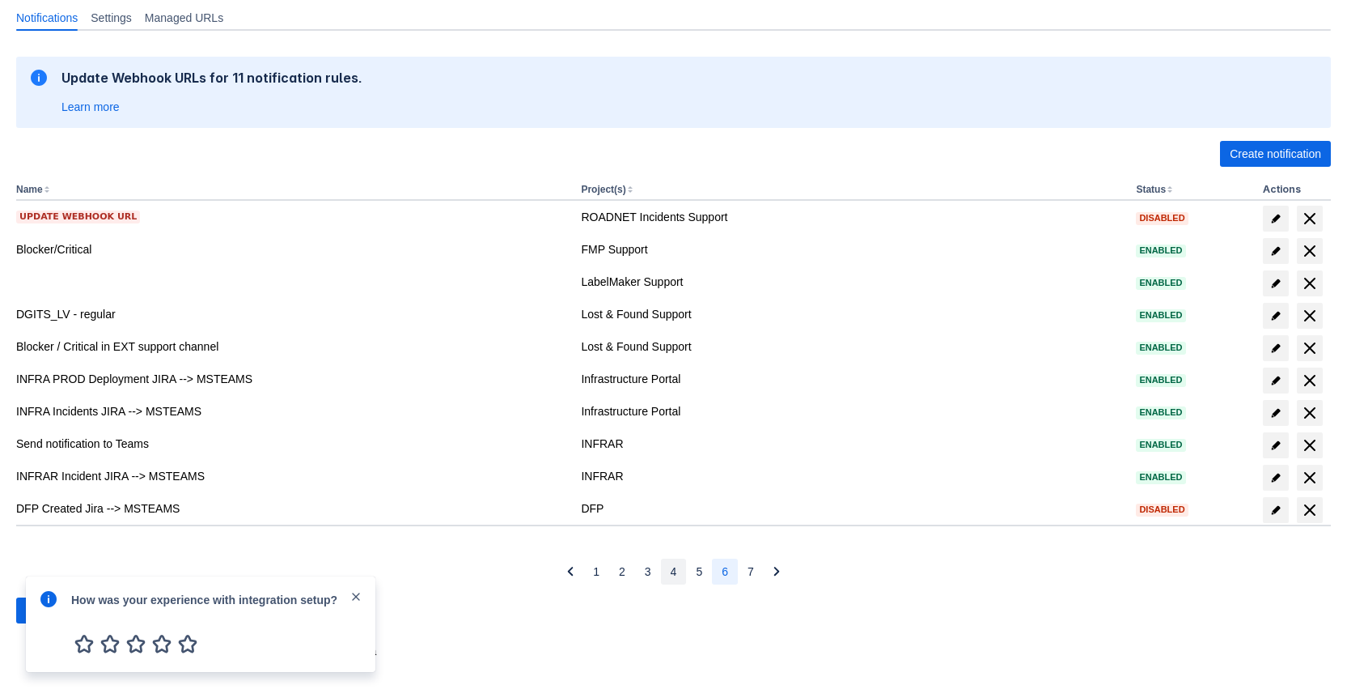
click at [683, 564] on button "4" at bounding box center [674, 571] width 26 height 26
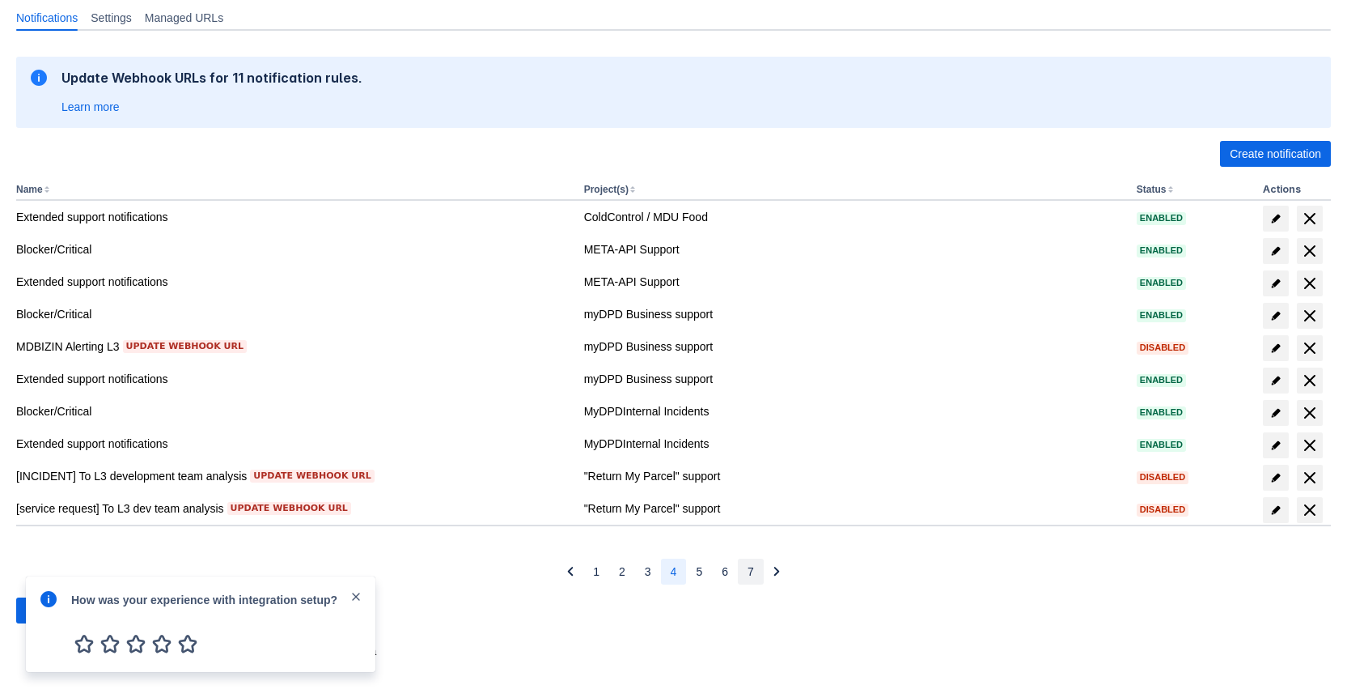
click at [741, 580] on button "7" at bounding box center [751, 571] width 26 height 26
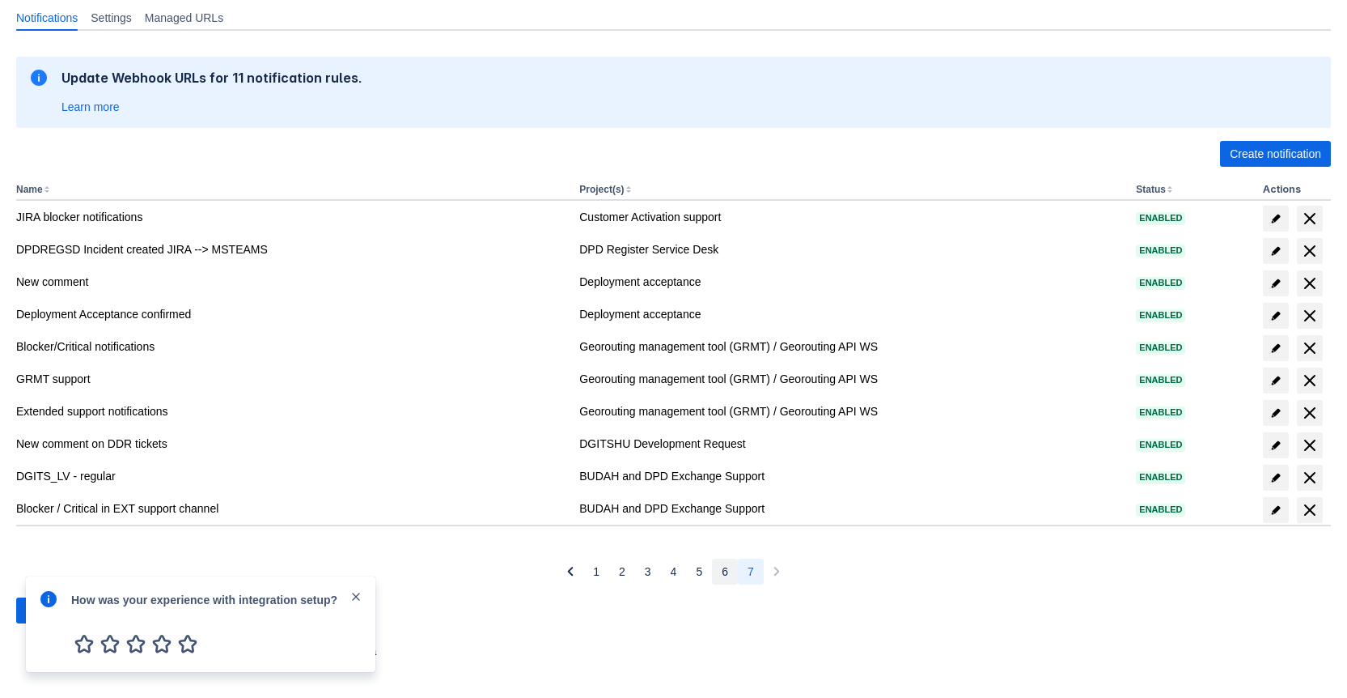
click at [719, 570] on button "6" at bounding box center [725, 571] width 26 height 26
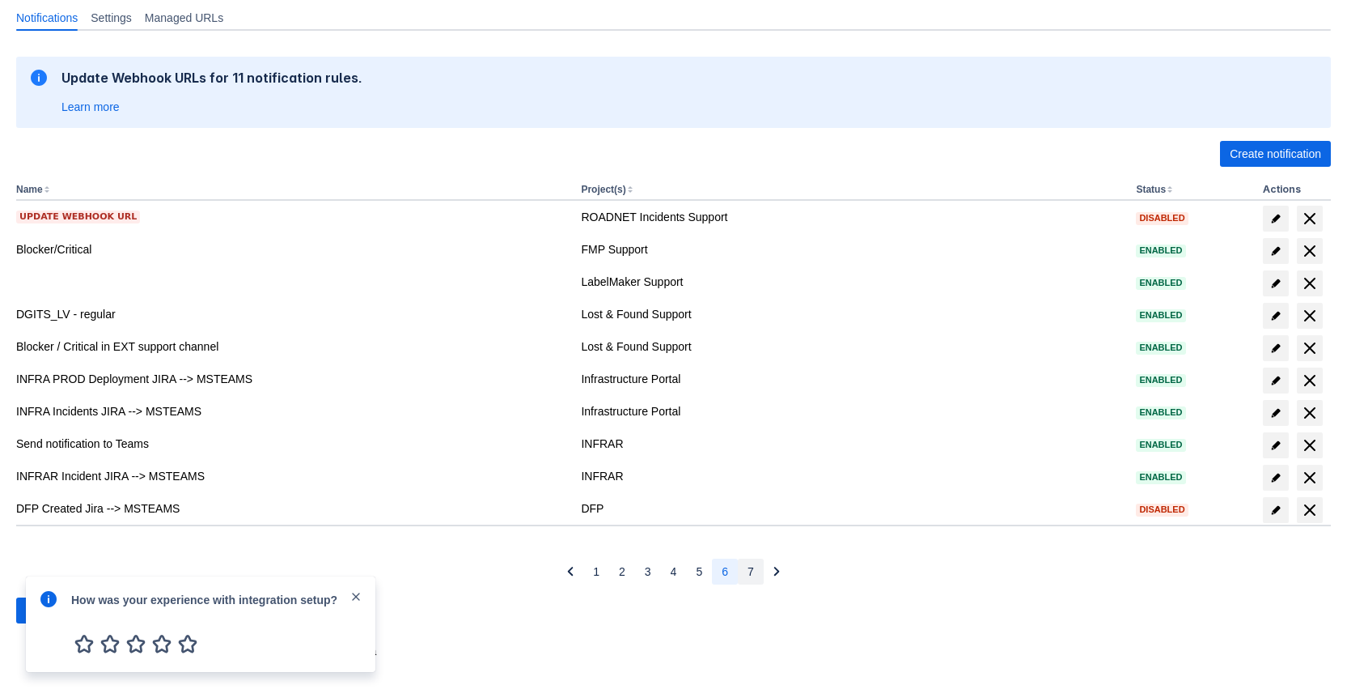
click at [746, 575] on button "7" at bounding box center [751, 571] width 26 height 26
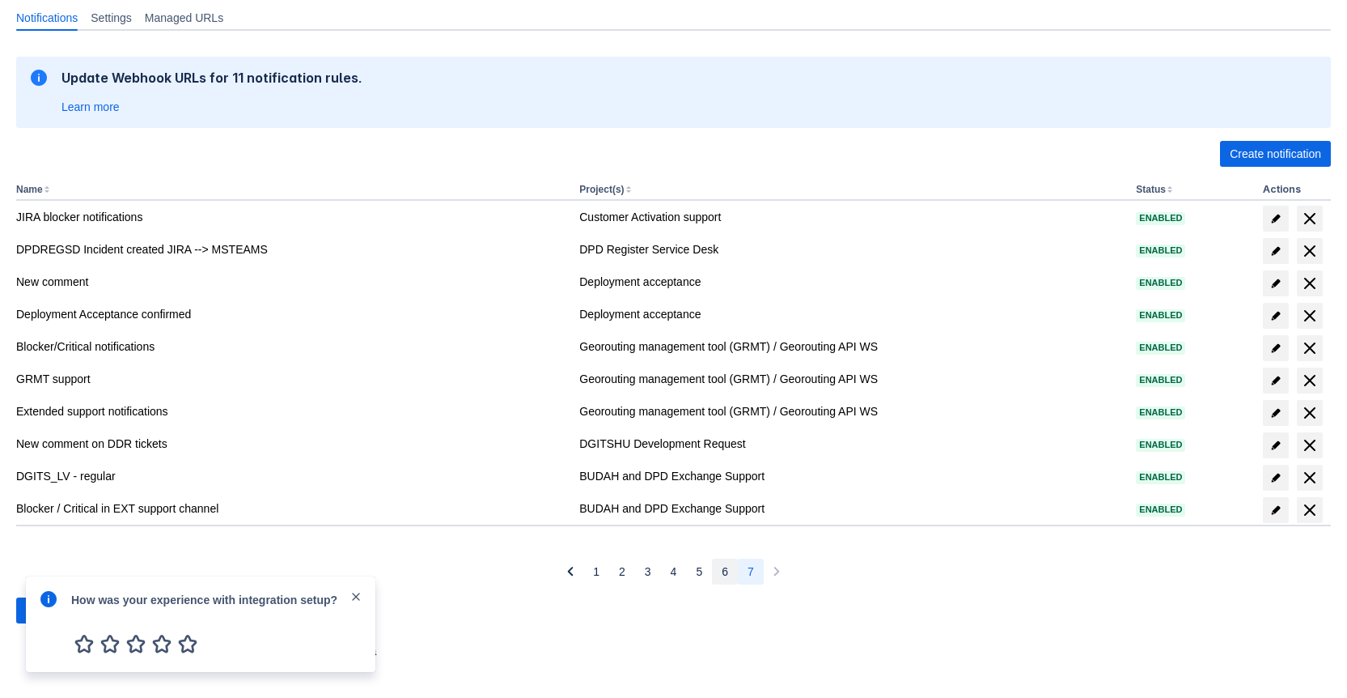
click at [722, 571] on span "6" at bounding box center [725, 571] width 6 height 26
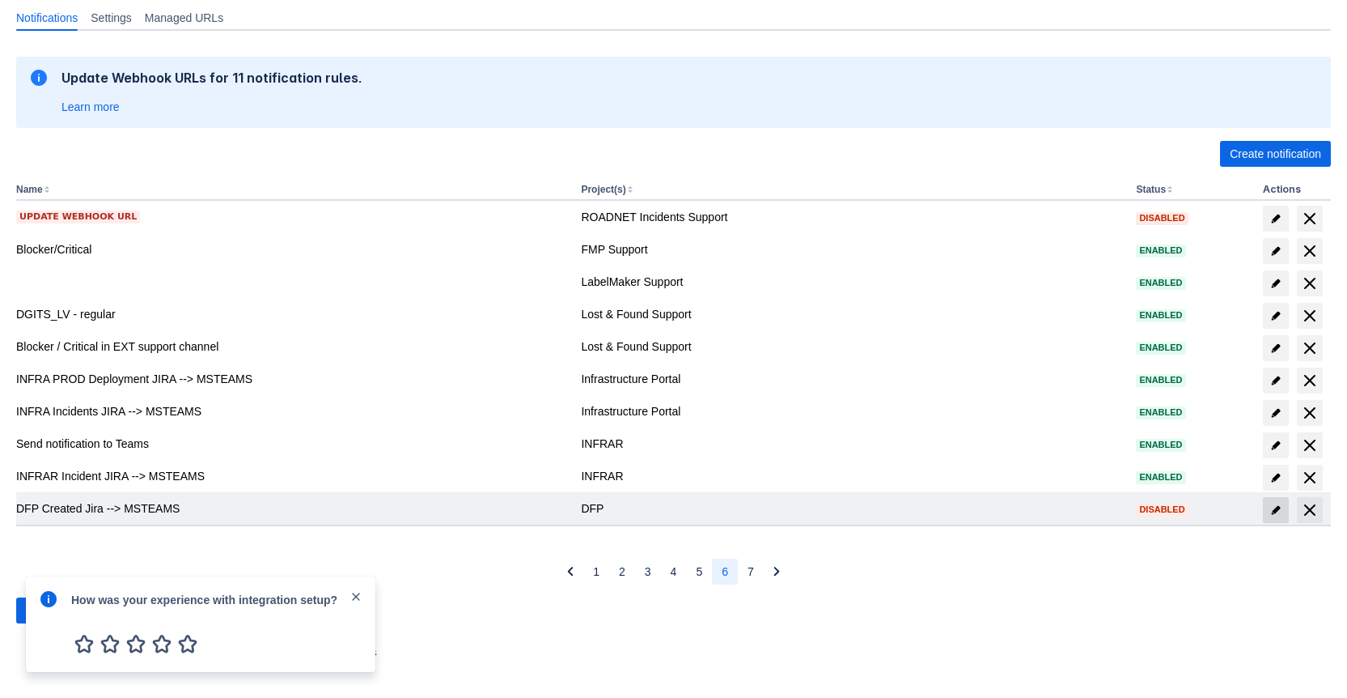
click at [1273, 508] on span "edit" at bounding box center [1276, 509] width 13 height 13
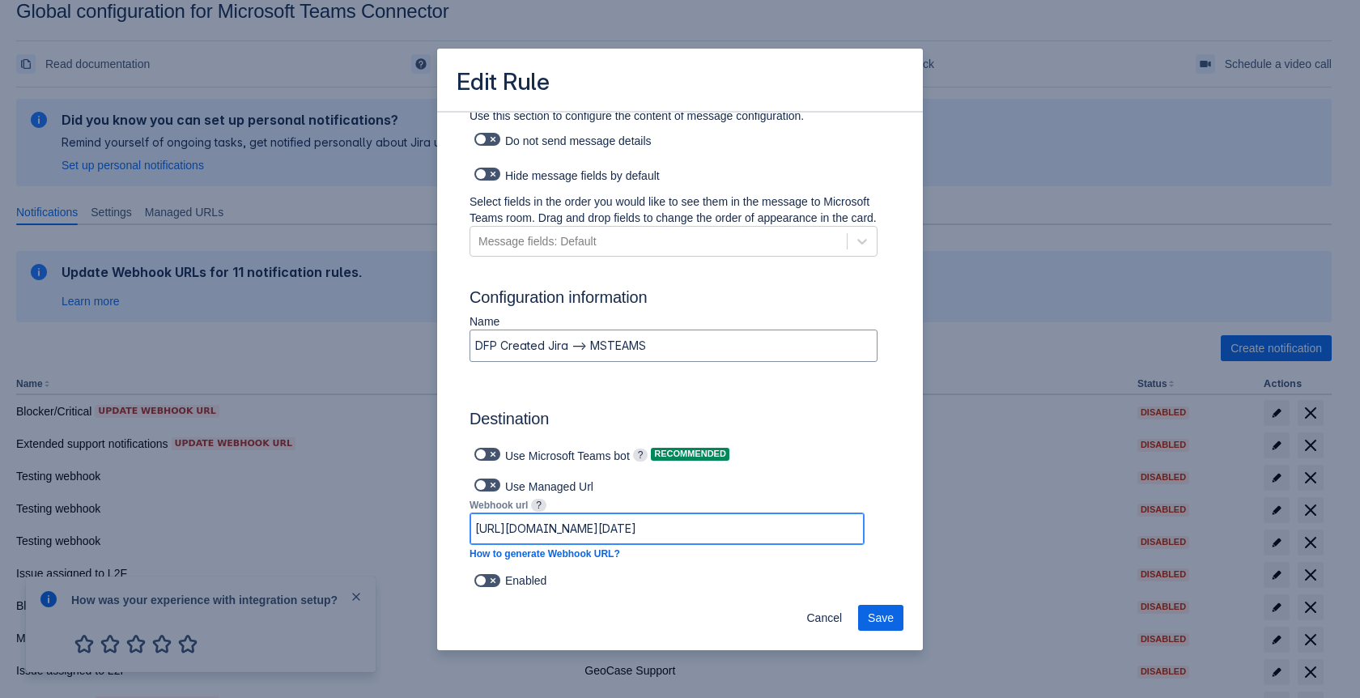
scroll to position [0, 1033]
drag, startPoint x: 724, startPoint y: 530, endPoint x: 948, endPoint y: 539, distance: 225.2
click at [948, 539] on div "Edit Rule Log into Microsoft Teams Please log into Microsoft Teams before setti…" at bounding box center [680, 349] width 1360 height 698
click at [825, 617] on span "Cancel" at bounding box center [824, 618] width 36 height 26
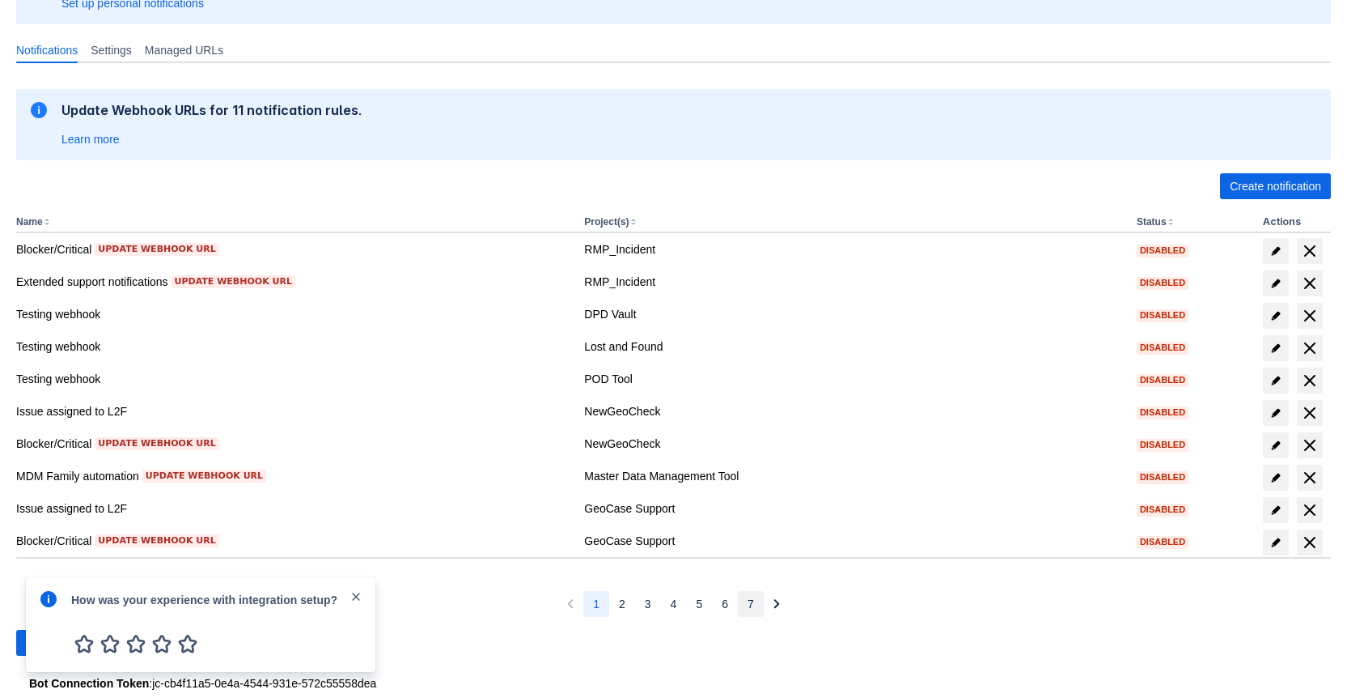
scroll to position [219, 0]
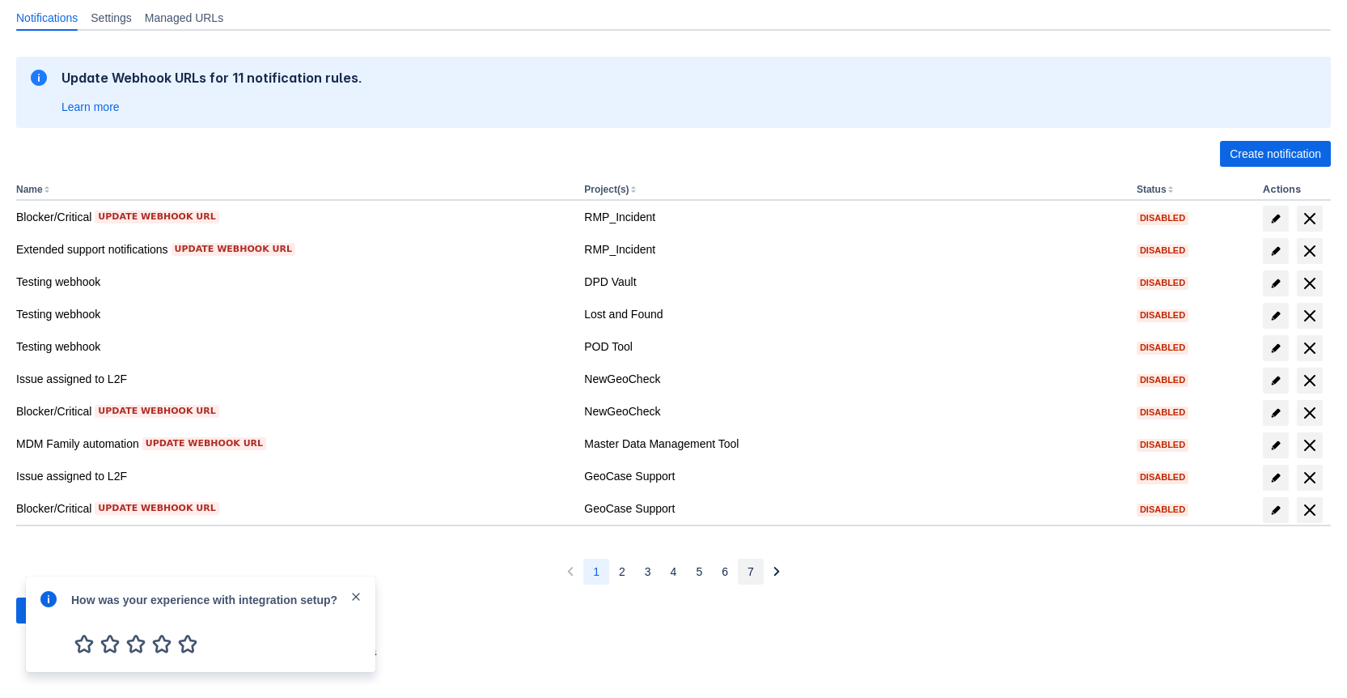
click at [746, 571] on button "7" at bounding box center [751, 571] width 26 height 26
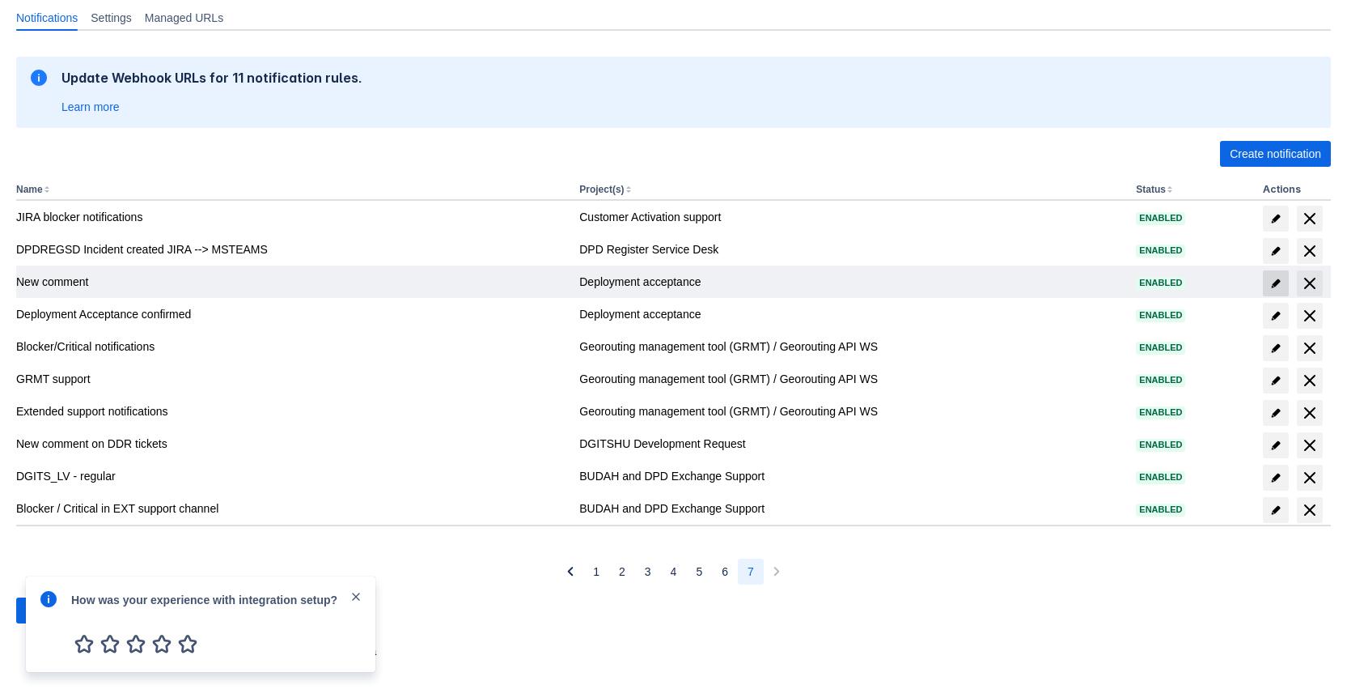
click at [1275, 286] on span "edit" at bounding box center [1276, 283] width 13 height 13
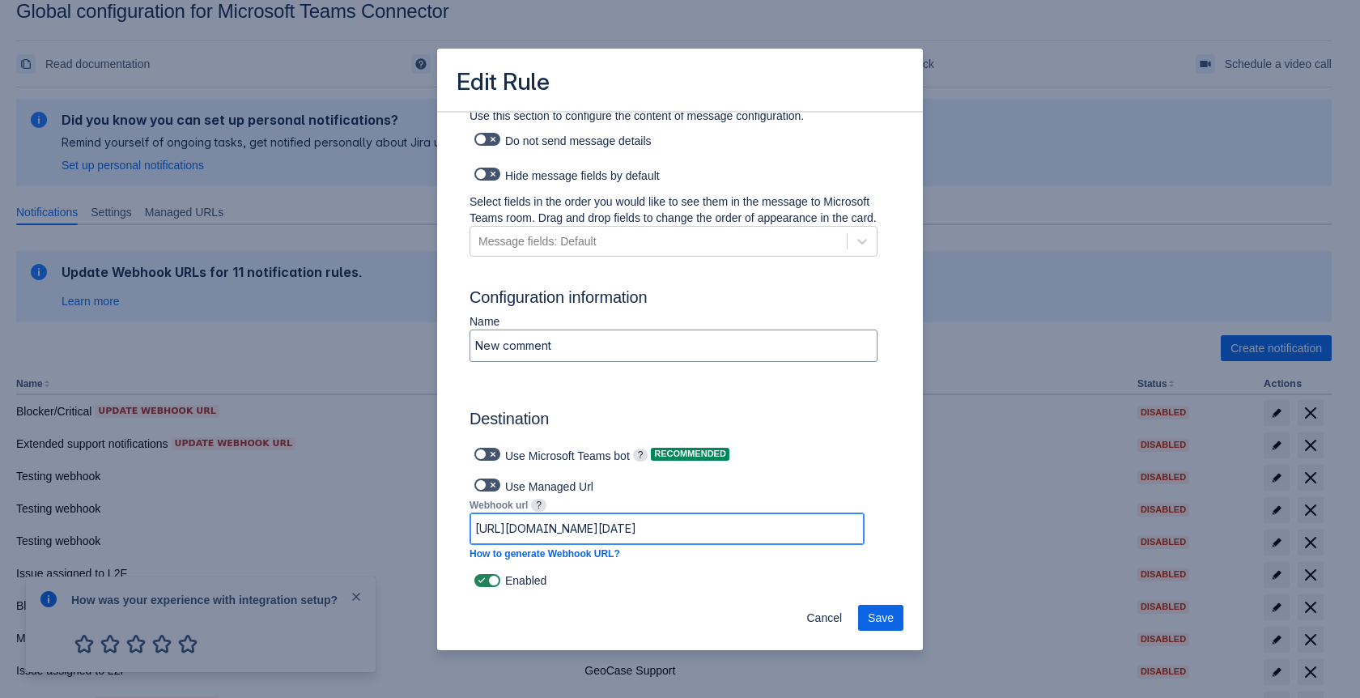
scroll to position [0, 1047]
drag, startPoint x: 800, startPoint y: 523, endPoint x: 887, endPoint y: 518, distance: 86.7
click at [830, 625] on span "Cancel" at bounding box center [824, 618] width 36 height 26
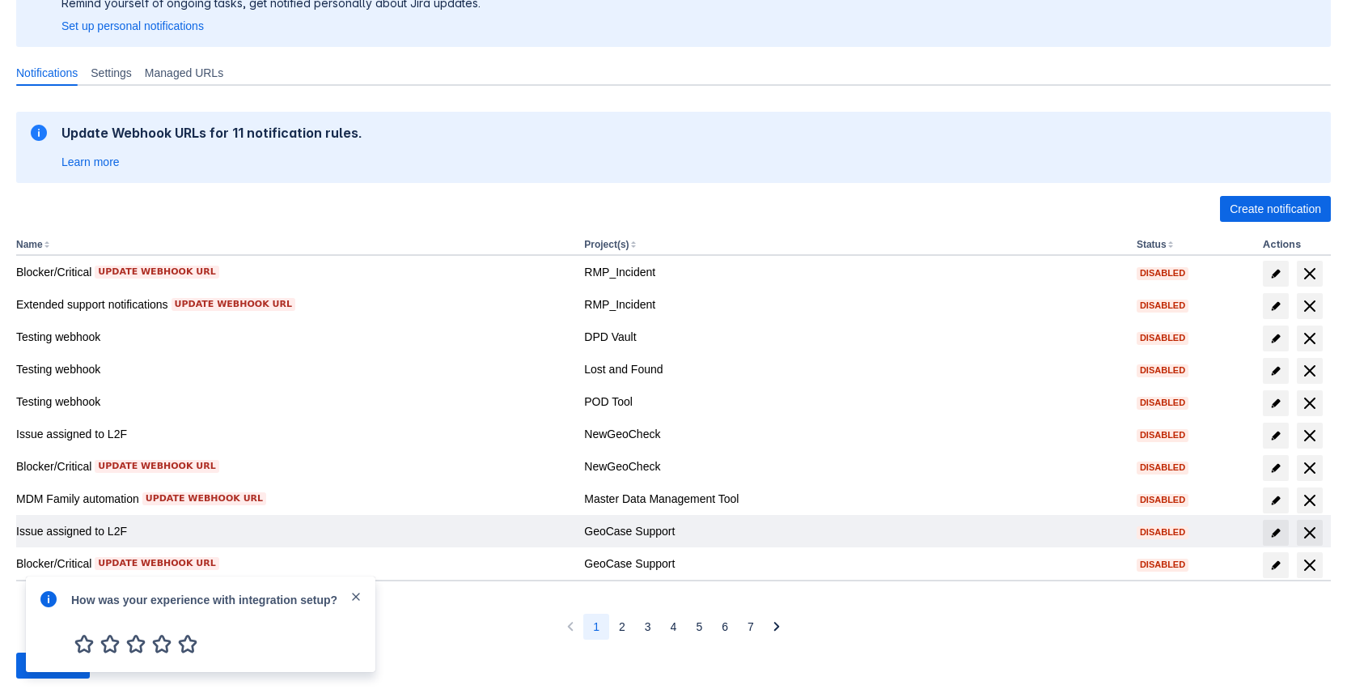
scroll to position [219, 0]
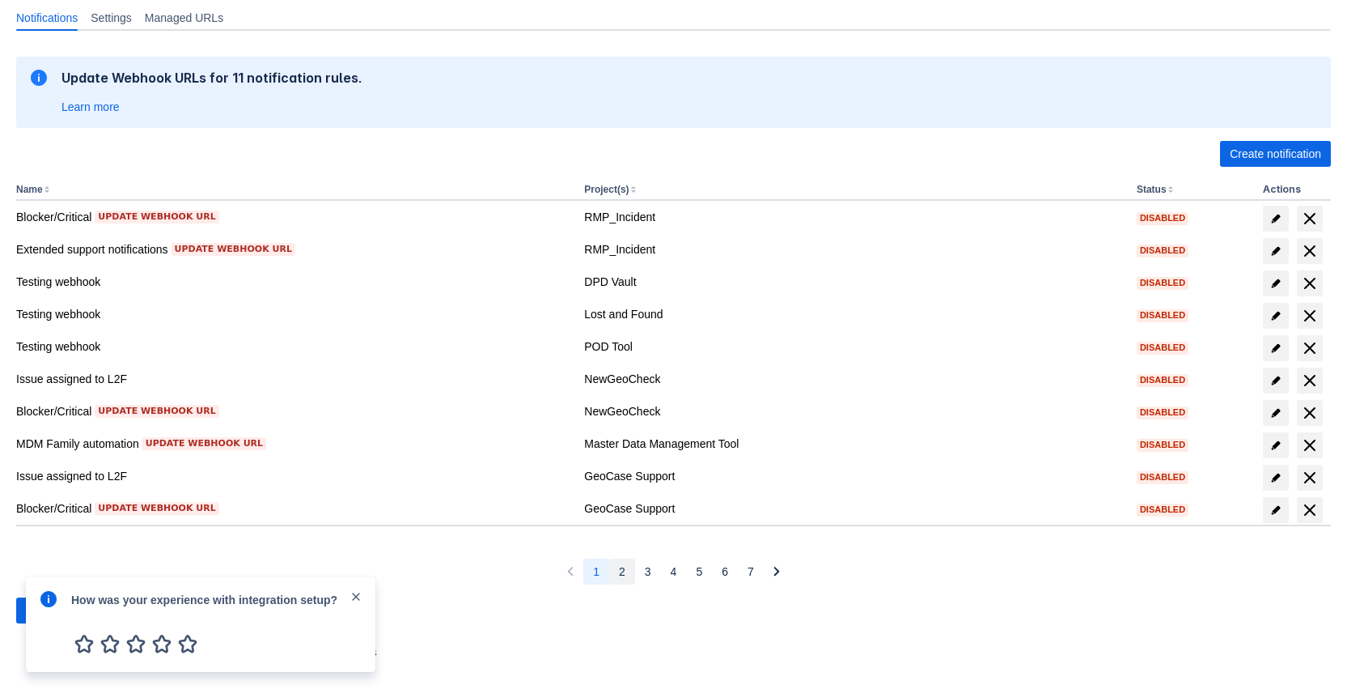
click at [626, 573] on button "2" at bounding box center [622, 571] width 26 height 26
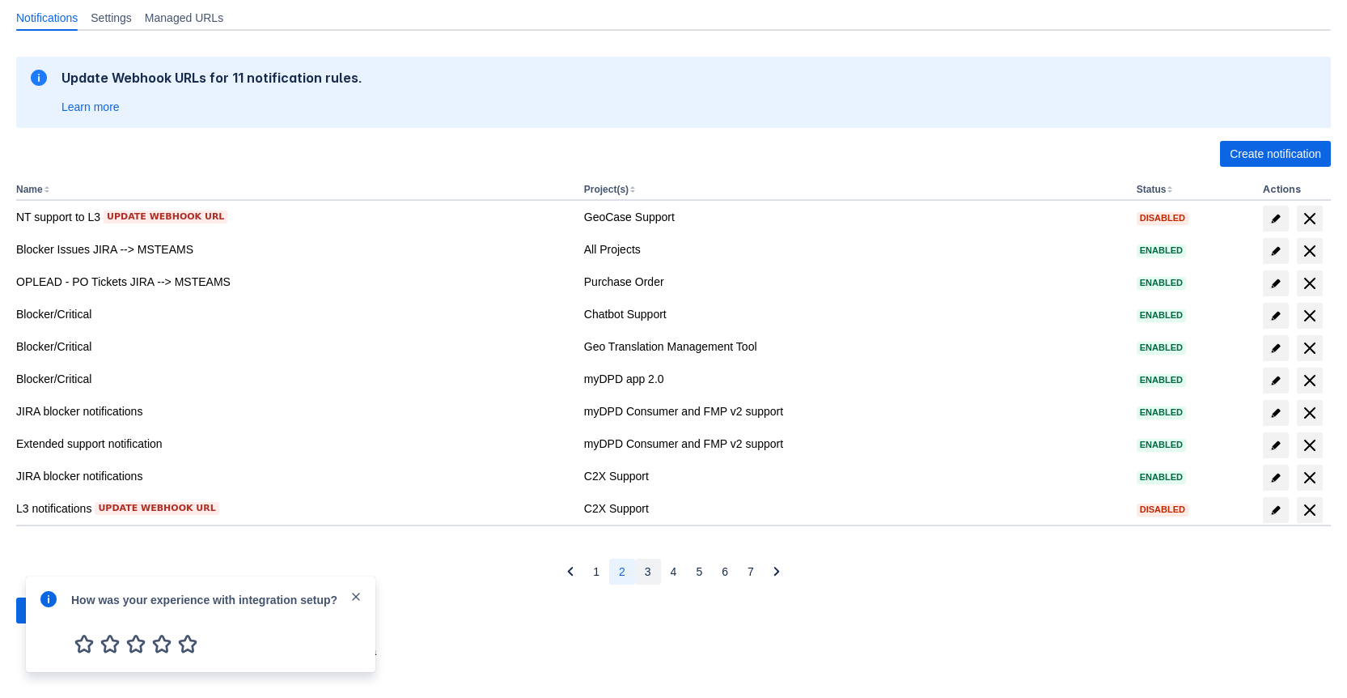
click at [655, 575] on button "3" at bounding box center [648, 571] width 26 height 26
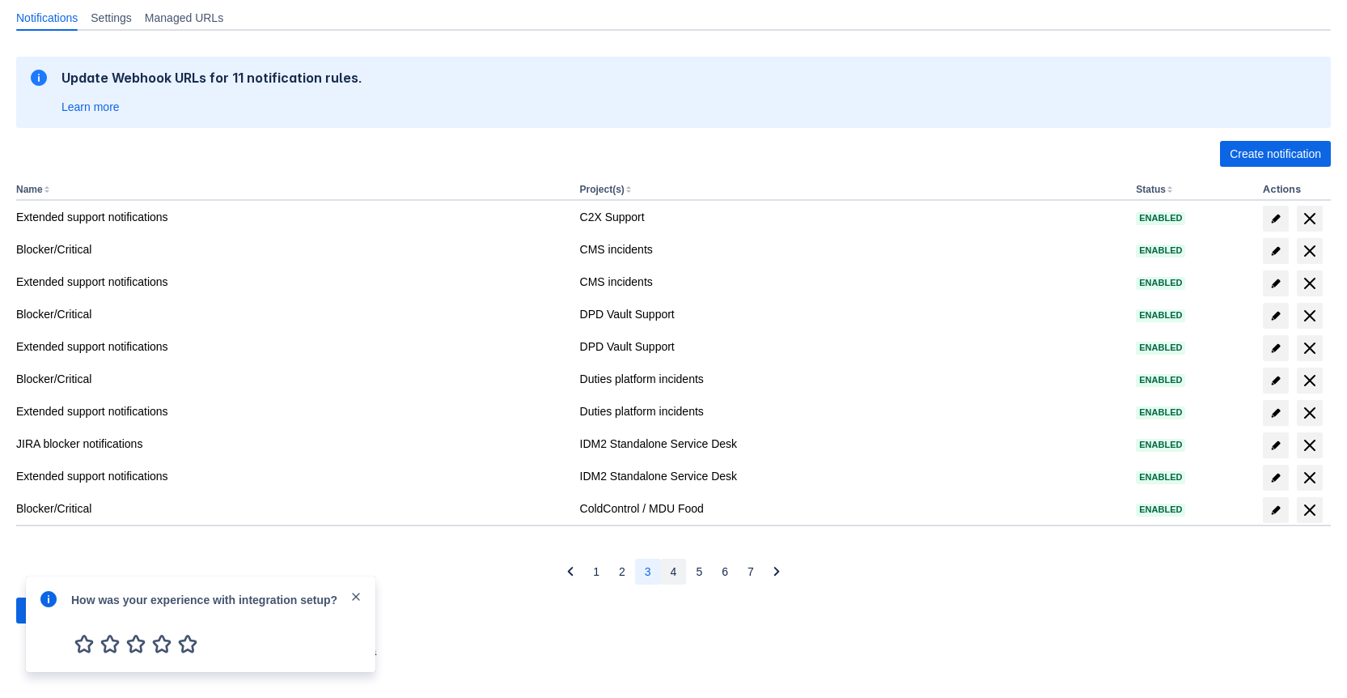
click at [671, 580] on span "4" at bounding box center [674, 571] width 6 height 26
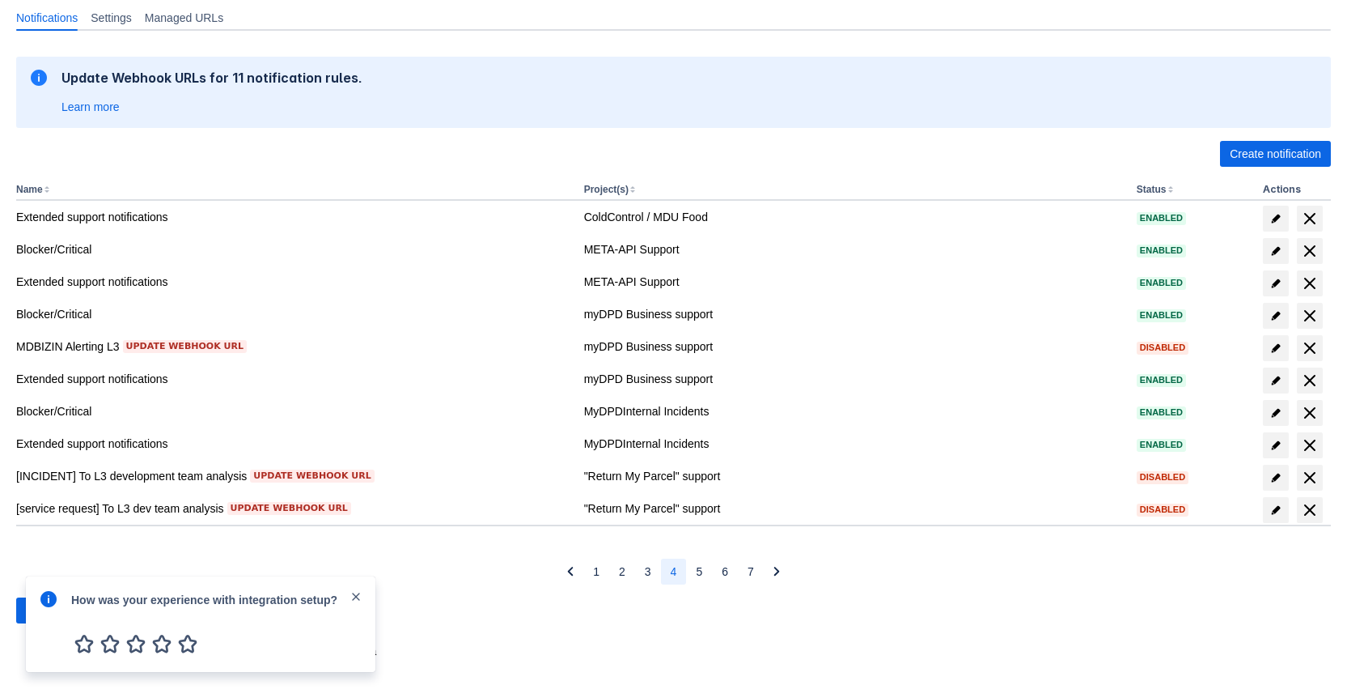
click at [682, 577] on button "4" at bounding box center [674, 571] width 26 height 26
click at [694, 571] on button "5" at bounding box center [699, 571] width 26 height 26
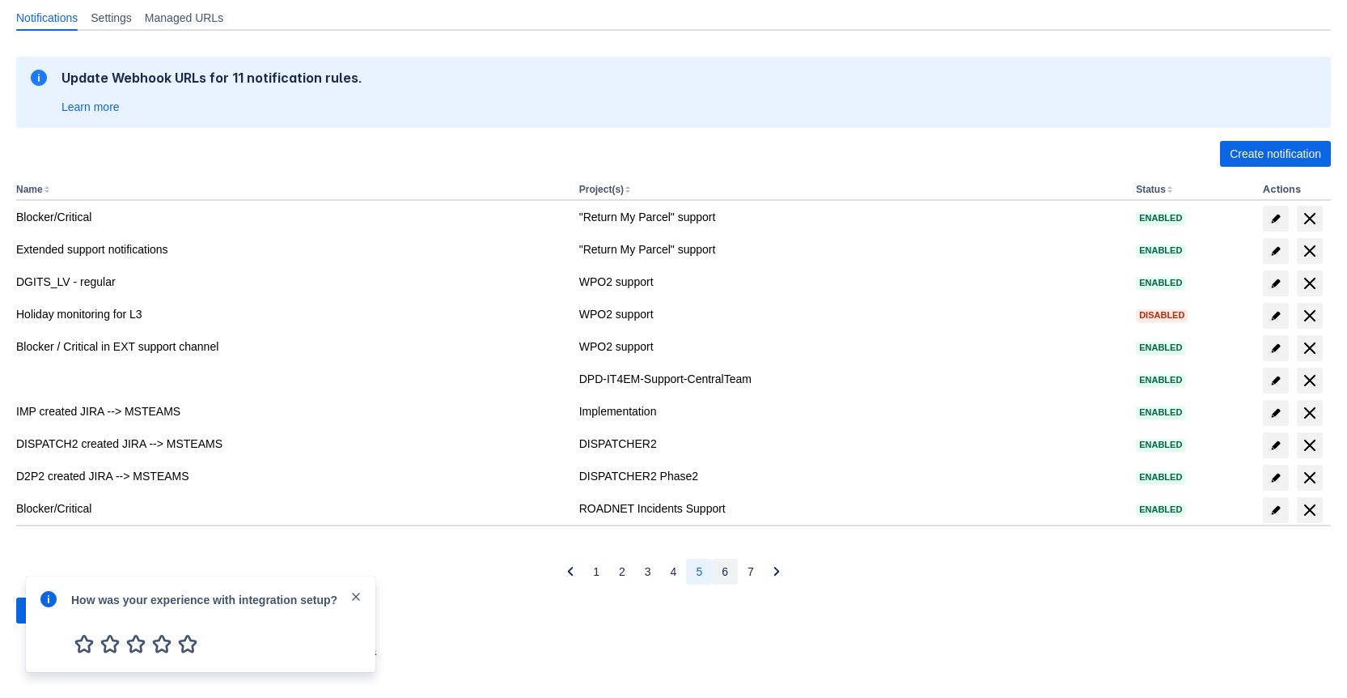
click at [716, 570] on button "6" at bounding box center [725, 571] width 26 height 26
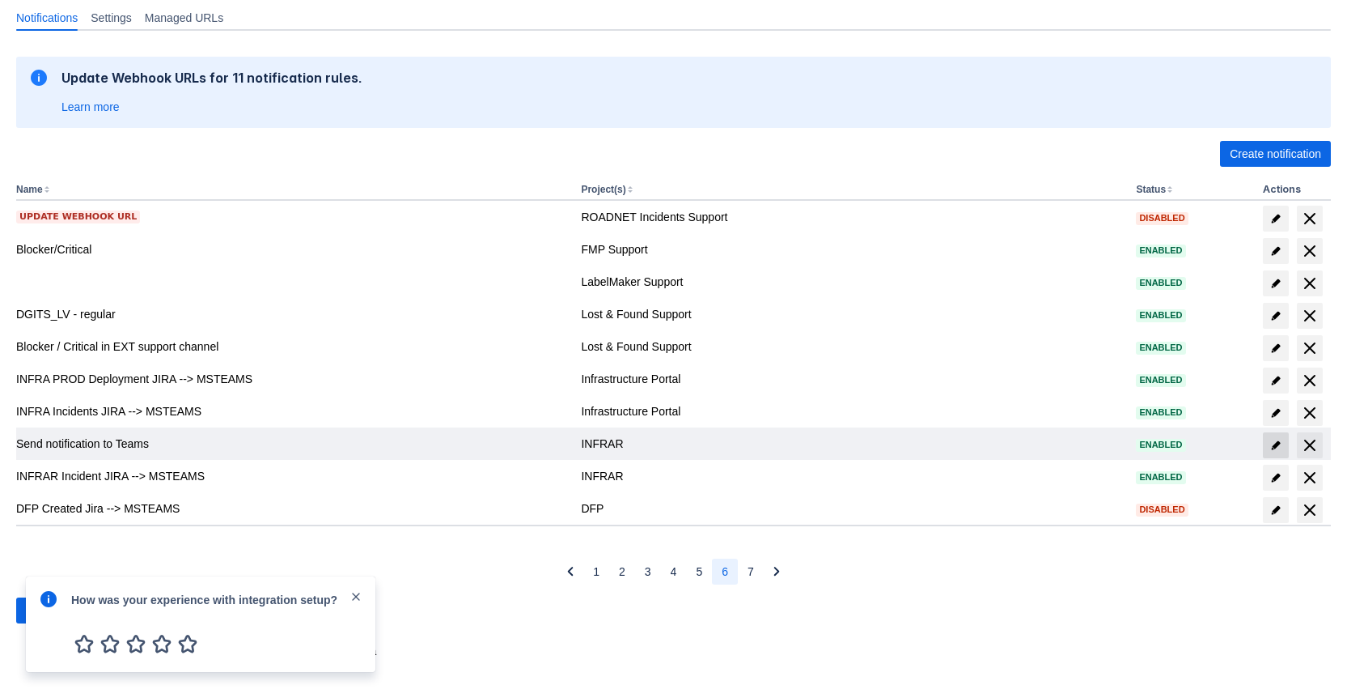
click at [1277, 443] on span "edit" at bounding box center [1276, 445] width 13 height 13
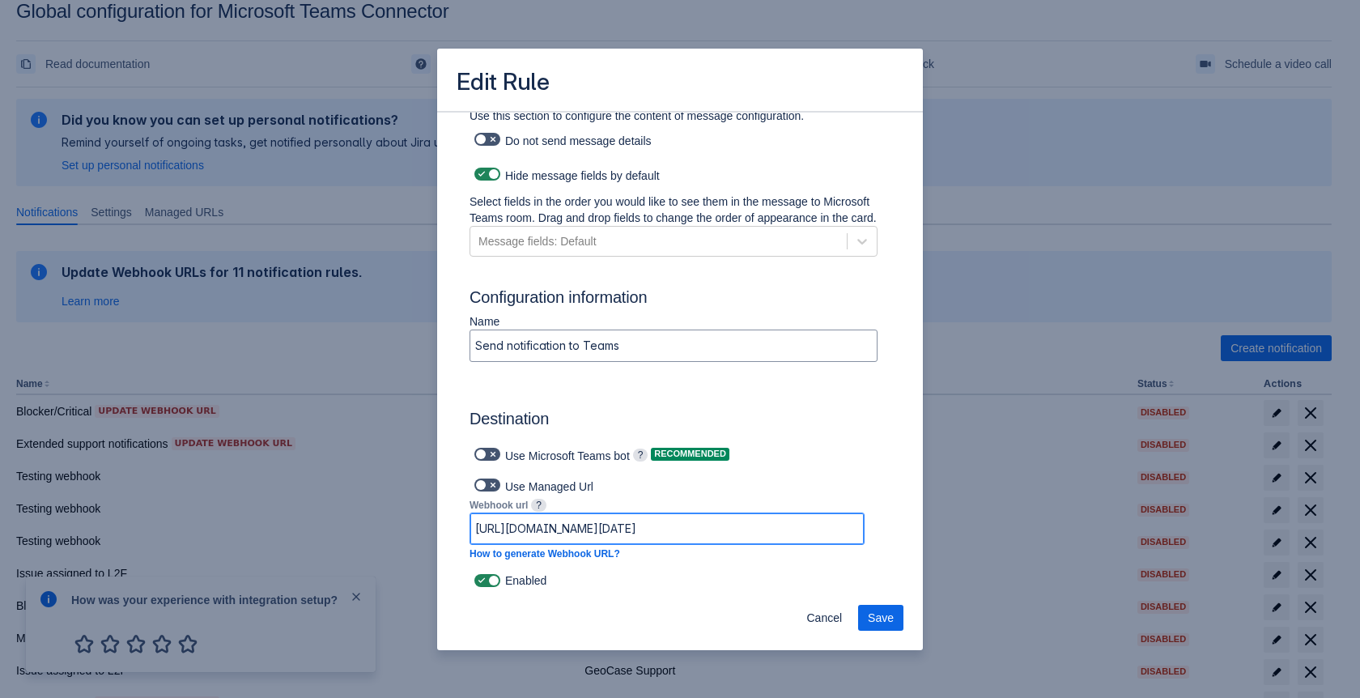
scroll to position [0, 1042]
drag, startPoint x: 755, startPoint y: 526, endPoint x: 922, endPoint y: 528, distance: 166.7
click at [922, 528] on div "Log into Microsoft Teams Please log into Microsoft Teams before setting up the …" at bounding box center [680, 352] width 486 height 482
click at [842, 530] on input "https://prod-225.westeurope.logic.azure.com:443/workflows/45d6861da17f4943b8504…" at bounding box center [666, 528] width 393 height 29
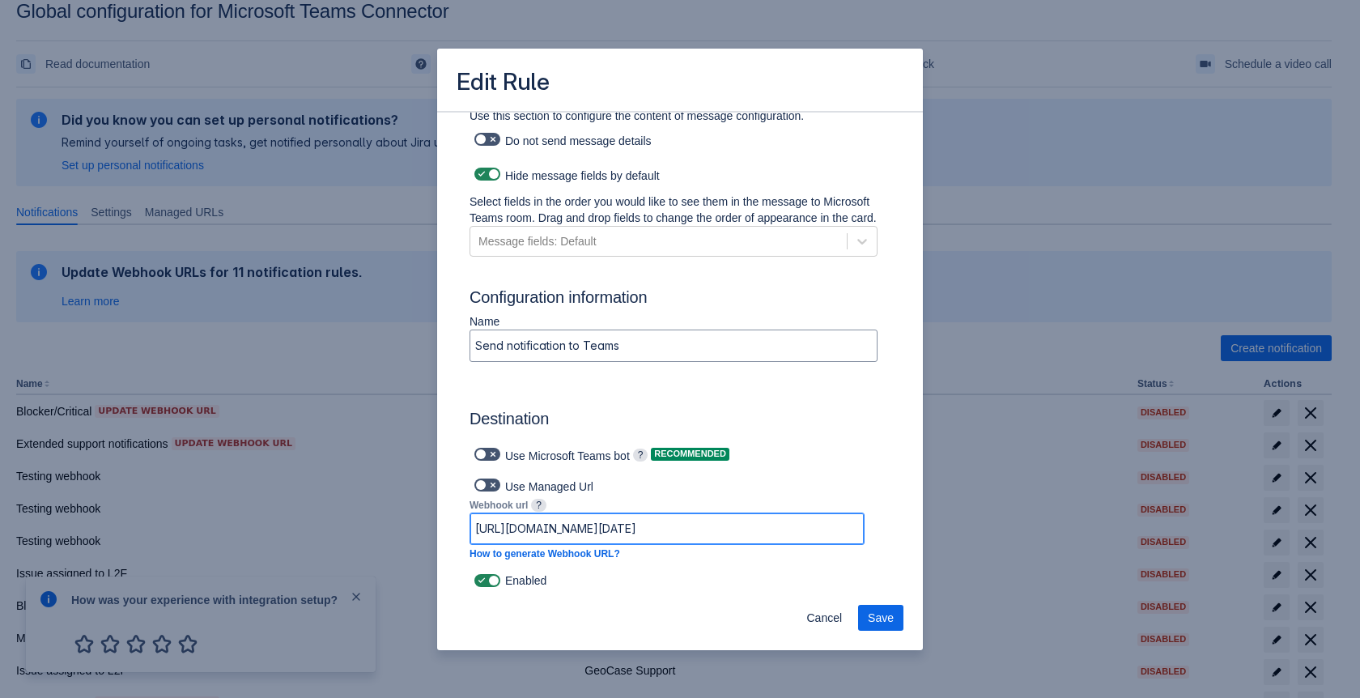
click at [802, 518] on input "https://prod-225.westeurope.logic.azure.com:443/workflows/45d6861da17f4943b8504…" at bounding box center [666, 528] width 393 height 29
paste input "default45e249c8de6f4184b2d7ab234d8824.dd.environment.api.powerplatform.com:443/…"
type input "https://default45e249c8de6f4184b2d7ab234d8824.dd.environment.api.powerplatform.…"
click at [886, 613] on span "Save" at bounding box center [881, 618] width 26 height 26
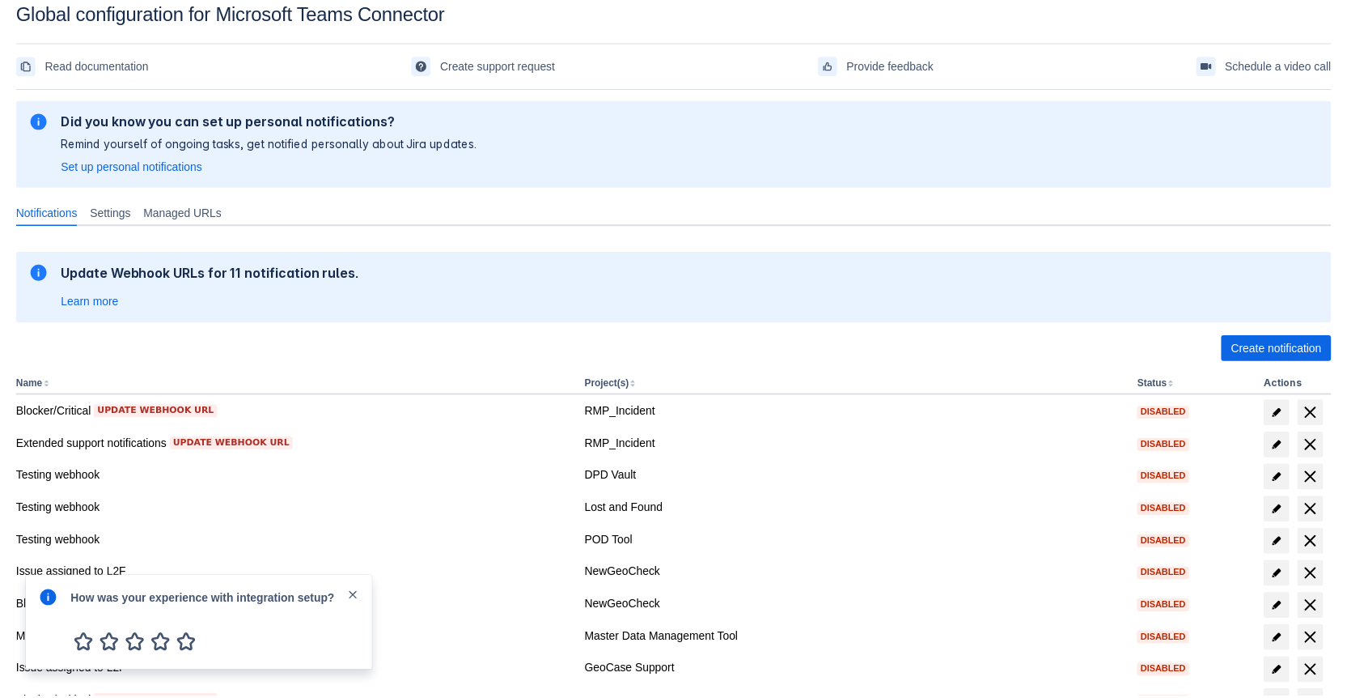
scroll to position [163, 0]
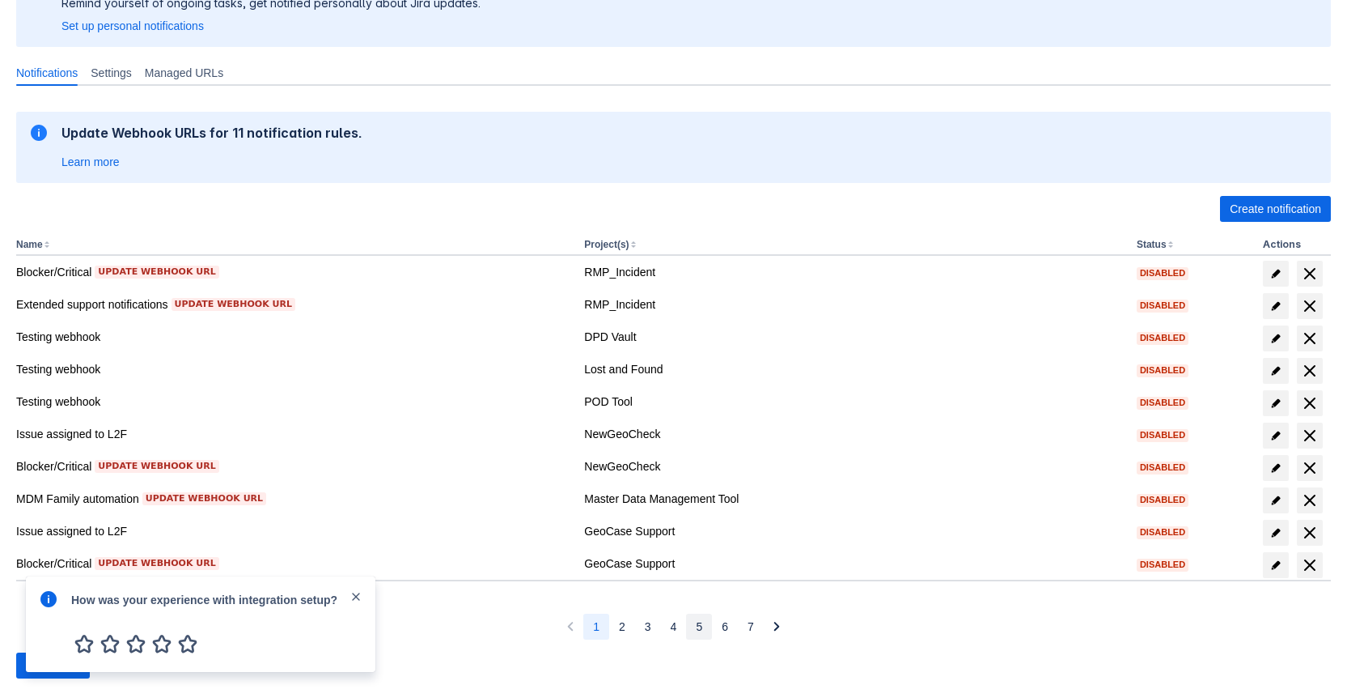
click at [705, 634] on button "5" at bounding box center [699, 626] width 26 height 26
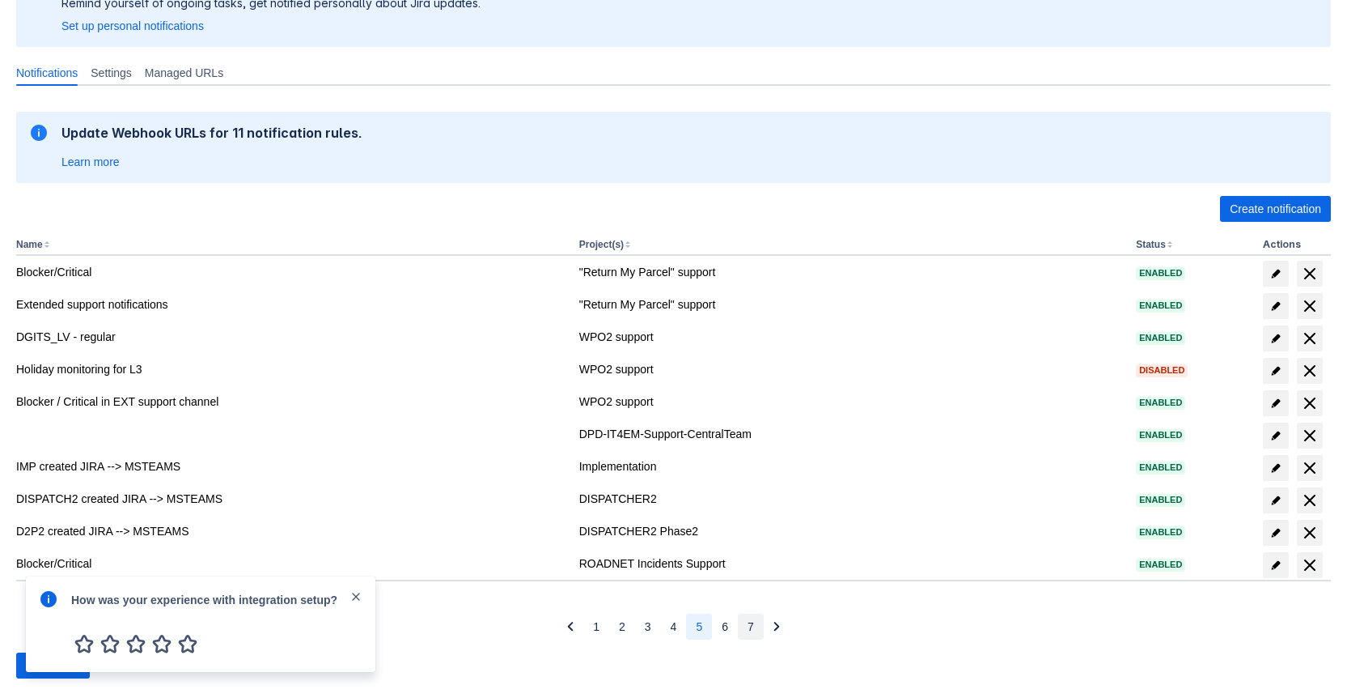
click at [749, 624] on span "7" at bounding box center [751, 626] width 6 height 26
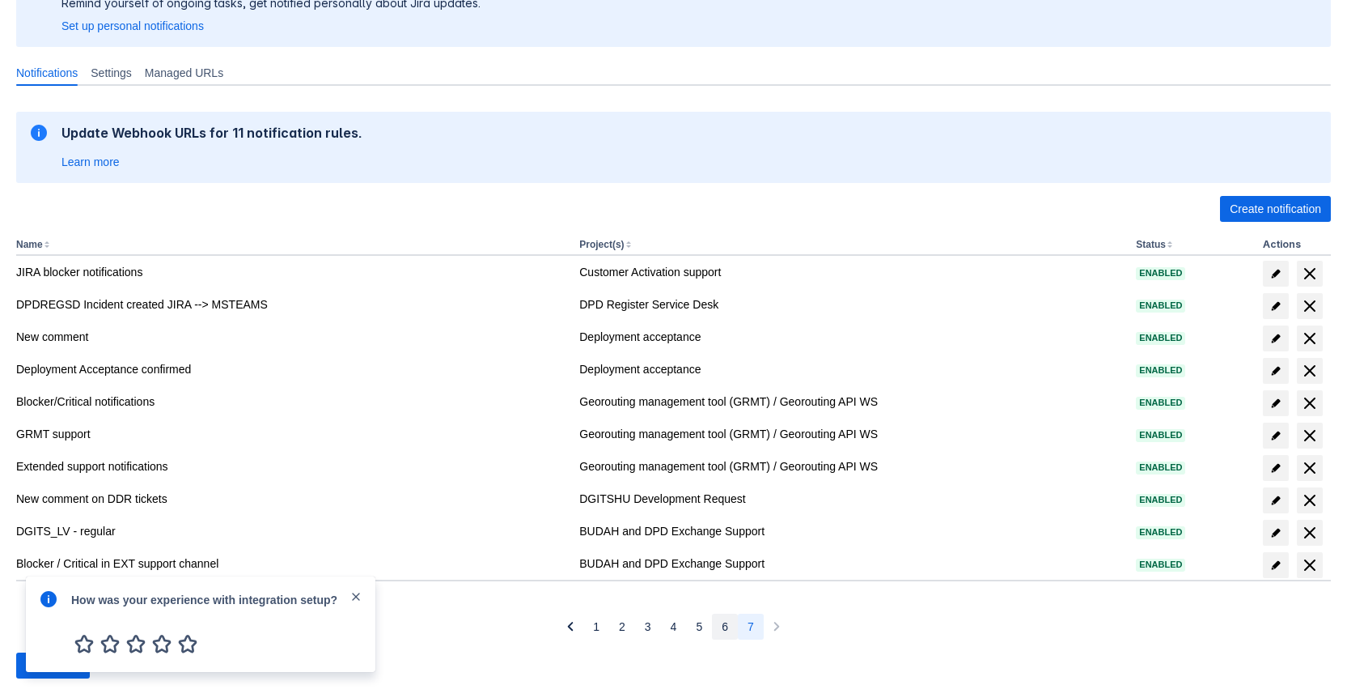
click at [729, 627] on button "6" at bounding box center [725, 626] width 26 height 26
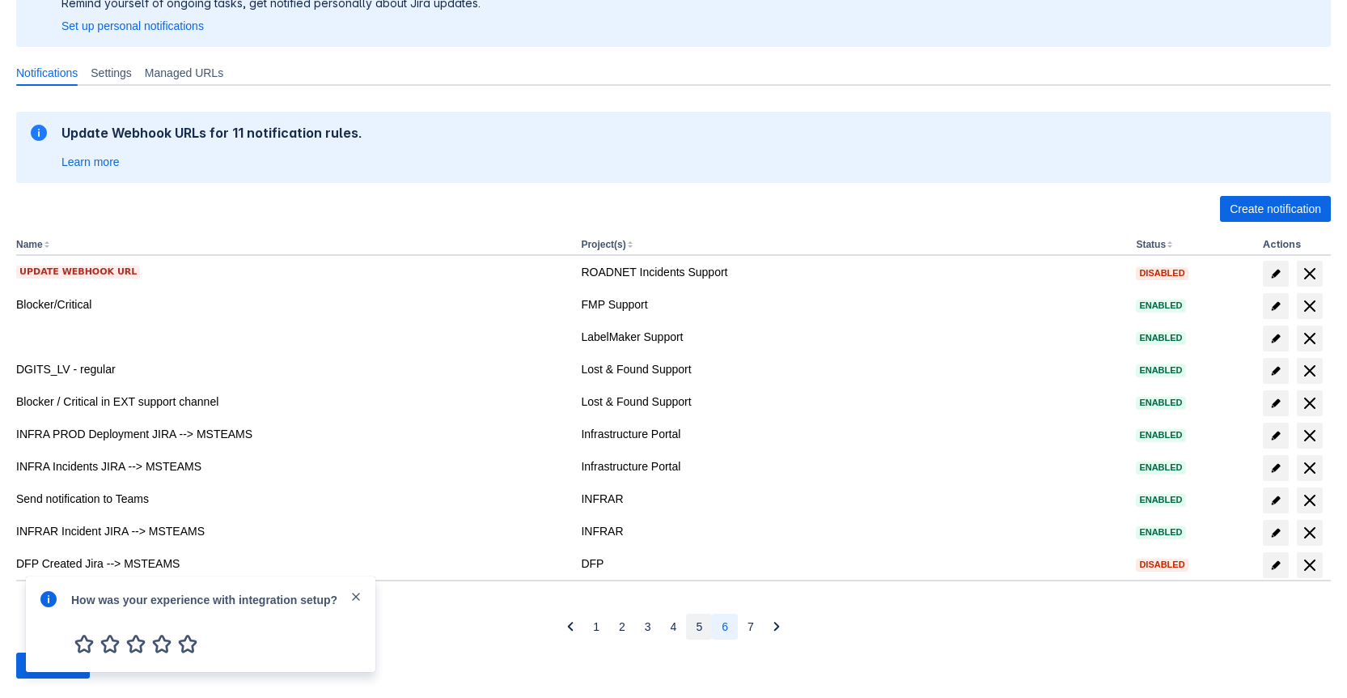
click at [704, 627] on button "5" at bounding box center [699, 626] width 26 height 26
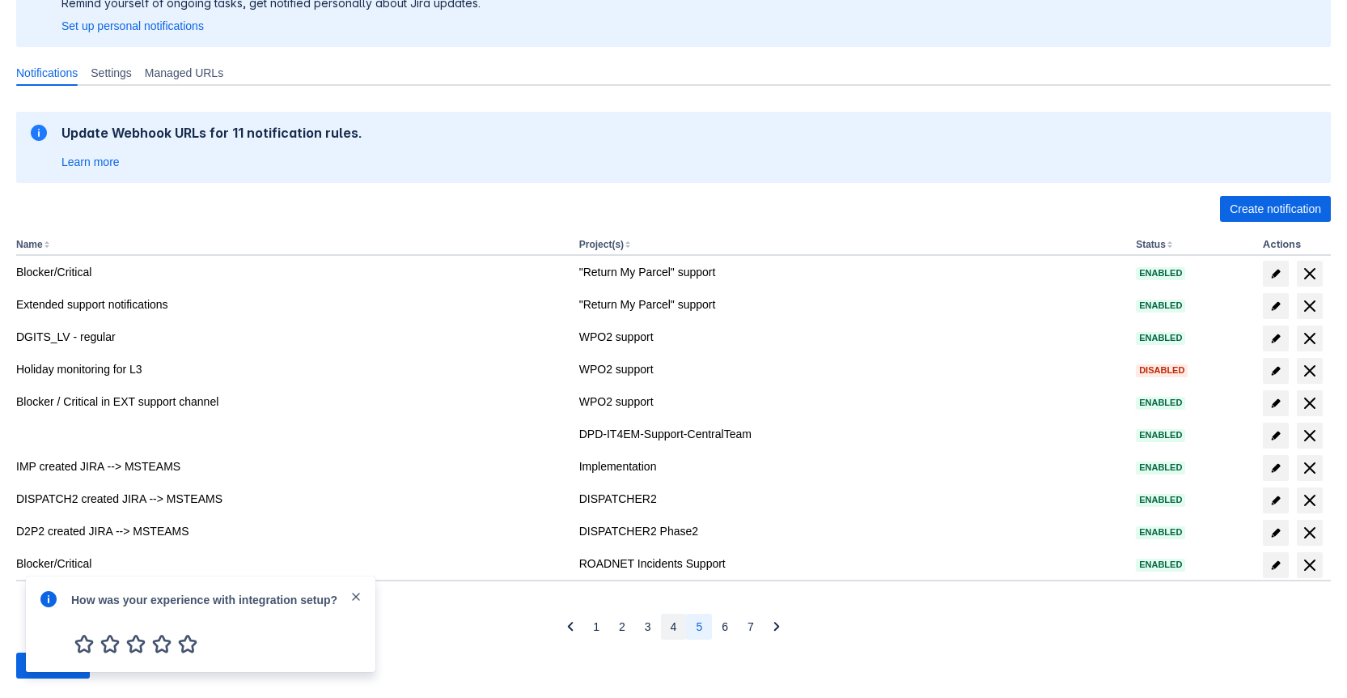
click at [680, 626] on button "4" at bounding box center [674, 626] width 26 height 26
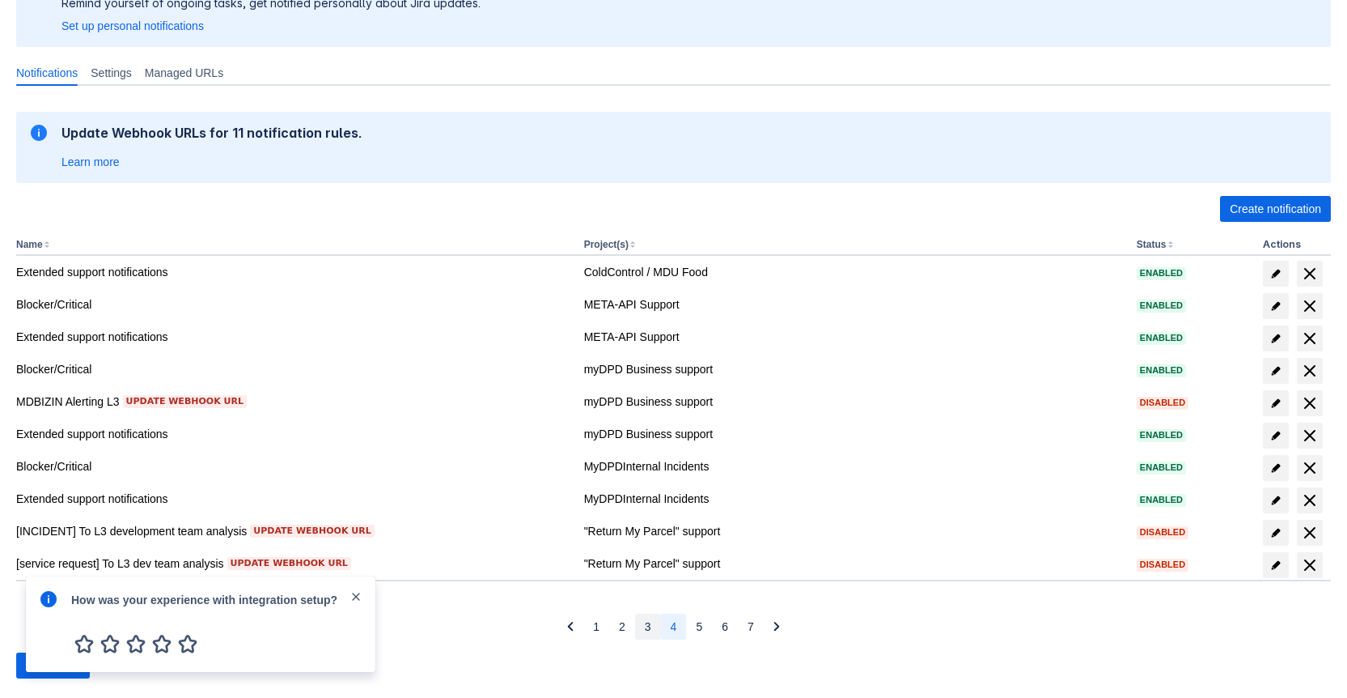
click at [638, 626] on button "3" at bounding box center [648, 626] width 26 height 26
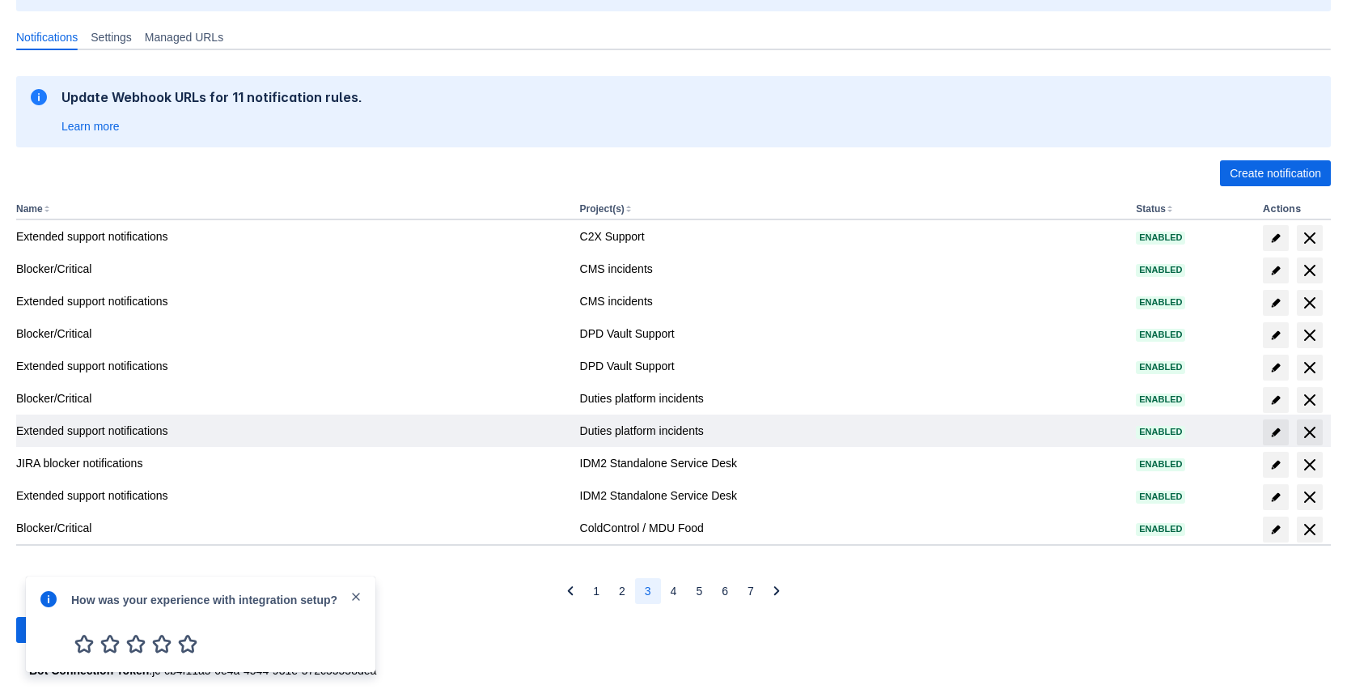
scroll to position [219, 0]
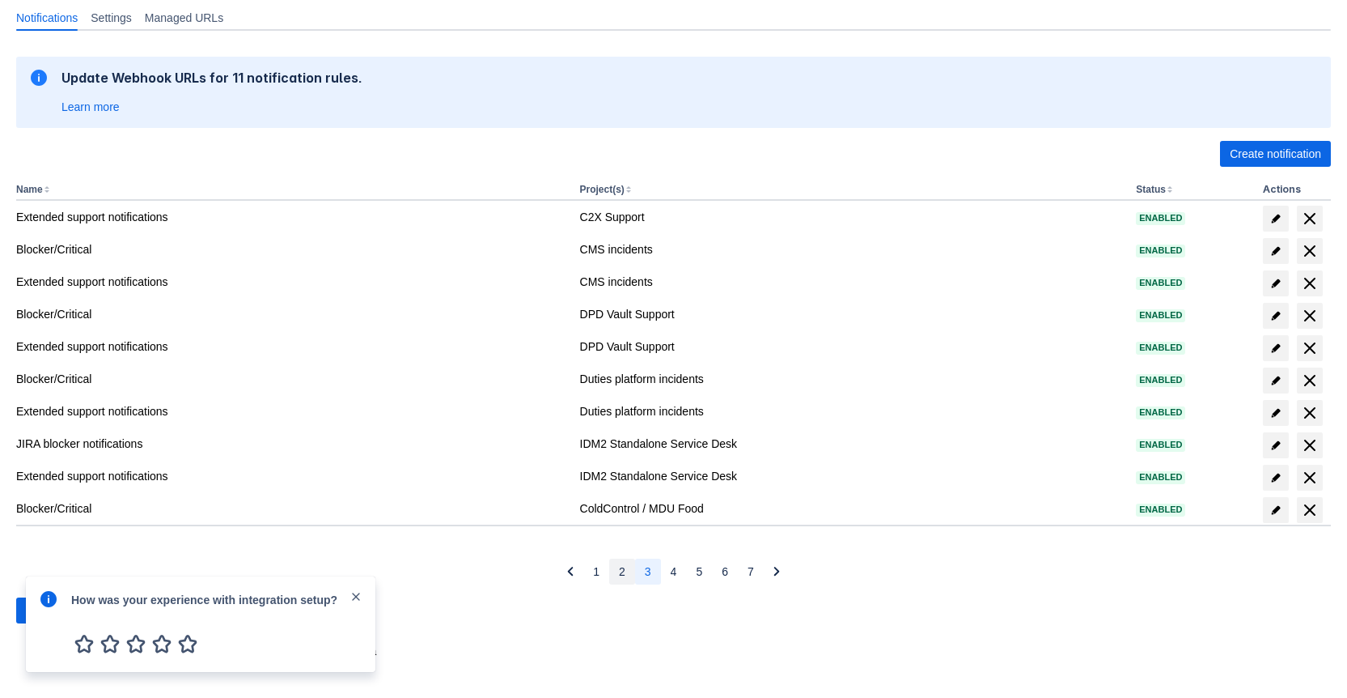
click at [610, 566] on button "2" at bounding box center [622, 571] width 26 height 26
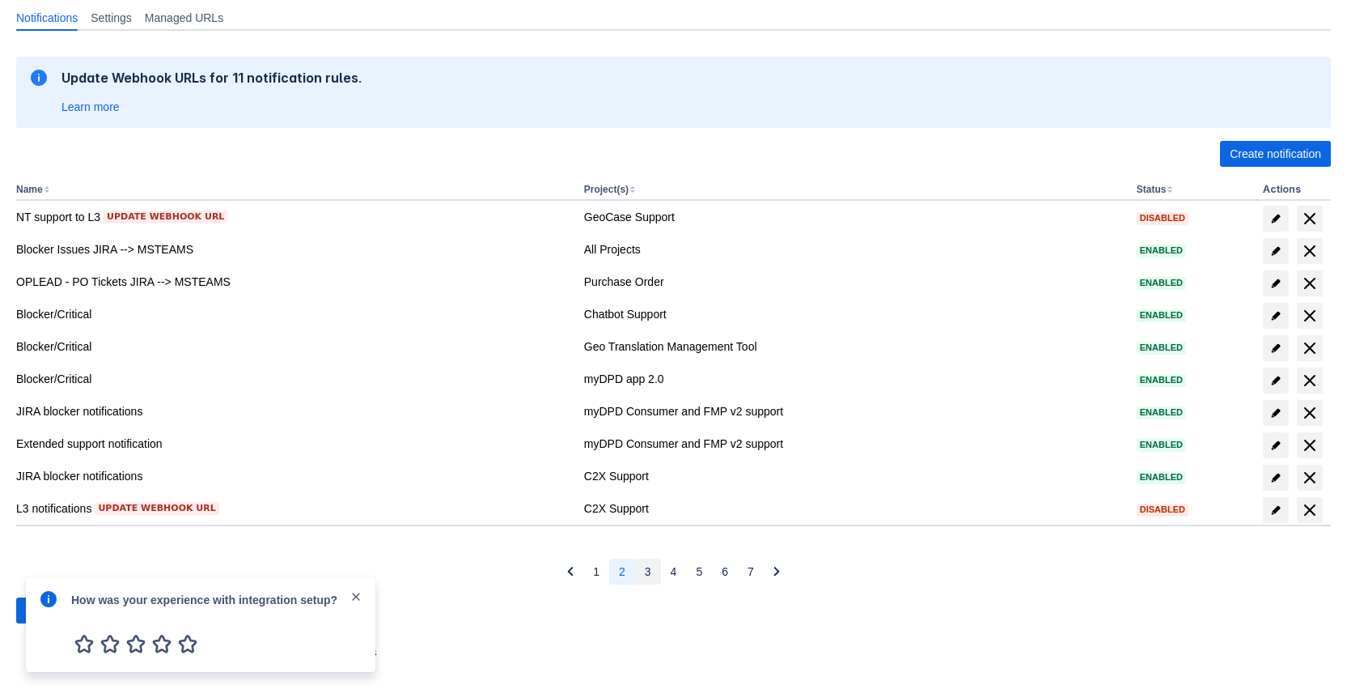
click at [641, 574] on button "3" at bounding box center [648, 571] width 26 height 26
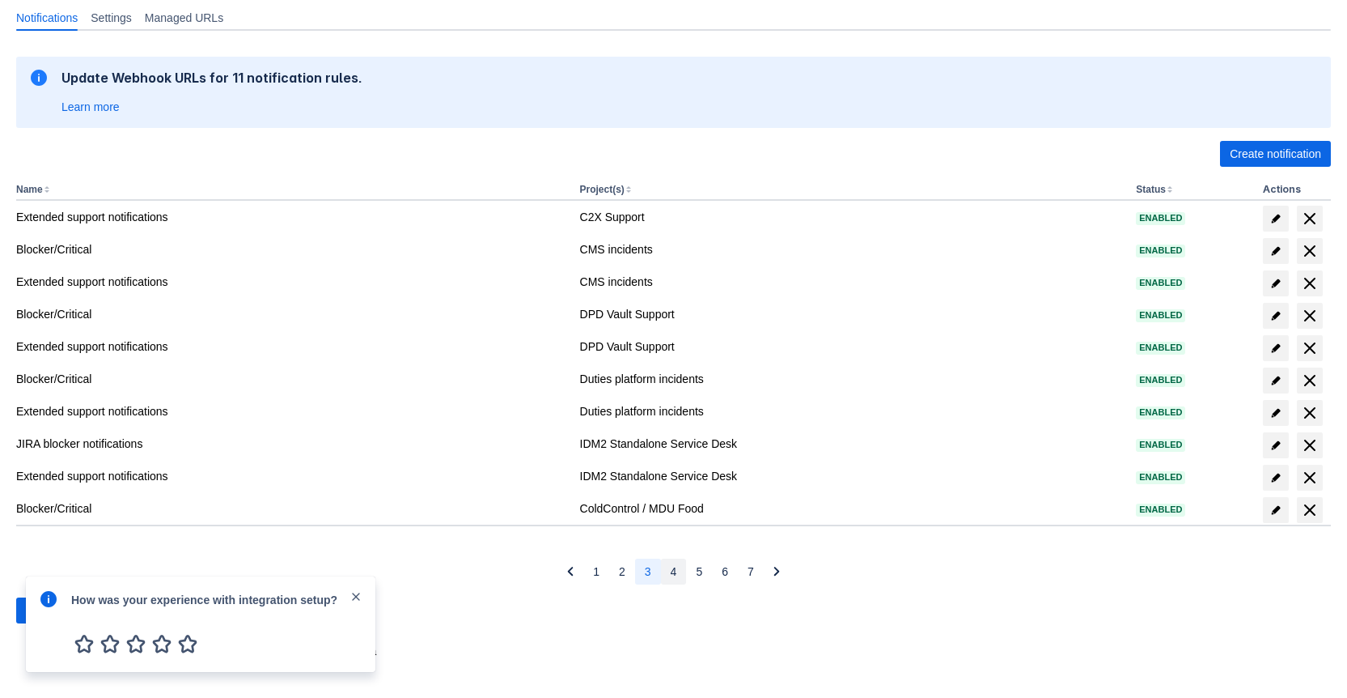
click at [677, 571] on button "4" at bounding box center [674, 571] width 26 height 26
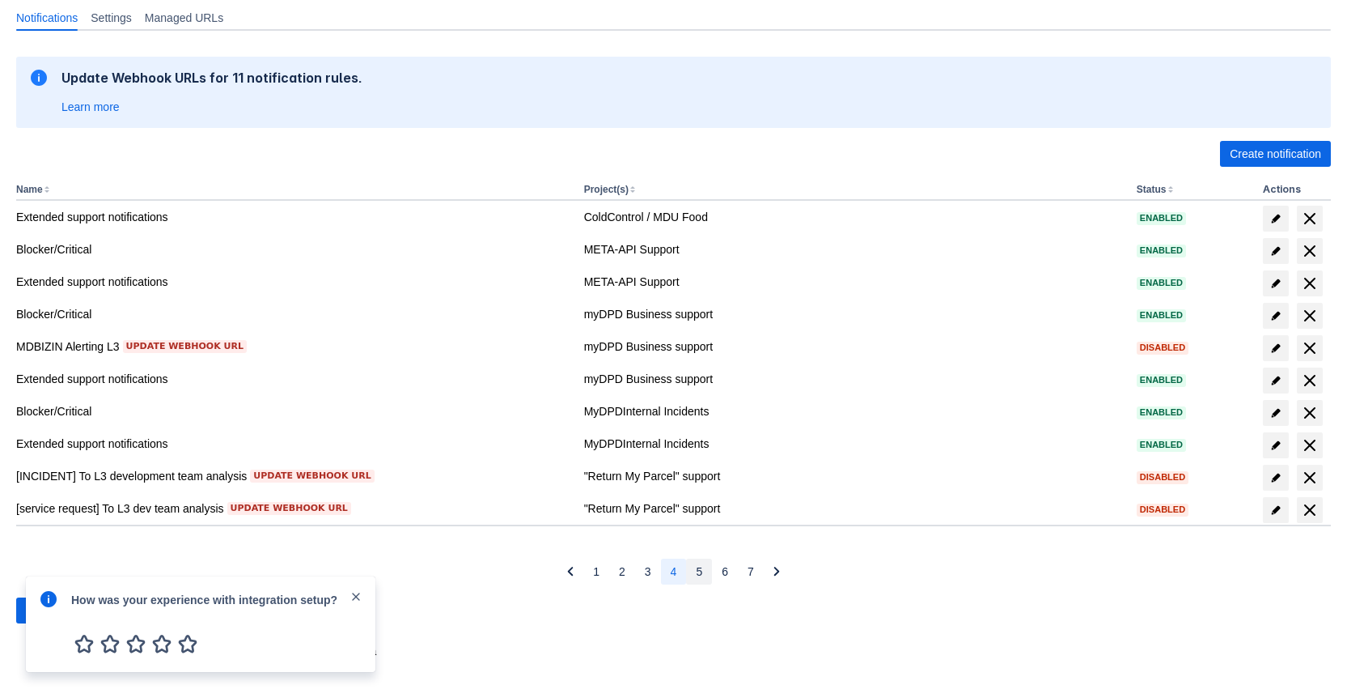
click at [690, 575] on button "5" at bounding box center [699, 571] width 26 height 26
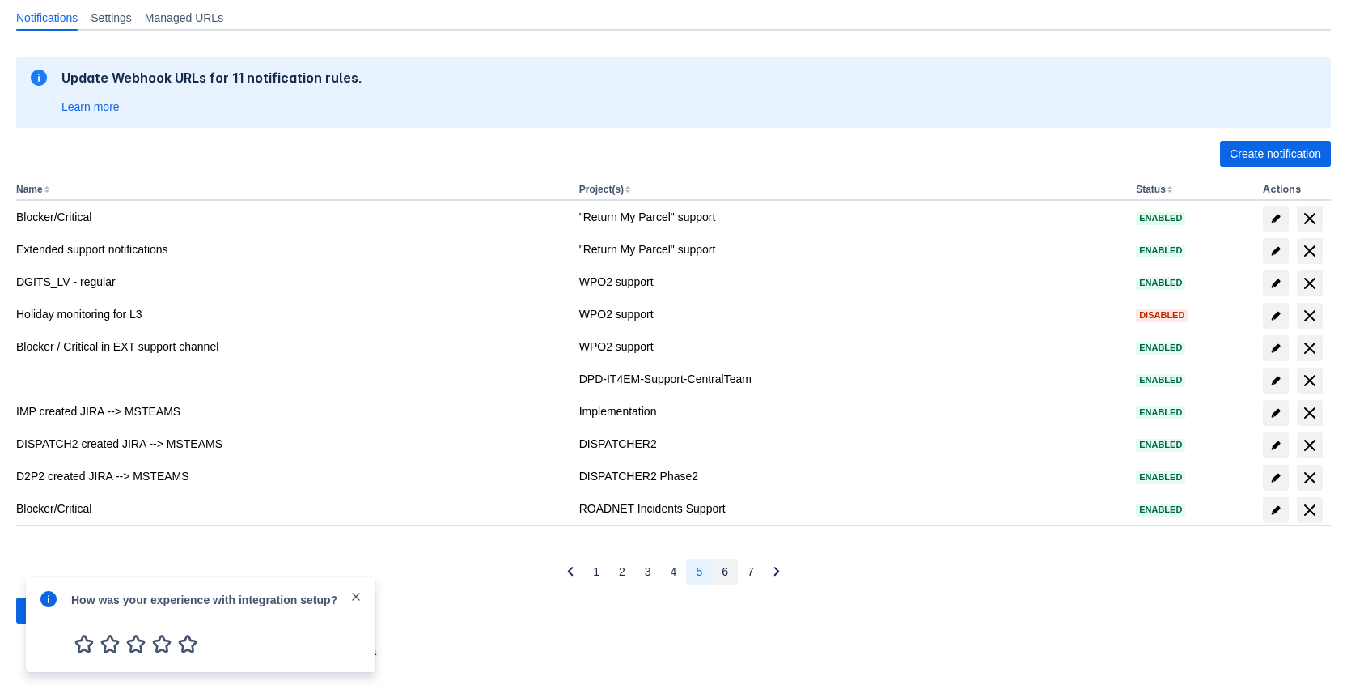
click at [717, 574] on button "6" at bounding box center [725, 571] width 26 height 26
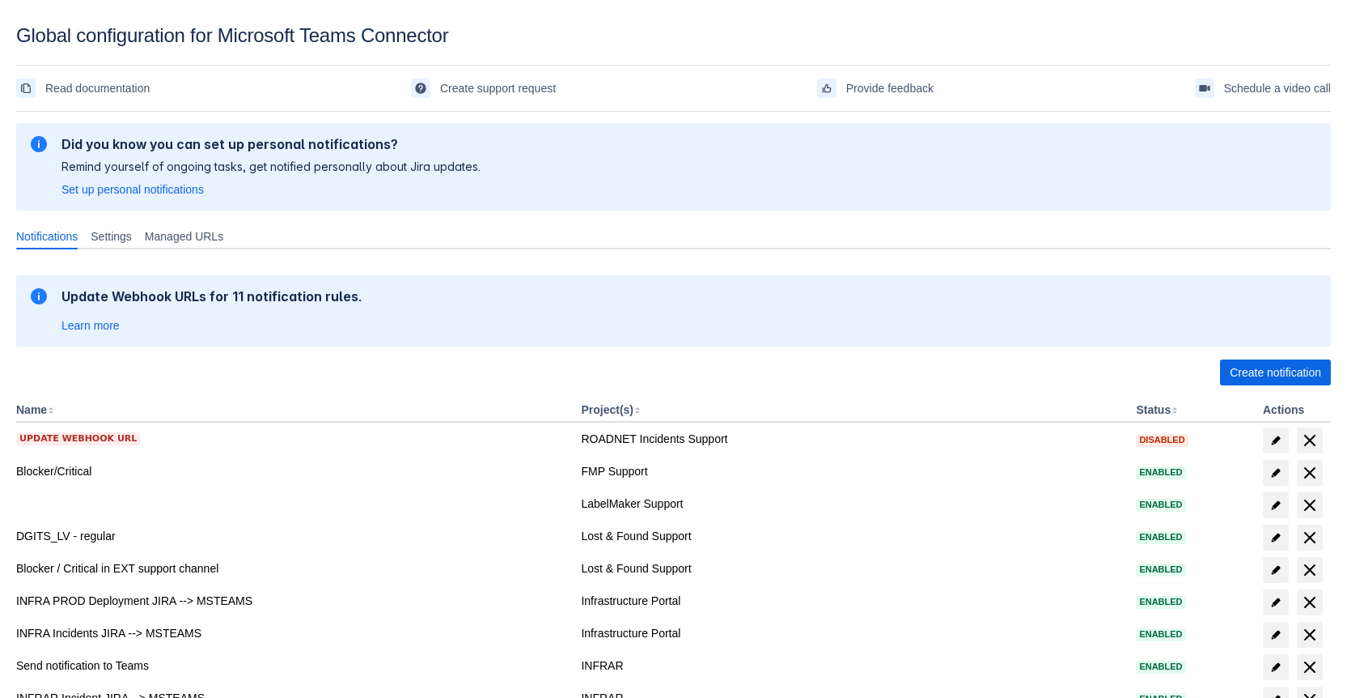
scroll to position [219, 0]
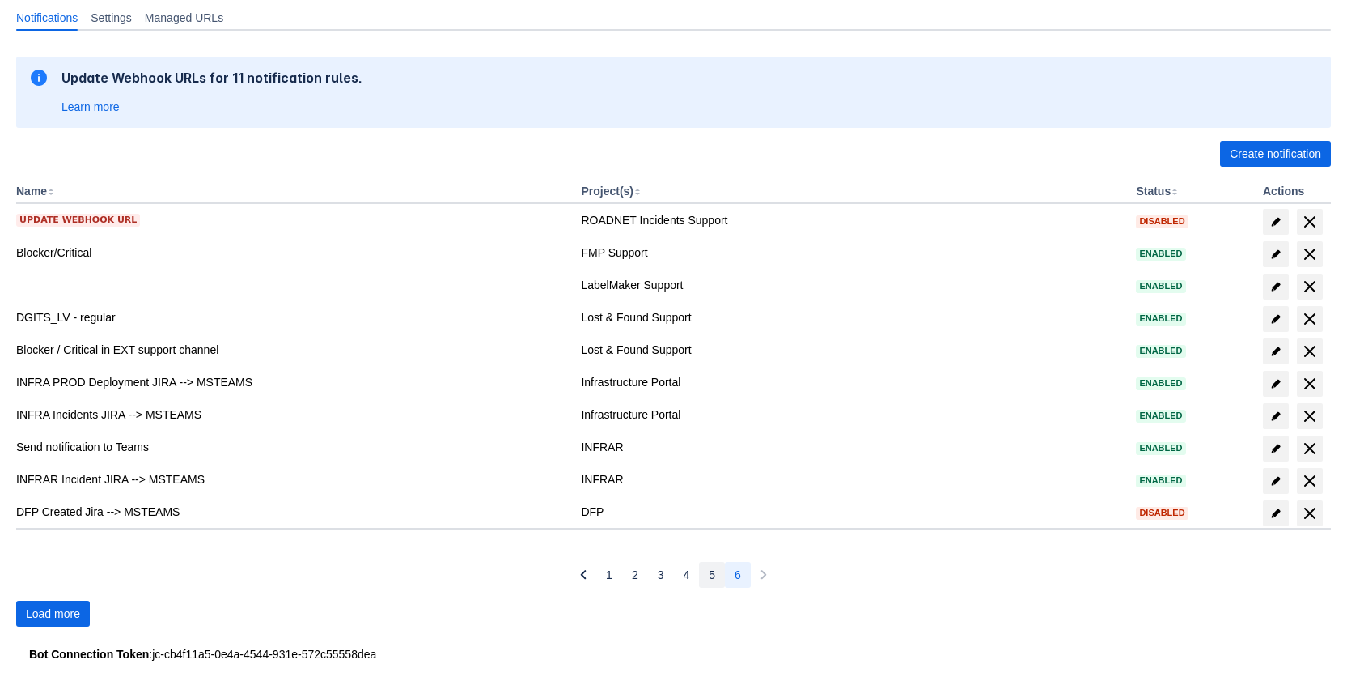
click at [702, 575] on button "5" at bounding box center [712, 575] width 26 height 26
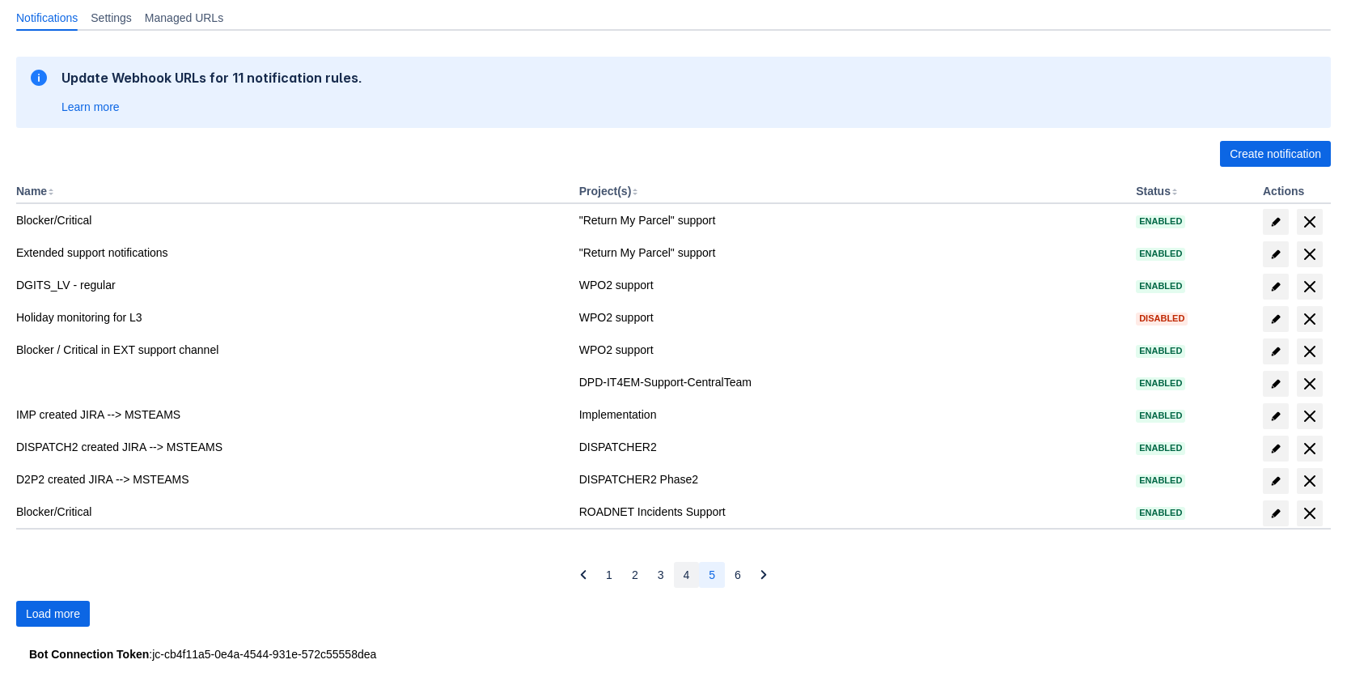
click at [687, 573] on span "4" at bounding box center [687, 575] width 6 height 26
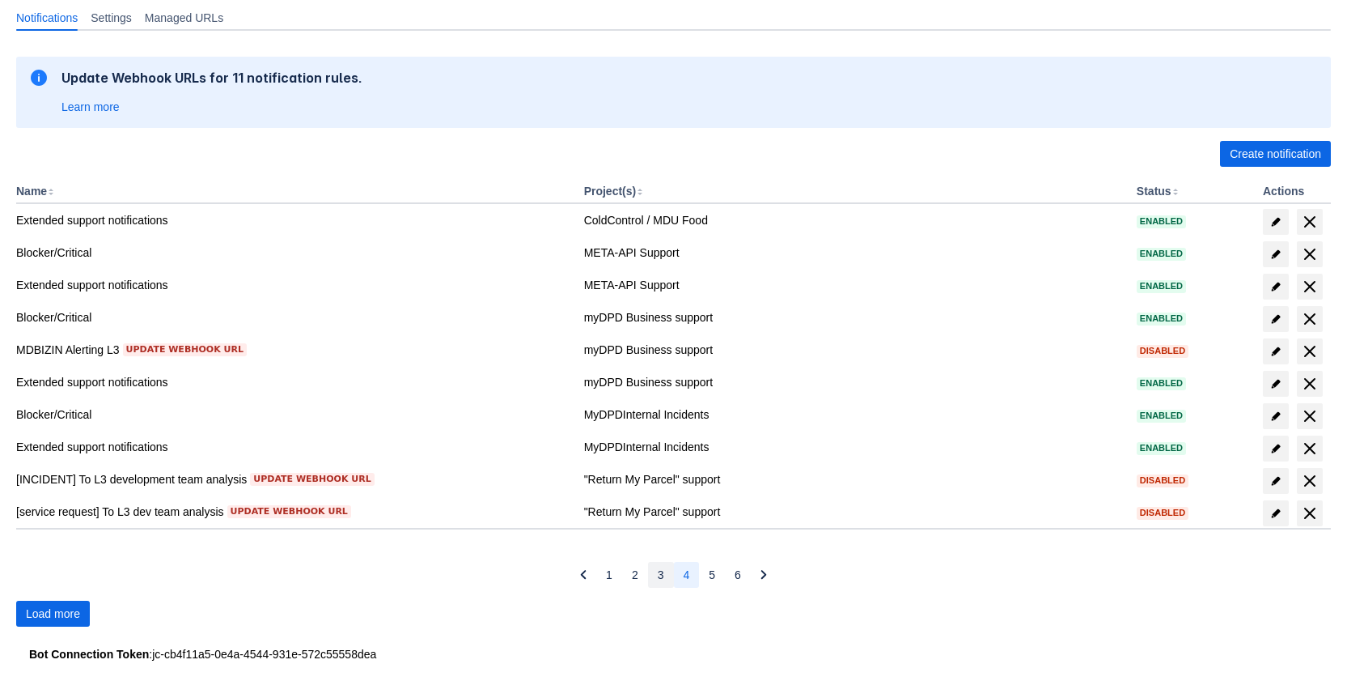
click at [658, 571] on span "3" at bounding box center [661, 575] width 6 height 26
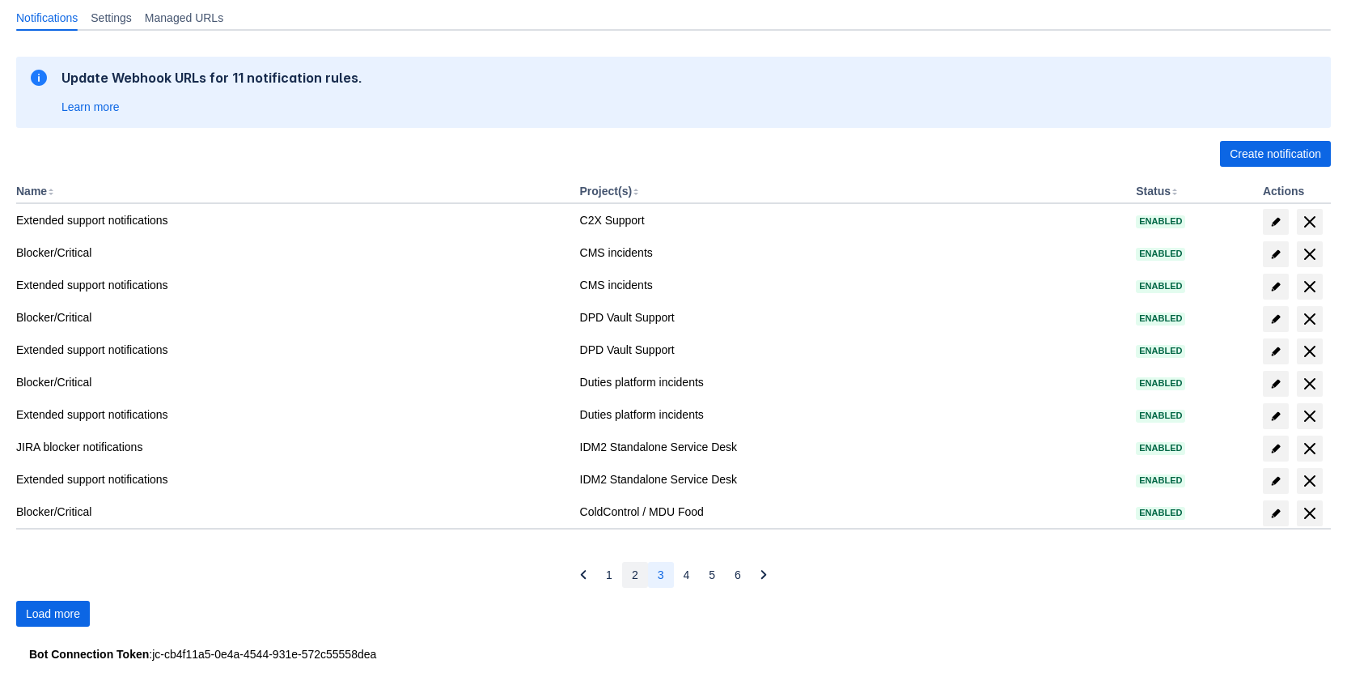
click at [625, 569] on button "2" at bounding box center [635, 575] width 26 height 26
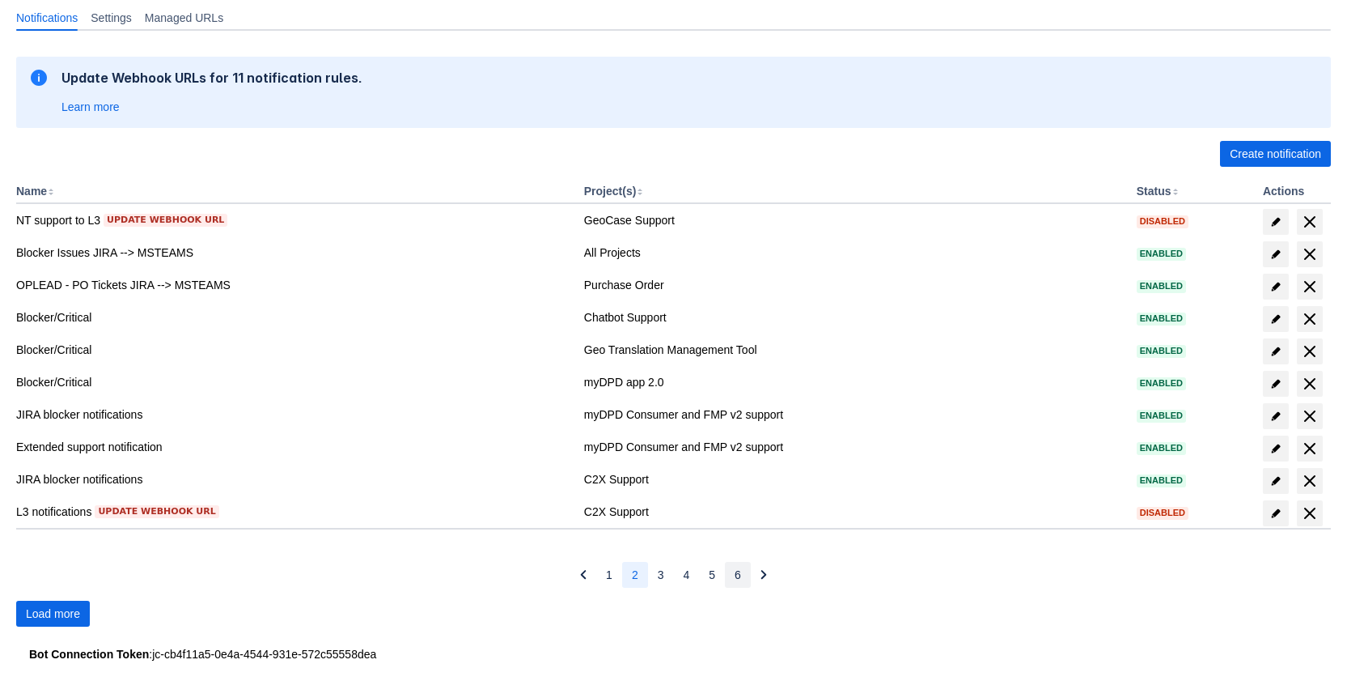
click at [733, 563] on button "6" at bounding box center [738, 575] width 26 height 26
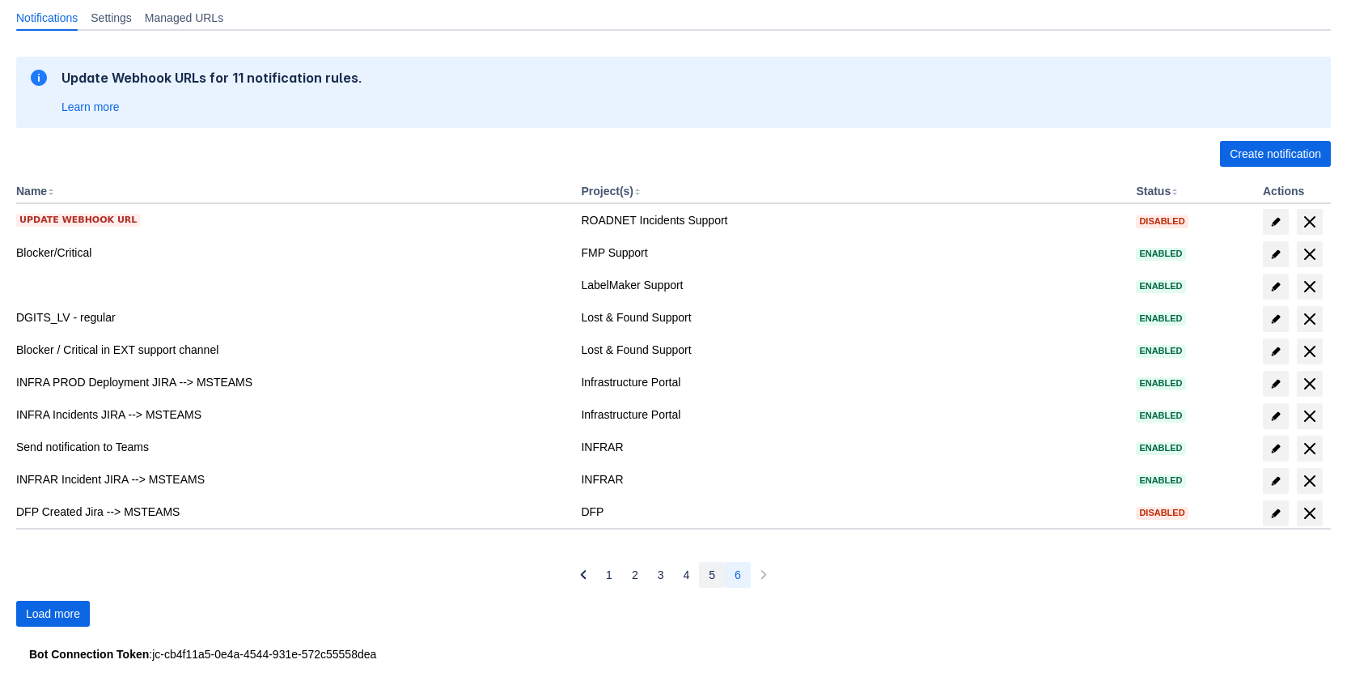
click at [710, 572] on span "5" at bounding box center [712, 575] width 6 height 26
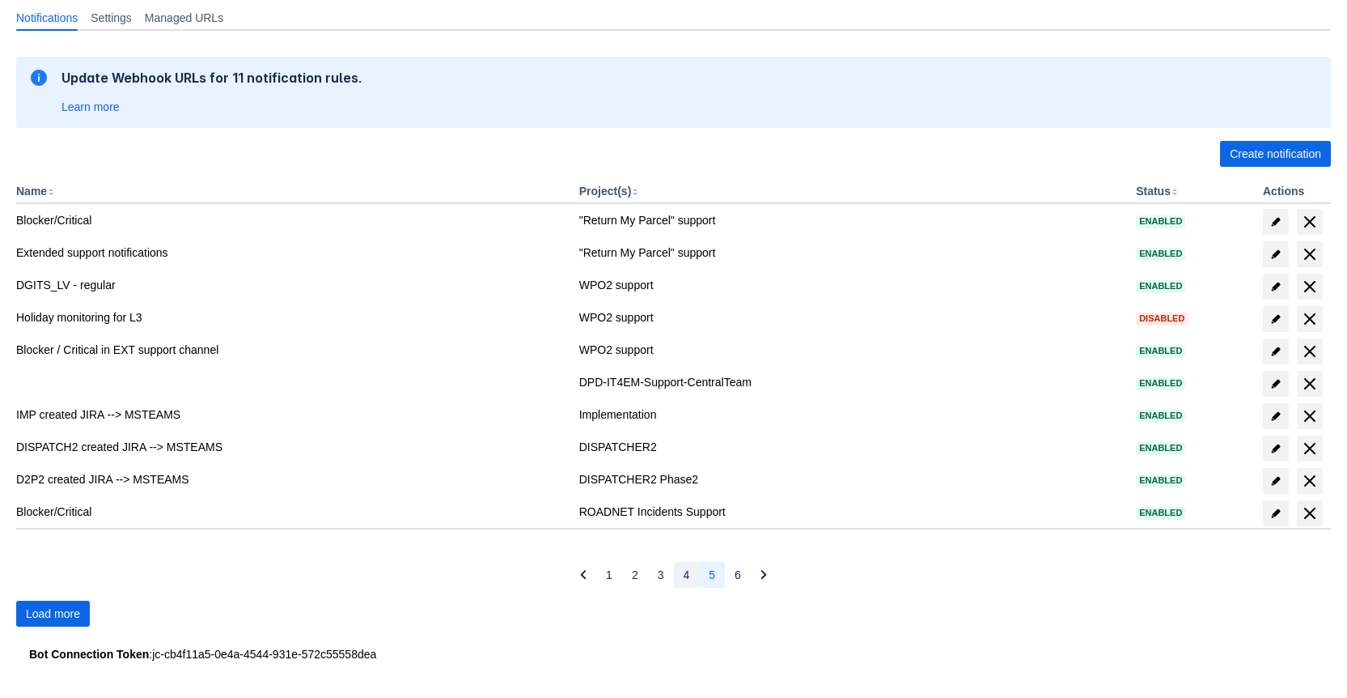
click at [680, 574] on button "4" at bounding box center [687, 575] width 26 height 26
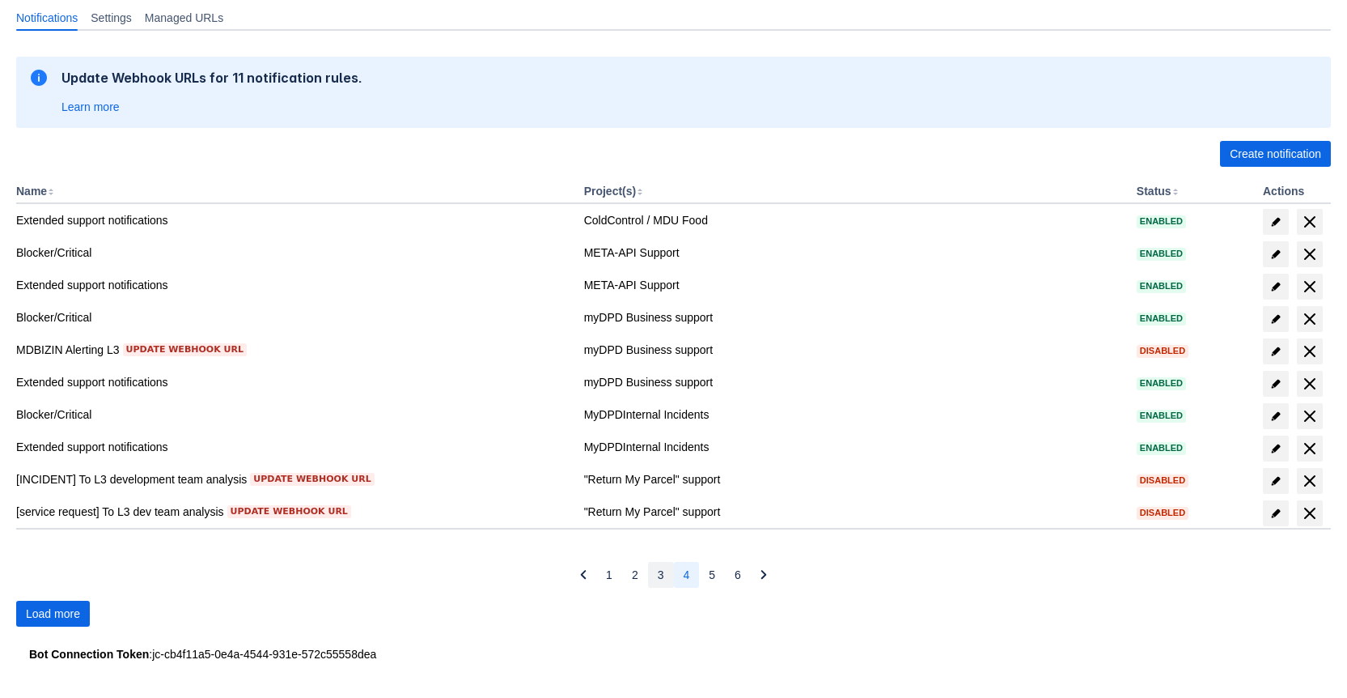
click at [659, 572] on span "3" at bounding box center [661, 575] width 6 height 26
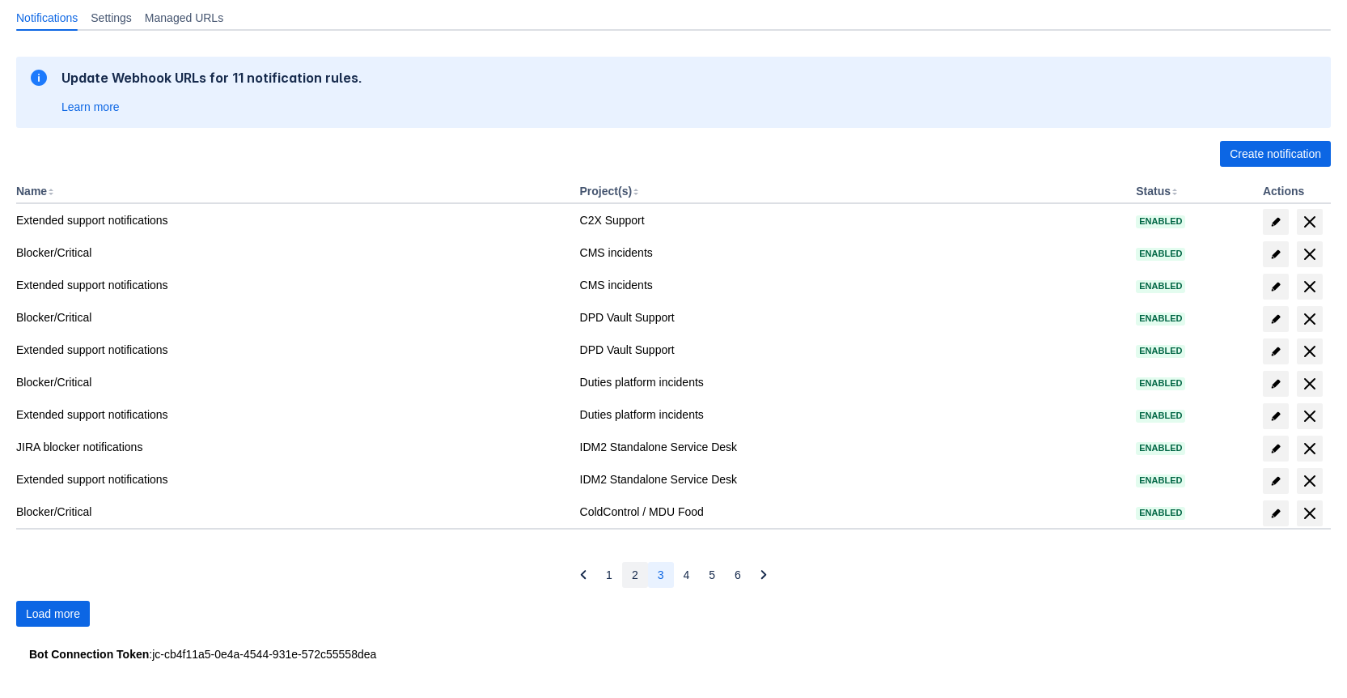
click at [637, 574] on span "2" at bounding box center [635, 575] width 6 height 26
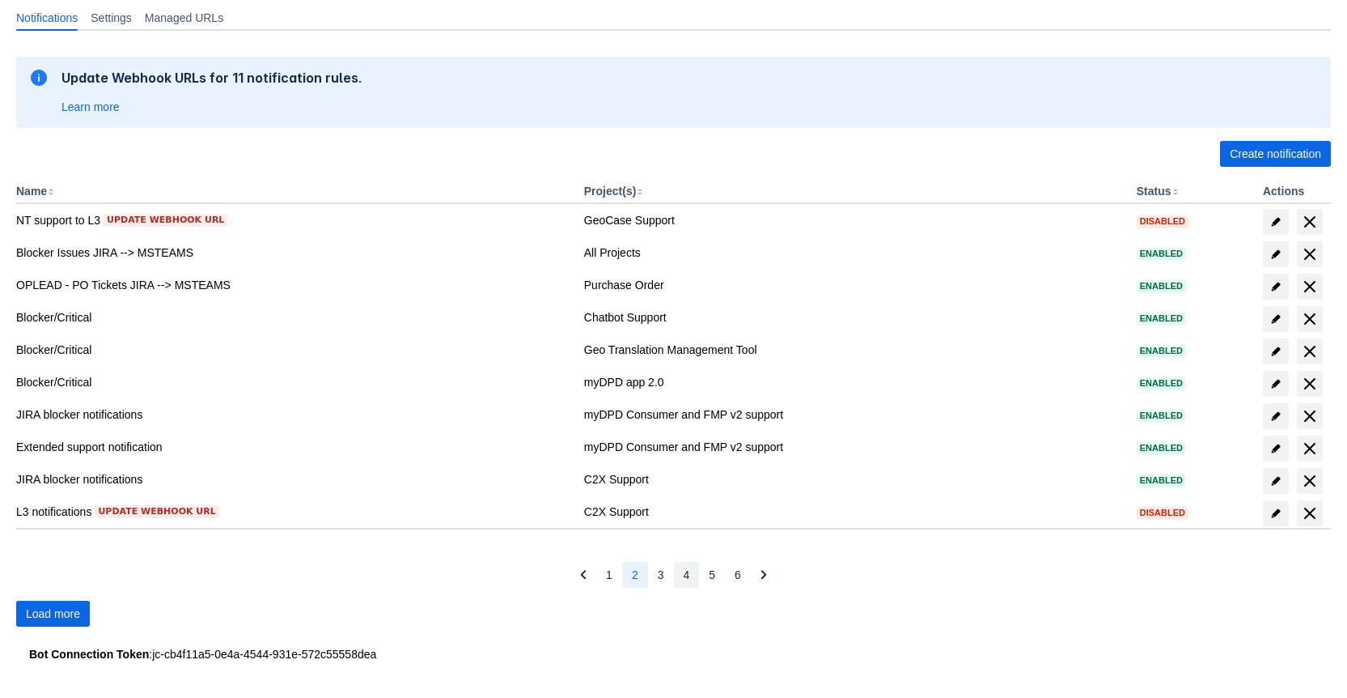
click at [674, 575] on button "4" at bounding box center [687, 575] width 26 height 26
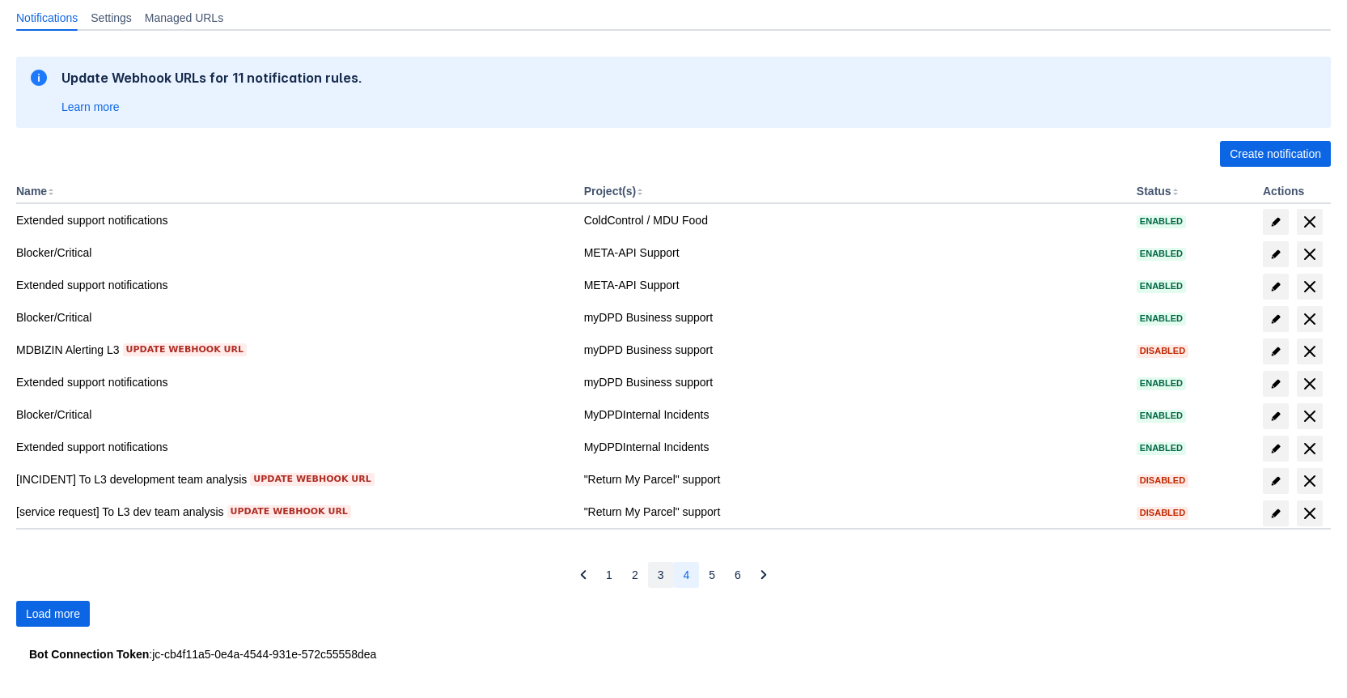
click at [651, 575] on button "3" at bounding box center [661, 575] width 26 height 26
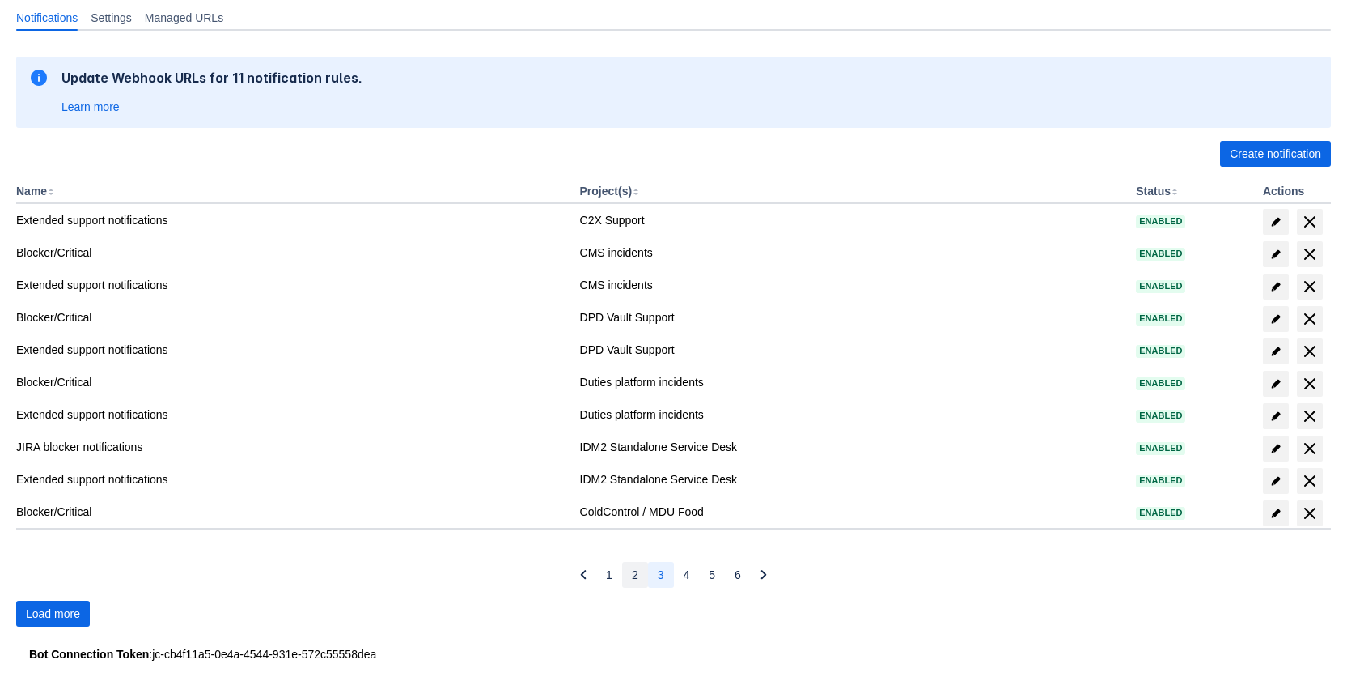
click at [625, 575] on button "2" at bounding box center [635, 575] width 26 height 26
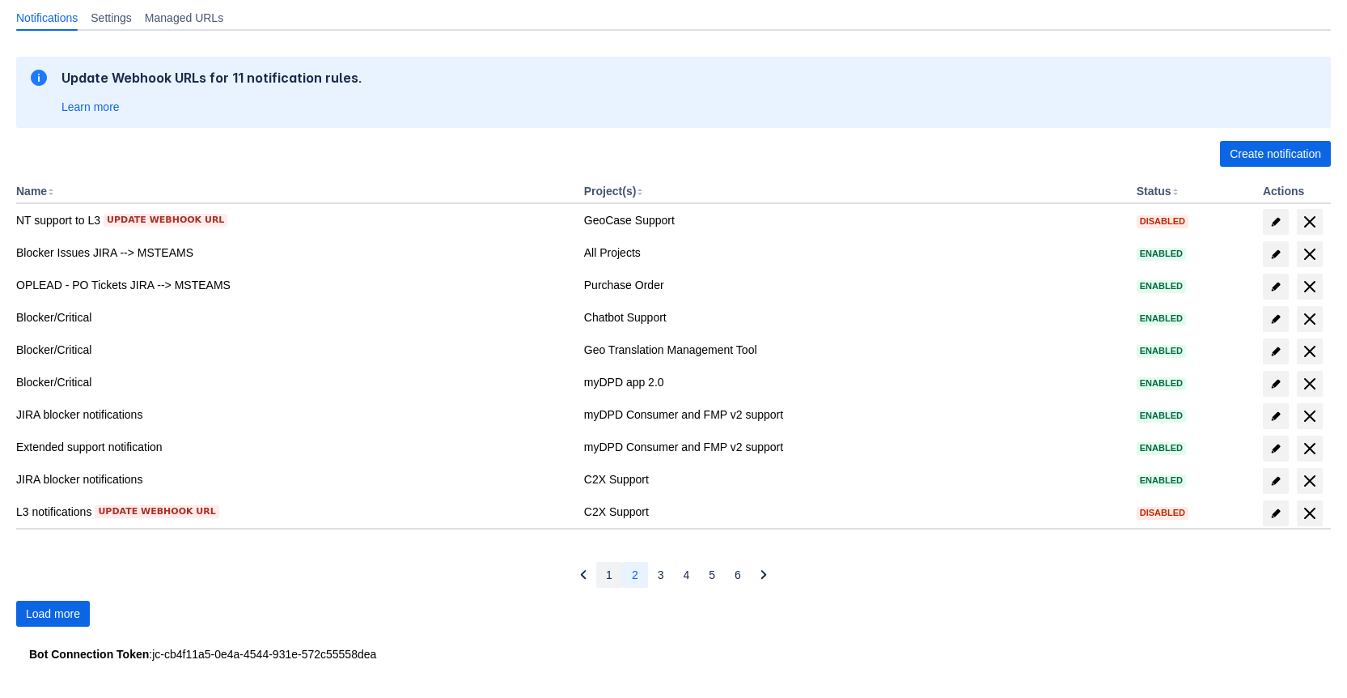
click at [601, 569] on button "1" at bounding box center [609, 575] width 26 height 26
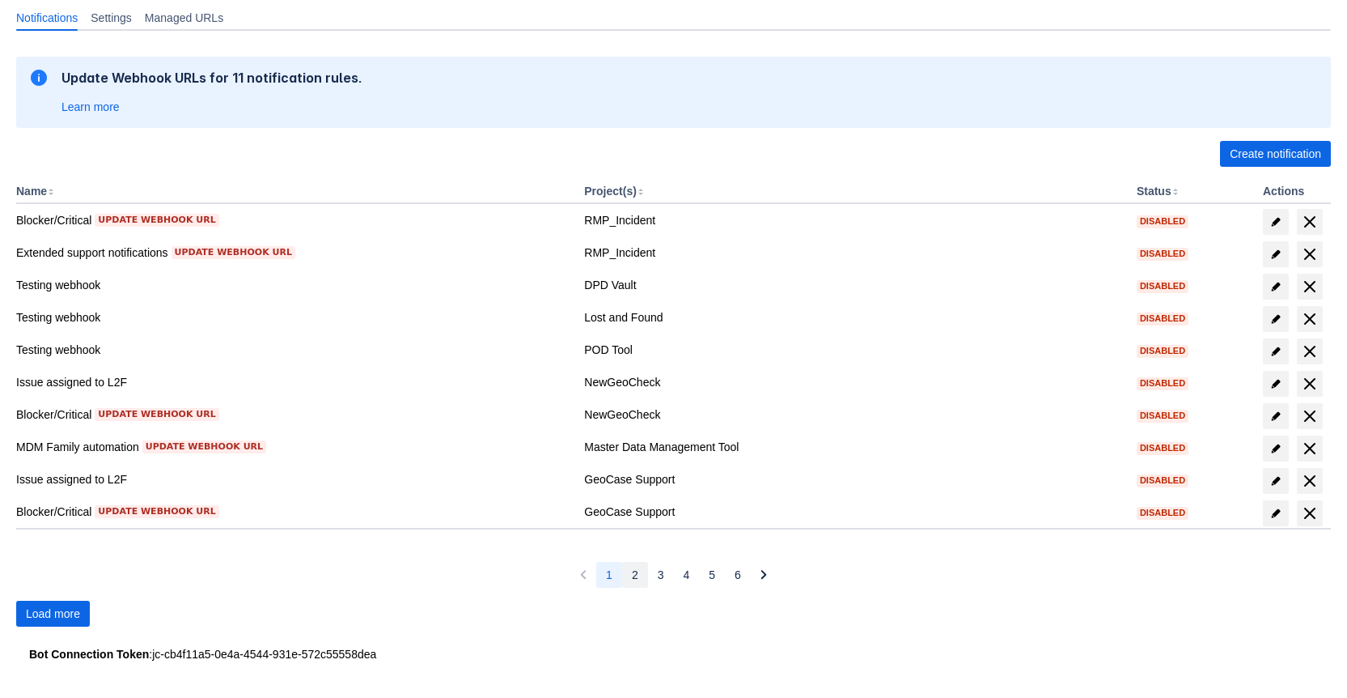
click at [637, 562] on span "2" at bounding box center [635, 575] width 6 height 26
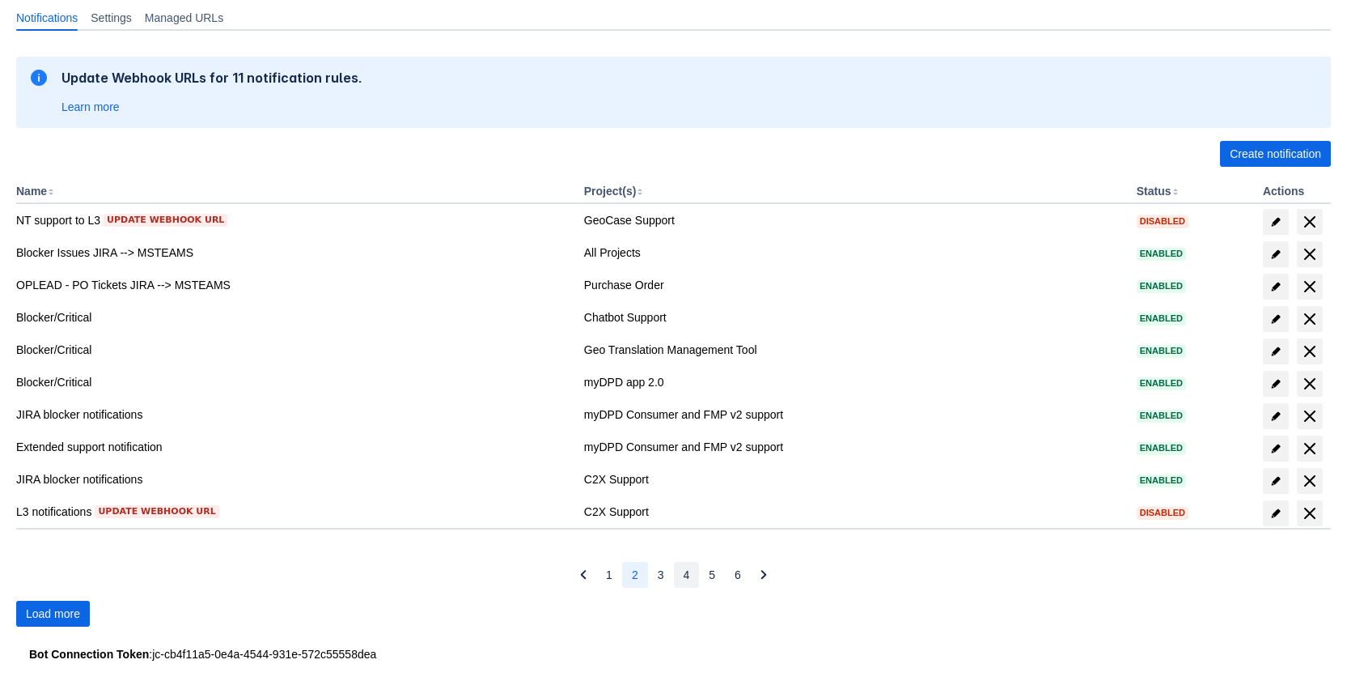
click at [674, 577] on button "4" at bounding box center [687, 575] width 26 height 26
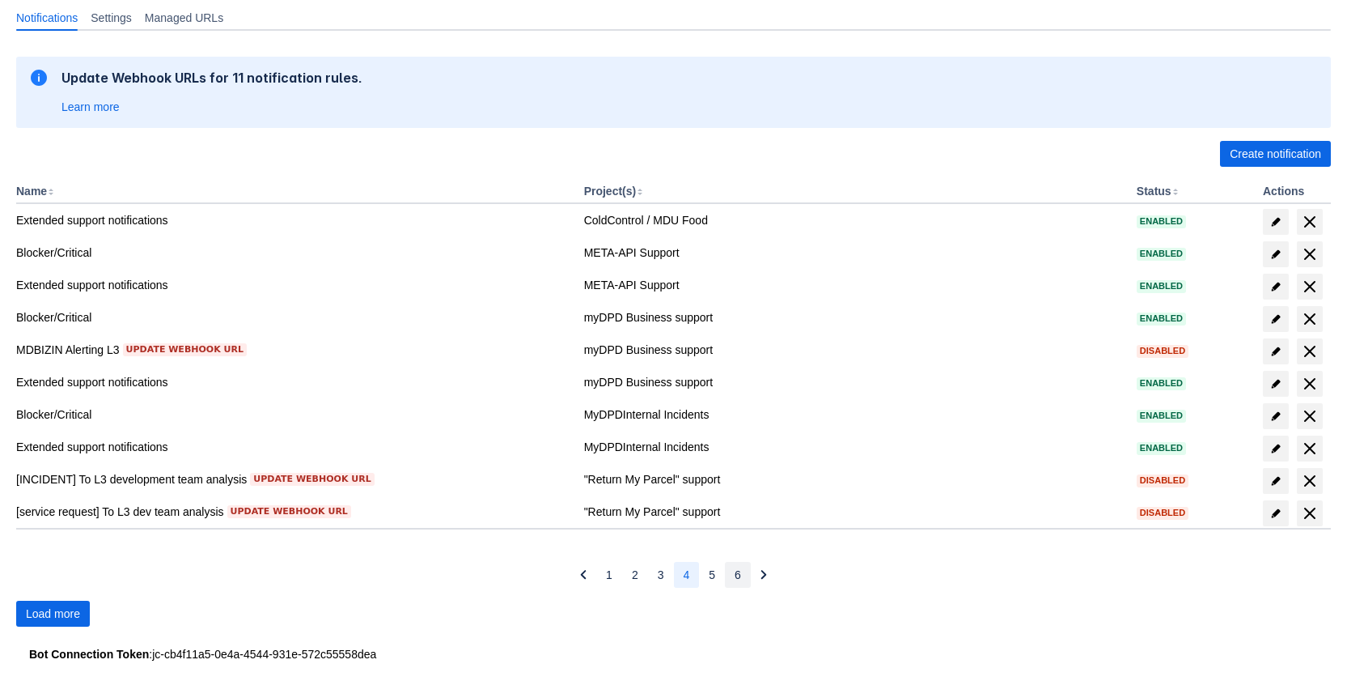
click at [725, 575] on button "6" at bounding box center [738, 575] width 26 height 26
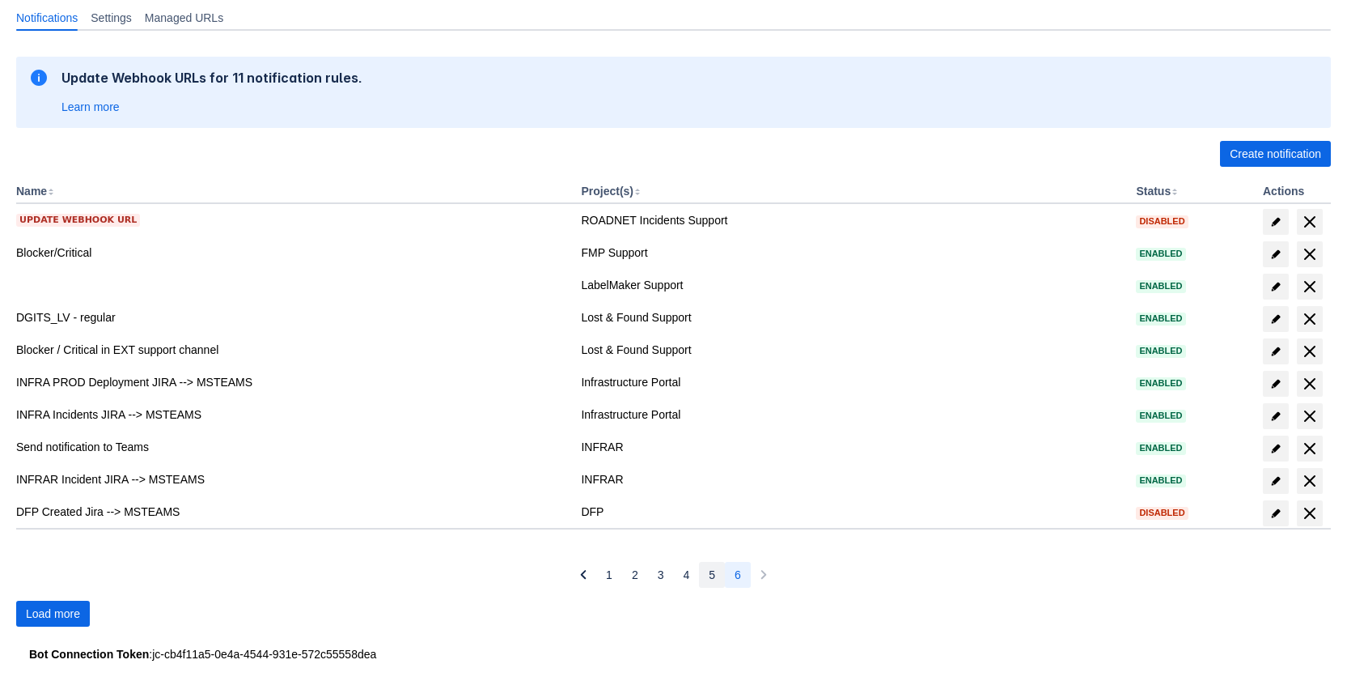
click at [705, 570] on button "5" at bounding box center [712, 575] width 26 height 26
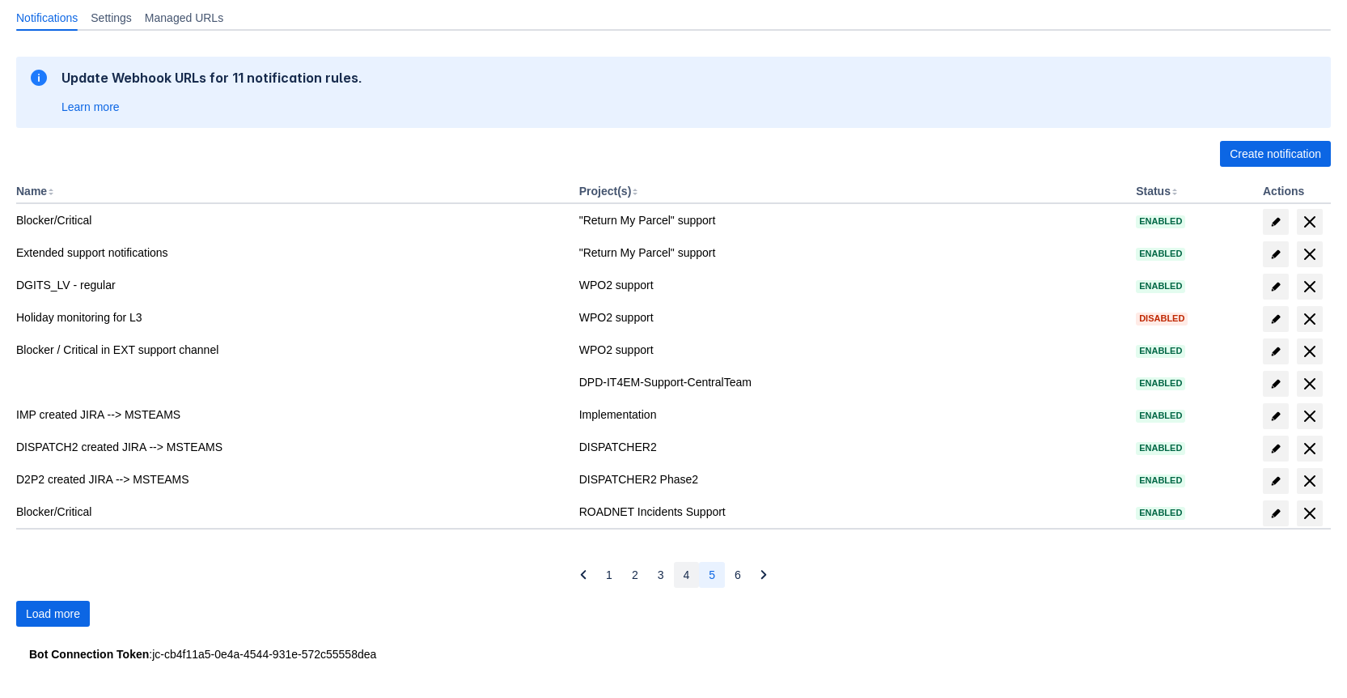
click at [680, 575] on button "4" at bounding box center [687, 575] width 26 height 26
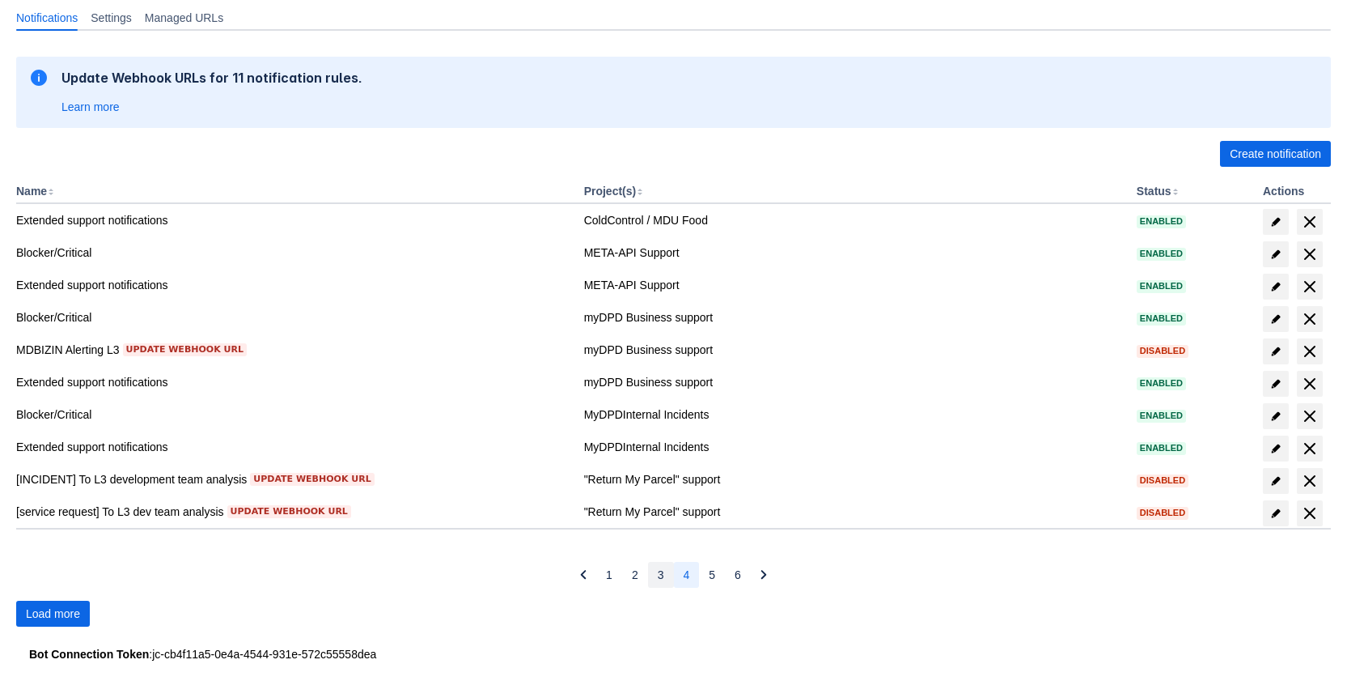
click at [654, 570] on button "3" at bounding box center [661, 575] width 26 height 26
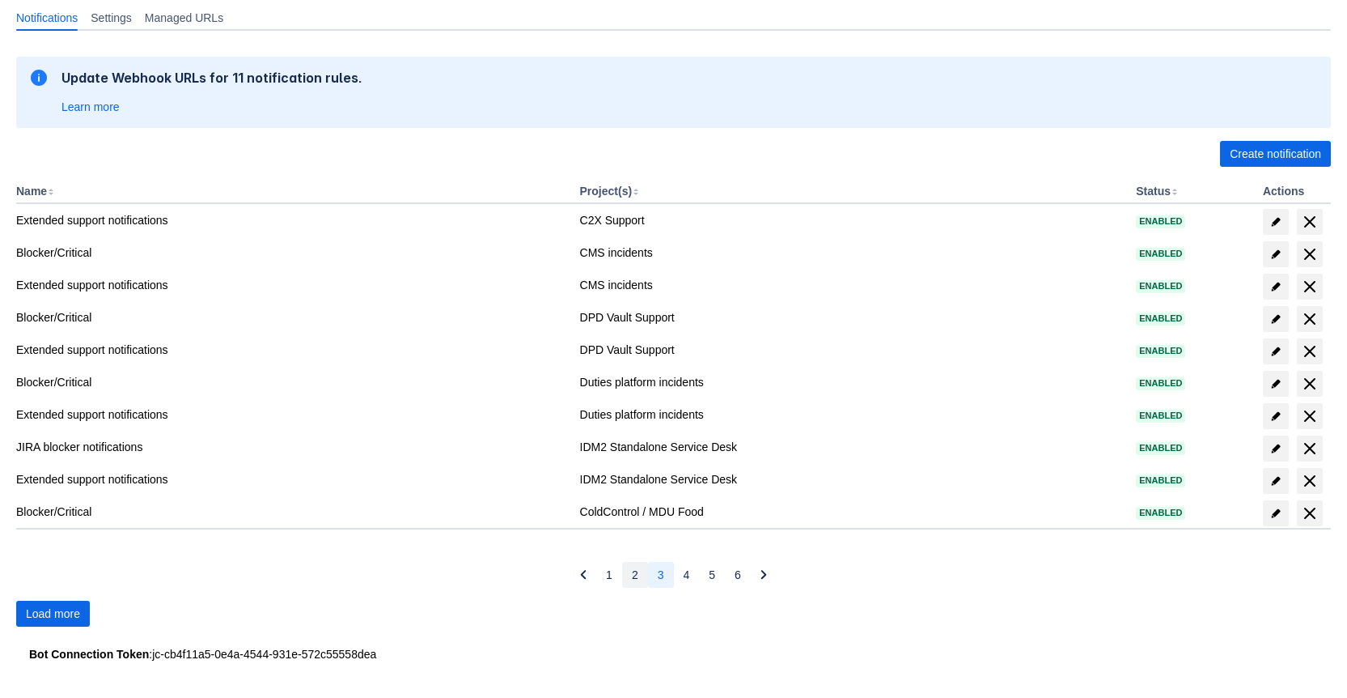
click at [634, 569] on span "2" at bounding box center [635, 575] width 6 height 26
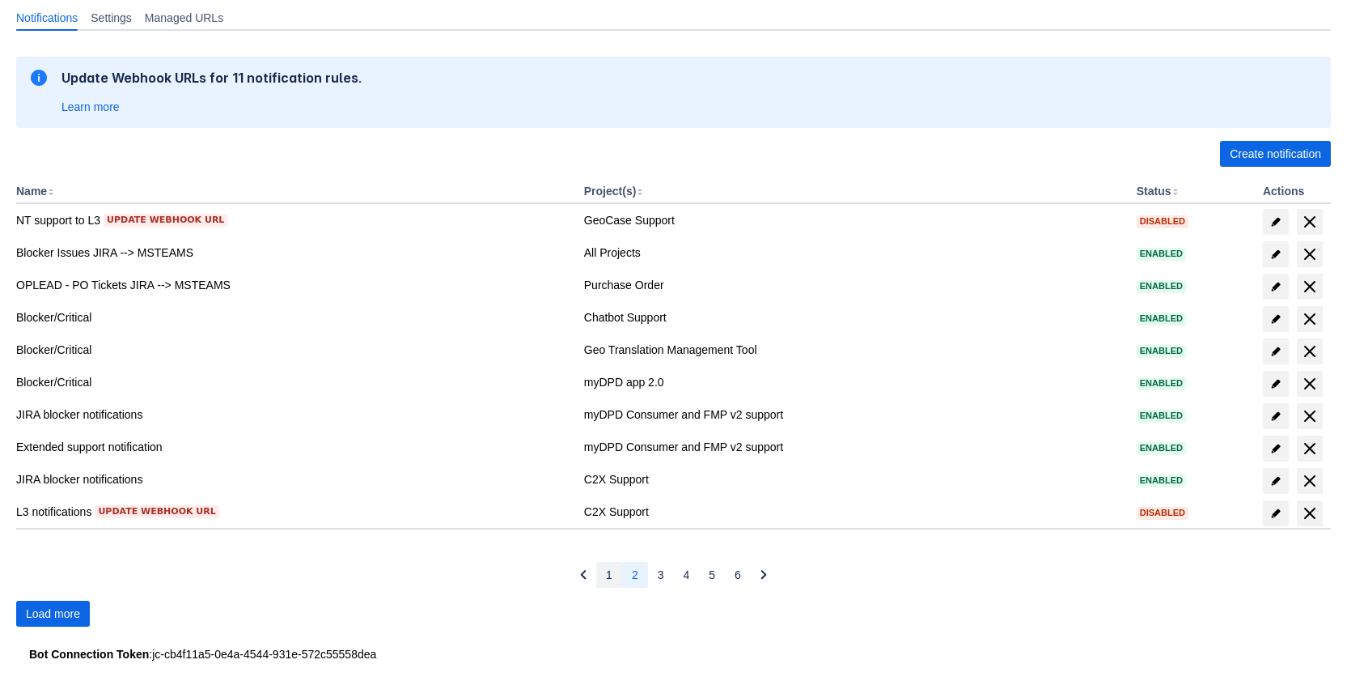
click at [613, 568] on button "1" at bounding box center [609, 575] width 26 height 26
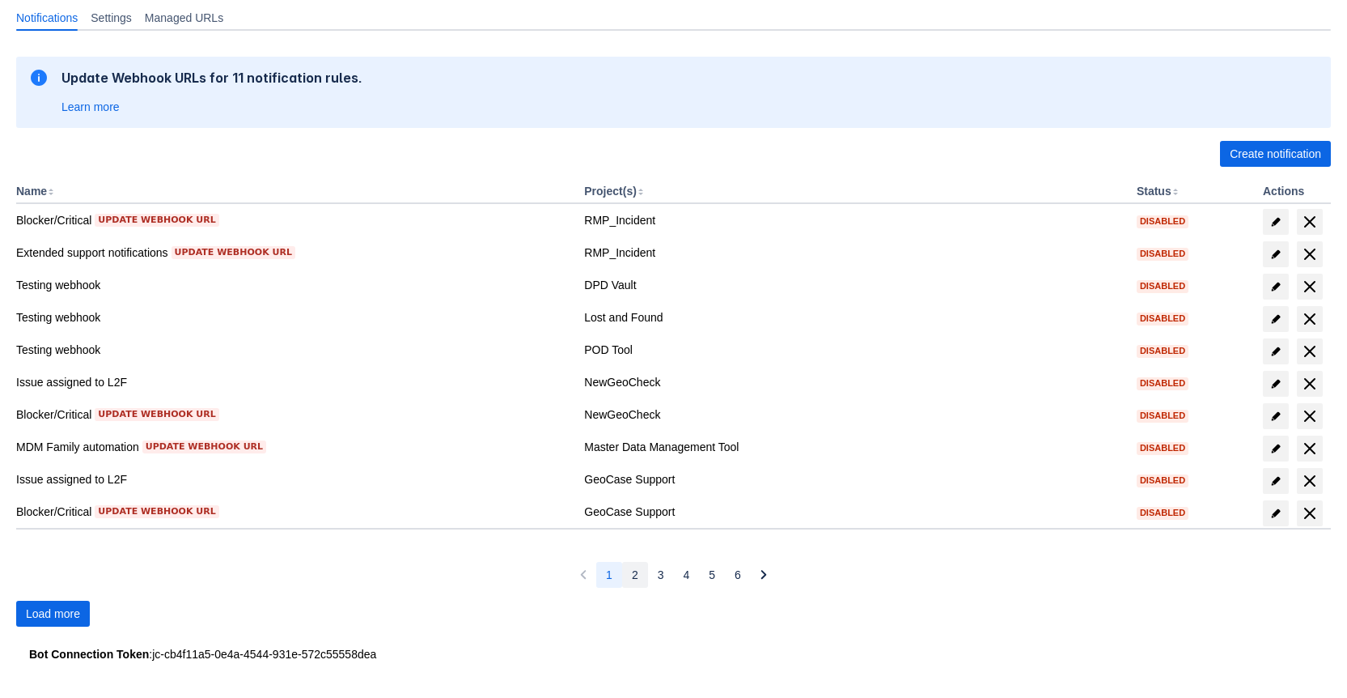
click at [626, 569] on button "2" at bounding box center [635, 575] width 26 height 26
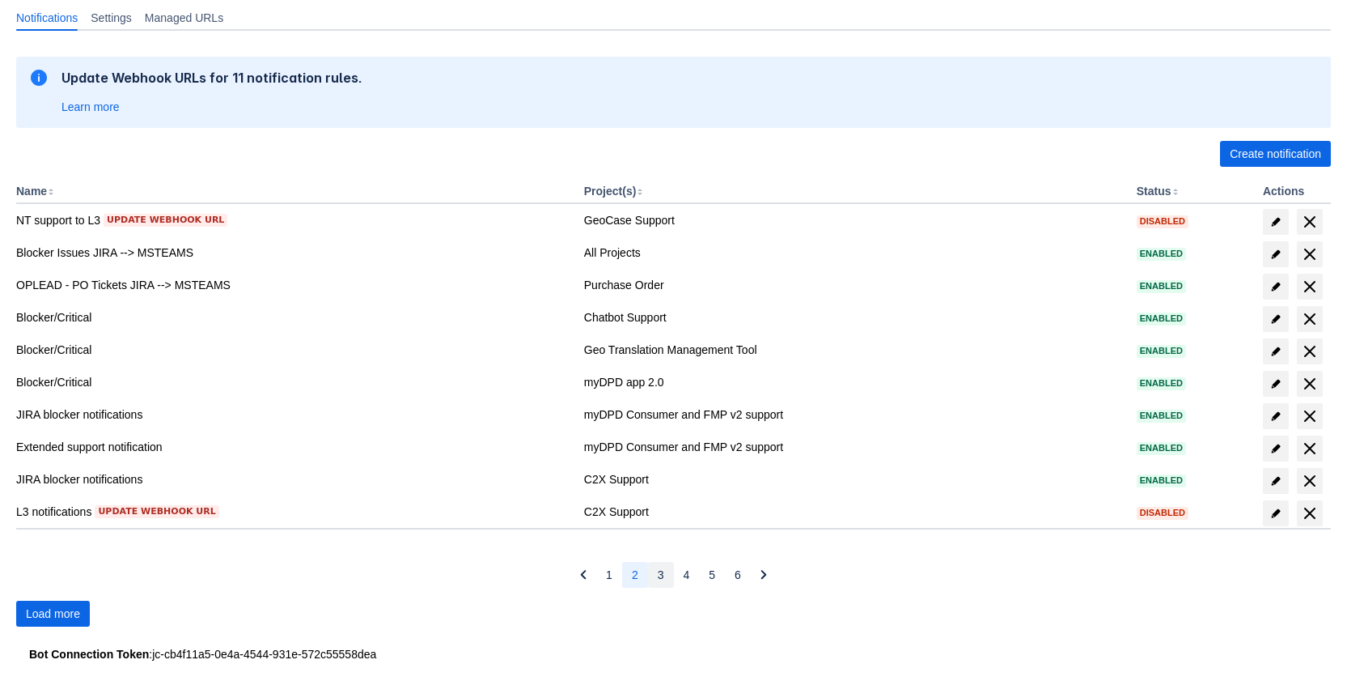
click at [650, 571] on button "3" at bounding box center [661, 575] width 26 height 26
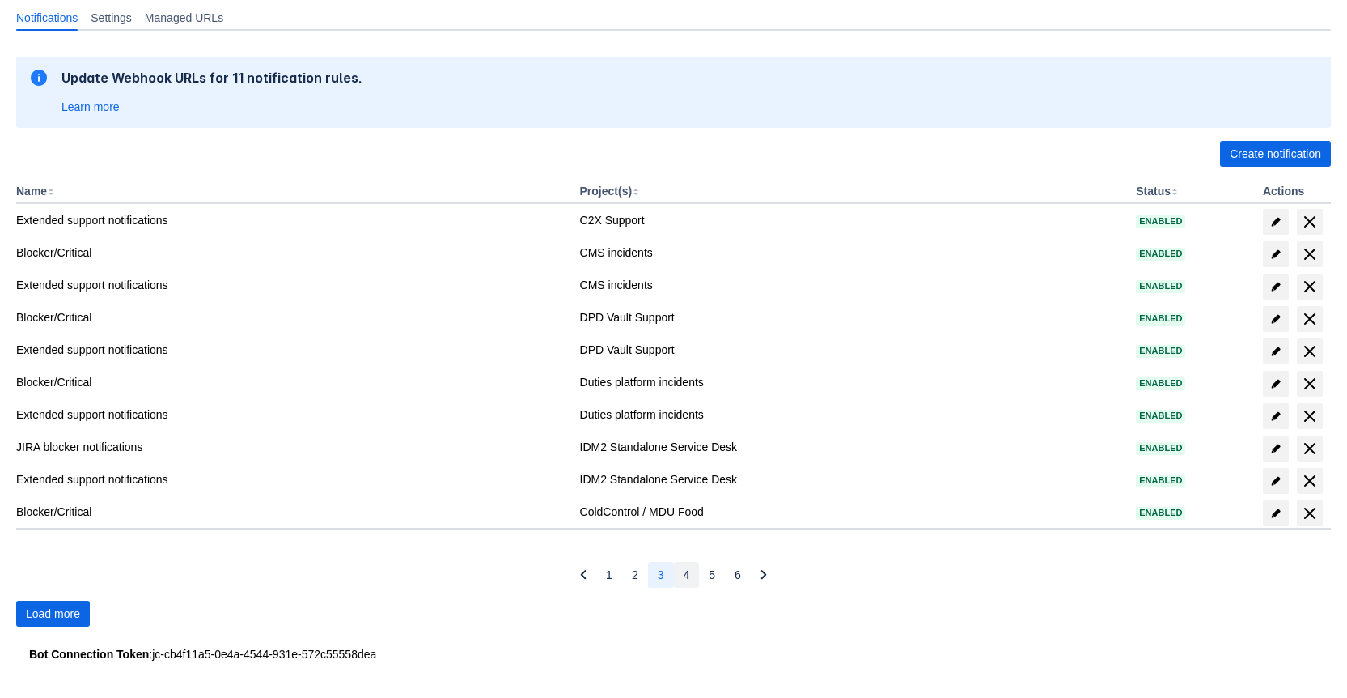
click at [681, 572] on button "4" at bounding box center [687, 575] width 26 height 26
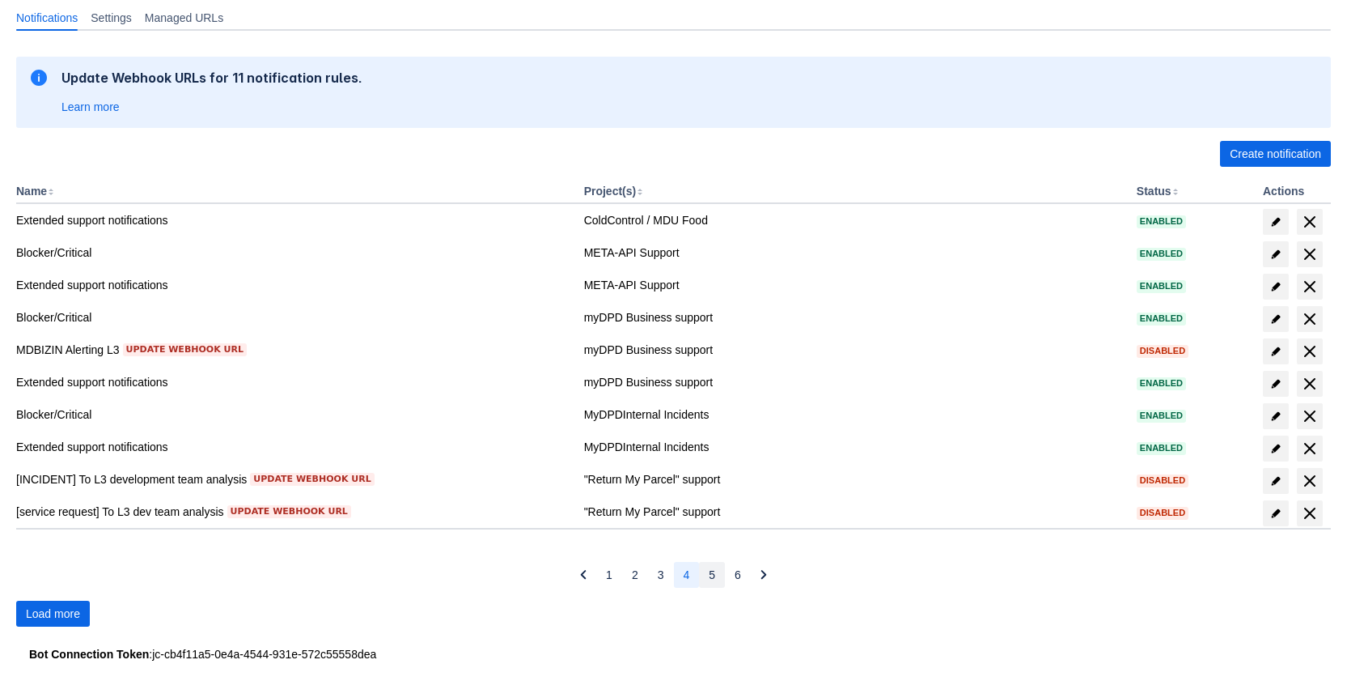
click at [707, 574] on button "5" at bounding box center [712, 575] width 26 height 26
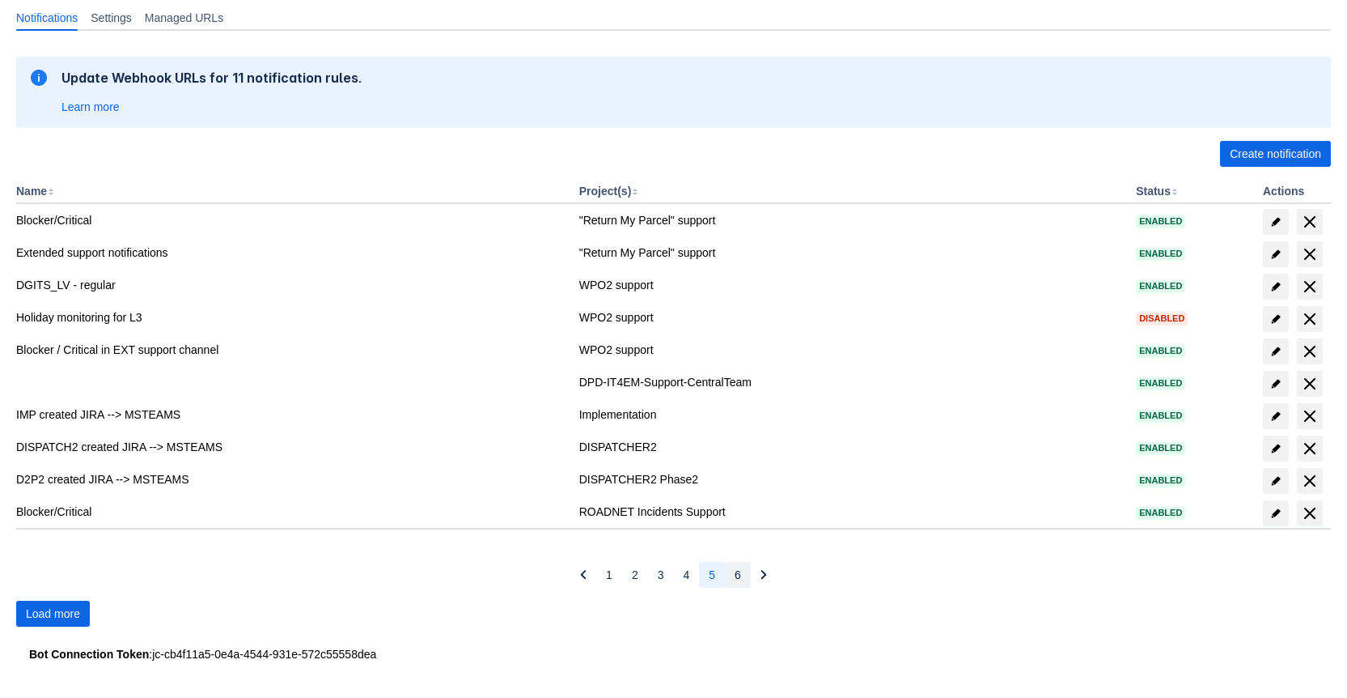
click at [743, 577] on button "6" at bounding box center [738, 575] width 26 height 26
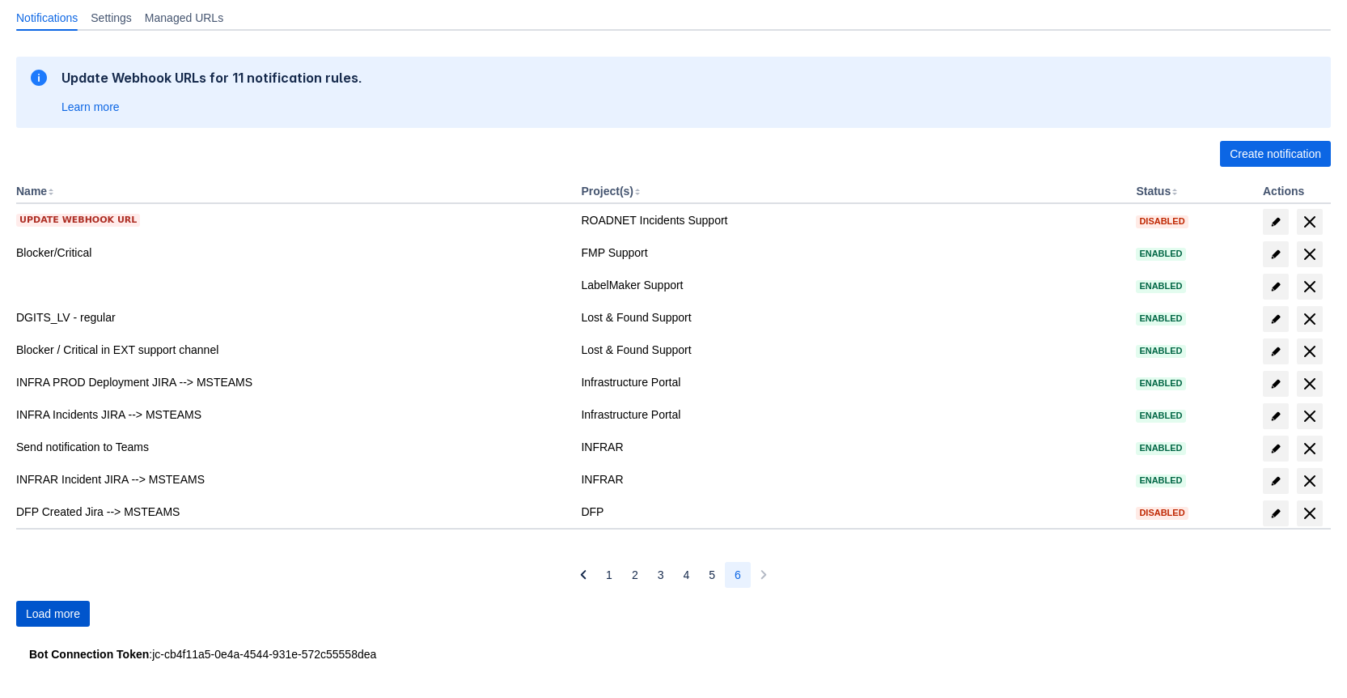
click at [66, 612] on span "Load more" at bounding box center [53, 613] width 54 height 26
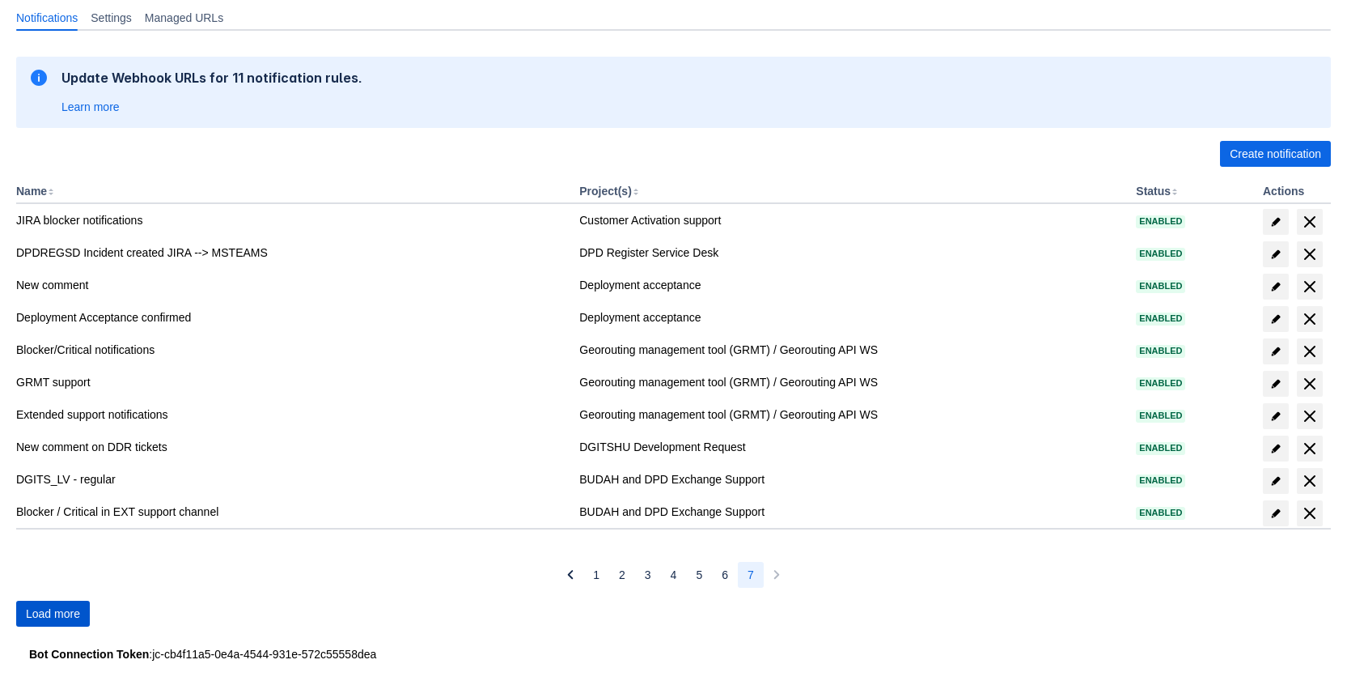
click at [42, 617] on span "Load more" at bounding box center [53, 613] width 54 height 26
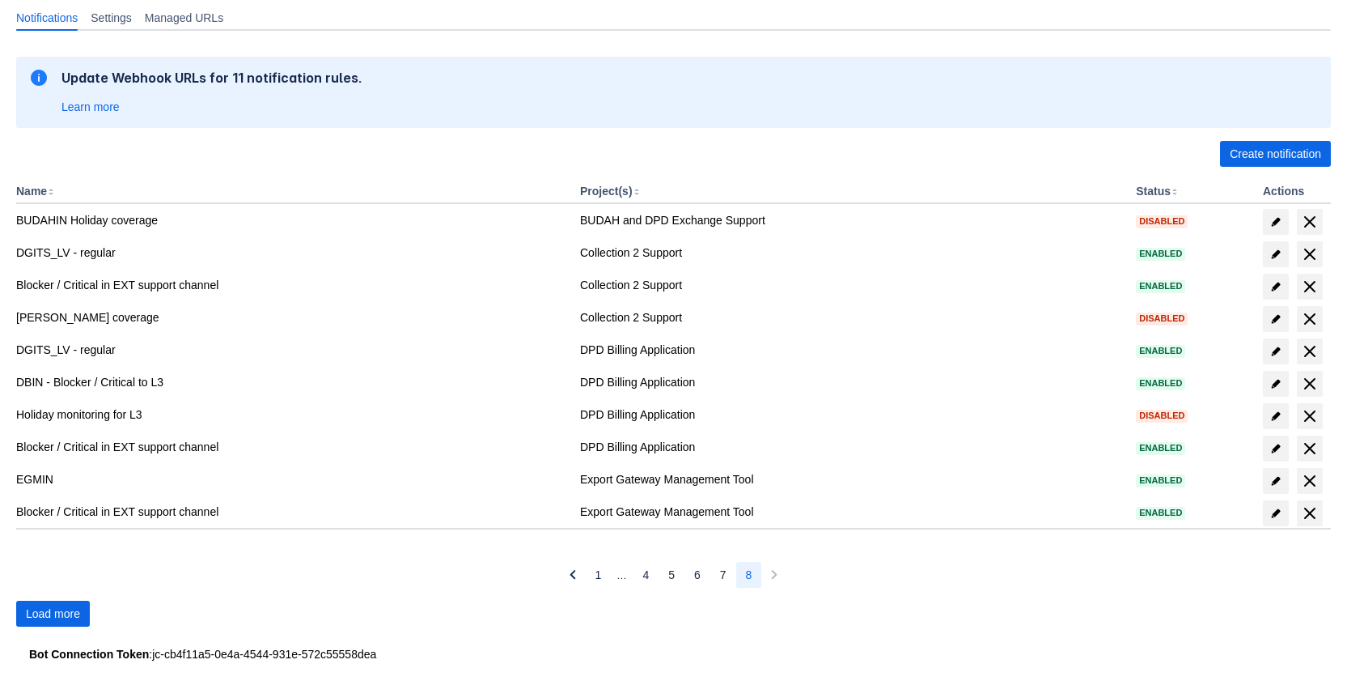
drag, startPoint x: 68, startPoint y: 611, endPoint x: 55, endPoint y: 616, distance: 13.8
click at [63, 615] on span "Load more" at bounding box center [53, 613] width 54 height 26
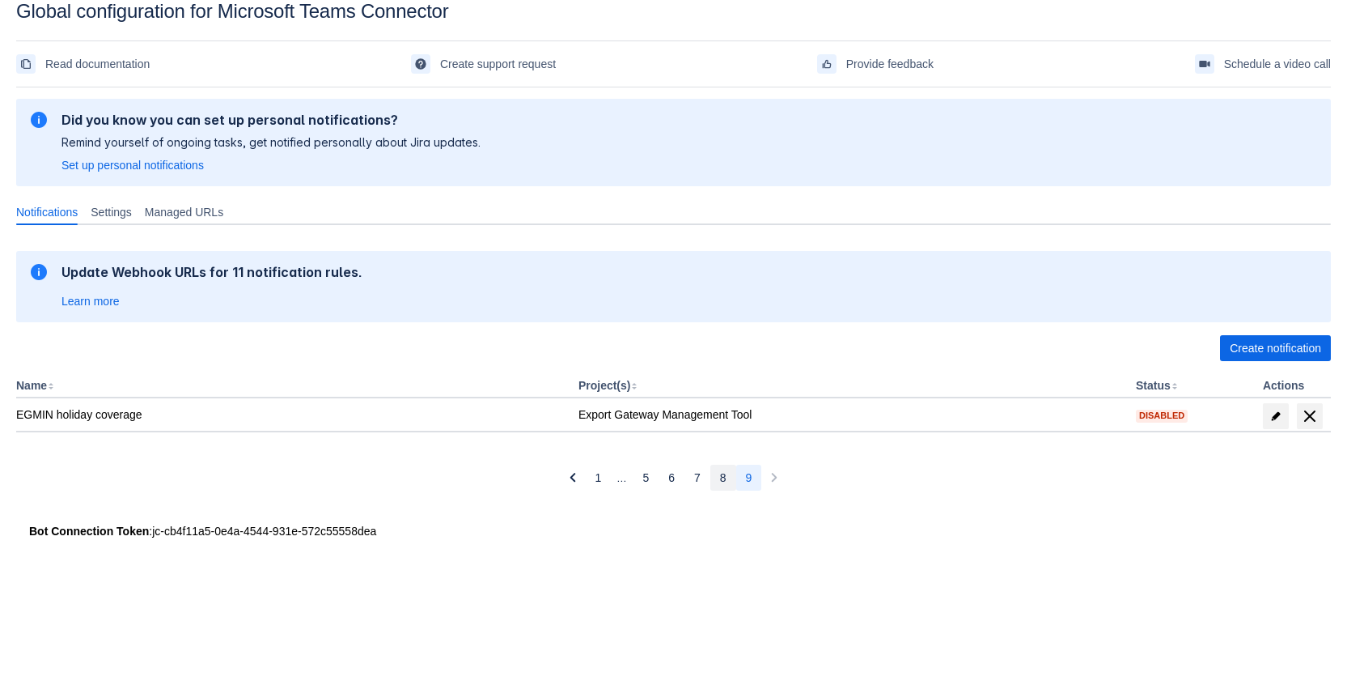
click at [722, 473] on span "8" at bounding box center [723, 478] width 6 height 26
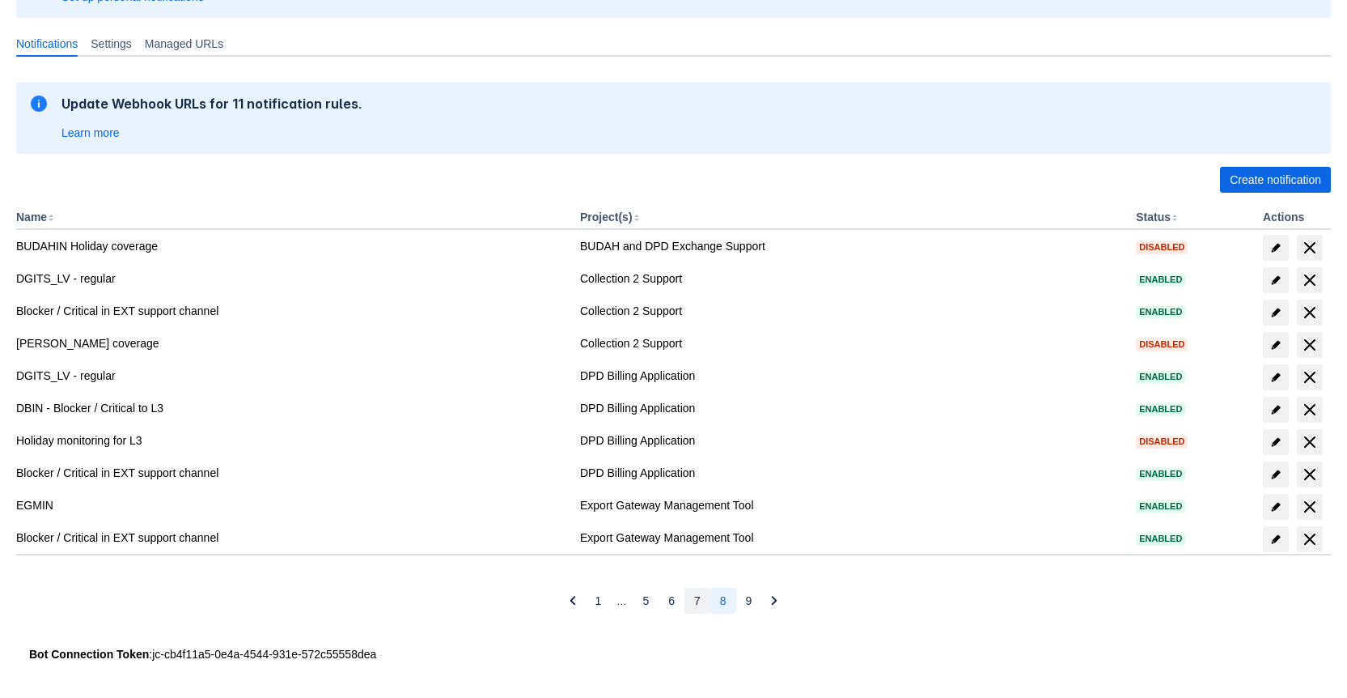
click at [701, 595] on button "7" at bounding box center [698, 601] width 26 height 26
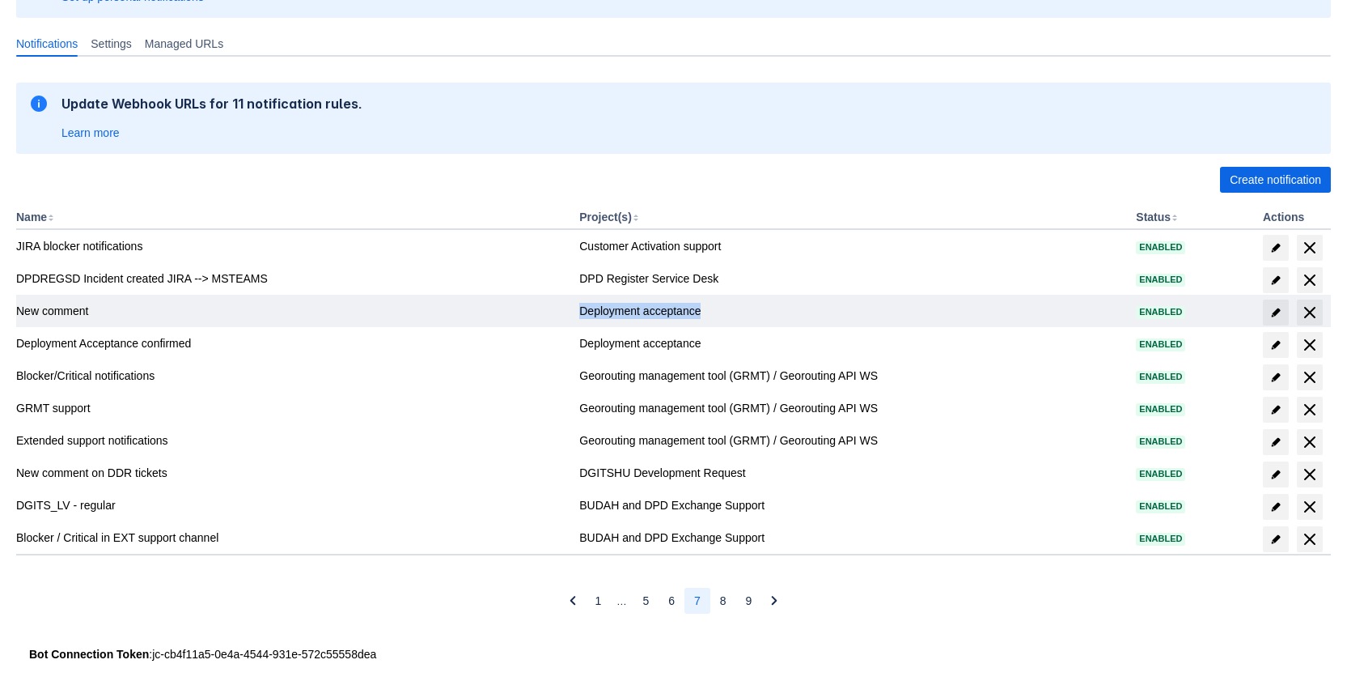
drag, startPoint x: 699, startPoint y: 303, endPoint x: 569, endPoint y: 321, distance: 131.5
click at [569, 321] on tr "New comment Deployment acceptance Enabled" at bounding box center [673, 311] width 1315 height 32
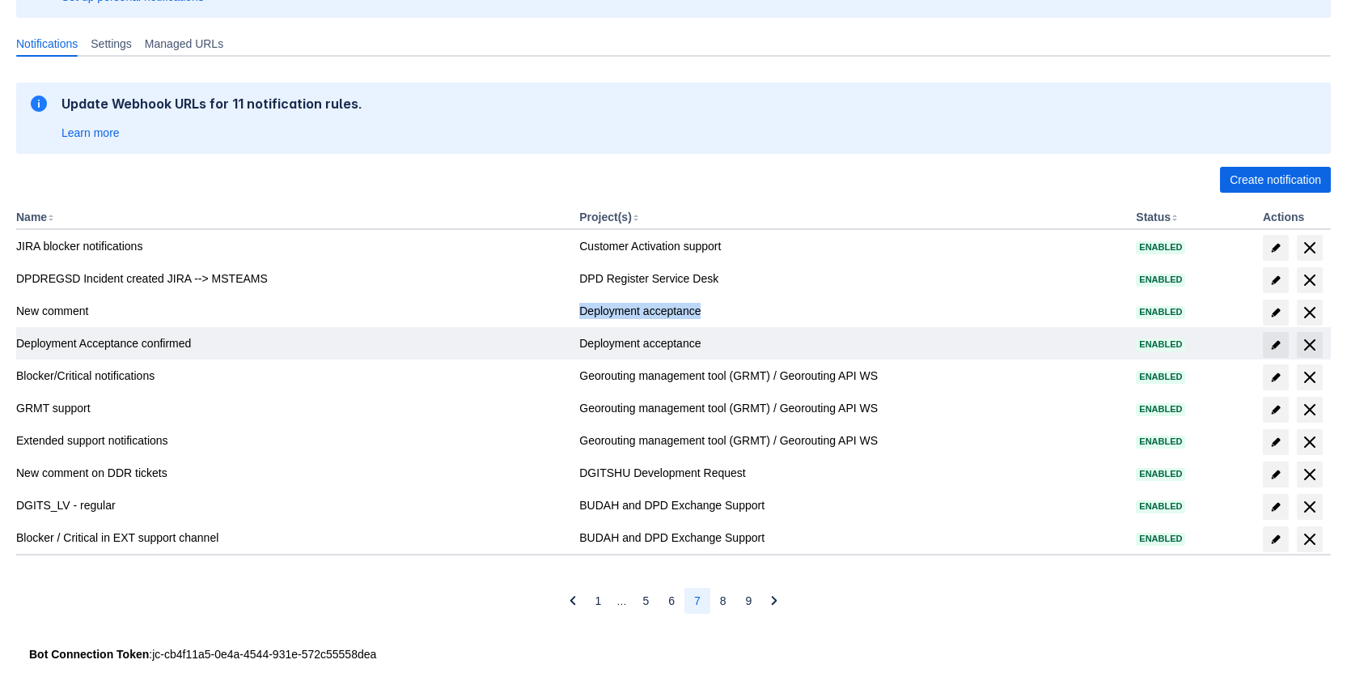
copy tr "Deployment acceptance"
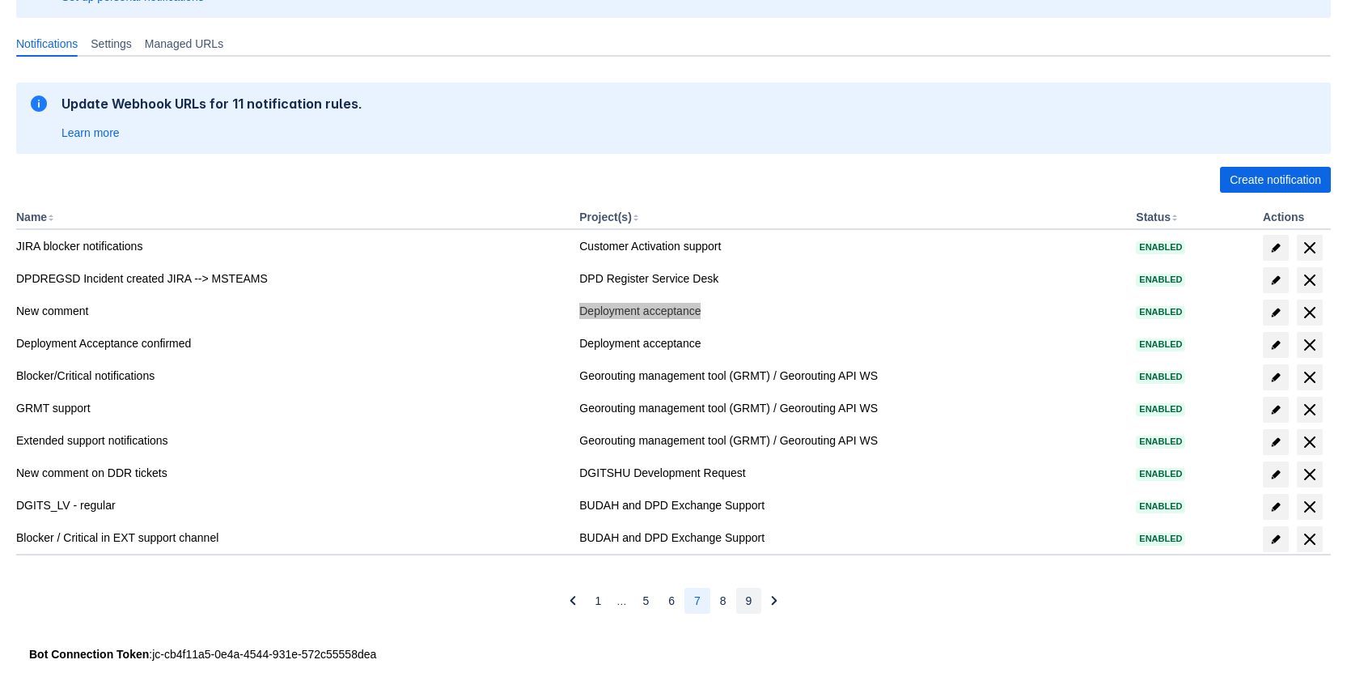
click at [740, 596] on button "9" at bounding box center [749, 601] width 26 height 26
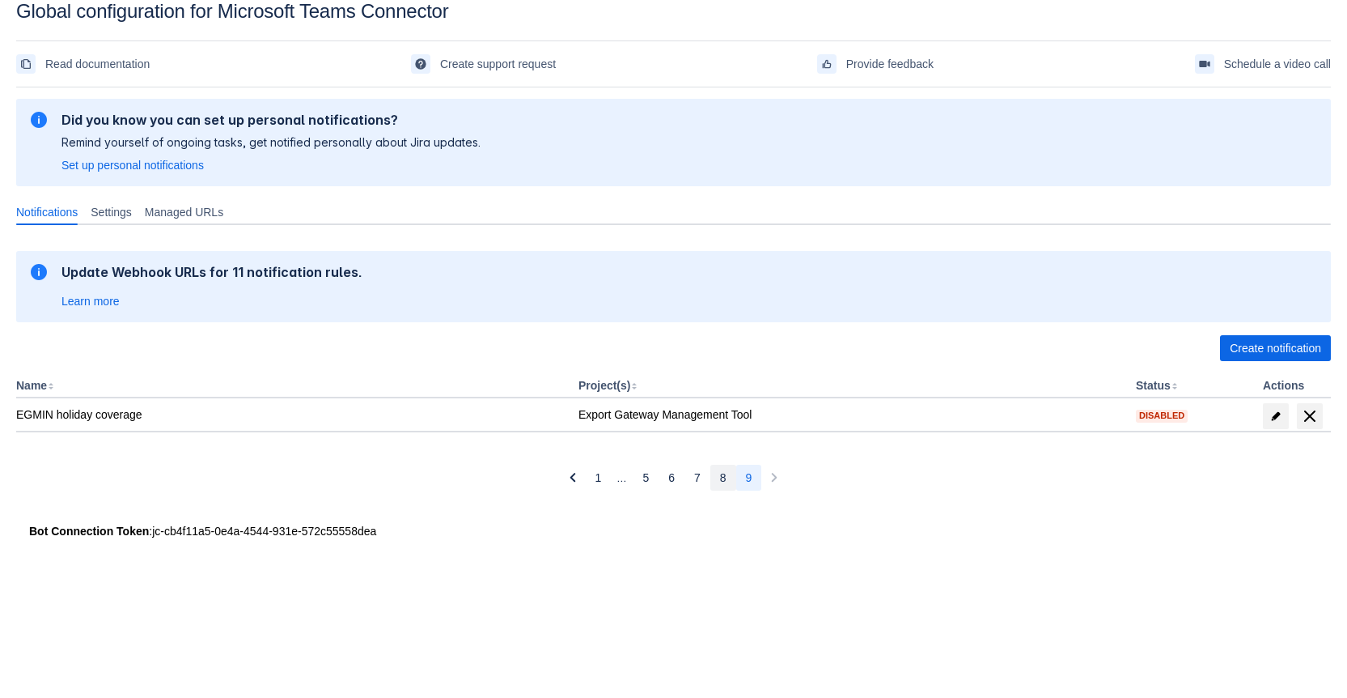
click at [716, 477] on button "8" at bounding box center [724, 478] width 26 height 26
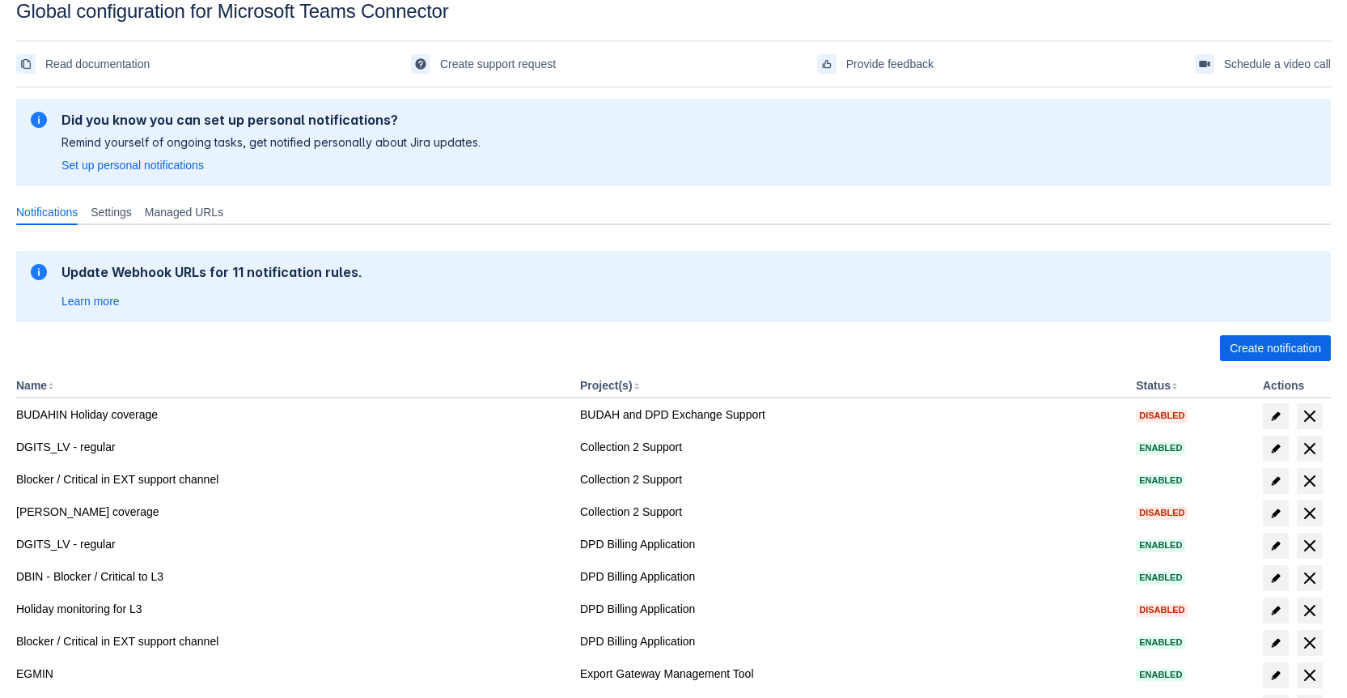
scroll to position [193, 0]
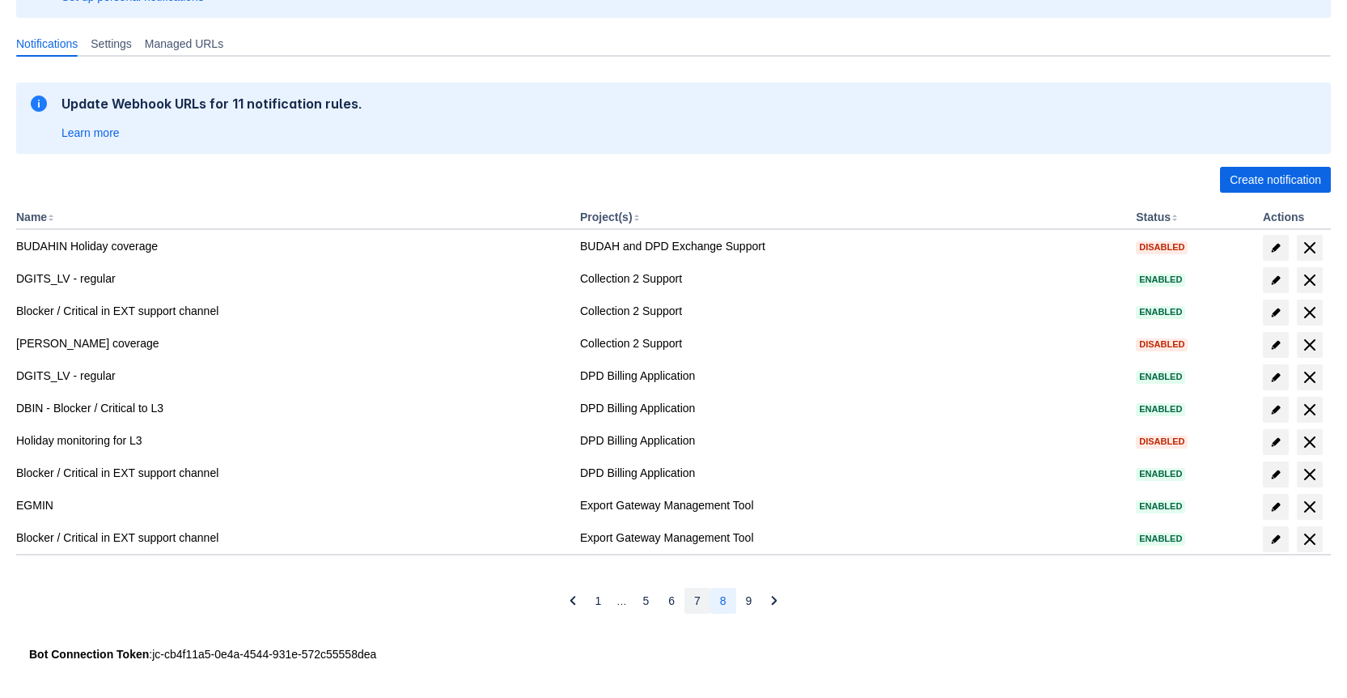
click at [698, 593] on span "7" at bounding box center [697, 601] width 6 height 26
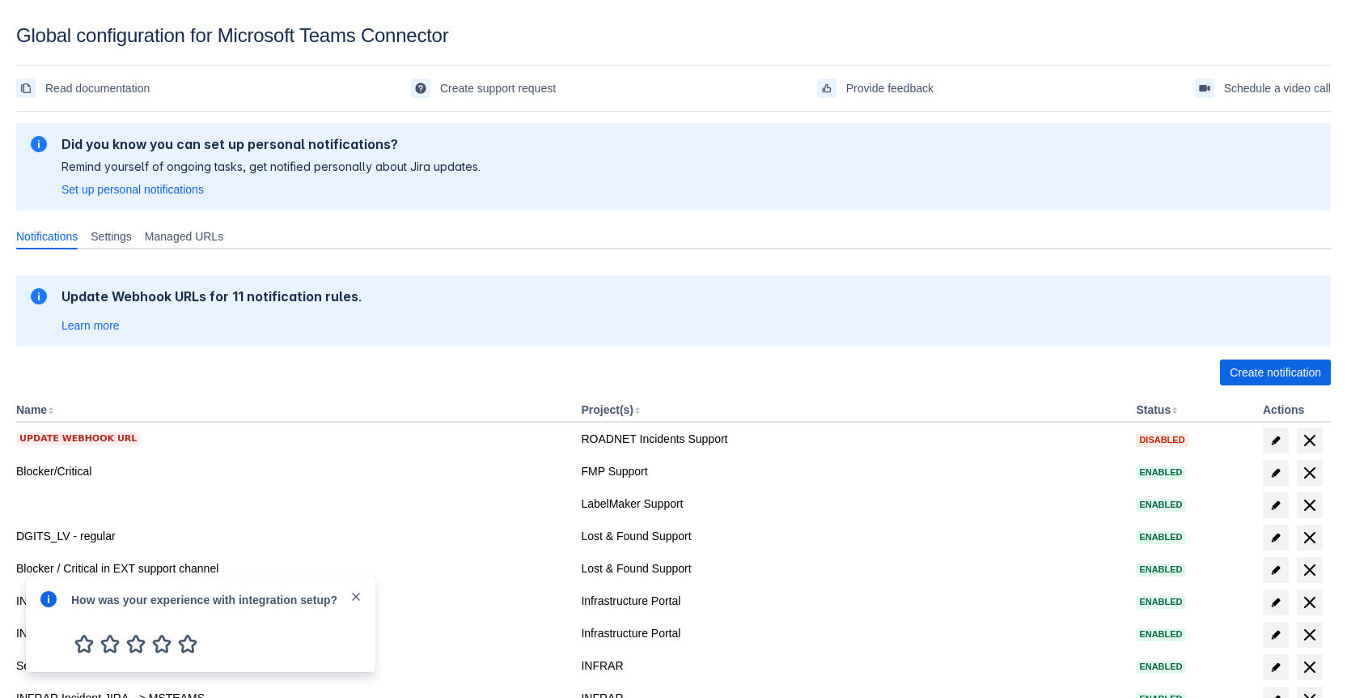
scroll to position [219, 0]
